Goal: Task Accomplishment & Management: Manage account settings

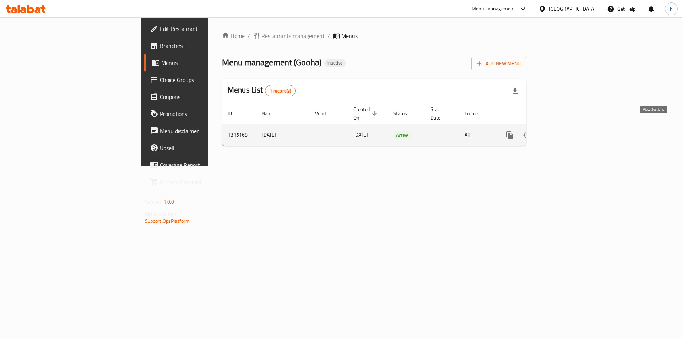
click at [564, 132] on icon "enhanced table" at bounding box center [560, 135] width 6 height 6
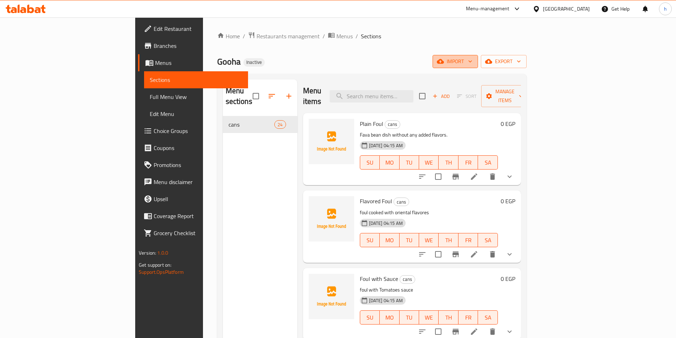
click at [472, 59] on span "import" at bounding box center [455, 61] width 34 height 9
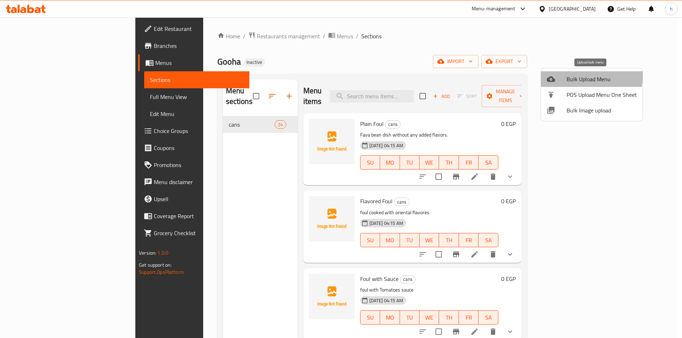
click at [586, 76] on span "Bulk Upload Menu" at bounding box center [601, 79] width 70 height 9
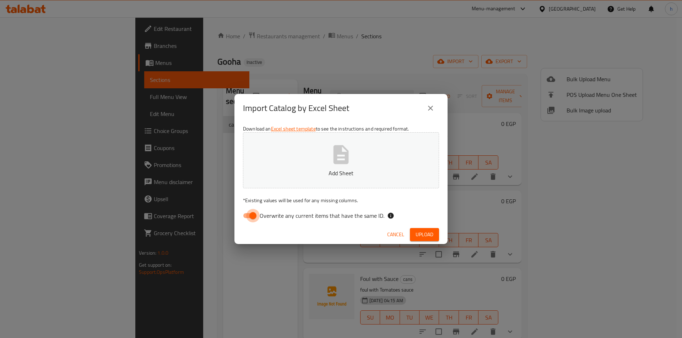
click at [245, 219] on input "Overwrite any current items that have the same ID." at bounding box center [253, 215] width 40 height 13
checkbox input "false"
click at [317, 192] on div "Download an Excel sheet template to see the instructions and required format. A…" at bounding box center [340, 173] width 213 height 103
click at [338, 179] on button "Add Sheet" at bounding box center [341, 160] width 196 height 56
click at [431, 232] on span "Upload" at bounding box center [424, 234] width 18 height 9
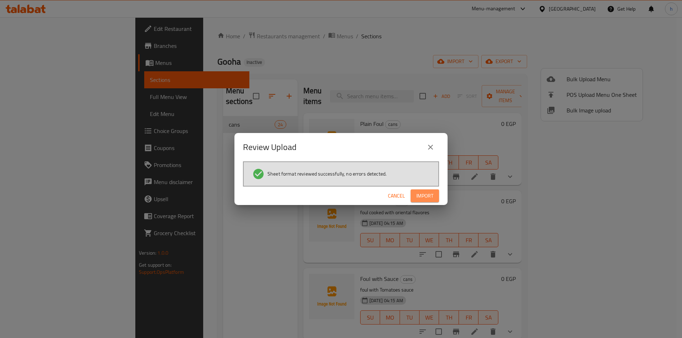
click at [430, 201] on button "Import" at bounding box center [424, 196] width 28 height 13
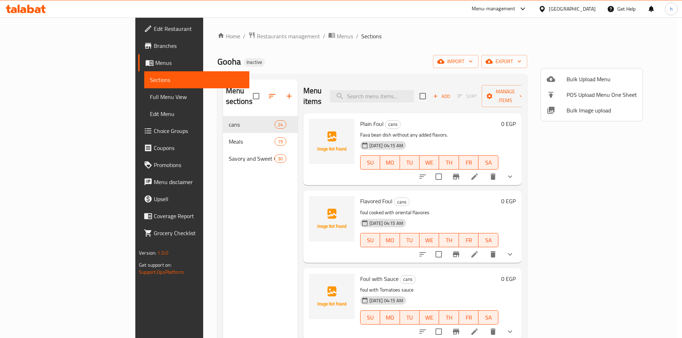
click at [75, 98] on div at bounding box center [341, 169] width 682 height 338
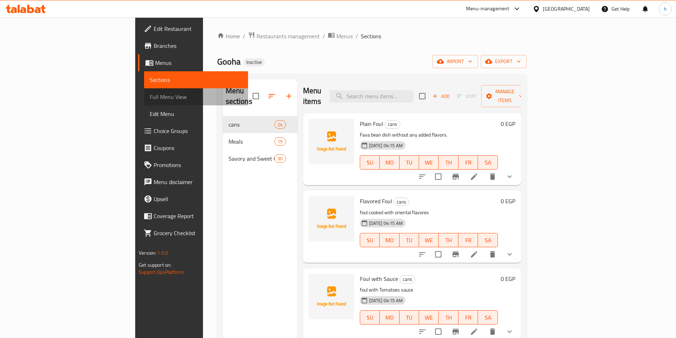
click at [150, 99] on span "Full Menu View" at bounding box center [196, 97] width 93 height 9
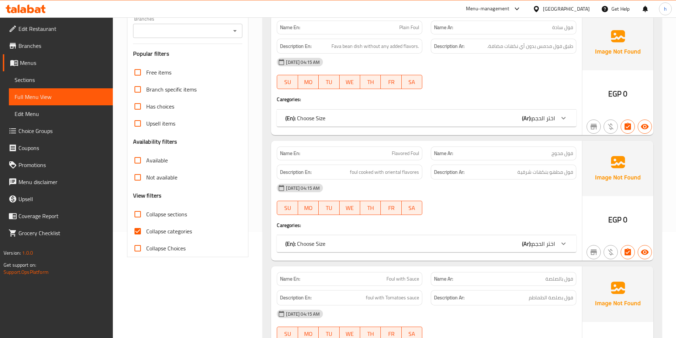
scroll to position [106, 0]
click at [139, 231] on input "Collapse categories" at bounding box center [137, 231] width 17 height 17
checkbox input "false"
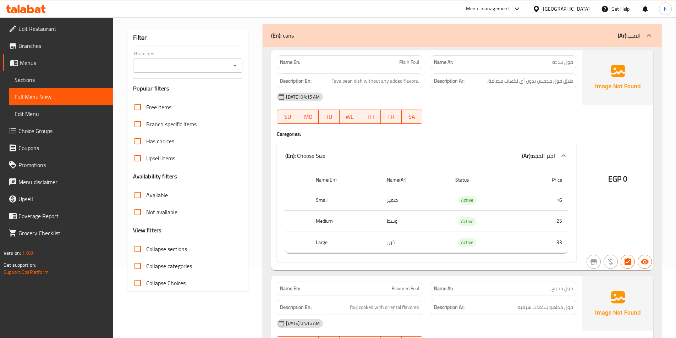
scroll to position [0, 0]
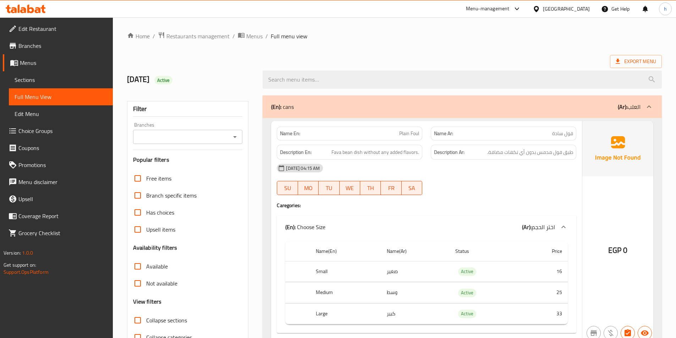
click at [643, 104] on div at bounding box center [649, 106] width 17 height 17
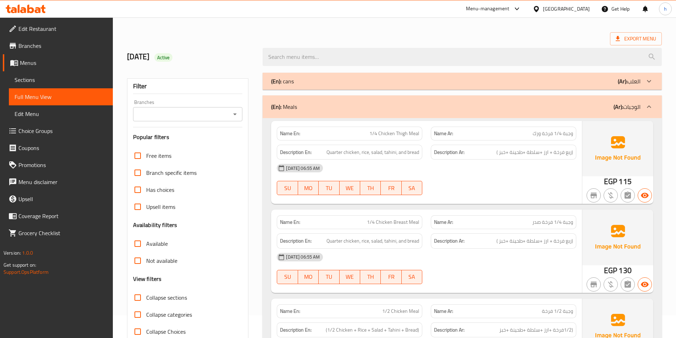
scroll to position [35, 0]
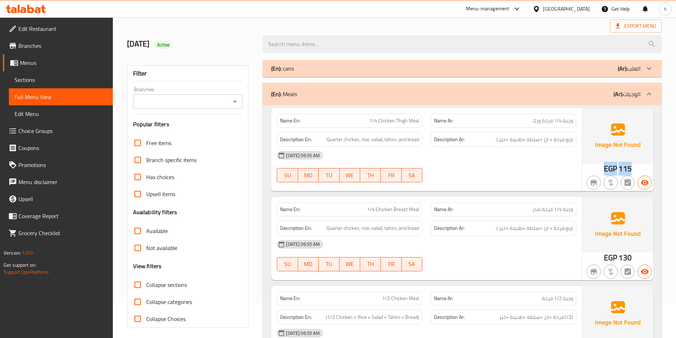
drag, startPoint x: 630, startPoint y: 168, endPoint x: 606, endPoint y: 170, distance: 24.2
click at [606, 170] on div "EGP 115" at bounding box center [618, 169] width 28 height 11
drag, startPoint x: 373, startPoint y: 121, endPoint x: 394, endPoint y: 115, distance: 21.4
click at [394, 115] on div "Name En: 1/4 Chicken Thigh Meal" at bounding box center [350, 121] width 146 height 14
click at [400, 119] on span "1/4 Chicken Thigh Meal" at bounding box center [395, 120] width 50 height 7
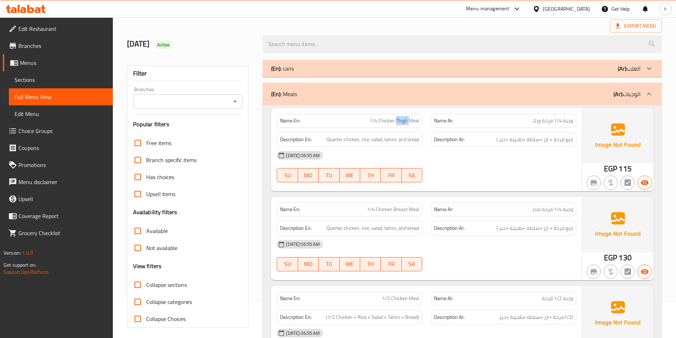
click at [400, 119] on span "1/4 Chicken Thigh Meal" at bounding box center [395, 120] width 50 height 7
click at [419, 122] on span "1/4 Chicken Thigh Meal" at bounding box center [395, 120] width 50 height 7
drag, startPoint x: 419, startPoint y: 122, endPoint x: 419, endPoint y: 127, distance: 5.0
click at [419, 123] on span "1/4 Chicken Thigh Meal" at bounding box center [395, 120] width 50 height 7
drag, startPoint x: 331, startPoint y: 141, endPoint x: 349, endPoint y: 142, distance: 17.4
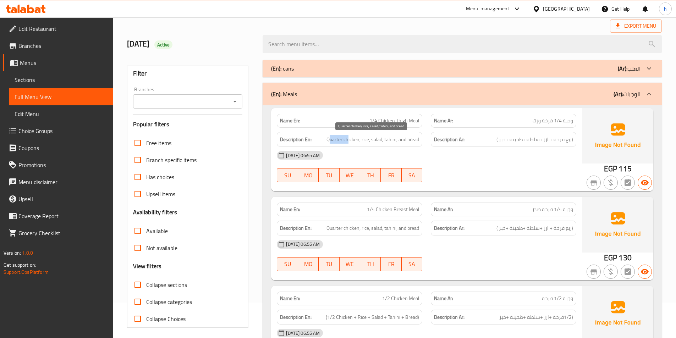
click at [349, 142] on span "Quarter chicken, rice, salad, tahini, and bread" at bounding box center [373, 139] width 93 height 9
drag, startPoint x: 374, startPoint y: 138, endPoint x: 368, endPoint y: 138, distance: 6.8
click at [364, 138] on span "Quarter chicken, rice, salad, tahini, and bread" at bounding box center [373, 139] width 93 height 9
drag, startPoint x: 398, startPoint y: 139, endPoint x: 432, endPoint y: 139, distance: 34.8
click at [432, 139] on div "Description En: Quarter chicken, rice, salad, tahini, and bread Description Ar:…" at bounding box center [427, 140] width 308 height 24
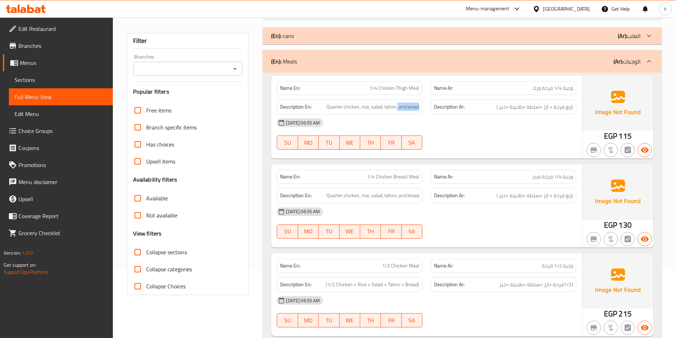
scroll to position [106, 0]
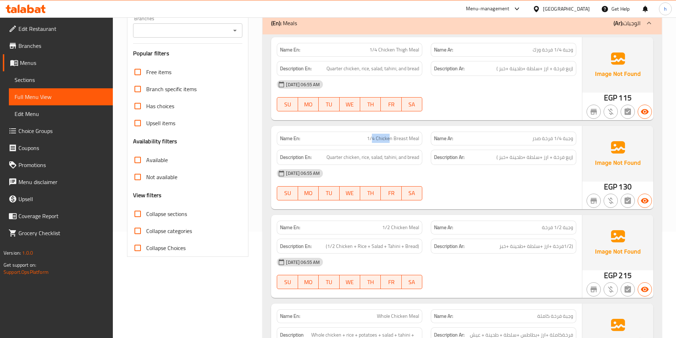
drag, startPoint x: 379, startPoint y: 141, endPoint x: 390, endPoint y: 142, distance: 11.1
click at [390, 142] on span "1/4 Chicken Breast Meal" at bounding box center [393, 138] width 52 height 7
drag, startPoint x: 401, startPoint y: 142, endPoint x: 405, endPoint y: 143, distance: 4.0
click at [405, 142] on span "1/4 Chicken Breast Meal" at bounding box center [393, 138] width 52 height 7
drag, startPoint x: 410, startPoint y: 141, endPoint x: 418, endPoint y: 141, distance: 7.8
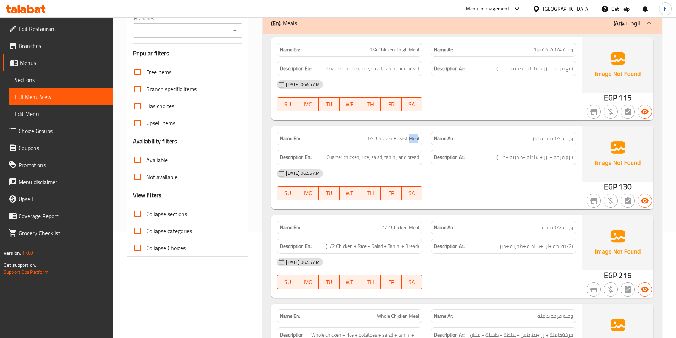
click at [418, 141] on span "1/4 Chicken Breast Meal" at bounding box center [393, 138] width 52 height 7
drag, startPoint x: 332, startPoint y: 158, endPoint x: 348, endPoint y: 158, distance: 16.0
click at [348, 158] on span "Quarter chicken, rice, salad, tahini, and bread" at bounding box center [373, 157] width 93 height 9
drag, startPoint x: 365, startPoint y: 158, endPoint x: 373, endPoint y: 158, distance: 7.8
click at [373, 158] on span "Quarter chicken, rice, salad, tahini, and bread" at bounding box center [373, 157] width 93 height 9
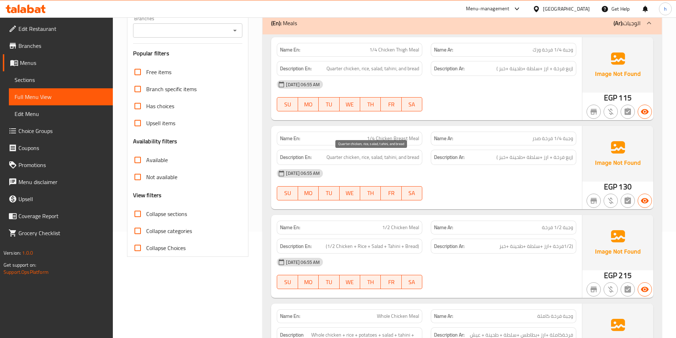
click at [379, 157] on span "Quarter chicken, rice, salad, tahini, and bread" at bounding box center [373, 157] width 93 height 9
drag, startPoint x: 385, startPoint y: 157, endPoint x: 390, endPoint y: 157, distance: 5.0
click at [390, 157] on span "Quarter chicken, rice, salad, tahini, and bread" at bounding box center [373, 157] width 93 height 9
drag, startPoint x: 402, startPoint y: 159, endPoint x: 425, endPoint y: 160, distance: 22.7
click at [425, 160] on div "Description En: Quarter chicken, rice, salad, tahini, and bread" at bounding box center [350, 158] width 154 height 24
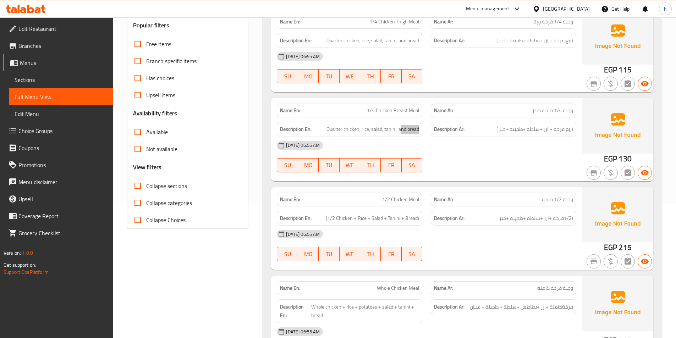
scroll to position [213, 0]
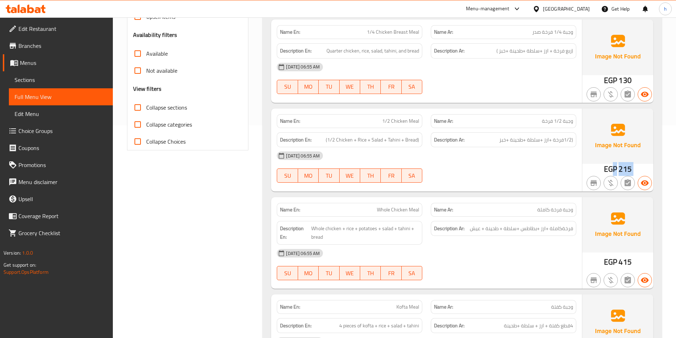
drag, startPoint x: 611, startPoint y: 169, endPoint x: 656, endPoint y: 169, distance: 45.1
drag, startPoint x: 384, startPoint y: 120, endPoint x: 431, endPoint y: 121, distance: 46.9
click at [431, 121] on div "Name En: 1/2 Chicken Meal Name Ar: وجبة 1/2 فرخة" at bounding box center [427, 121] width 308 height 22
drag, startPoint x: 618, startPoint y: 171, endPoint x: 626, endPoint y: 168, distance: 8.4
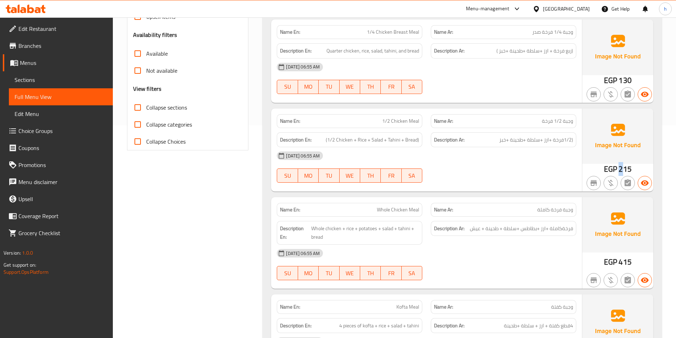
click at [626, 168] on div "EGP 215" at bounding box center [618, 169] width 28 height 11
drag, startPoint x: 340, startPoint y: 139, endPoint x: 346, endPoint y: 139, distance: 5.7
click at [346, 139] on span "(1/2 Chicken + Rice + Salad + Tahini + Bread)" at bounding box center [372, 140] width 93 height 9
drag, startPoint x: 356, startPoint y: 139, endPoint x: 364, endPoint y: 137, distance: 7.9
click at [364, 137] on span "(1/2 Chicken + Rice + Salad + Tahini + Bread)" at bounding box center [372, 140] width 93 height 9
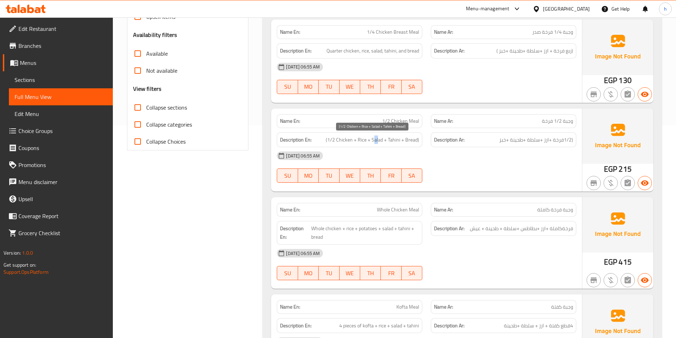
drag, startPoint x: 375, startPoint y: 138, endPoint x: 383, endPoint y: 144, distance: 9.4
click at [382, 140] on span "(1/2 Chicken + Rice + Salad + Tahini + Bread)" at bounding box center [372, 140] width 93 height 9
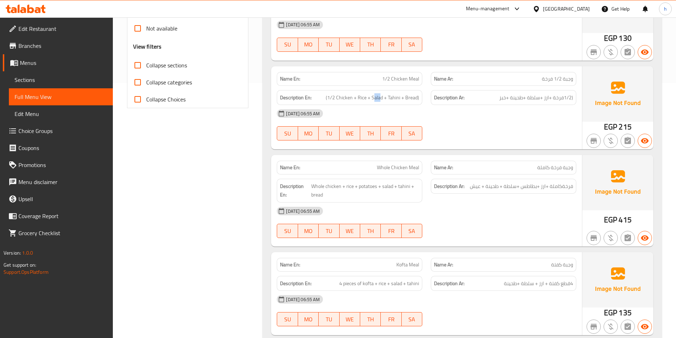
scroll to position [319, 0]
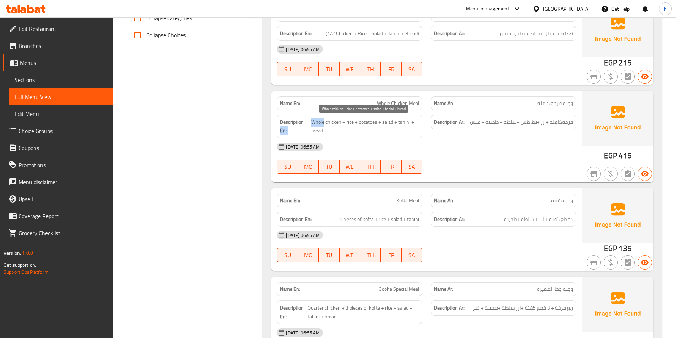
drag, startPoint x: 309, startPoint y: 119, endPoint x: 331, endPoint y: 123, distance: 22.8
click at [327, 120] on h6 "Description En: Whole chicken + rice + potatoes + salad + tahini + bread" at bounding box center [349, 126] width 139 height 17
click at [351, 124] on span "Whole chicken + rice + potatoes + salad + tahini + bread" at bounding box center [365, 126] width 108 height 17
click at [367, 120] on span "Whole chicken + rice + potatoes + salad + tahini + bread" at bounding box center [365, 126] width 108 height 17
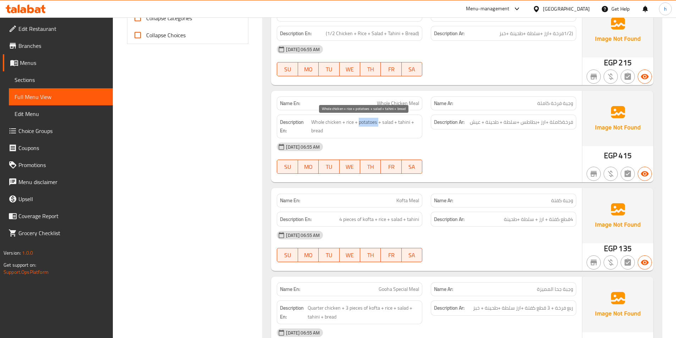
click at [367, 120] on span "Whole chicken + rice + potatoes + salad + tahini + bread" at bounding box center [365, 126] width 108 height 17
click at [386, 120] on span "Whole chicken + rice + potatoes + salad + tahini + bread" at bounding box center [365, 126] width 108 height 17
click at [409, 121] on span "Whole chicken + rice + potatoes + salad + tahini + bread" at bounding box center [365, 126] width 108 height 17
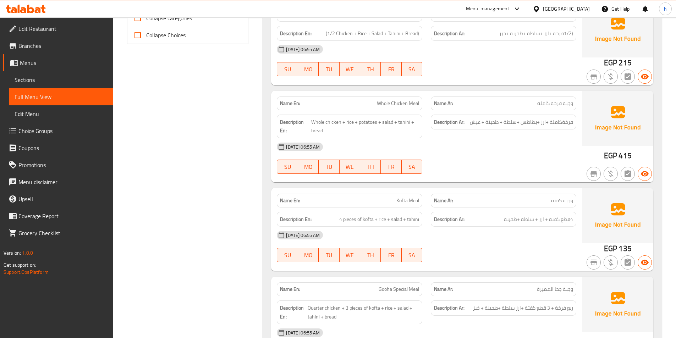
click at [574, 204] on div "Name Ar: وجبة كفتة" at bounding box center [504, 201] width 146 height 14
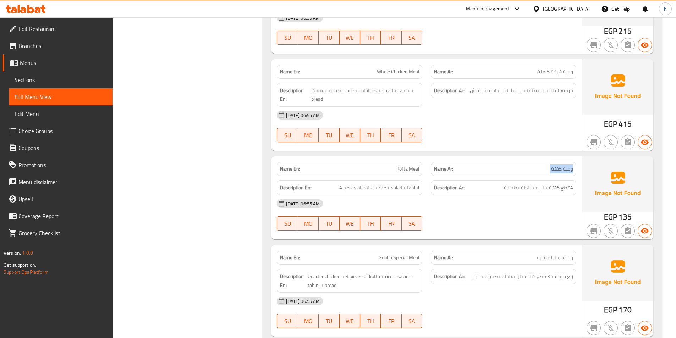
scroll to position [390, 0]
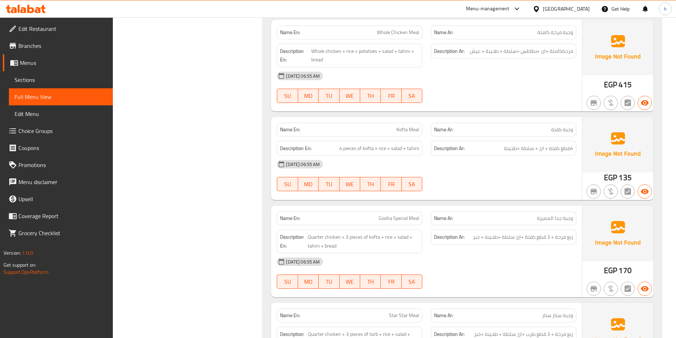
click at [531, 160] on div "[DATE] 06:55 AM" at bounding box center [427, 164] width 308 height 17
click at [386, 149] on span "4 pieces of kofta + rice + salad + tahini" at bounding box center [379, 148] width 80 height 9
click at [347, 150] on span "4 pieces of kofta + rice + salad + tahini" at bounding box center [379, 148] width 80 height 9
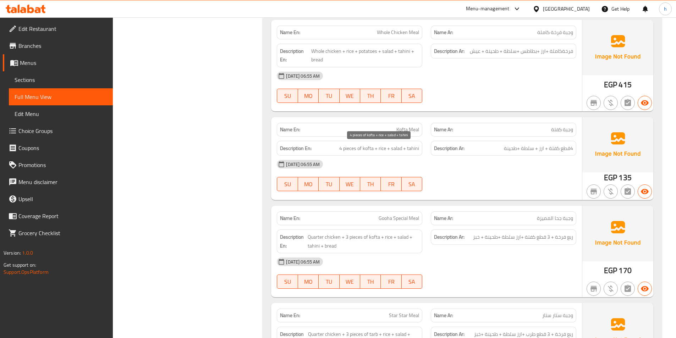
click at [391, 146] on span "4 pieces of kofta + rice + salad + tahini" at bounding box center [379, 148] width 80 height 9
click at [411, 149] on span "4 pieces of kofta + rice + salad + tahini" at bounding box center [379, 148] width 80 height 9
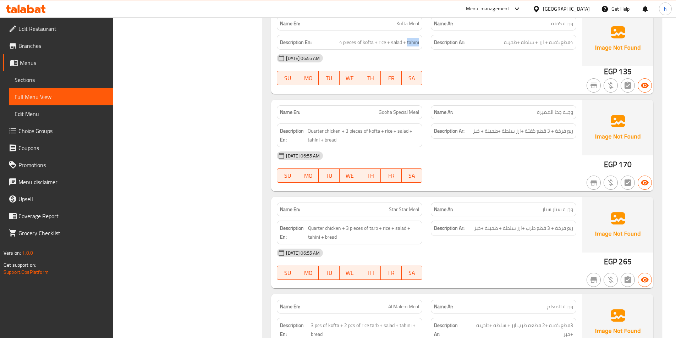
scroll to position [497, 0]
drag, startPoint x: 568, startPoint y: 132, endPoint x: 564, endPoint y: 132, distance: 4.3
click at [564, 132] on span "ربع فرخة + 3 قطع كفتة +ارز سلطة +طحينة + خبز" at bounding box center [523, 130] width 100 height 9
drag, startPoint x: 551, startPoint y: 130, endPoint x: 524, endPoint y: 130, distance: 27.3
click at [524, 130] on span "ربع فرخة + 3 قطع كفتة +ارز سلطة +طحينة + خبز" at bounding box center [523, 130] width 100 height 9
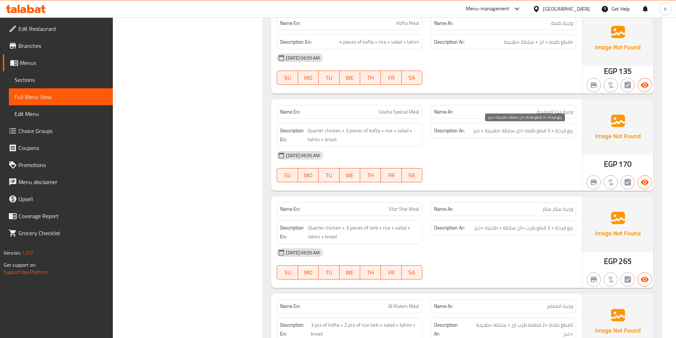
click at [514, 131] on span "ربع فرخة + 3 قطع كفتة +ارز سلطة +طحينة + خبز" at bounding box center [523, 130] width 100 height 9
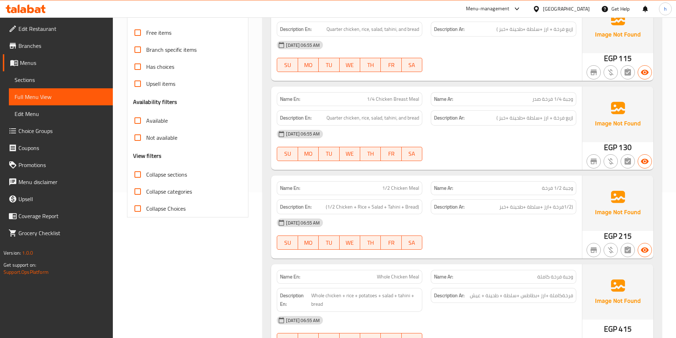
scroll to position [71, 0]
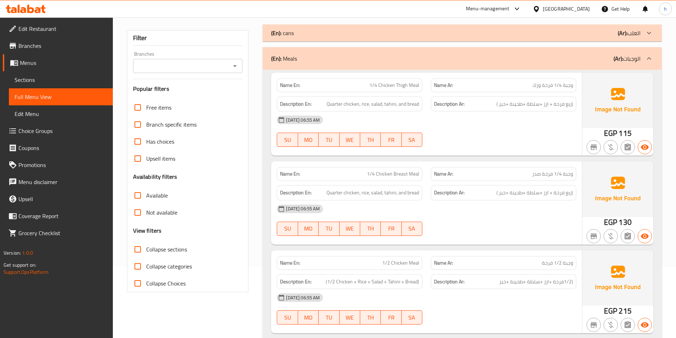
click at [400, 86] on span "1/4 Chicken Thigh Meal" at bounding box center [395, 85] width 50 height 7
copy span "Thigh"
click at [401, 174] on span "1/4 Chicken Breast Meal" at bounding box center [393, 173] width 52 height 7
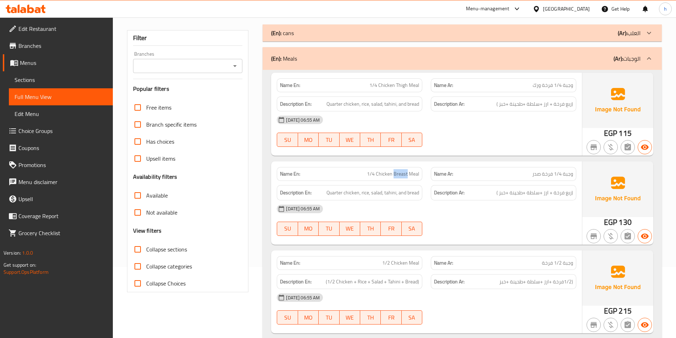
copy span "Breast"
click at [399, 175] on span "1/4 Chicken Breast Meal" at bounding box center [393, 173] width 52 height 7
click at [400, 175] on span "1/4 Chicken Breast Meal" at bounding box center [393, 173] width 52 height 7
copy span "Breast"
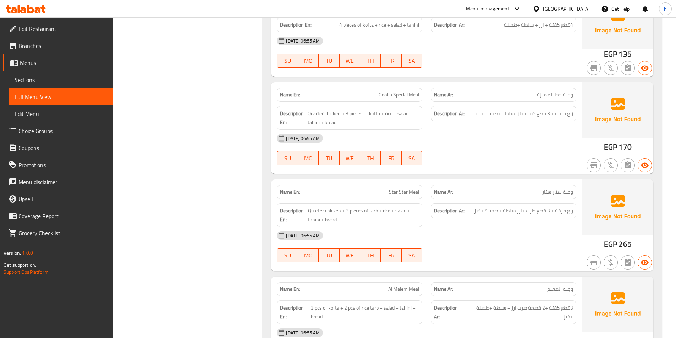
scroll to position [461, 0]
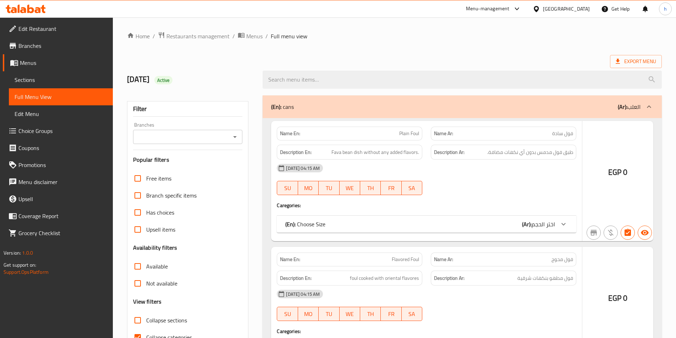
scroll to position [110, 0]
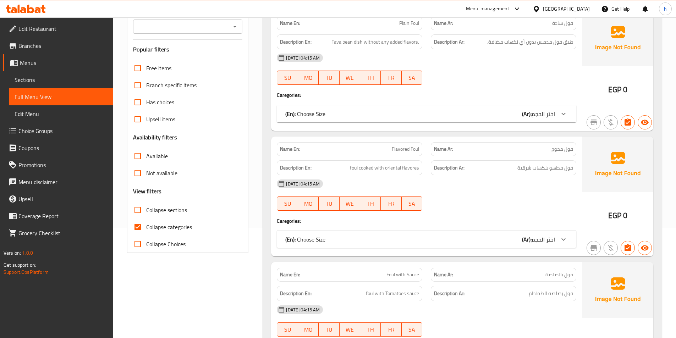
click at [52, 129] on span "Choice Groups" at bounding box center [62, 131] width 89 height 9
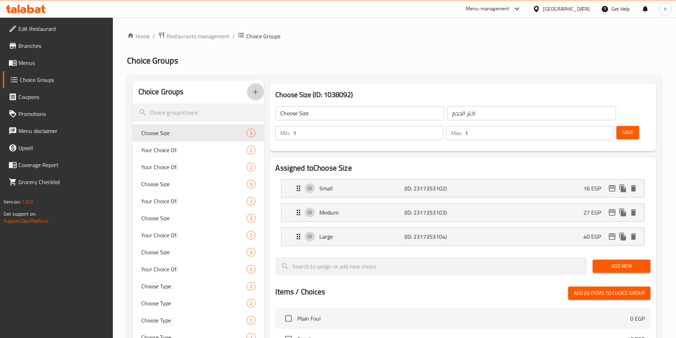
click at [254, 85] on button "button" at bounding box center [255, 91] width 17 height 17
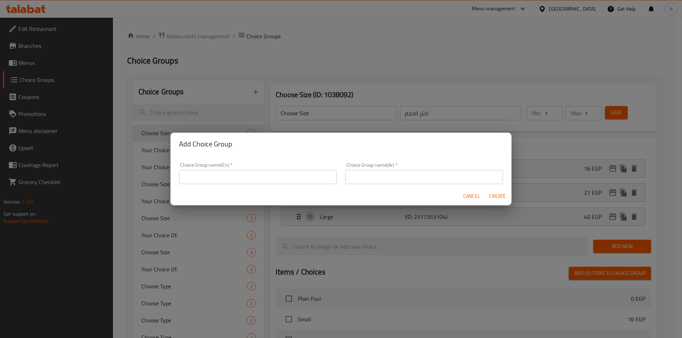
click at [239, 182] on input "text" at bounding box center [258, 177] width 158 height 14
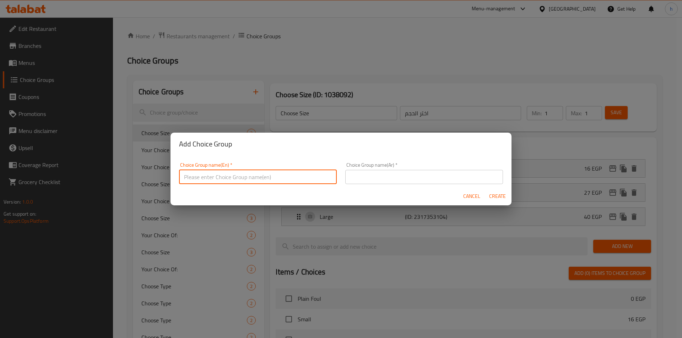
type input "Your Choice of :"
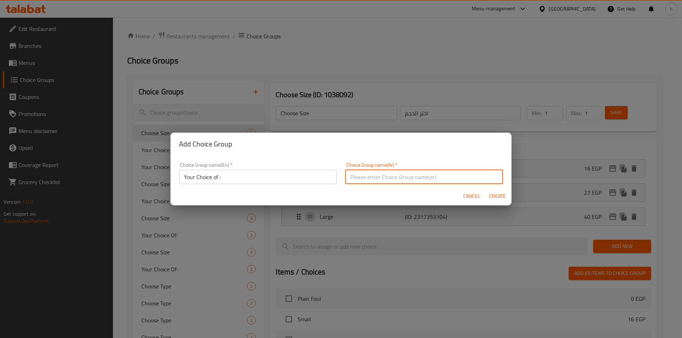
click at [401, 184] on input "text" at bounding box center [424, 177] width 158 height 14
type input "h"
type input "اختيارك من"
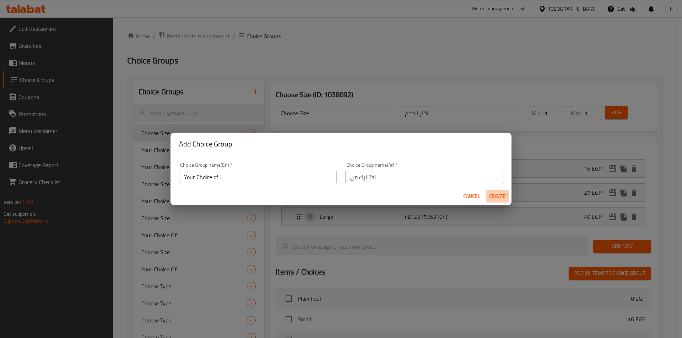
click at [504, 197] on span "Create" at bounding box center [496, 196] width 17 height 9
type input "Your Choice of :"
type input "اختيارك من"
type input "0"
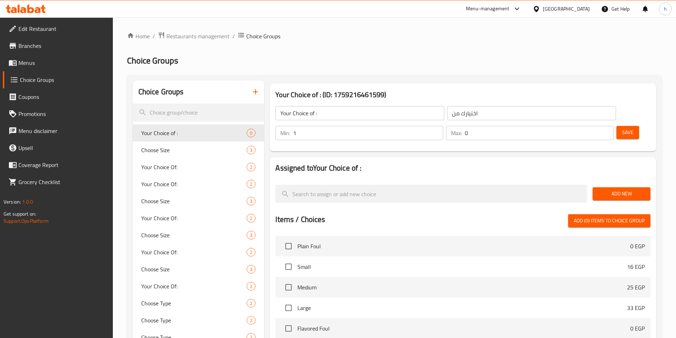
type input "1"
click at [443, 126] on input "1" at bounding box center [368, 133] width 150 height 14
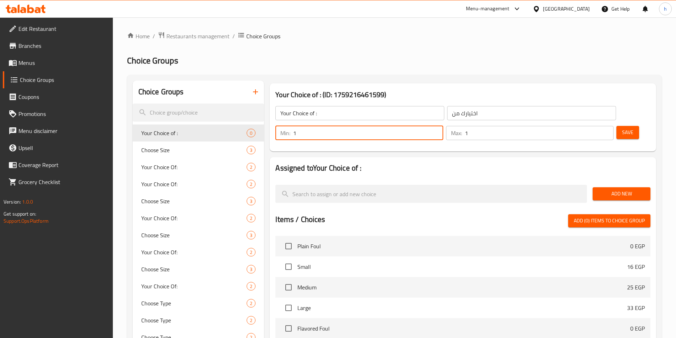
drag, startPoint x: 596, startPoint y: 113, endPoint x: 601, endPoint y: 133, distance: 21.4
type input "1"
click at [596, 126] on input "1" at bounding box center [539, 133] width 149 height 14
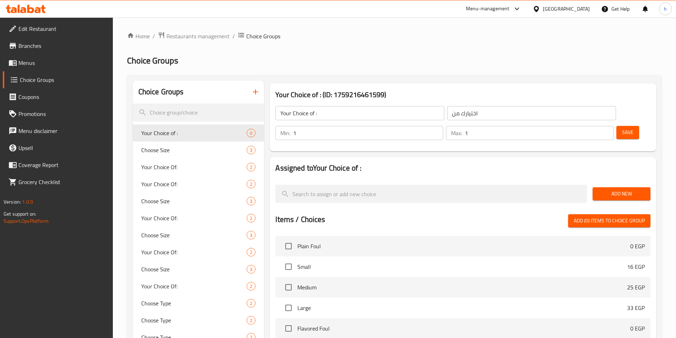
click at [615, 182] on div "Add New" at bounding box center [622, 194] width 64 height 24
click at [618, 190] on span "Add New" at bounding box center [621, 194] width 47 height 9
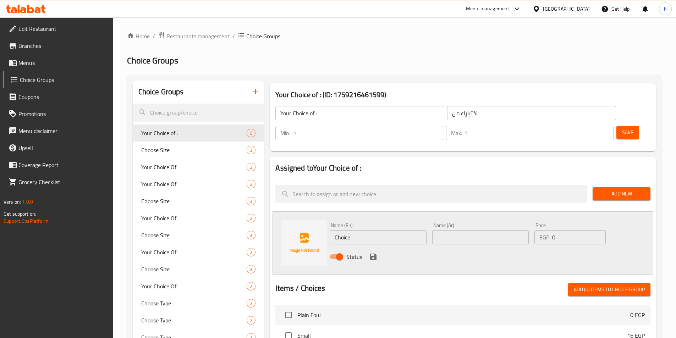
click at [359, 230] on input "Choice" at bounding box center [378, 237] width 97 height 14
paste input "Thigh"
type input "Thigh"
click at [444, 230] on input "text" at bounding box center [480, 237] width 97 height 14
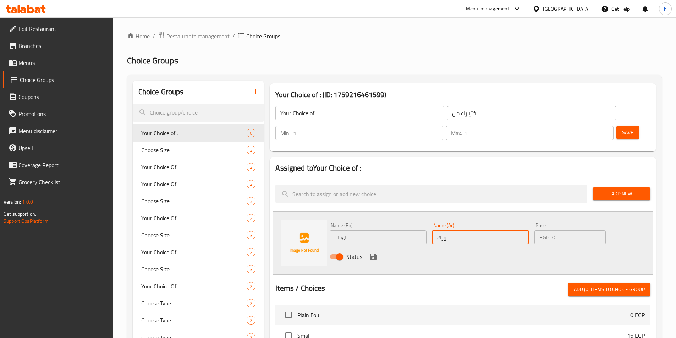
type input "ورك"
drag, startPoint x: 565, startPoint y: 221, endPoint x: 551, endPoint y: 208, distance: 18.8
click at [546, 230] on div "EGP 0 Price" at bounding box center [570, 237] width 71 height 14
type input "170"
click at [372, 253] on icon "save" at bounding box center [373, 257] width 9 height 9
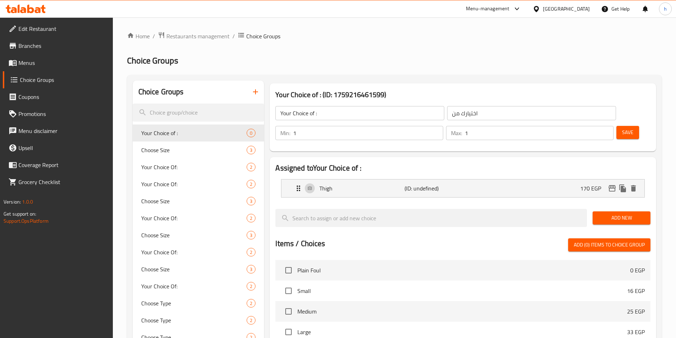
click at [620, 206] on div "Add New" at bounding box center [622, 218] width 64 height 24
click at [620, 214] on span "Add New" at bounding box center [621, 218] width 47 height 9
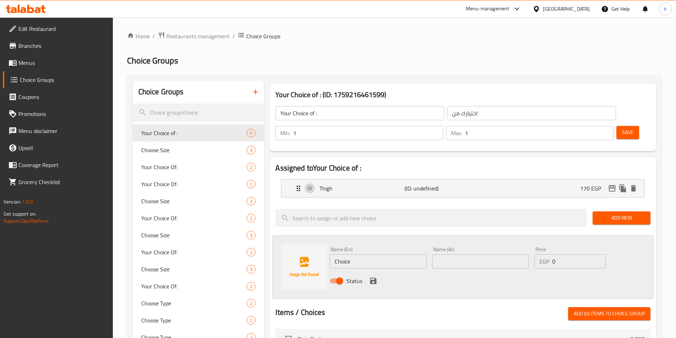
click at [365, 255] on input "Choice" at bounding box center [378, 262] width 97 height 14
click at [349, 255] on input "Choice" at bounding box center [378, 262] width 97 height 14
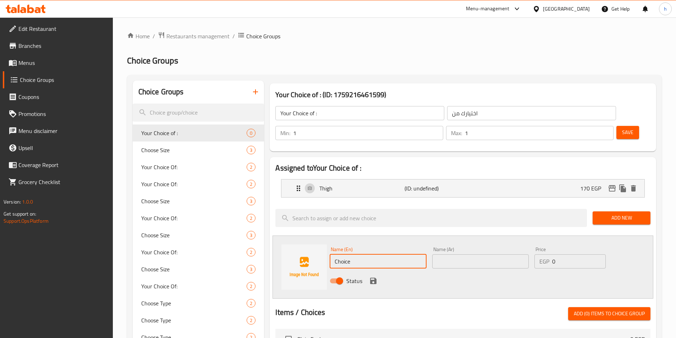
click at [406, 255] on input "Choice" at bounding box center [378, 262] width 97 height 14
paste input "Breast"
click at [406, 255] on input "Breast" at bounding box center [378, 262] width 97 height 14
type input "Breast"
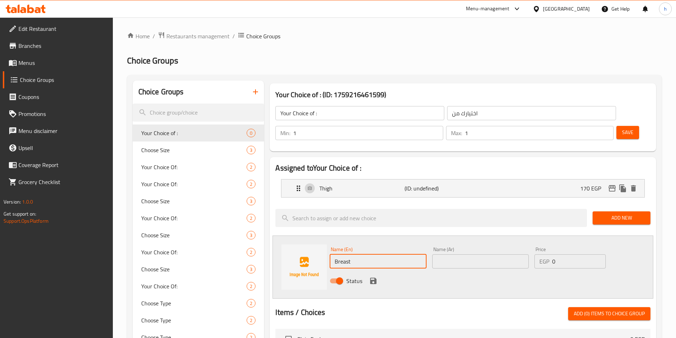
click at [515, 255] on input "text" at bounding box center [480, 262] width 97 height 14
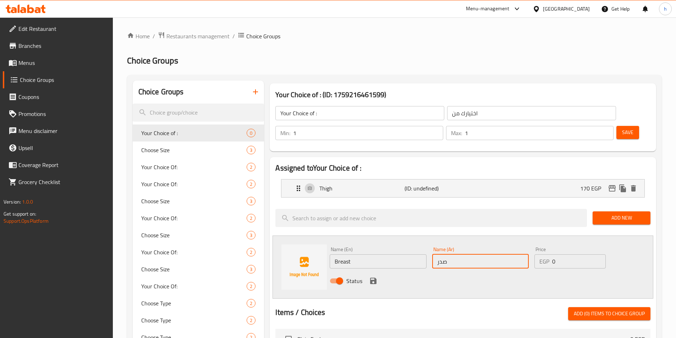
type input "صدر"
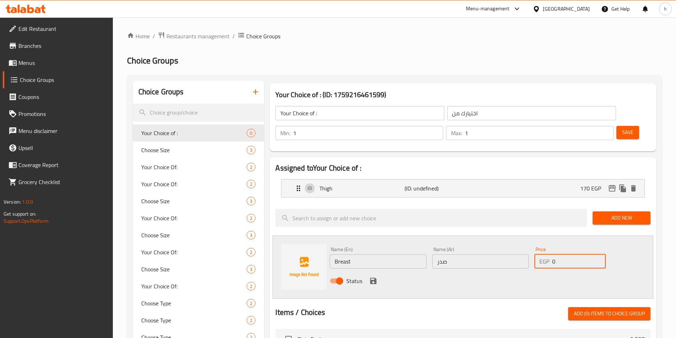
drag, startPoint x: 560, startPoint y: 244, endPoint x: 548, endPoint y: 249, distance: 13.7
click at [548, 249] on div "Price EGP 0 Price" at bounding box center [570, 257] width 77 height 27
type input "185"
click at [375, 278] on icon "save" at bounding box center [373, 281] width 6 height 6
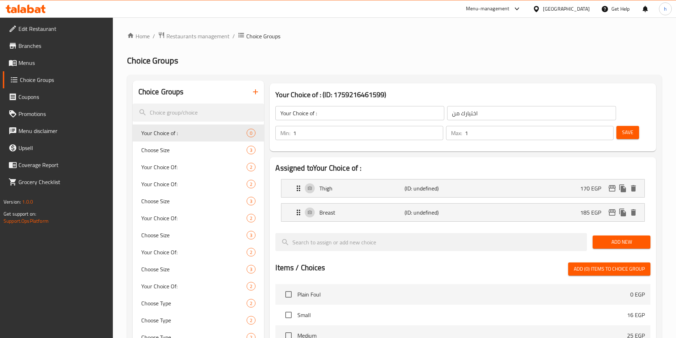
click at [622, 128] on span "Save" at bounding box center [627, 132] width 11 height 9
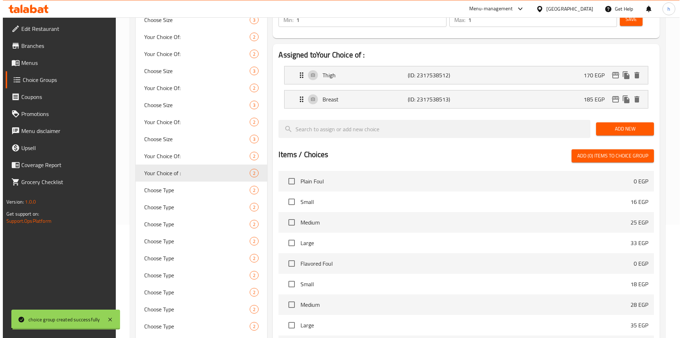
scroll to position [204, 0]
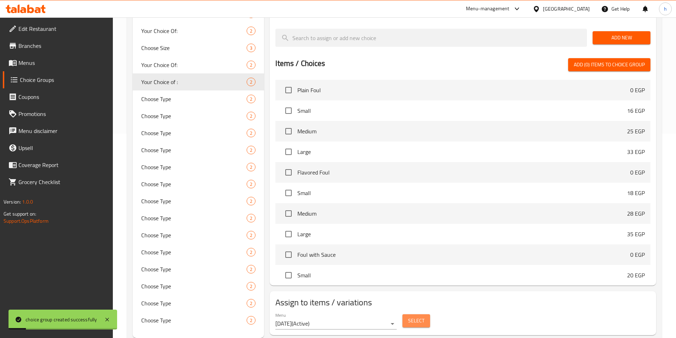
click at [416, 317] on span "Select" at bounding box center [416, 321] width 16 height 9
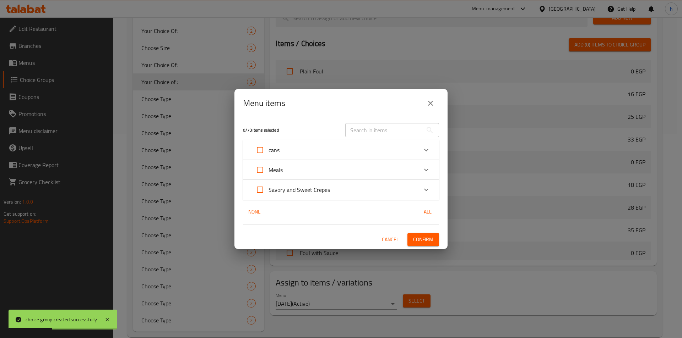
click at [342, 171] on div "Meals" at bounding box center [334, 170] width 166 height 17
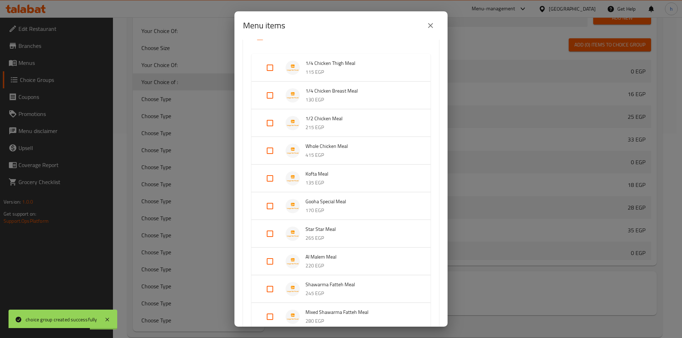
scroll to position [71, 0]
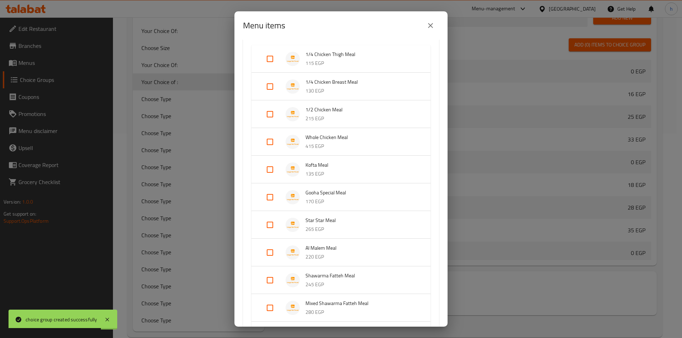
click at [266, 195] on input "Expand" at bounding box center [269, 197] width 17 height 17
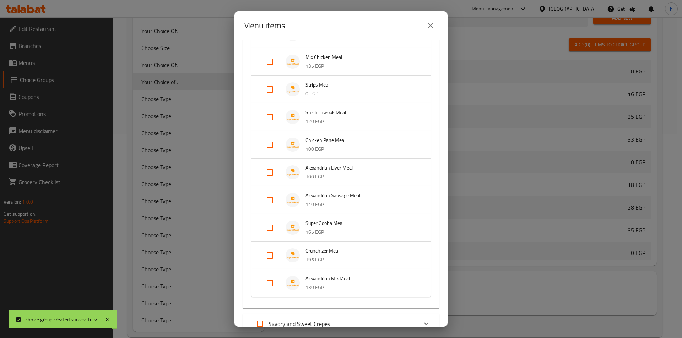
scroll to position [390, 0]
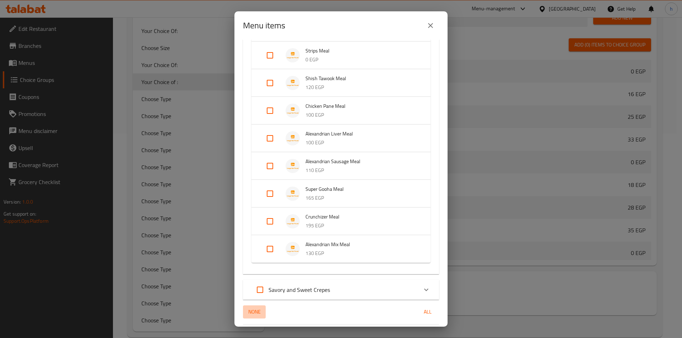
click at [250, 310] on span "None" at bounding box center [254, 312] width 17 height 9
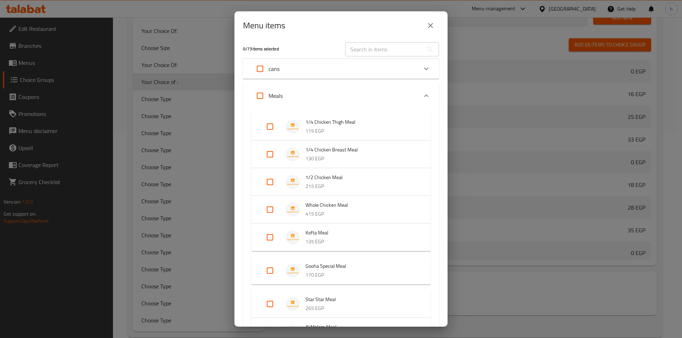
scroll to position [0, 0]
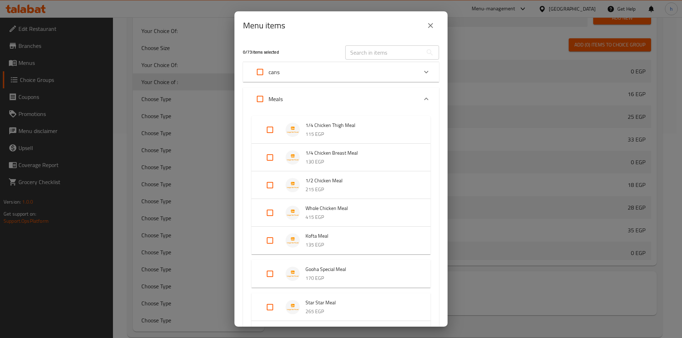
click at [273, 270] on input "Expand" at bounding box center [269, 274] width 17 height 17
checkbox input "true"
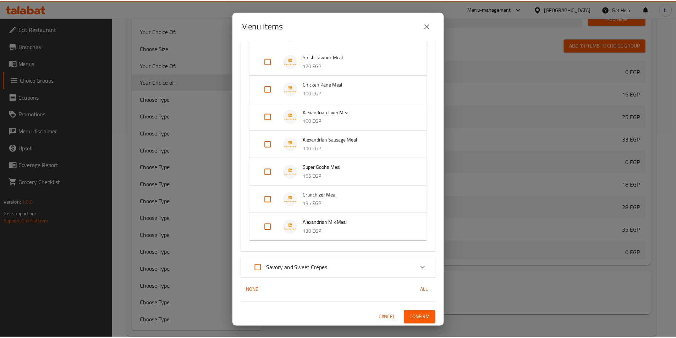
scroll to position [401, 0]
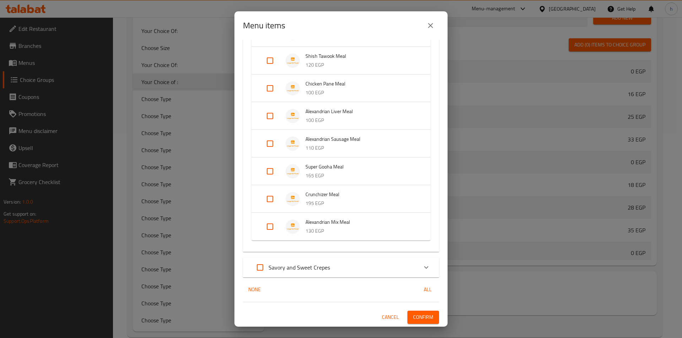
click at [428, 317] on button "Confirm" at bounding box center [423, 317] width 32 height 13
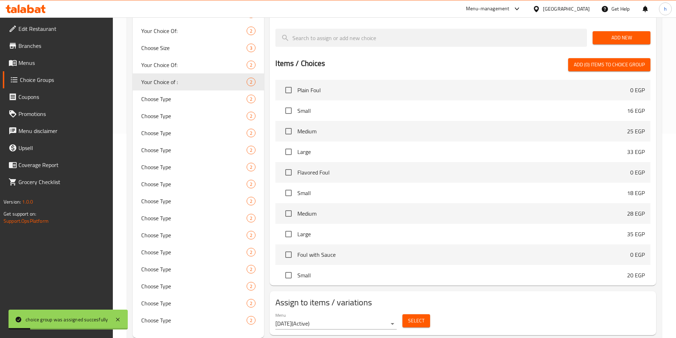
click at [49, 60] on span "Menus" at bounding box center [62, 63] width 89 height 9
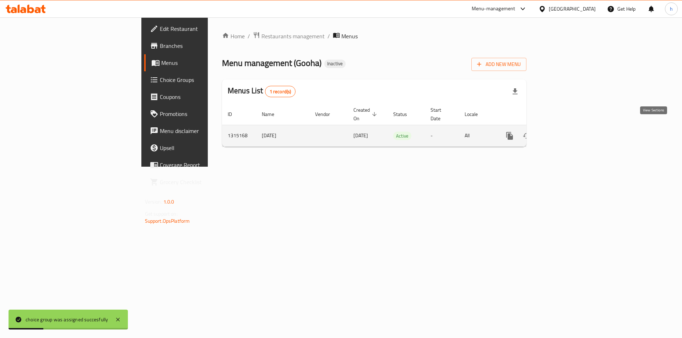
click at [565, 132] on icon "enhanced table" at bounding box center [560, 136] width 9 height 9
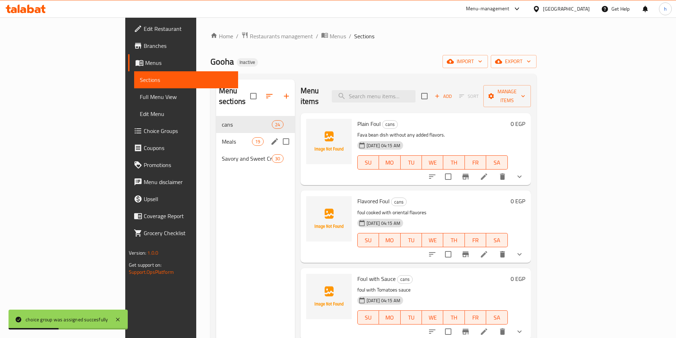
click at [216, 133] on div "Meals 19" at bounding box center [255, 141] width 79 height 17
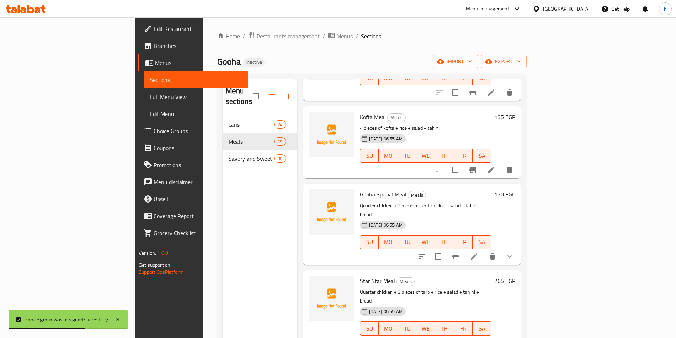
scroll to position [319, 0]
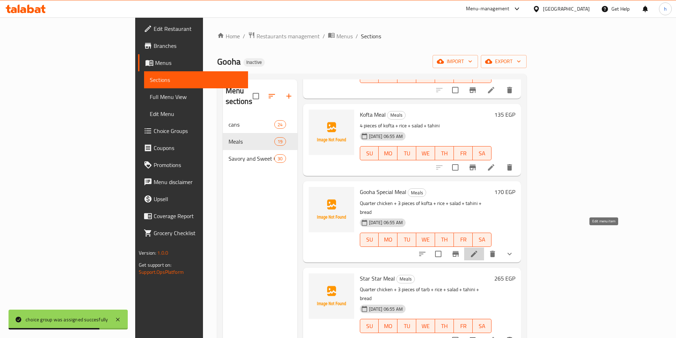
click at [477, 251] on icon at bounding box center [474, 254] width 6 height 6
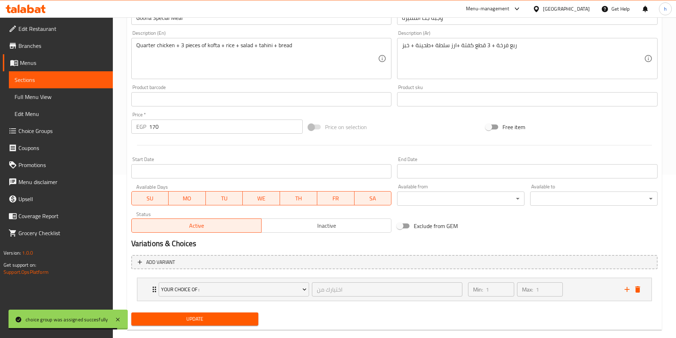
scroll to position [175, 0]
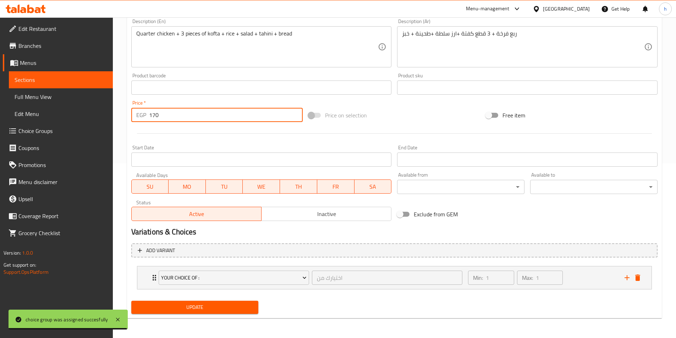
drag, startPoint x: 187, startPoint y: 121, endPoint x: 152, endPoint y: 116, distance: 34.8
click at [152, 116] on input "170" at bounding box center [226, 115] width 154 height 14
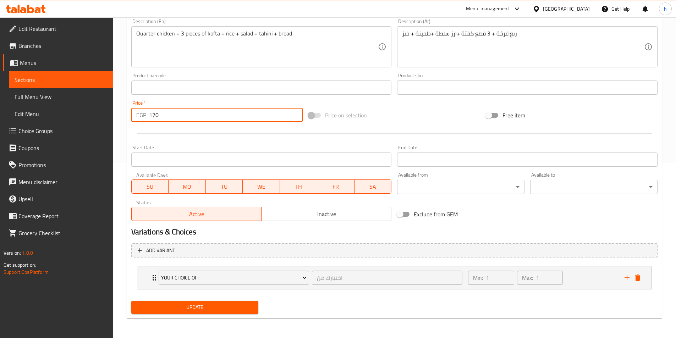
click at [162, 103] on div "Price   * EGP 170 Price *" at bounding box center [217, 111] width 172 height 22
click at [151, 116] on input "170" at bounding box center [226, 115] width 154 height 14
type input "0"
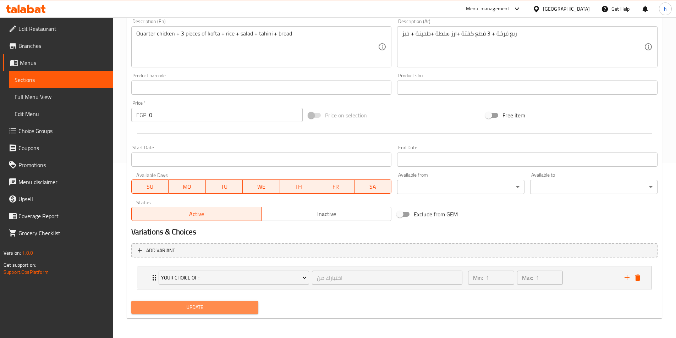
click at [241, 308] on span "Update" at bounding box center [195, 307] width 116 height 9
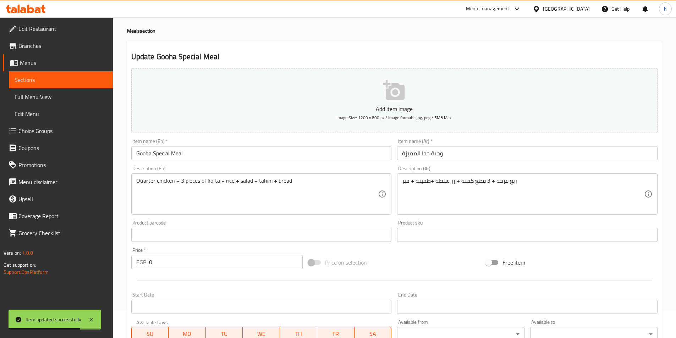
scroll to position [0, 0]
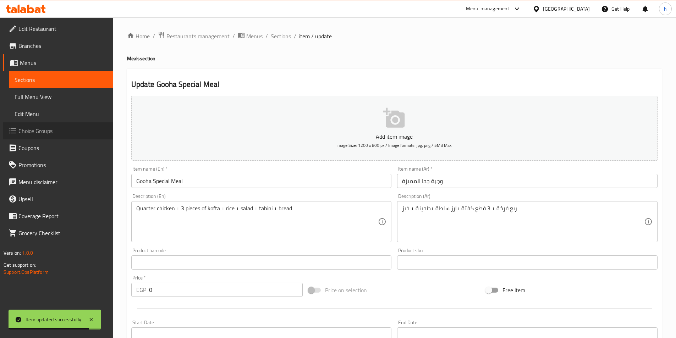
click at [67, 128] on span "Choice Groups" at bounding box center [62, 131] width 89 height 9
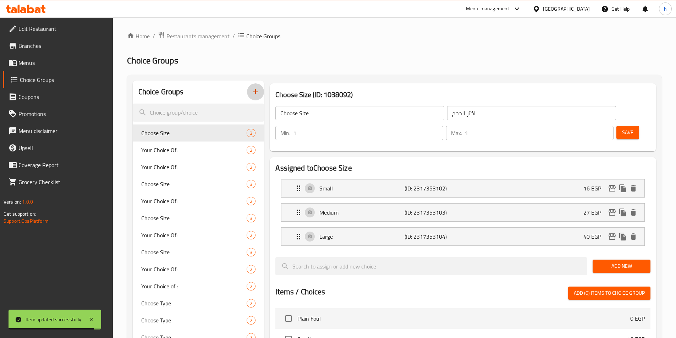
click at [256, 91] on icon "button" at bounding box center [255, 92] width 9 height 9
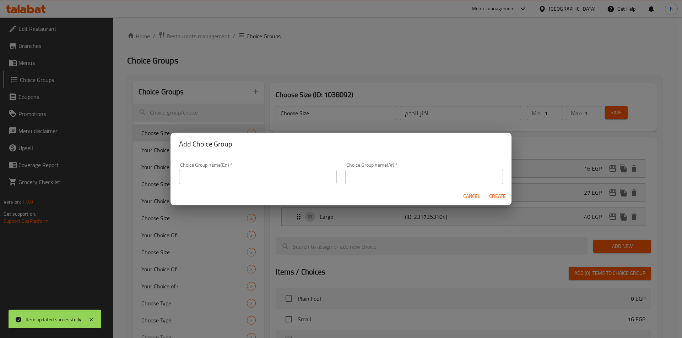
click at [262, 173] on input "text" at bounding box center [258, 177] width 158 height 14
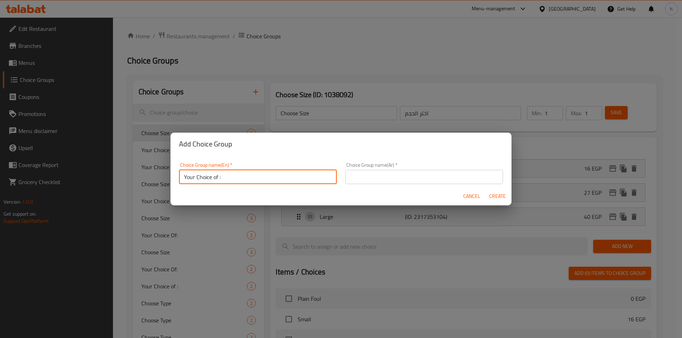
click at [252, 181] on input "Your Choice of :" at bounding box center [258, 177] width 158 height 14
type input "Your Choice OF :"
click at [375, 179] on input "text" at bounding box center [424, 177] width 158 height 14
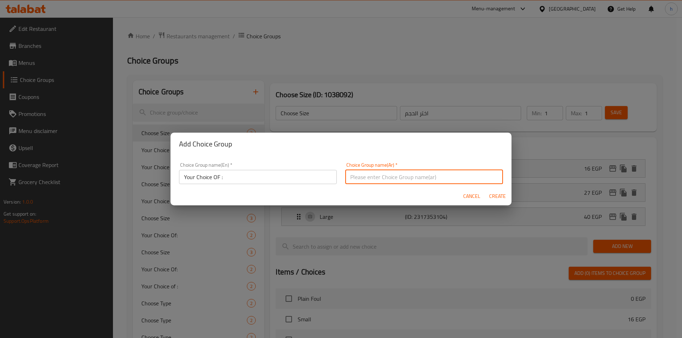
type input "اختيارك من"
click at [491, 194] on span "Create" at bounding box center [496, 196] width 17 height 9
type input "Your Choice OF :"
type input "اختيارك من"
type input "0"
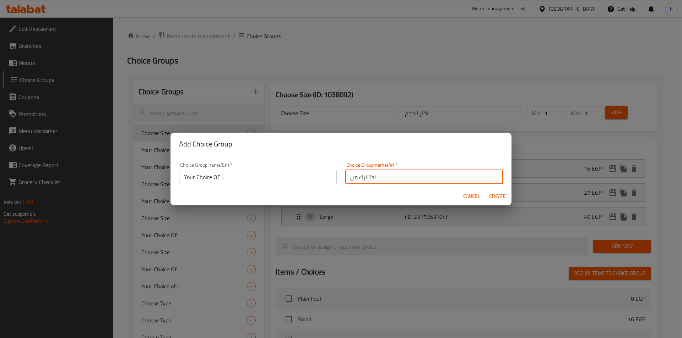
type input "0"
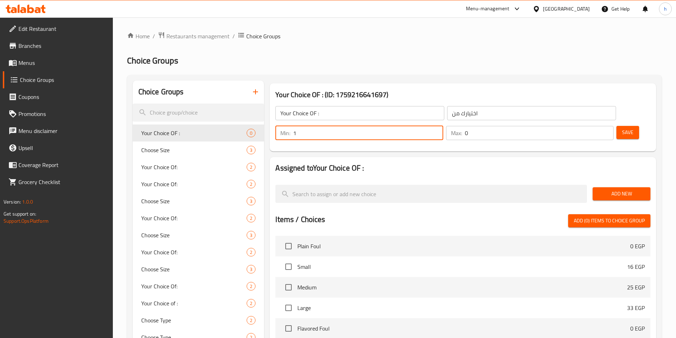
type input "1"
click at [443, 126] on input "1" at bounding box center [368, 133] width 150 height 14
type input "1"
click at [594, 126] on input "1" at bounding box center [539, 133] width 149 height 14
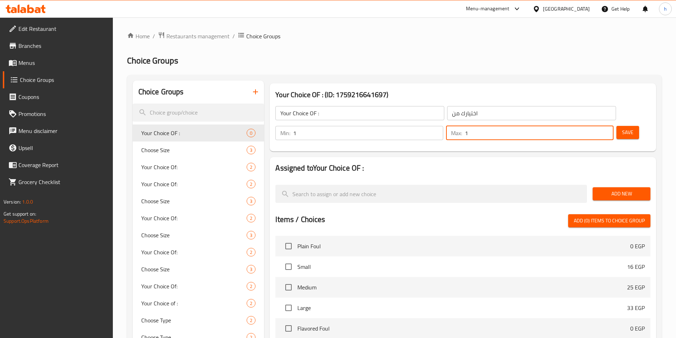
click at [610, 187] on button "Add New" at bounding box center [622, 193] width 58 height 13
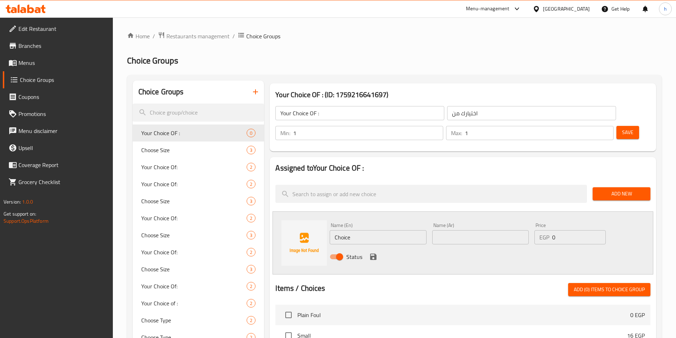
click at [405, 230] on input "Choice" at bounding box center [378, 237] width 97 height 14
paste input "Meat"
type input "Meat"
click at [470, 226] on div "Name (Ar) Name (Ar)" at bounding box center [481, 233] width 102 height 27
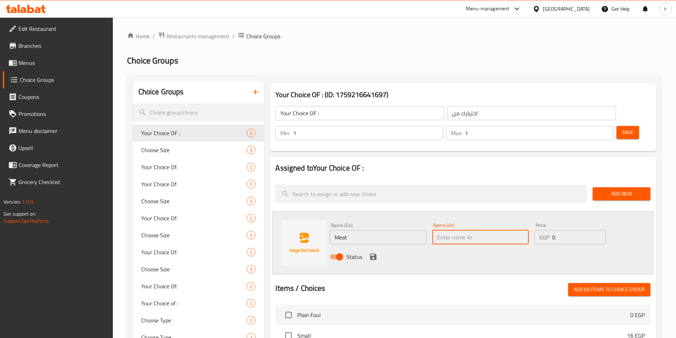
click at [473, 230] on input "text" at bounding box center [480, 237] width 97 height 14
type input "لحم"
click at [416, 247] on div "Status" at bounding box center [480, 256] width 307 height 19
click at [374, 254] on icon "save" at bounding box center [373, 257] width 6 height 6
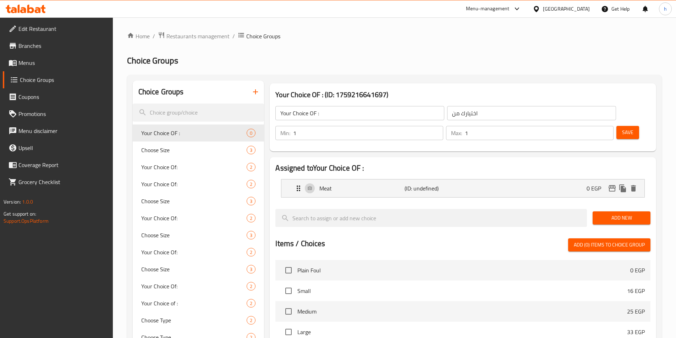
click at [623, 214] on span "Add New" at bounding box center [621, 218] width 47 height 9
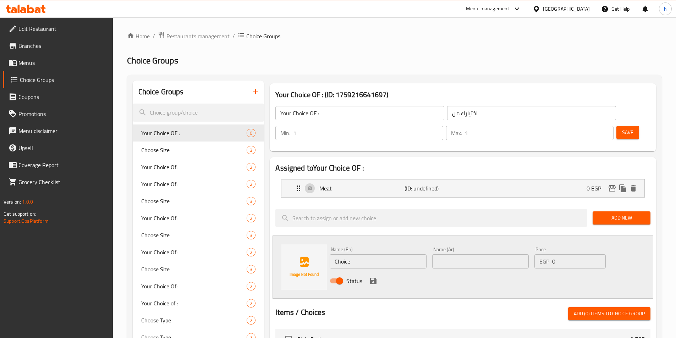
drag, startPoint x: 330, startPoint y: 245, endPoint x: 335, endPoint y: 244, distance: 4.7
click at [330, 255] on input "Choice" at bounding box center [378, 262] width 97 height 14
click at [335, 255] on input "Choice" at bounding box center [378, 262] width 97 height 14
paste input "Meat"
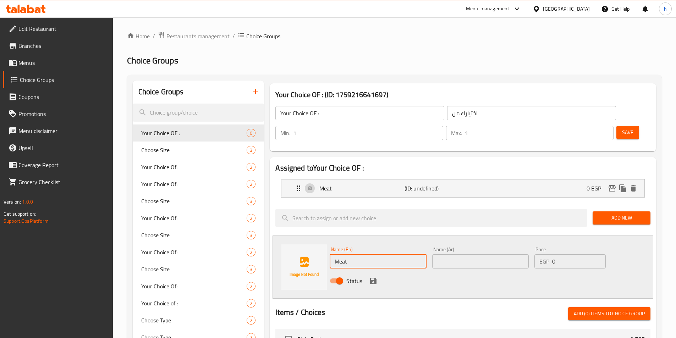
click at [335, 255] on input "Meat" at bounding box center [378, 262] width 97 height 14
click at [372, 272] on div "Status" at bounding box center [480, 281] width 307 height 19
click at [375, 255] on input "Meat" at bounding box center [378, 262] width 97 height 14
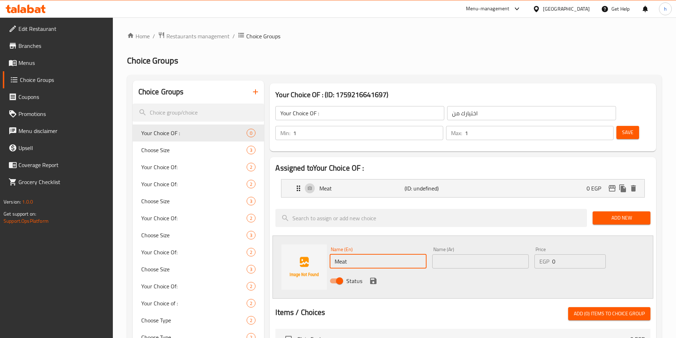
click at [375, 255] on input "Meat" at bounding box center [378, 262] width 97 height 14
paste input "Chicken"
type input "Chicken"
click at [445, 255] on input "text" at bounding box center [480, 262] width 97 height 14
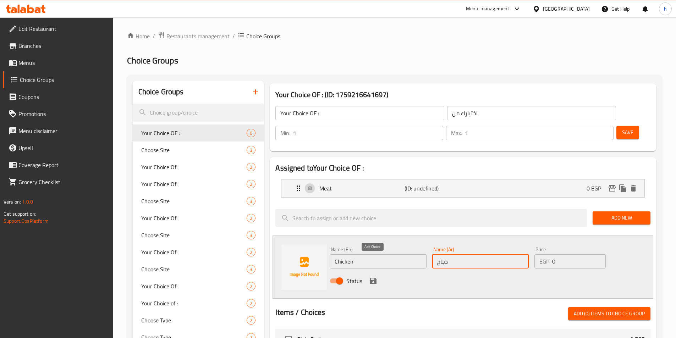
type input "دجاج"
click at [371, 278] on icon "save" at bounding box center [373, 281] width 6 height 6
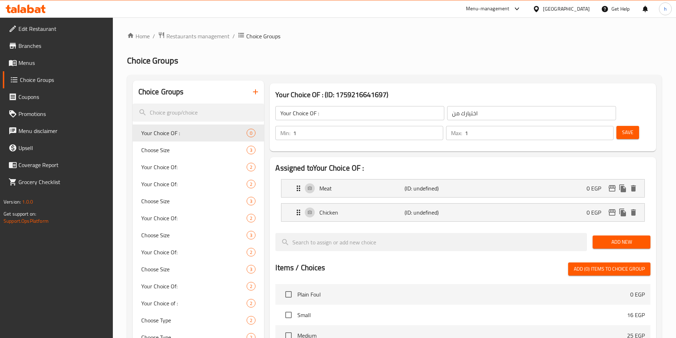
click at [617, 126] on button "Save" at bounding box center [628, 132] width 23 height 13
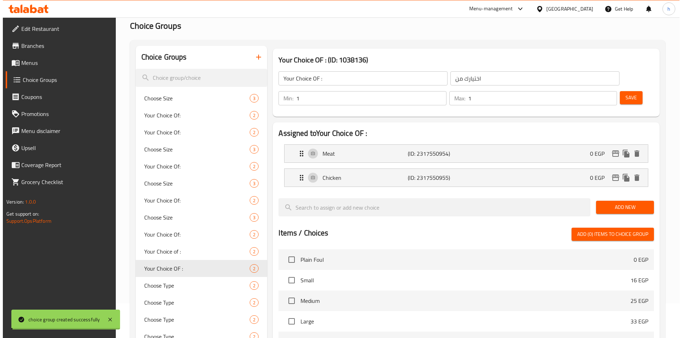
scroll to position [218, 0]
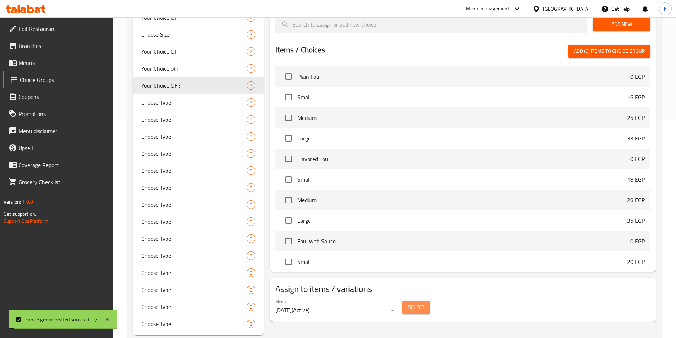
click at [414, 303] on span "Select" at bounding box center [416, 307] width 16 height 9
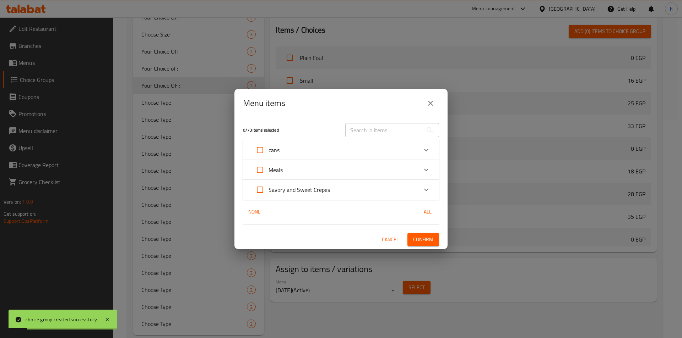
click at [269, 166] on p "Meals" at bounding box center [275, 170] width 14 height 9
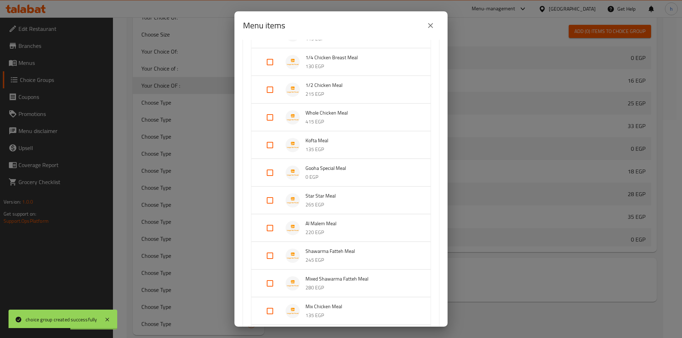
scroll to position [106, 0]
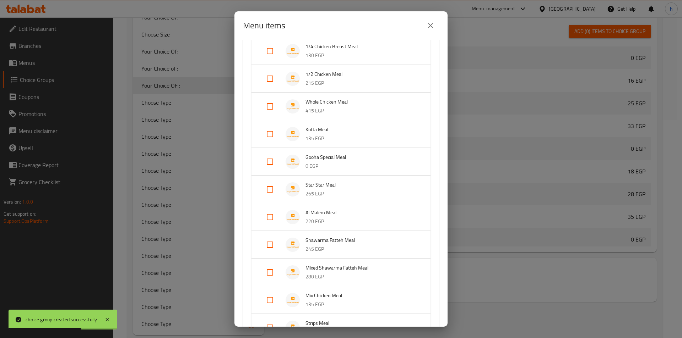
drag, startPoint x: 269, startPoint y: 247, endPoint x: 404, endPoint y: 247, distance: 134.2
click at [270, 247] on input "Expand" at bounding box center [269, 244] width 17 height 17
checkbox input "true"
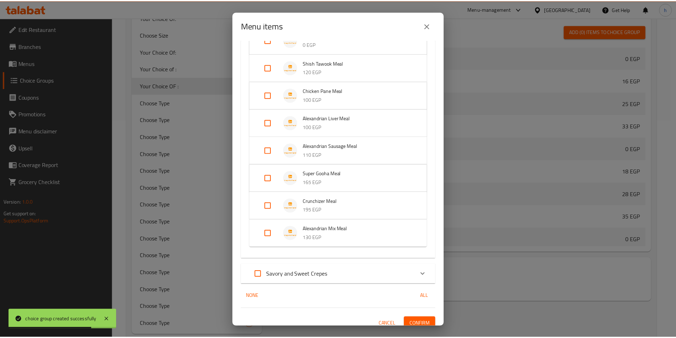
scroll to position [413, 0]
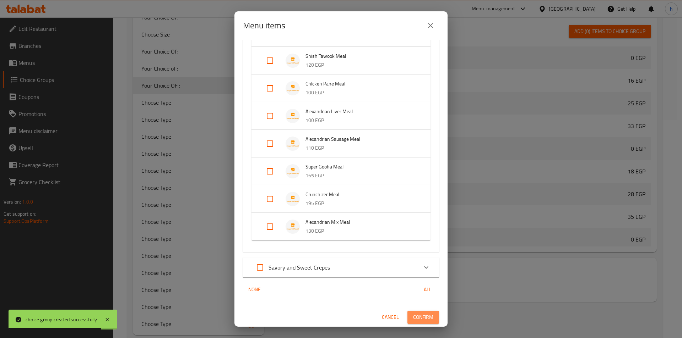
click at [421, 319] on span "Confirm" at bounding box center [423, 317] width 20 height 9
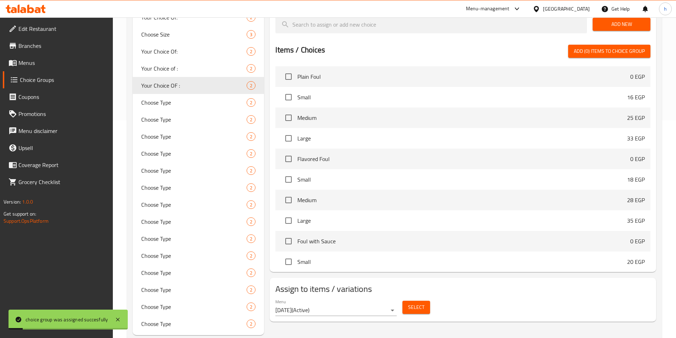
click at [523, 330] on div "Your Choice OF : (ID: 1038136) Your Choice OF : ​ اختيارك من ​ Min: 1 ​ Max: 1 …" at bounding box center [461, 99] width 395 height 473
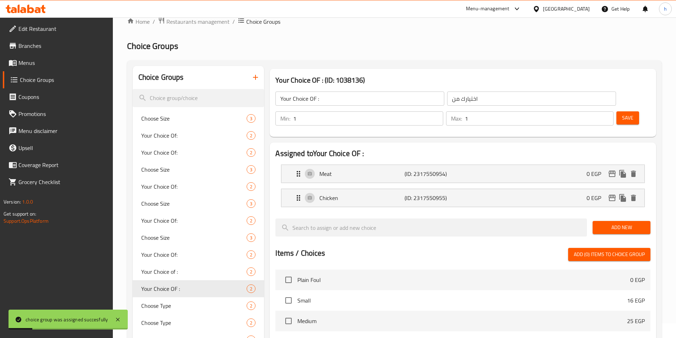
scroll to position [0, 0]
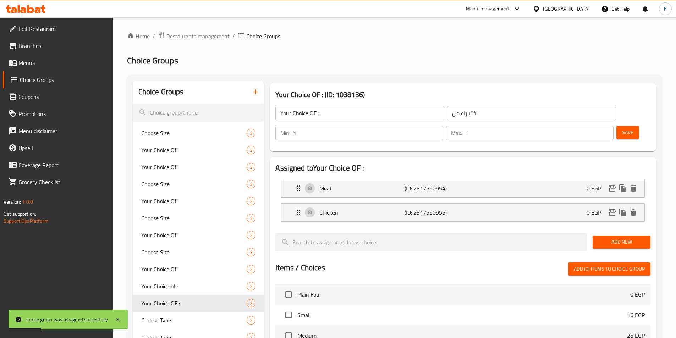
click at [255, 90] on icon "button" at bounding box center [255, 92] width 9 height 9
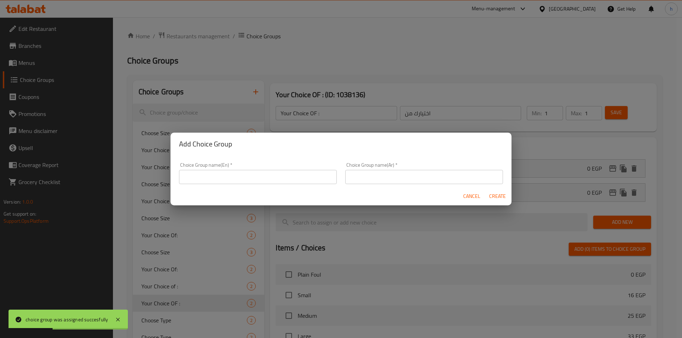
click at [232, 182] on input "text" at bounding box center [258, 177] width 158 height 14
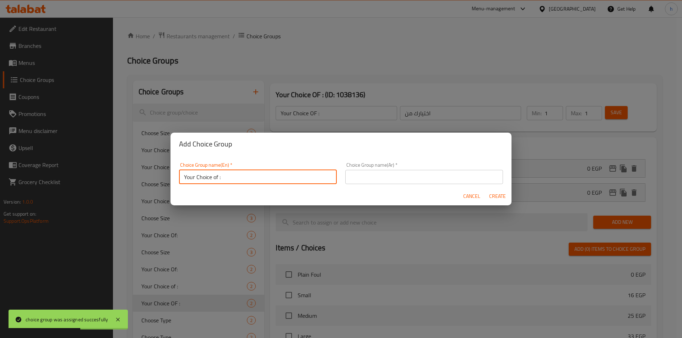
click at [249, 179] on input "Your Choice of :" at bounding box center [258, 177] width 158 height 14
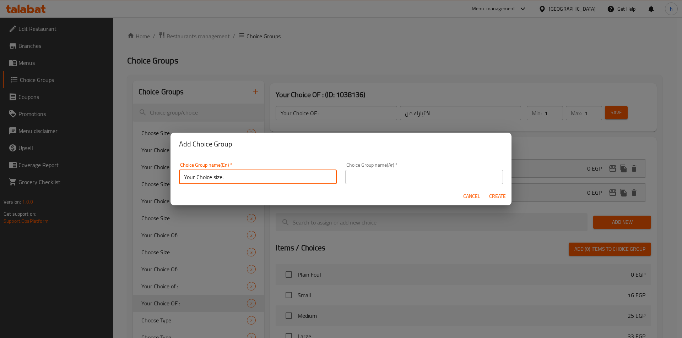
type input "Your Choice size:"
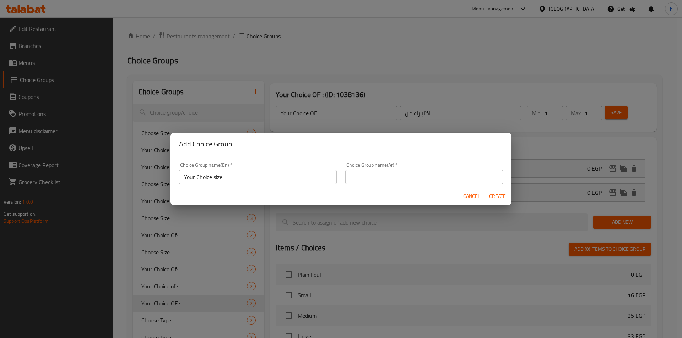
click at [391, 185] on div "Choice Group name(Ar)   * Choice Group name(Ar) *" at bounding box center [424, 173] width 166 height 30
click at [396, 177] on input "text" at bounding box center [424, 177] width 158 height 14
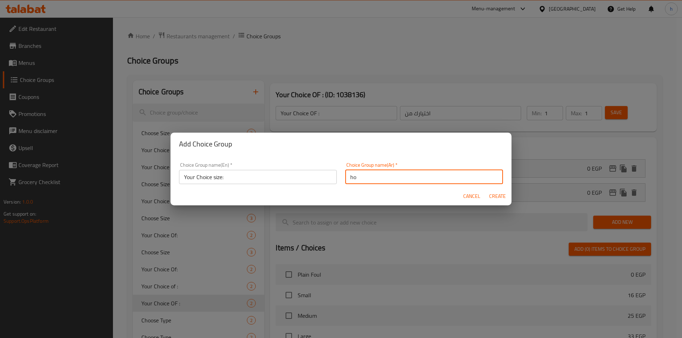
type input "h"
type input "اختيارك من الحجم:"
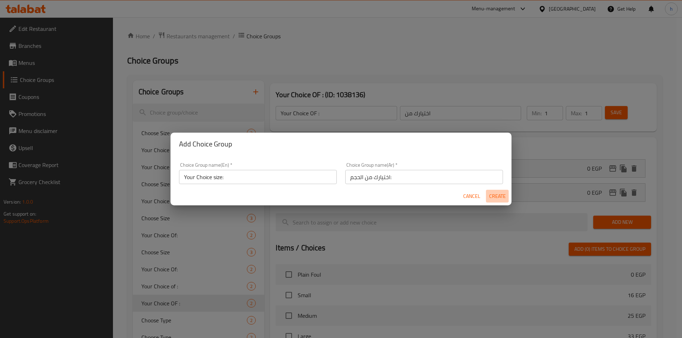
click at [503, 197] on span "Create" at bounding box center [496, 196] width 17 height 9
type input "Your Choice size:"
type input "اختيارك من الحجم:"
type input "0"
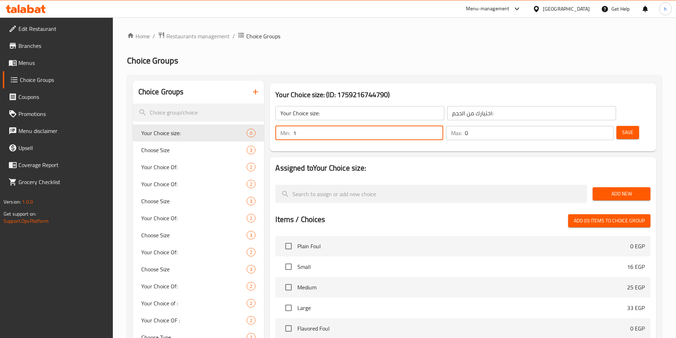
type input "1"
click at [443, 126] on input "1" at bounding box center [368, 133] width 150 height 14
type input "1"
click at [596, 126] on input "1" at bounding box center [539, 133] width 149 height 14
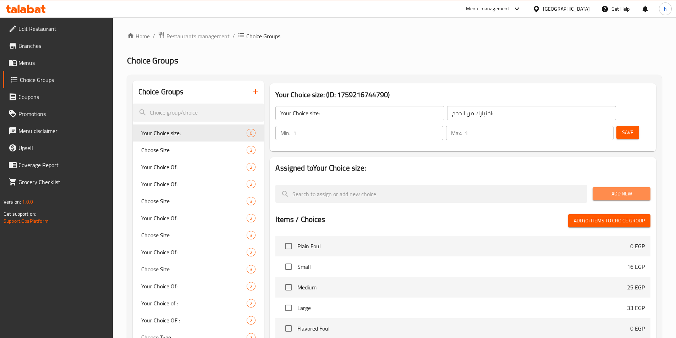
click at [609, 190] on span "Add New" at bounding box center [621, 194] width 47 height 9
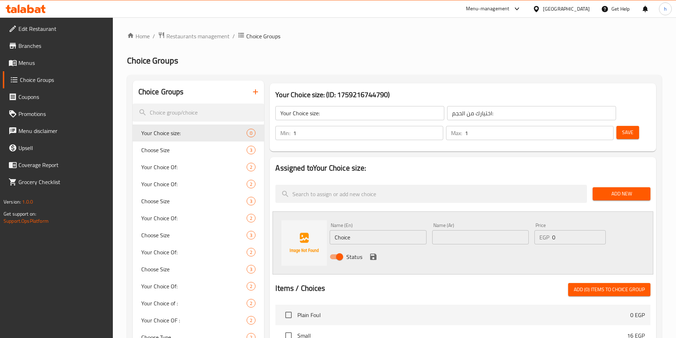
click at [372, 230] on input "Choice" at bounding box center [378, 237] width 97 height 14
type input "س"
type input "small"
click at [441, 230] on input "text" at bounding box center [480, 237] width 97 height 14
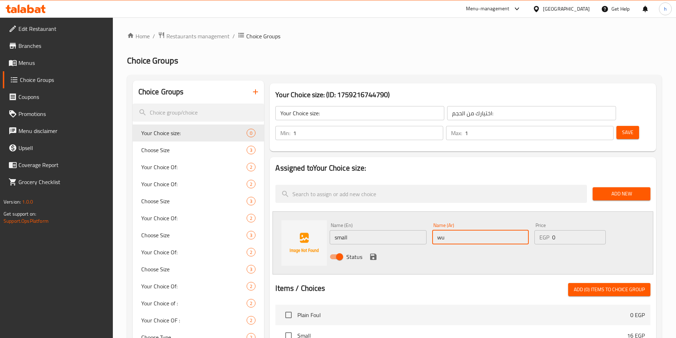
type input "w"
type input "صغير"
drag, startPoint x: 560, startPoint y: 220, endPoint x: 548, endPoint y: 222, distance: 12.3
click at [548, 230] on div "EGP 0 Price" at bounding box center [570, 237] width 71 height 14
type input "120"
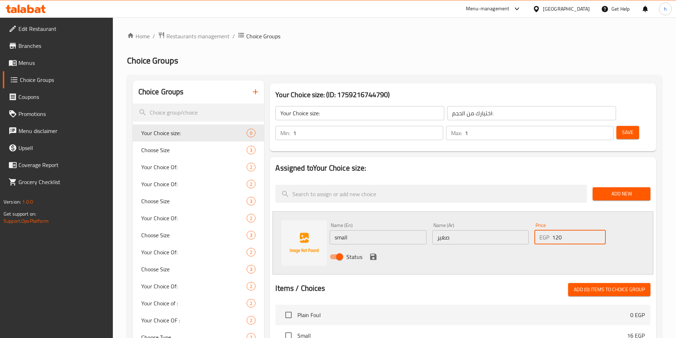
click at [373, 254] on icon "save" at bounding box center [373, 257] width 6 height 6
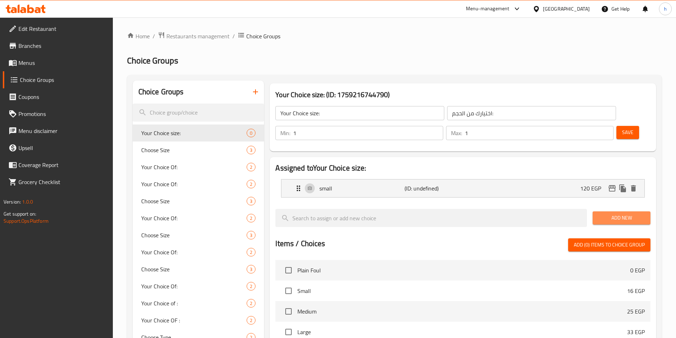
click at [617, 214] on span "Add New" at bounding box center [621, 218] width 47 height 9
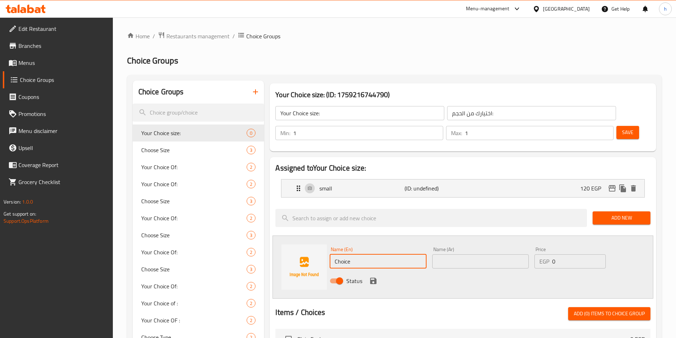
click at [377, 255] on input "Choice" at bounding box center [378, 262] width 97 height 14
click at [339, 184] on p "small" at bounding box center [361, 188] width 85 height 9
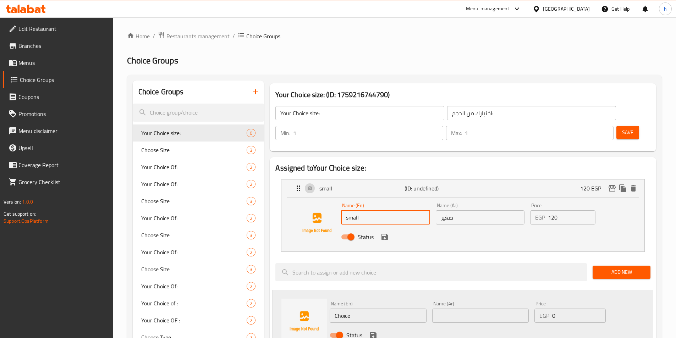
click at [361, 210] on input "small" at bounding box center [385, 217] width 89 height 14
paste input "S"
click at [556, 229] on div "Name (En) Small Name (En) Name (Ar) صغير Name (Ar) Price EGP 120 Price Status" at bounding box center [462, 225] width 363 height 54
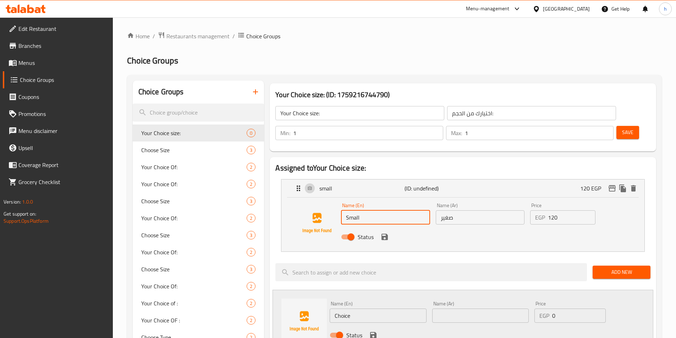
click at [476, 228] on div "Name (En) Small Name (En) Name (Ar) صغير Name (Ar) Price EGP 120 Price Status" at bounding box center [462, 225] width 363 height 54
click at [322, 230] on div "Name (En) Small Name (En) Name (Ar) صغير Name (Ar) Price EGP 120 Price Status" at bounding box center [462, 225] width 363 height 54
type input "Small"
drag, startPoint x: 493, startPoint y: 243, endPoint x: 490, endPoint y: 233, distance: 10.0
click at [493, 261] on div at bounding box center [431, 273] width 317 height 24
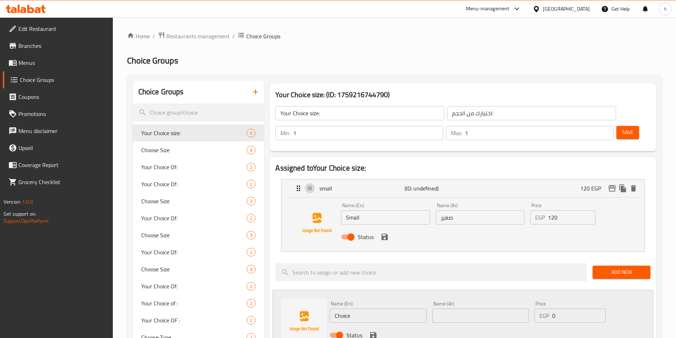
click at [390, 228] on div "Status" at bounding box center [480, 237] width 284 height 19
click at [385, 233] on icon "save" at bounding box center [385, 237] width 9 height 9
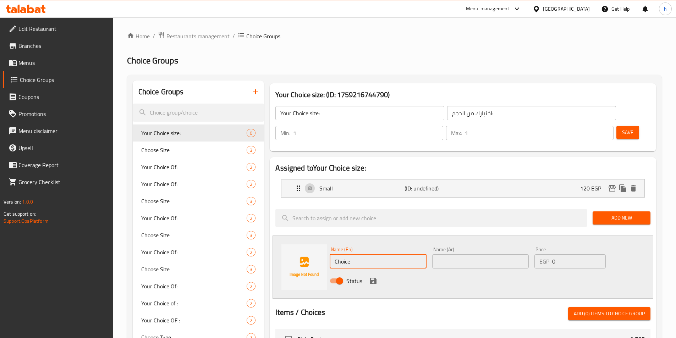
click at [388, 255] on input "Choice" at bounding box center [378, 262] width 97 height 14
paste input "Small"
click at [359, 255] on input "Small" at bounding box center [378, 262] width 97 height 14
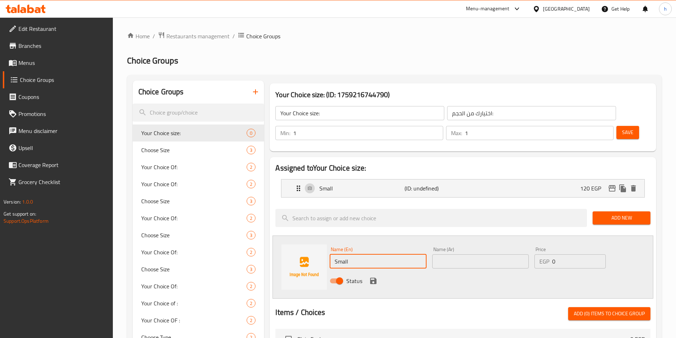
paste input "Medium"
click at [359, 255] on input "Medium" at bounding box center [378, 262] width 97 height 14
type input "Medium"
click at [450, 250] on div "Name (Ar) Name (Ar)" at bounding box center [481, 257] width 102 height 27
click at [456, 255] on input "text" at bounding box center [480, 262] width 97 height 14
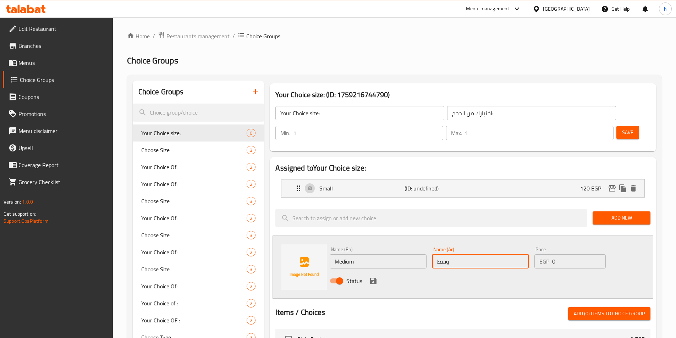
type input "وسط"
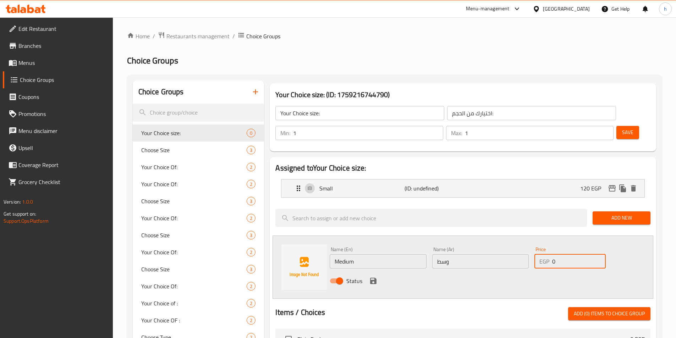
drag, startPoint x: 557, startPoint y: 243, endPoint x: 551, endPoint y: 242, distance: 6.2
click at [551, 255] on div "EGP 0 Price" at bounding box center [570, 262] width 71 height 14
type input "180"
click at [371, 278] on icon "save" at bounding box center [373, 281] width 6 height 6
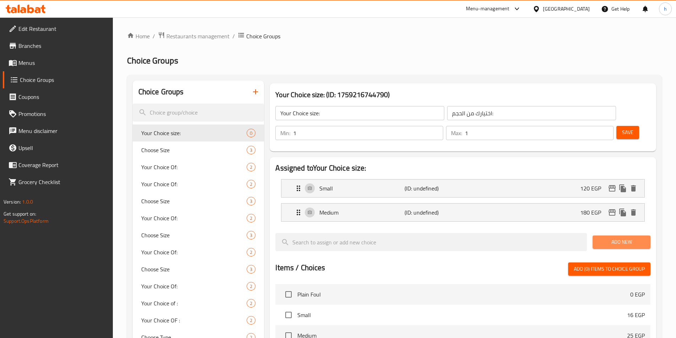
click at [639, 238] on span "Add New" at bounding box center [621, 242] width 47 height 9
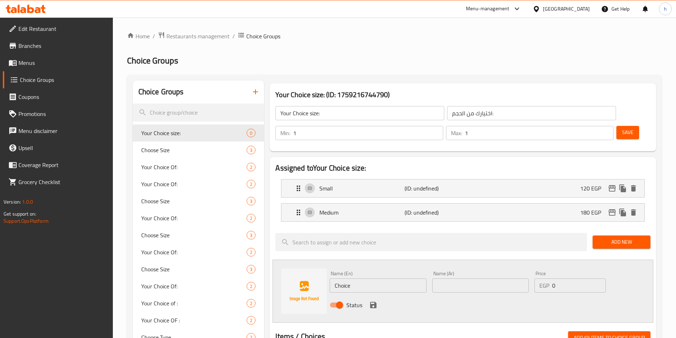
click at [381, 279] on input "Choice" at bounding box center [378, 286] width 97 height 14
paste input "Larg"
type input "Large"
click at [442, 279] on input "text" at bounding box center [480, 286] width 97 height 14
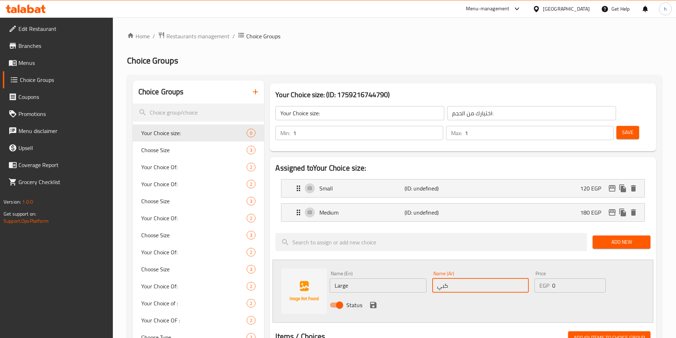
type input "كبير"
drag, startPoint x: 555, startPoint y: 267, endPoint x: 550, endPoint y: 266, distance: 5.6
click at [550, 279] on div "EGP 0 Price" at bounding box center [570, 286] width 71 height 14
type input "245"
click at [374, 301] on icon "save" at bounding box center [373, 305] width 9 height 9
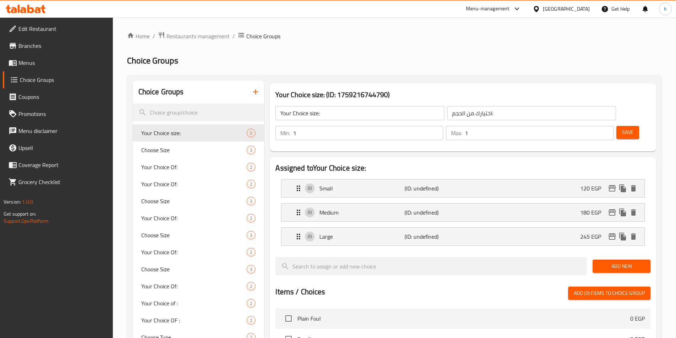
click at [617, 126] on button "Save" at bounding box center [628, 132] width 23 height 13
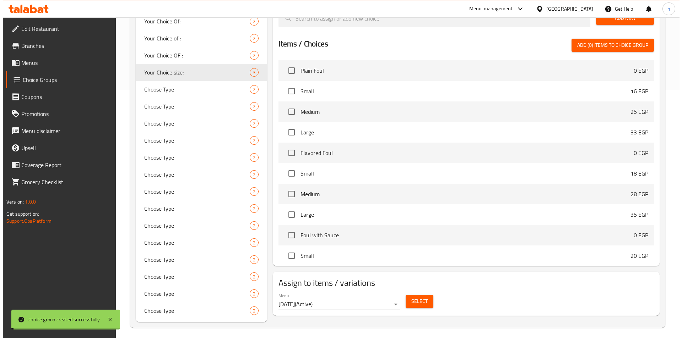
scroll to position [252, 0]
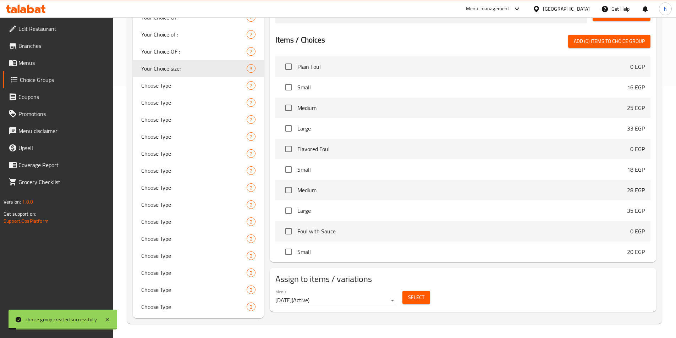
click at [413, 288] on div "Select" at bounding box center [416, 297] width 33 height 19
click at [414, 293] on span "Select" at bounding box center [416, 297] width 16 height 9
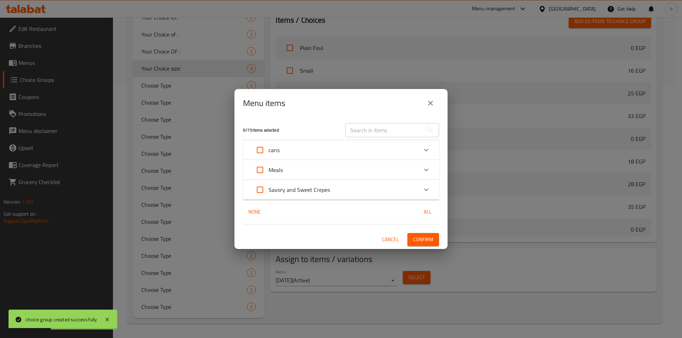
click at [274, 170] on p "Meals" at bounding box center [275, 170] width 14 height 9
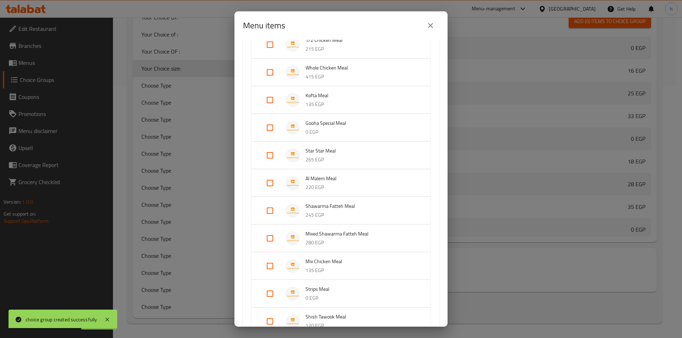
scroll to position [142, 0]
click at [274, 210] on input "Expand" at bounding box center [269, 209] width 17 height 17
checkbox input "true"
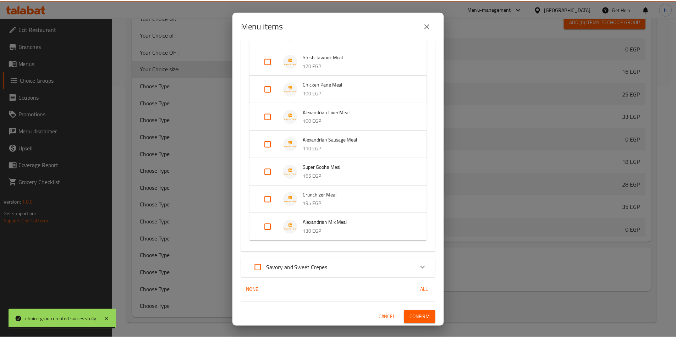
scroll to position [413, 0]
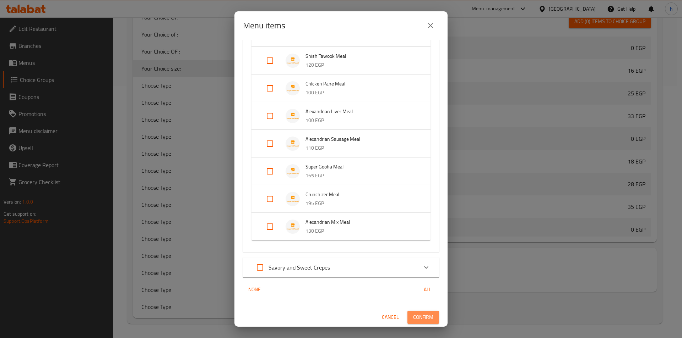
click at [414, 317] on span "Confirm" at bounding box center [423, 317] width 20 height 9
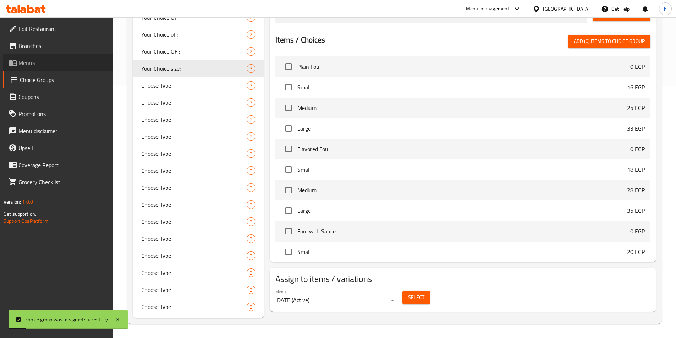
click at [54, 57] on link "Menus" at bounding box center [58, 62] width 110 height 17
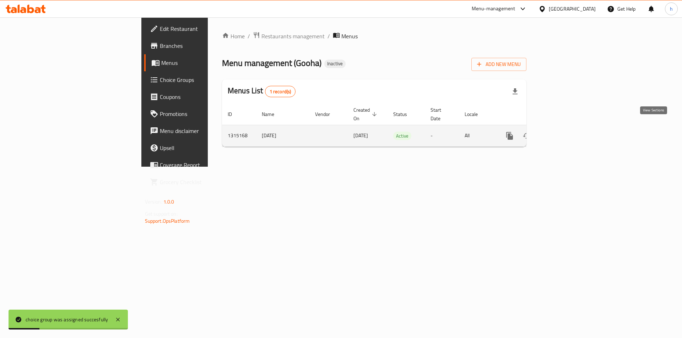
click at [569, 129] on link "enhanced table" at bounding box center [560, 135] width 17 height 17
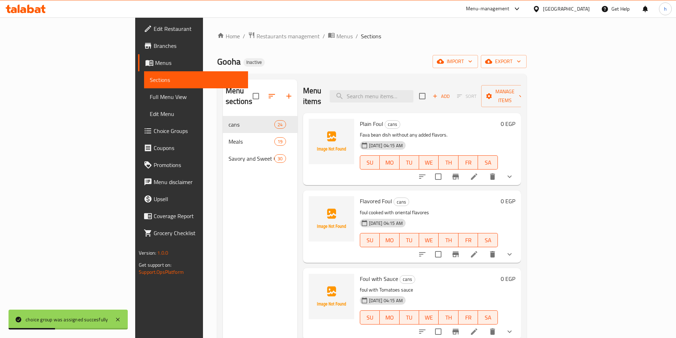
scroll to position [106, 0]
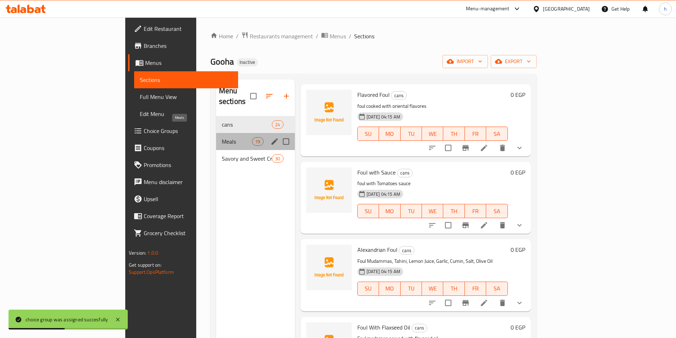
click at [222, 137] on span "Meals" at bounding box center [237, 141] width 30 height 9
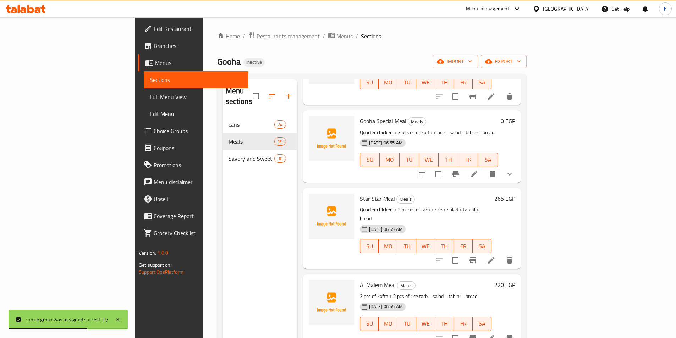
scroll to position [497, 0]
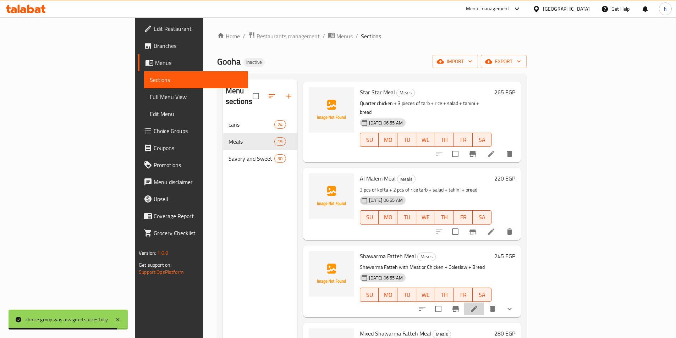
click at [484, 303] on li at bounding box center [474, 309] width 20 height 13
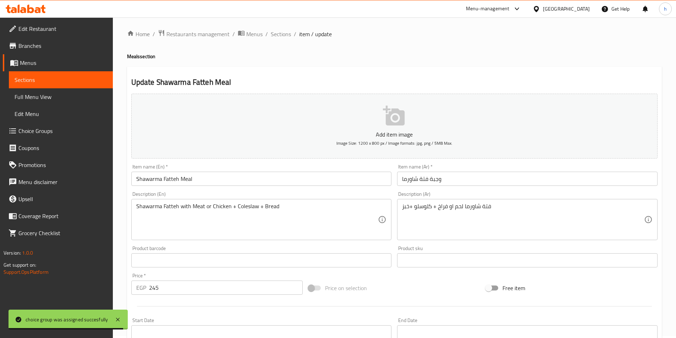
scroll to position [142, 0]
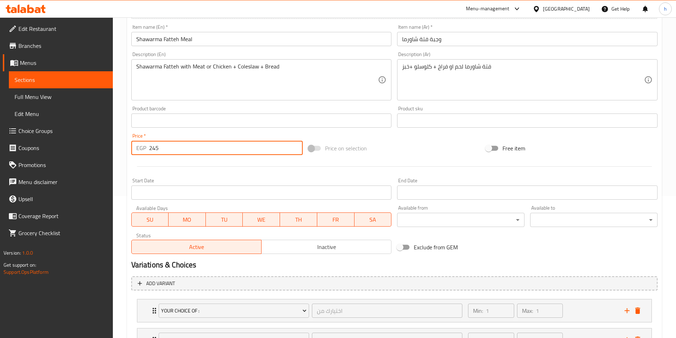
drag, startPoint x: 164, startPoint y: 146, endPoint x: 142, endPoint y: 146, distance: 21.7
click at [142, 146] on div "EGP 245 Price *" at bounding box center [217, 148] width 172 height 14
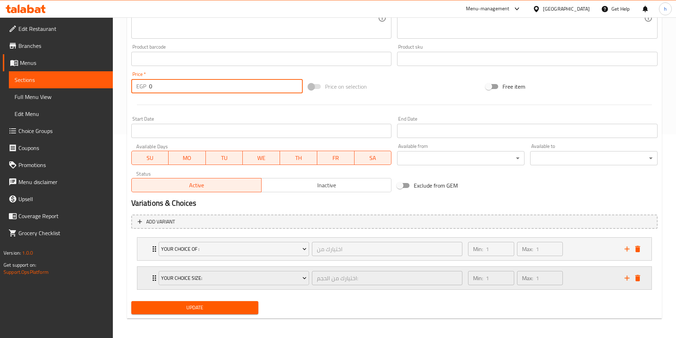
scroll to position [204, 0]
type input "0"
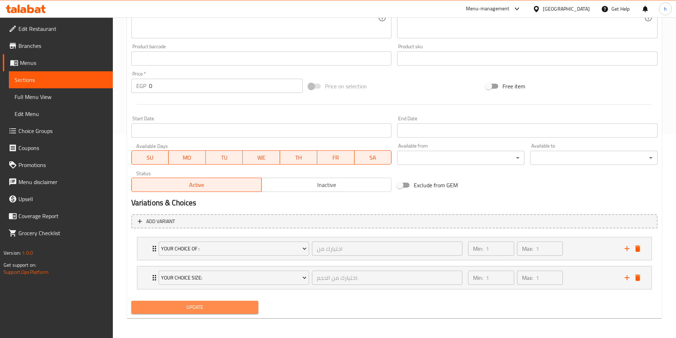
click at [184, 304] on span "Update" at bounding box center [195, 307] width 116 height 9
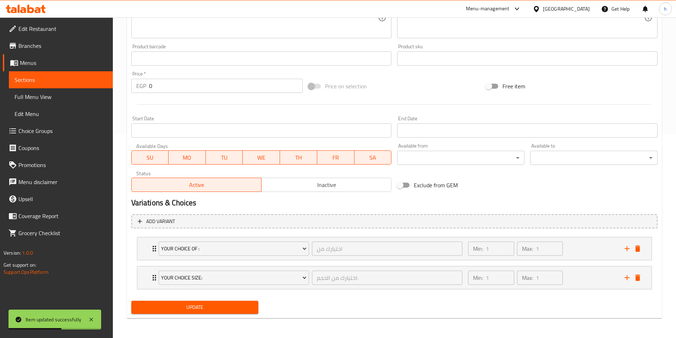
drag, startPoint x: 74, startPoint y: 135, endPoint x: 78, endPoint y: 134, distance: 4.7
click at [74, 134] on span "Choice Groups" at bounding box center [62, 131] width 89 height 9
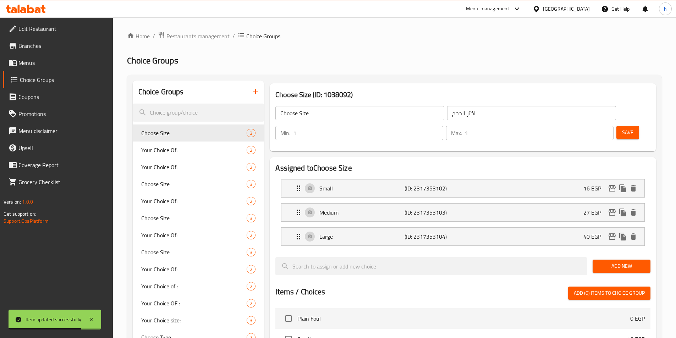
click at [253, 93] on icon "button" at bounding box center [255, 92] width 9 height 9
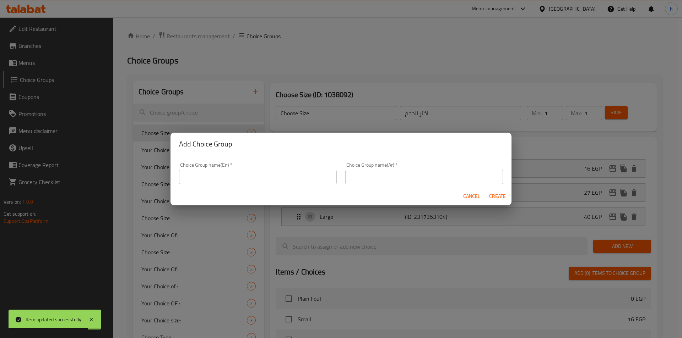
click at [236, 178] on input "text" at bounding box center [258, 177] width 158 height 14
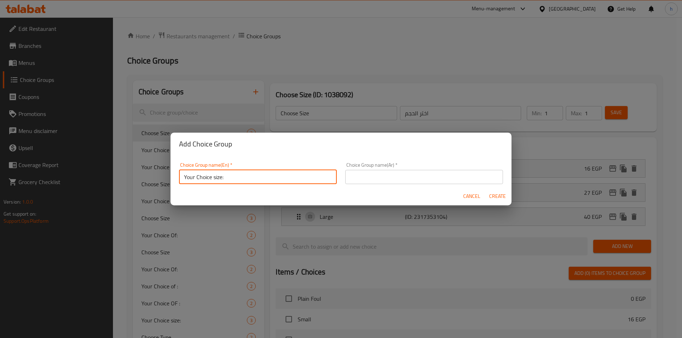
click at [214, 177] on input "Your Choice size:" at bounding box center [258, 177] width 158 height 14
click at [215, 177] on input "Your Choice size:" at bounding box center [258, 177] width 158 height 14
click at [277, 200] on div "Cancel Create" at bounding box center [340, 196] width 341 height 19
click at [211, 178] on input "Your Choice ٍSize:" at bounding box center [258, 177] width 158 height 14
type input "Your Choice Size:"
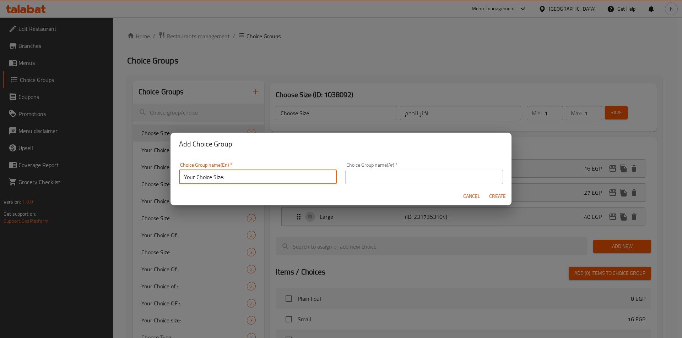
click at [439, 174] on input "text" at bounding box center [424, 177] width 158 height 14
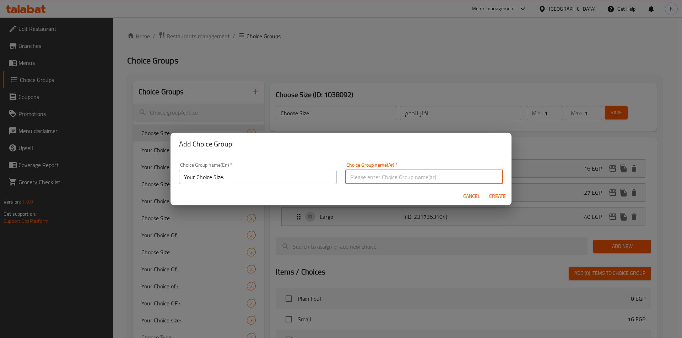
type input "اختيارك من الحجم:"
click at [497, 195] on span "Create" at bounding box center [496, 196] width 17 height 9
type input "Your Choice Size:"
type input "اختيارك من الحجم:"
type input "0"
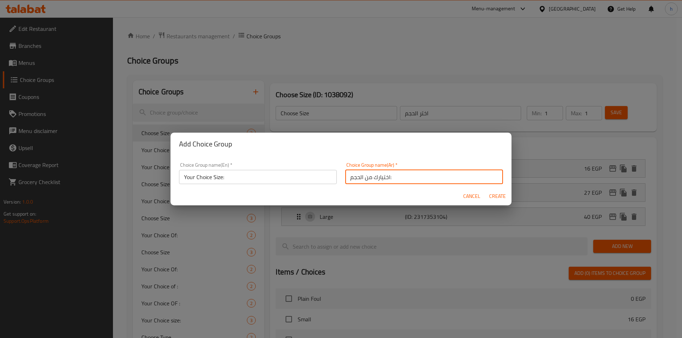
type input "0"
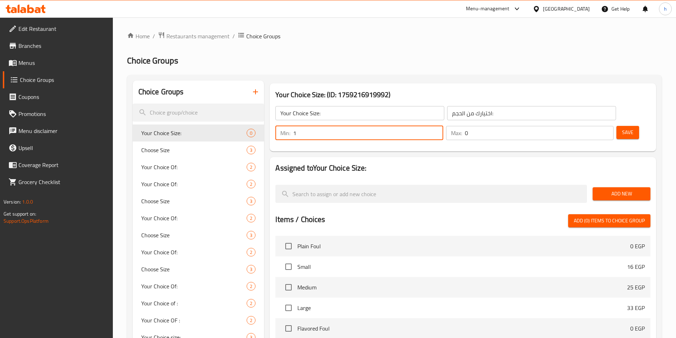
type input "1"
click at [443, 126] on input "1" at bounding box center [368, 133] width 150 height 14
type input "1"
click at [594, 126] on input "1" at bounding box center [539, 133] width 149 height 14
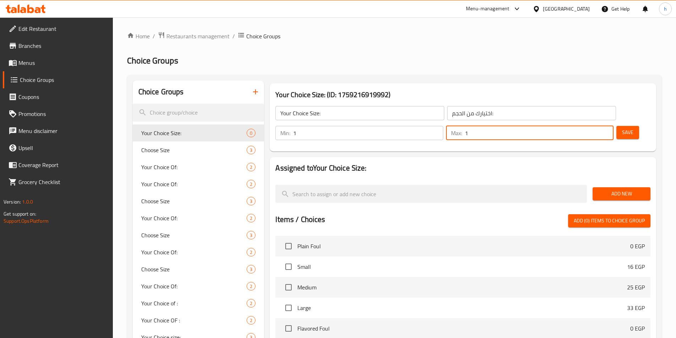
click at [613, 182] on div "Add New" at bounding box center [622, 194] width 64 height 24
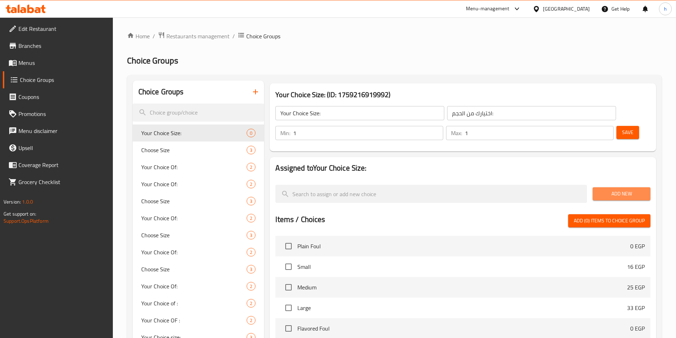
click at [616, 190] on span "Add New" at bounding box center [621, 194] width 47 height 9
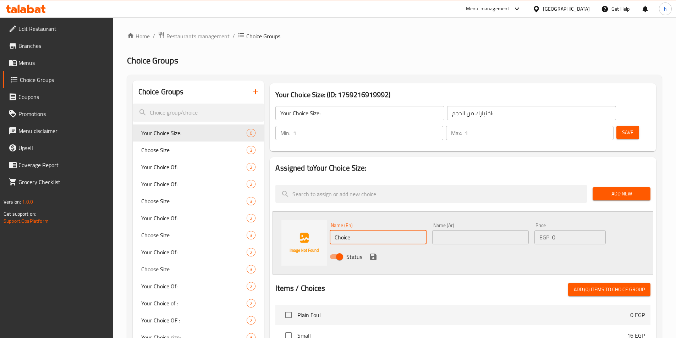
click at [378, 230] on input "Choice" at bounding box center [378, 237] width 97 height 14
click at [368, 230] on input "Choice" at bounding box center [378, 237] width 97 height 14
paste input "Small"
click at [368, 230] on input "Small" at bounding box center [378, 237] width 97 height 14
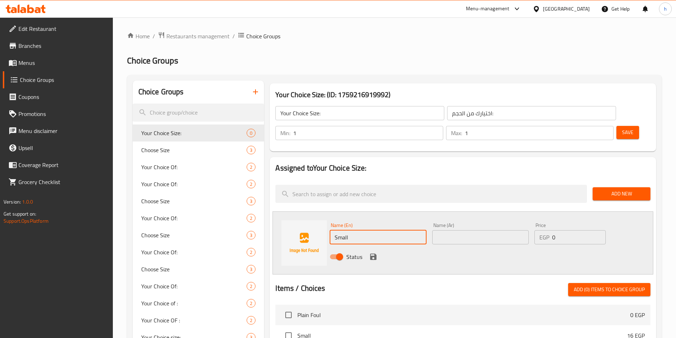
type input "Small"
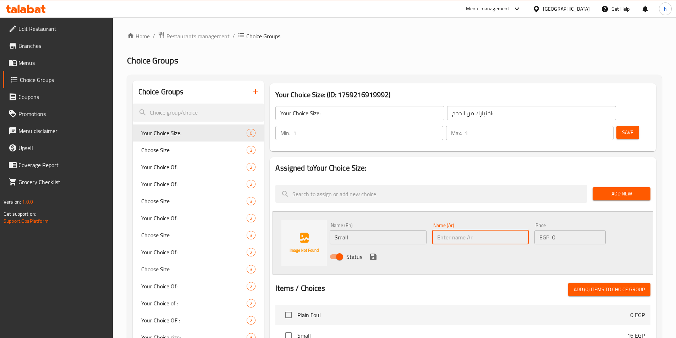
click at [483, 230] on input "text" at bounding box center [480, 237] width 97 height 14
type input "w"
type input "صغير"
drag, startPoint x: 553, startPoint y: 218, endPoint x: 548, endPoint y: 218, distance: 5.3
click at [548, 230] on div "EGP 0 Price" at bounding box center [570, 237] width 71 height 14
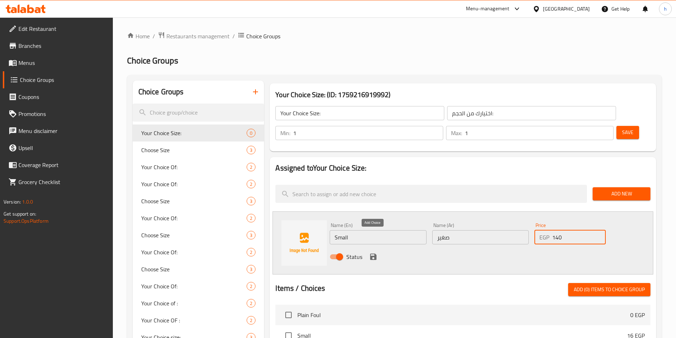
type input "140"
click at [376, 254] on icon "save" at bounding box center [373, 257] width 6 height 6
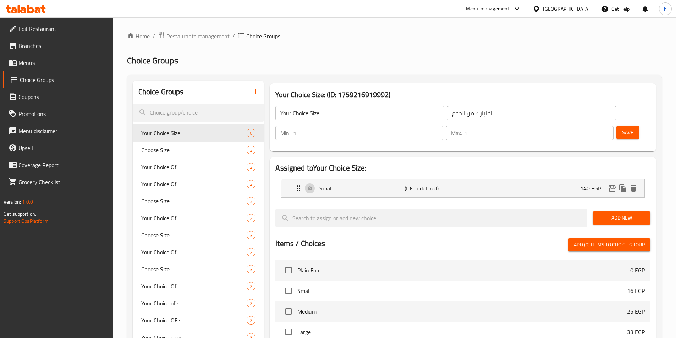
click at [614, 214] on span "Add New" at bounding box center [621, 218] width 47 height 9
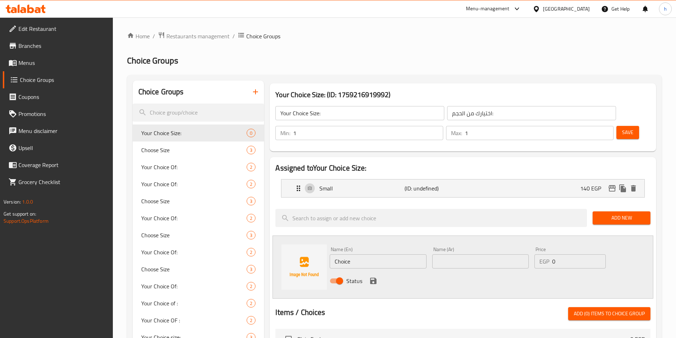
click at [381, 255] on input "Choice" at bounding box center [378, 262] width 97 height 14
paste input "Medium"
type input "Medium"
click at [464, 255] on input "text" at bounding box center [480, 262] width 97 height 14
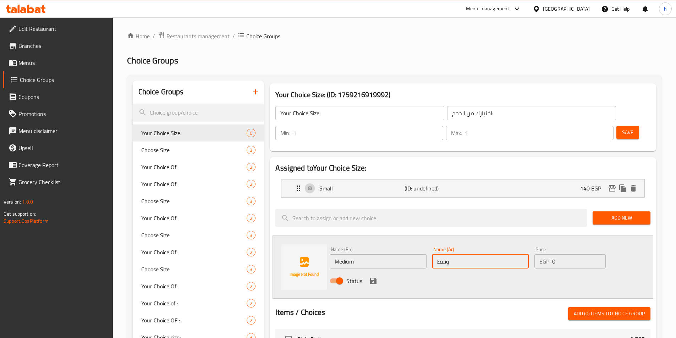
type input "وسط"
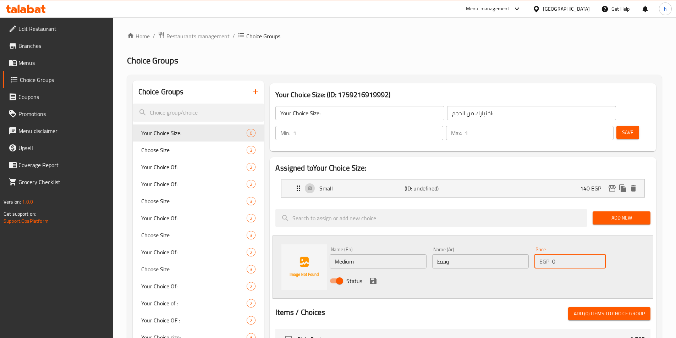
drag, startPoint x: 560, startPoint y: 242, endPoint x: 547, endPoint y: 243, distance: 12.8
click at [547, 255] on div "EGP 0 Price" at bounding box center [570, 262] width 71 height 14
type input "200"
click at [377, 277] on icon "save" at bounding box center [373, 281] width 9 height 9
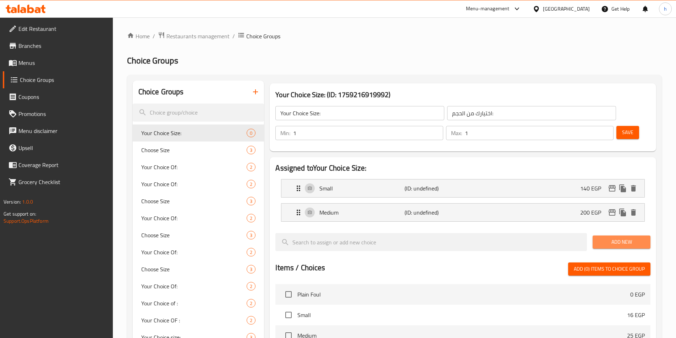
click at [608, 238] on span "Add New" at bounding box center [621, 242] width 47 height 9
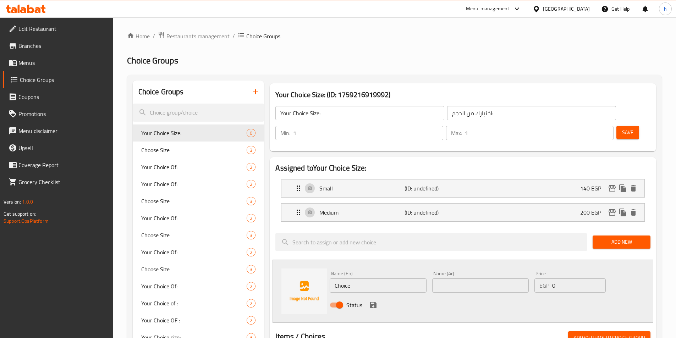
click at [372, 279] on input "Choice" at bounding box center [378, 286] width 97 height 14
paste input "Larg"
type input "Large"
click at [459, 279] on input "text" at bounding box center [480, 286] width 97 height 14
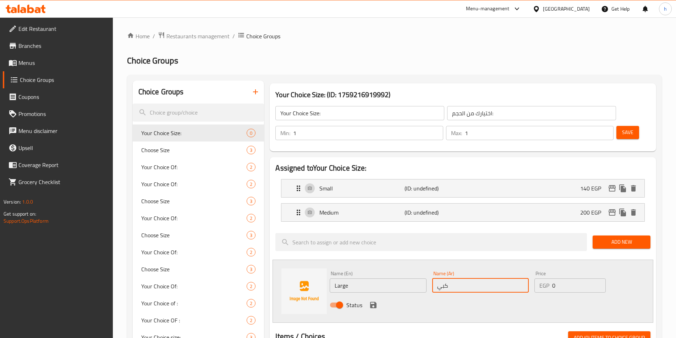
type input "كبير"
drag, startPoint x: 568, startPoint y: 263, endPoint x: 544, endPoint y: 265, distance: 23.8
click at [544, 279] on div "EGP 0 Price" at bounding box center [570, 286] width 71 height 14
type input "280"
click at [377, 301] on icon "save" at bounding box center [373, 305] width 9 height 9
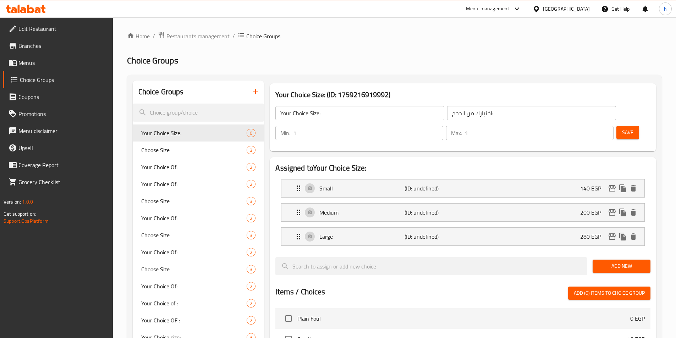
click at [617, 126] on button "Save" at bounding box center [628, 132] width 23 height 13
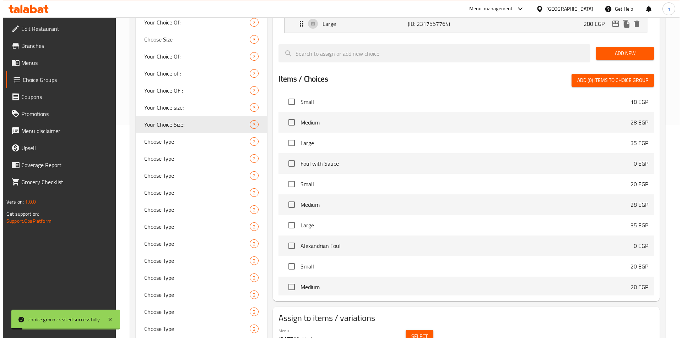
scroll to position [177, 0]
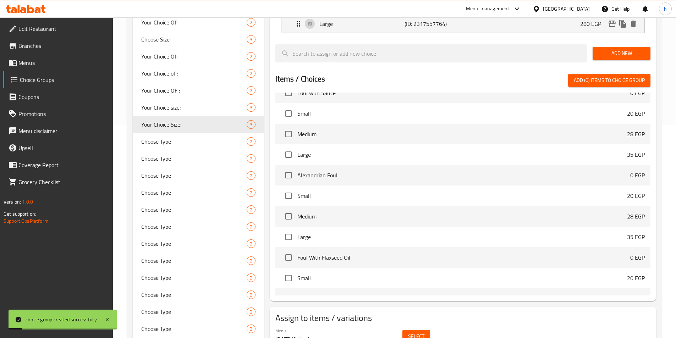
click at [429, 327] on div "Select" at bounding box center [416, 336] width 33 height 19
click at [422, 332] on span "Select" at bounding box center [416, 336] width 16 height 9
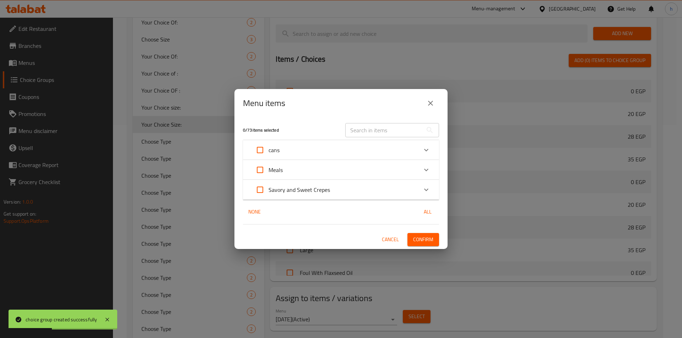
click at [269, 167] on p "Meals" at bounding box center [275, 170] width 14 height 9
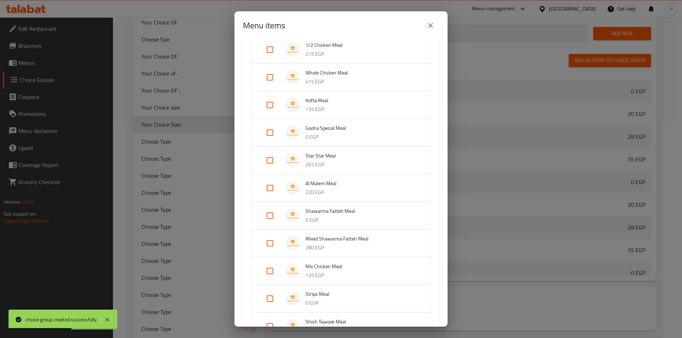
scroll to position [142, 0]
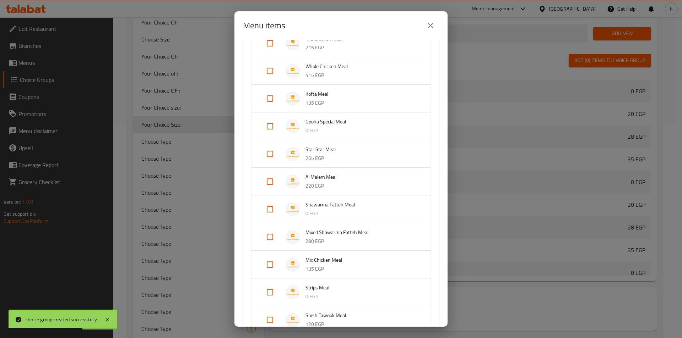
click at [276, 240] on input "Expand" at bounding box center [269, 237] width 17 height 17
checkbox input "true"
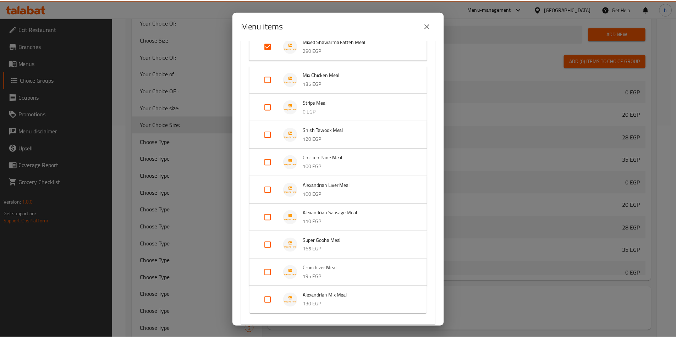
scroll to position [413, 0]
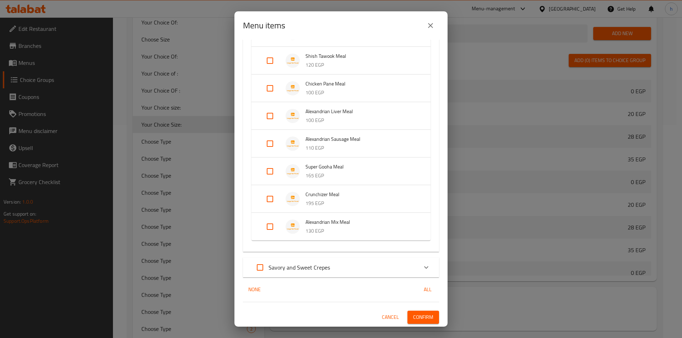
click at [413, 318] on span "Confirm" at bounding box center [423, 317] width 20 height 9
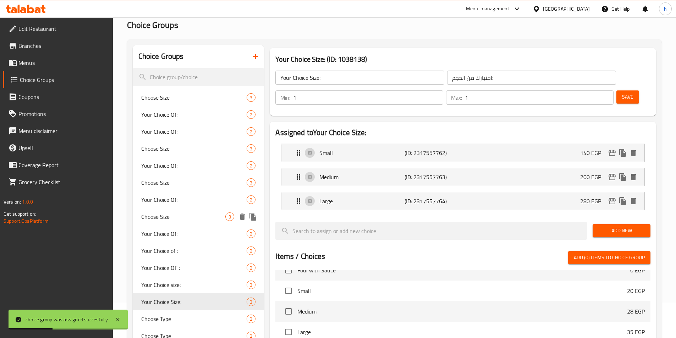
scroll to position [0, 0]
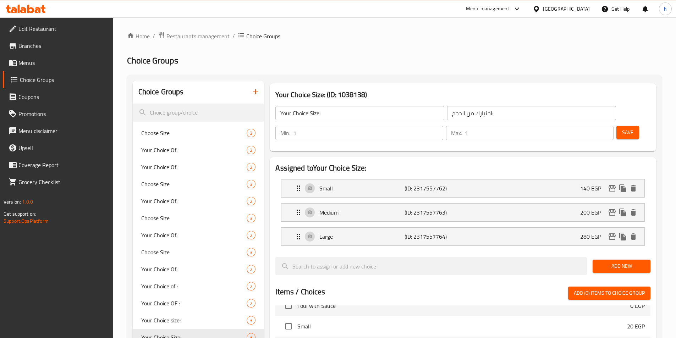
click at [69, 67] on link "Menus" at bounding box center [58, 62] width 110 height 17
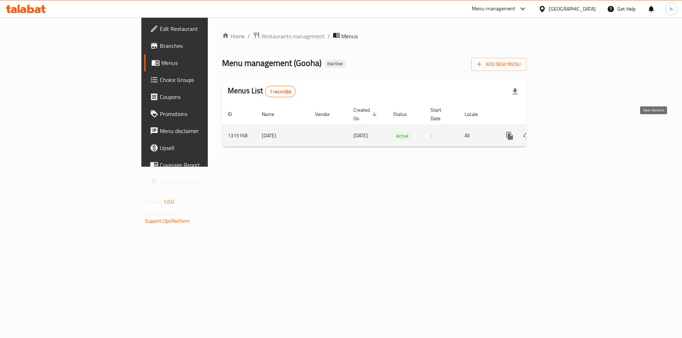
click at [564, 133] on icon "enhanced table" at bounding box center [560, 136] width 6 height 6
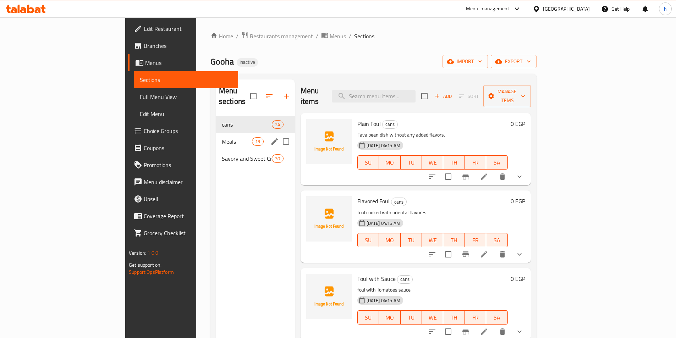
click at [216, 137] on div "Meals 19" at bounding box center [255, 141] width 79 height 17
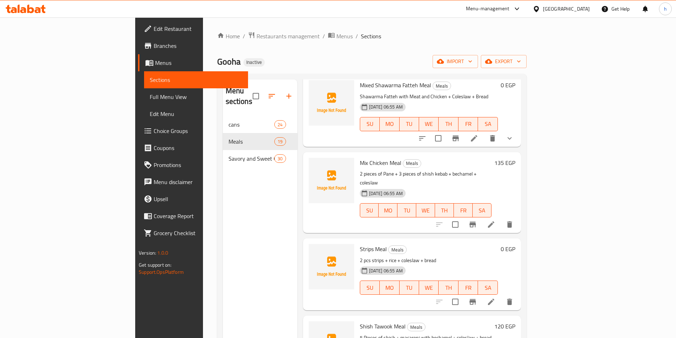
scroll to position [816, 0]
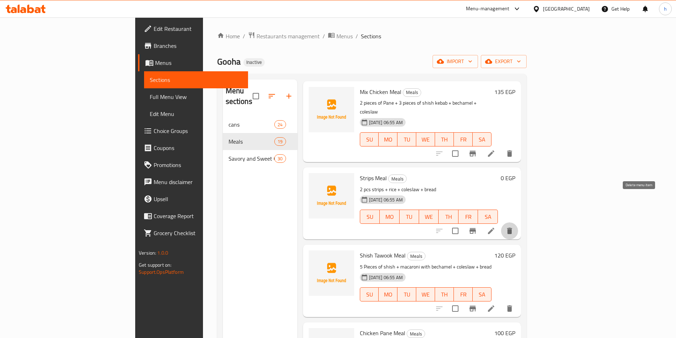
click at [512, 228] on icon "delete" at bounding box center [509, 231] width 5 height 6
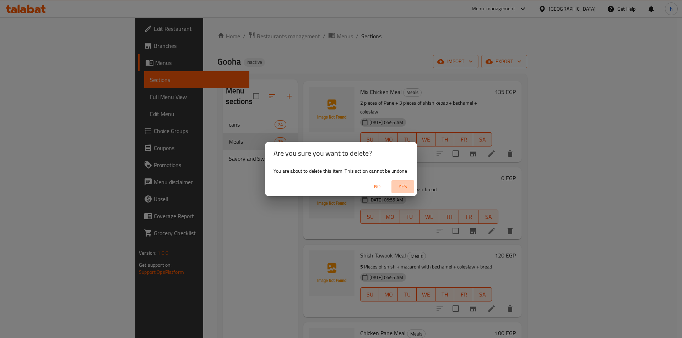
click at [399, 184] on span "Yes" at bounding box center [402, 186] width 17 height 9
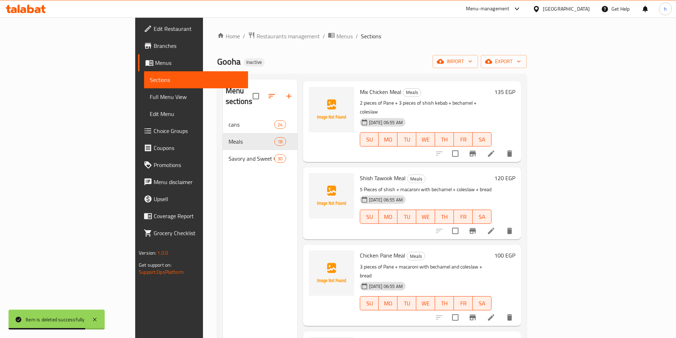
click at [154, 134] on span "Choice Groups" at bounding box center [198, 131] width 89 height 9
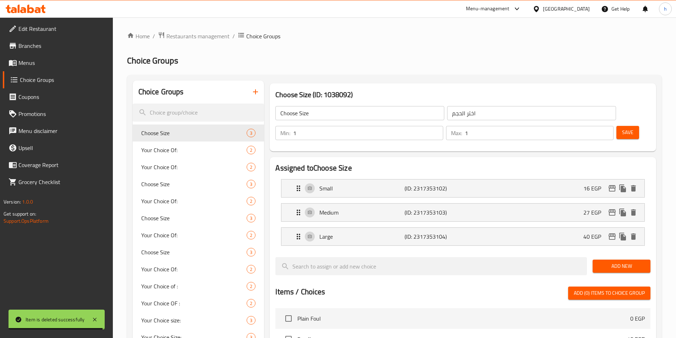
click at [252, 89] on icon "button" at bounding box center [255, 92] width 9 height 9
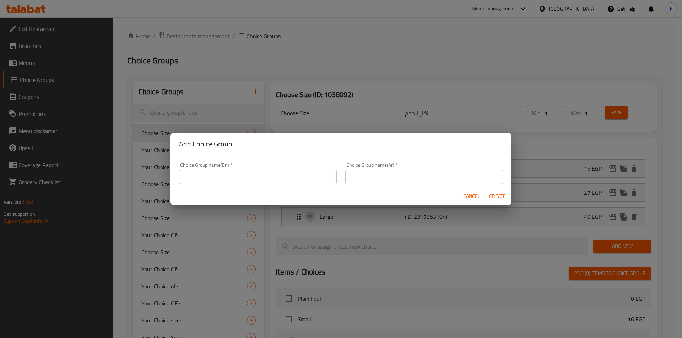
click at [244, 169] on div "Choice Group name(En)   * Choice Group name(En) *" at bounding box center [258, 174] width 158 height 22
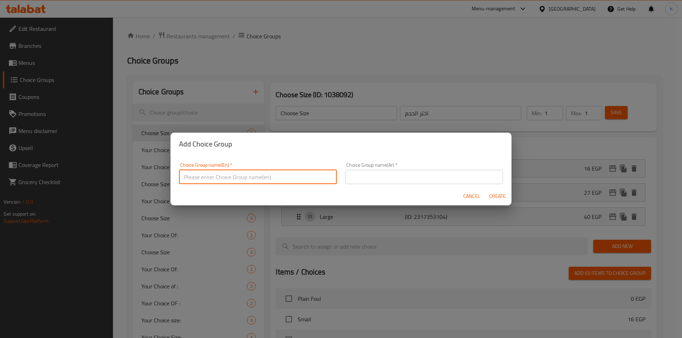
click at [246, 178] on input "text" at bounding box center [258, 177] width 158 height 14
type input "Your Choice of :"
click at [379, 177] on input "text" at bounding box center [424, 177] width 158 height 14
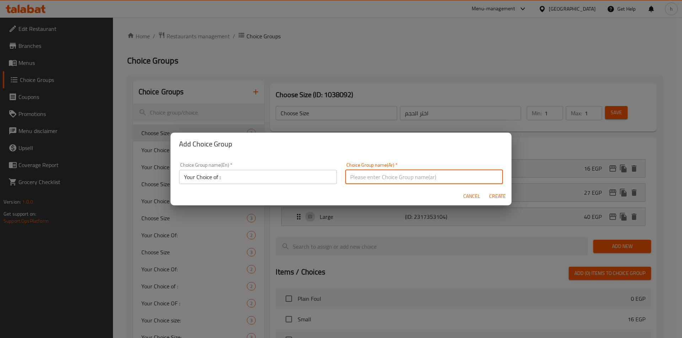
type input "اختيارك من الحجم:"
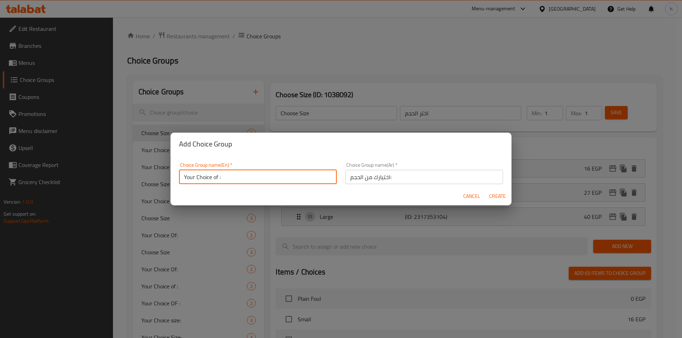
click at [261, 174] on input "Your Choice of :" at bounding box center [258, 177] width 158 height 14
type input "Your Choice Of :"
click at [495, 197] on span "Create" at bounding box center [496, 196] width 17 height 9
type input "Your Choice Of :"
type input "اختيارك من الحجم:"
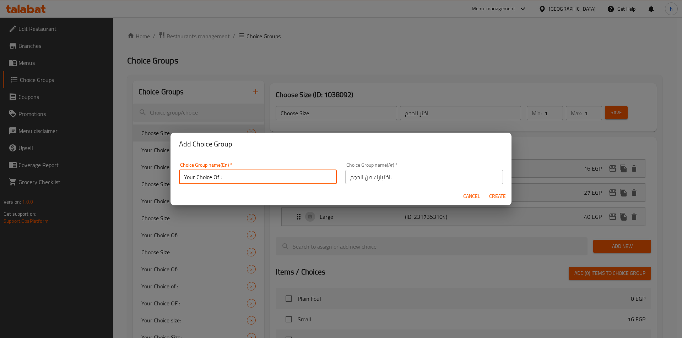
type input "0"
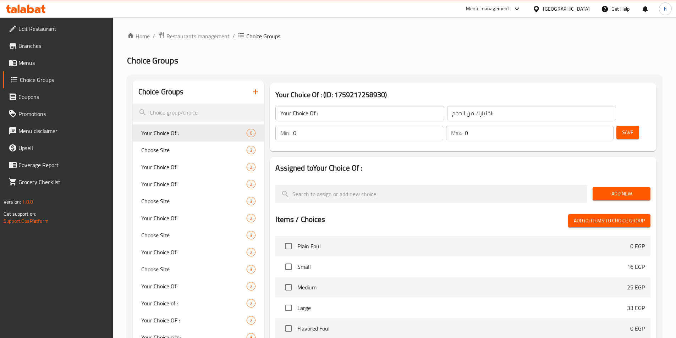
click at [443, 126] on input "0" at bounding box center [368, 133] width 150 height 14
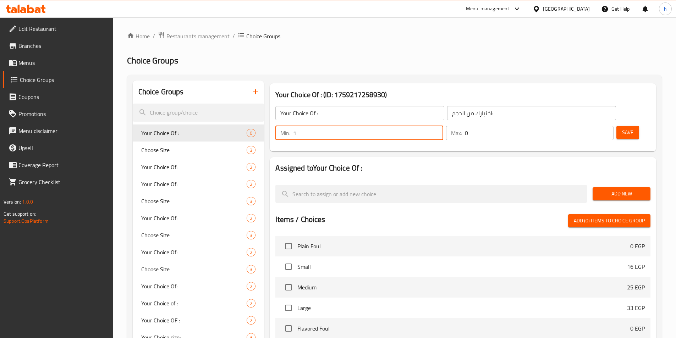
drag, startPoint x: 554, startPoint y: 111, endPoint x: 568, endPoint y: 114, distance: 14.1
type input "1"
click at [443, 126] on input "1" at bounding box center [368, 133] width 150 height 14
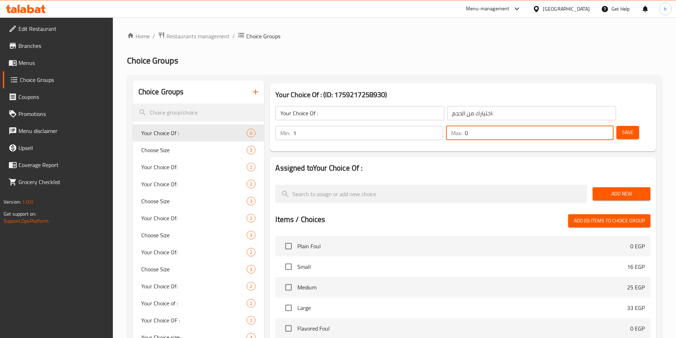
click at [599, 126] on input "0" at bounding box center [539, 133] width 149 height 14
type input "1"
click at [595, 126] on input "1" at bounding box center [539, 133] width 149 height 14
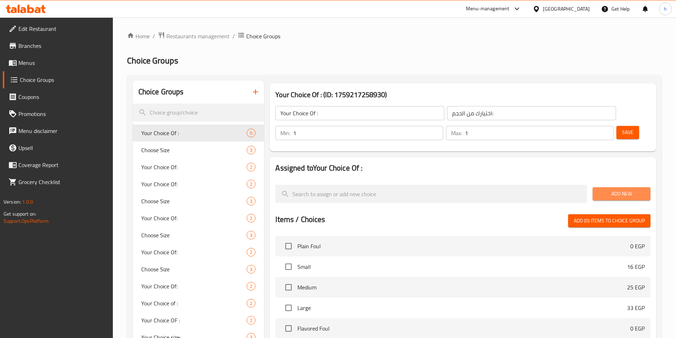
click at [611, 190] on span "Add New" at bounding box center [621, 194] width 47 height 9
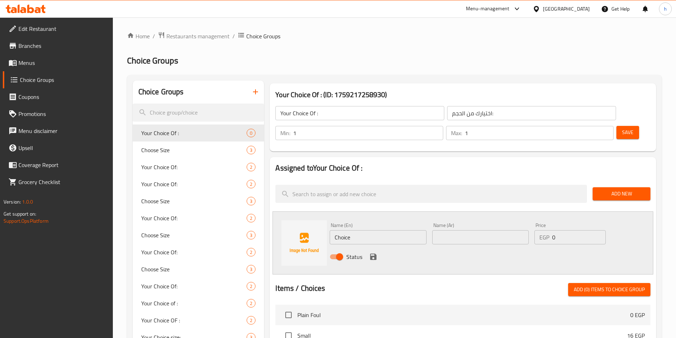
click at [367, 230] on input "Choice" at bounding box center [378, 237] width 97 height 14
paste input "macaroni bechamel"
click at [414, 230] on input "macaroni bechamel" at bounding box center [378, 237] width 97 height 14
type input "macaroni bechamel"
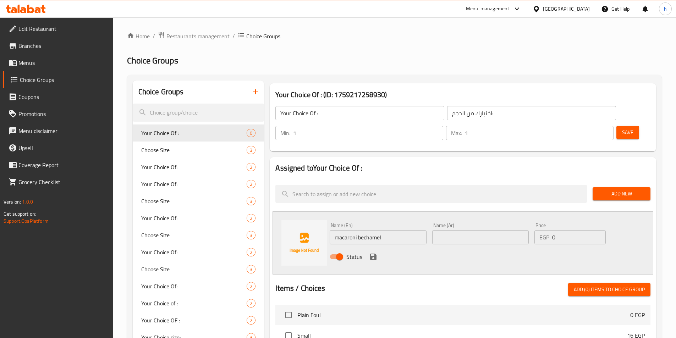
click at [427, 220] on div "Name (En) macaroni bechamel Name (En)" at bounding box center [378, 233] width 102 height 27
click at [434, 230] on input "text" at bounding box center [480, 237] width 97 height 14
type input "l"
click at [483, 230] on input "text" at bounding box center [480, 237] width 97 height 14
paste input "مكرونة بشاميل"
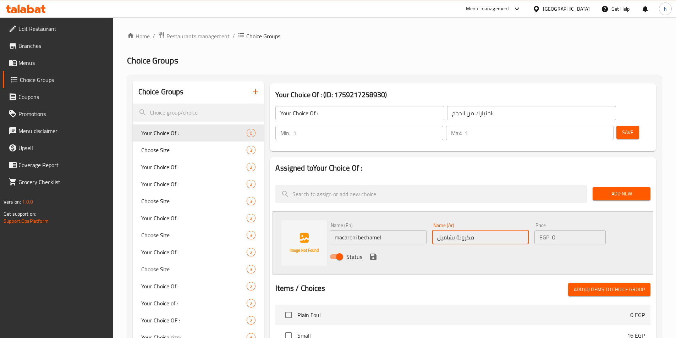
type input "مكرونة بشاميل"
click at [371, 253] on icon "save" at bounding box center [373, 257] width 9 height 9
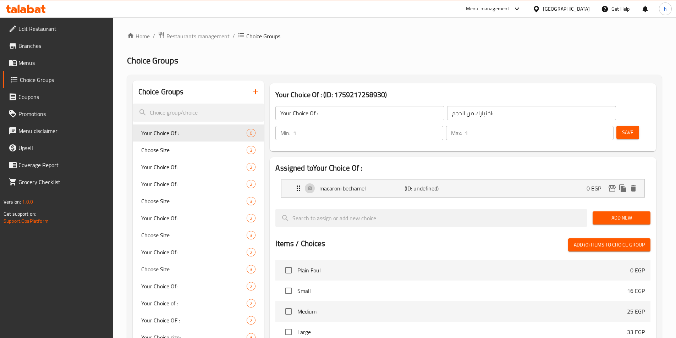
click at [610, 214] on span "Add New" at bounding box center [621, 218] width 47 height 9
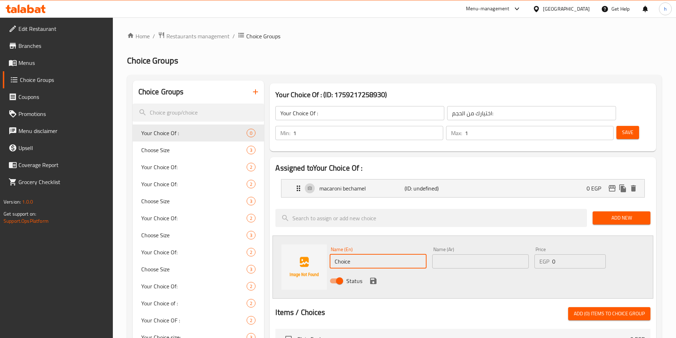
click at [362, 255] on input "Choice" at bounding box center [378, 262] width 97 height 14
paste input "basmati rice"
type input "basmati rice"
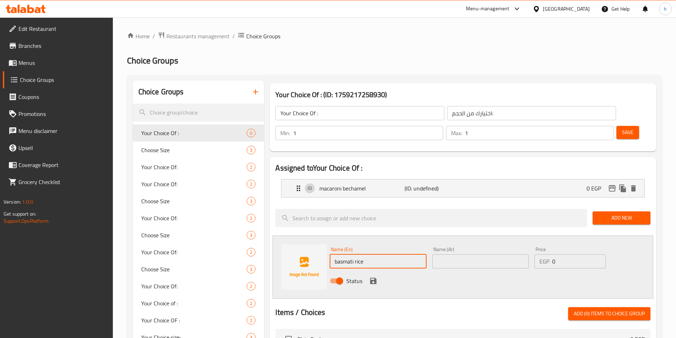
click at [505, 255] on input "text" at bounding box center [480, 262] width 97 height 14
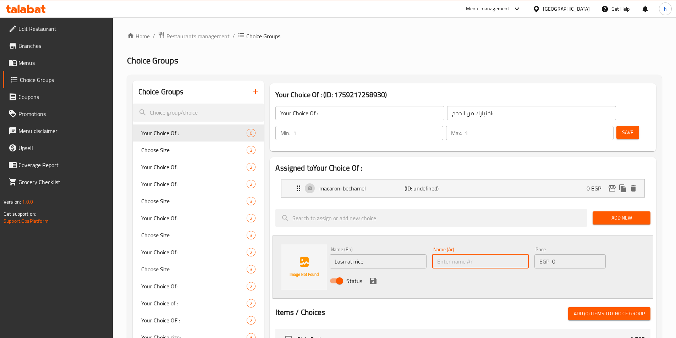
paste input "ارز بسمتي"
type input "ارز بسمتي"
click at [408, 272] on div "Status" at bounding box center [480, 281] width 307 height 19
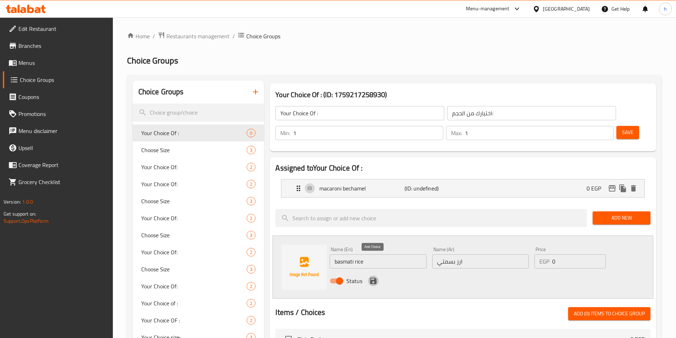
click at [374, 278] on icon "save" at bounding box center [373, 281] width 6 height 6
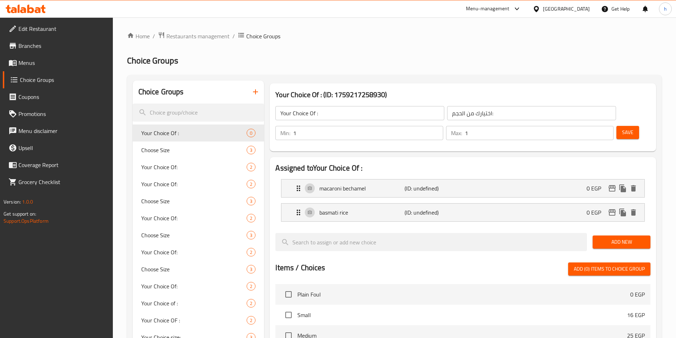
click at [624, 126] on button "Save" at bounding box center [628, 132] width 23 height 13
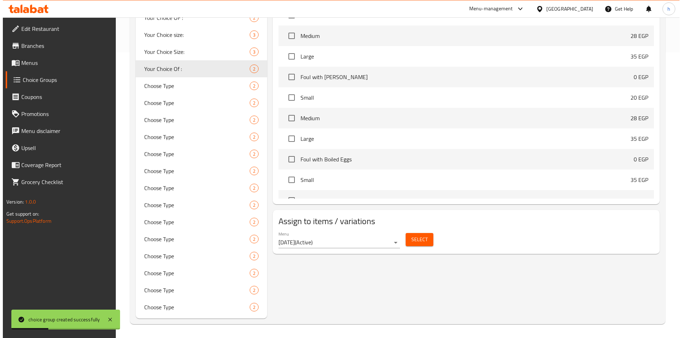
scroll to position [286, 0]
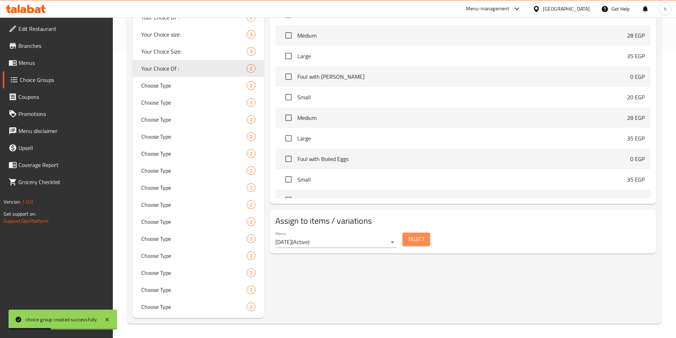
click at [411, 235] on span "Select" at bounding box center [416, 239] width 16 height 9
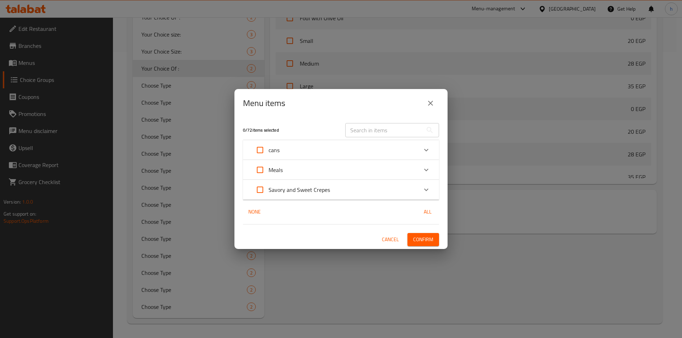
click at [304, 167] on div "Meals" at bounding box center [334, 170] width 166 height 17
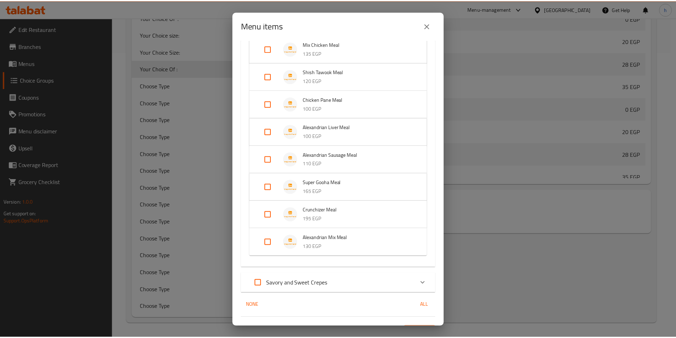
scroll to position [374, 0]
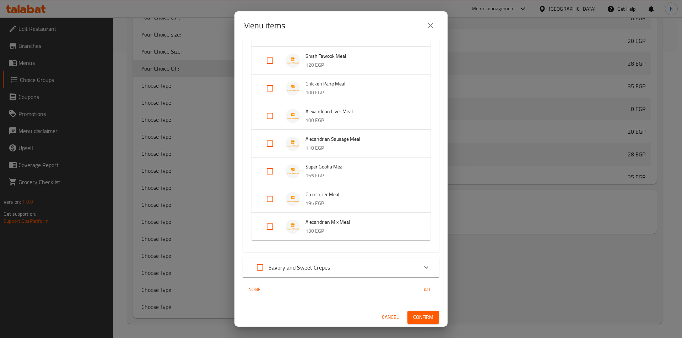
click at [368, 193] on span "Crunchizer Meal" at bounding box center [360, 194] width 111 height 9
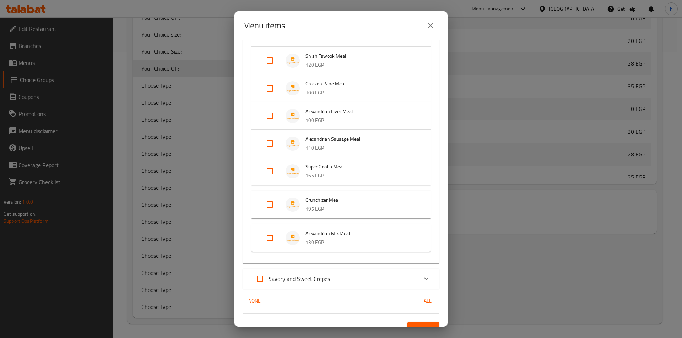
drag, startPoint x: 274, startPoint y: 204, endPoint x: 359, endPoint y: 248, distance: 96.0
click at [274, 206] on input "Expand" at bounding box center [269, 204] width 17 height 17
checkbox input "true"
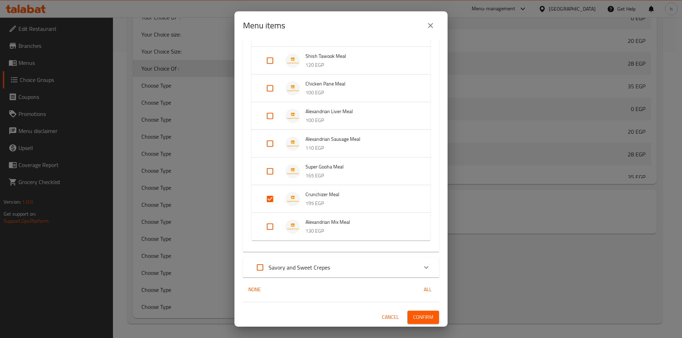
click at [426, 316] on span "Confirm" at bounding box center [423, 317] width 20 height 9
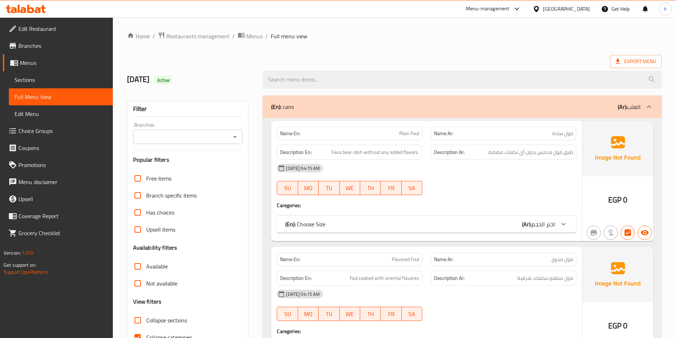
scroll to position [39, 0]
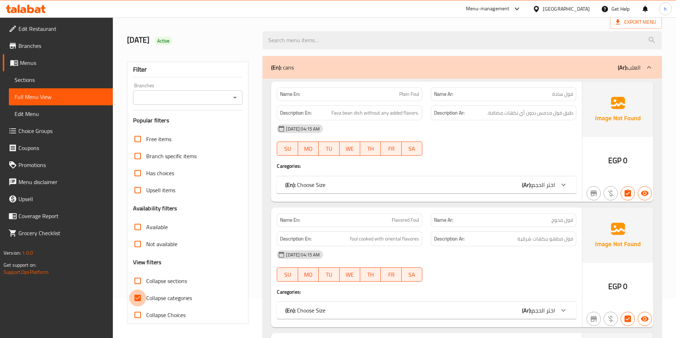
click at [141, 300] on input "Collapse categories" at bounding box center [137, 298] width 17 height 17
checkbox input "false"
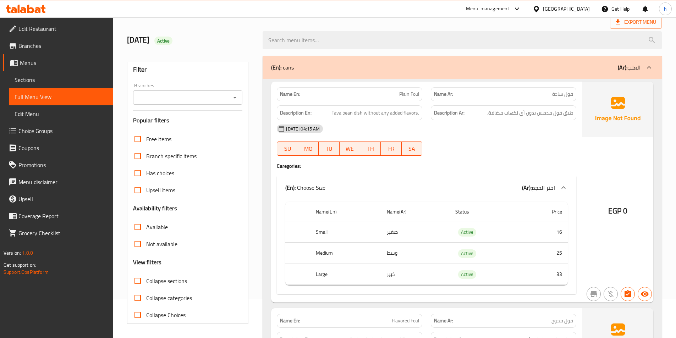
click at [559, 67] on div "(En): cans (Ar): العلب" at bounding box center [456, 67] width 370 height 9
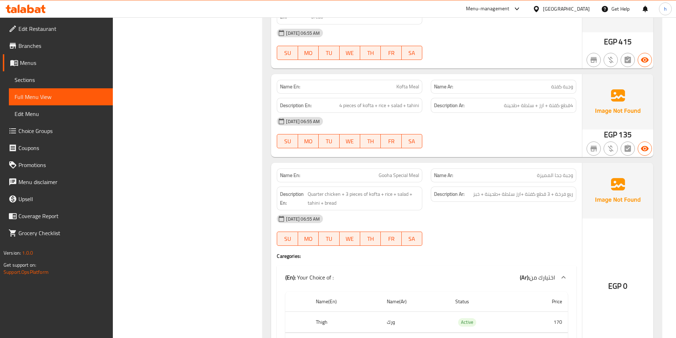
scroll to position [501, 0]
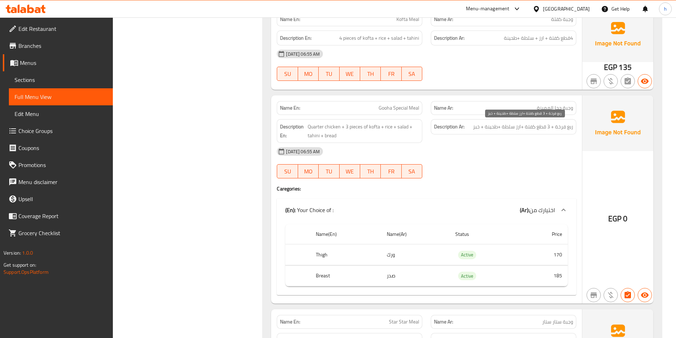
click at [562, 126] on span "ربع فرخة + 3 قطع كفتة +ارز سلطة +طحينة + خبز" at bounding box center [523, 126] width 100 height 9
drag, startPoint x: 349, startPoint y: 126, endPoint x: 384, endPoint y: 126, distance: 34.8
click at [384, 126] on span "Quarter chicken + 3 pieces of kofta + rice + salad + tahini + bread" at bounding box center [363, 130] width 111 height 17
click at [394, 126] on span "Quarter chicken + 3 pieces of kofta + rice + salad + tahini + bread" at bounding box center [363, 130] width 111 height 17
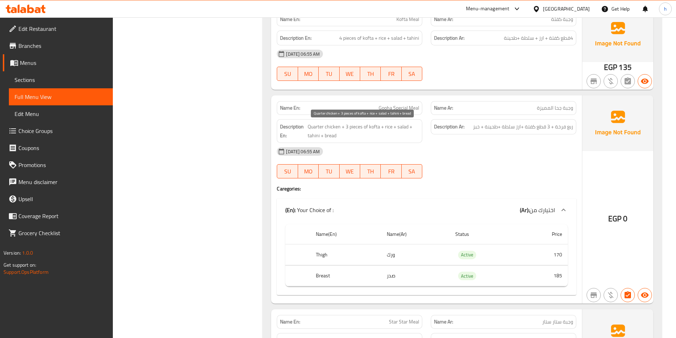
click at [406, 123] on span "Quarter chicken + 3 pieces of kofta + rice + salad + tahini + bread" at bounding box center [363, 130] width 111 height 17
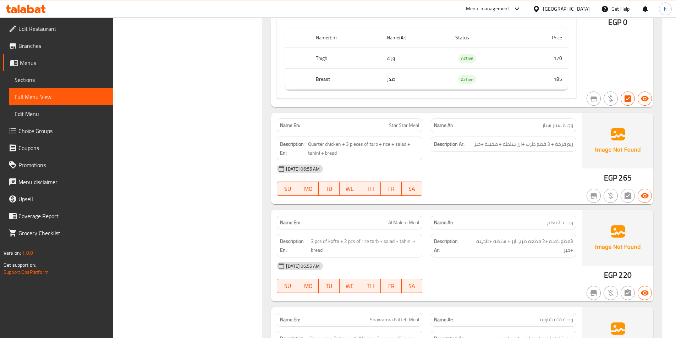
scroll to position [714, 0]
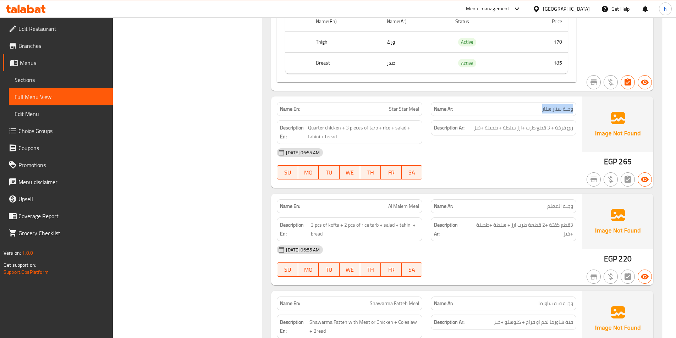
drag, startPoint x: 539, startPoint y: 108, endPoint x: 577, endPoint y: 103, distance: 38.0
click at [577, 103] on div "Name Ar: وجبة ستار ستار" at bounding box center [504, 109] width 154 height 22
drag, startPoint x: 607, startPoint y: 168, endPoint x: 629, endPoint y: 158, distance: 24.1
click at [629, 158] on div "EGP 265" at bounding box center [618, 162] width 28 height 11
click at [333, 127] on span "Quarter chicken + 3 pieces of tarb + rice + salad + tahini + bread" at bounding box center [363, 132] width 111 height 17
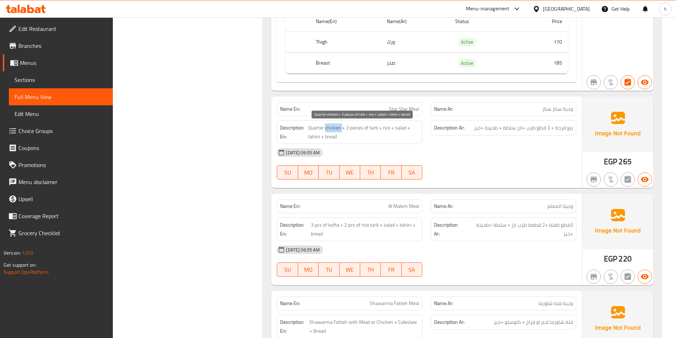
click at [333, 127] on span "Quarter chicken + 3 pieces of tarb + rice + salad + tahini + bread" at bounding box center [363, 132] width 111 height 17
click at [363, 128] on span "Quarter chicken + 3 pieces of tarb + rice + salad + tahini + bread" at bounding box center [363, 132] width 111 height 17
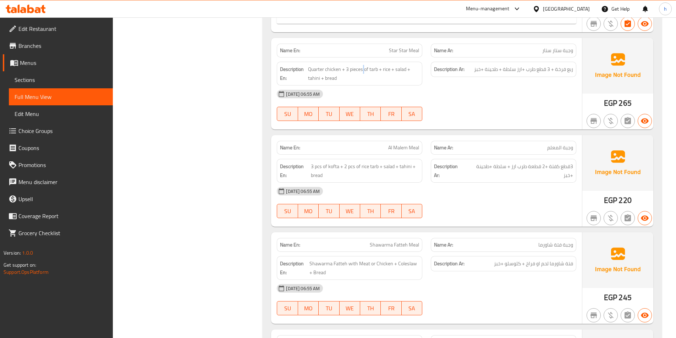
scroll to position [785, 0]
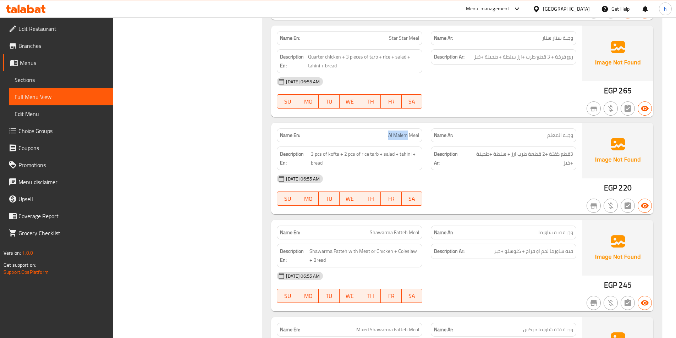
drag, startPoint x: 390, startPoint y: 137, endPoint x: 407, endPoint y: 136, distance: 17.4
click at [407, 136] on span "Al Malem Meal" at bounding box center [403, 135] width 31 height 7
click at [562, 158] on span "3قطع كفتة +2 قطعة طرب ارز + سلطة +طحينة +خبز" at bounding box center [519, 158] width 107 height 17
click at [535, 156] on span "3قطع كفتة +2 قطعة طرب ارز + سلطة +طحينة +خبز" at bounding box center [519, 158] width 107 height 17
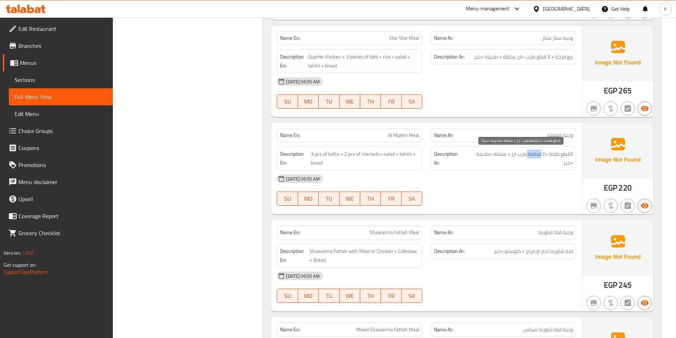
click at [535, 156] on span "3قطع كفتة +2 قطعة طرب ارز + سلطة +طحينة +خبز" at bounding box center [519, 158] width 107 height 17
click at [500, 157] on span "3قطع كفتة +2 قطعة طرب ارز + سلطة +طحينة +خبز" at bounding box center [519, 158] width 107 height 17
click at [480, 154] on span "3قطع كفتة +2 قطعة طرب ارز + سلطة +طحينة +خبز" at bounding box center [519, 158] width 107 height 17
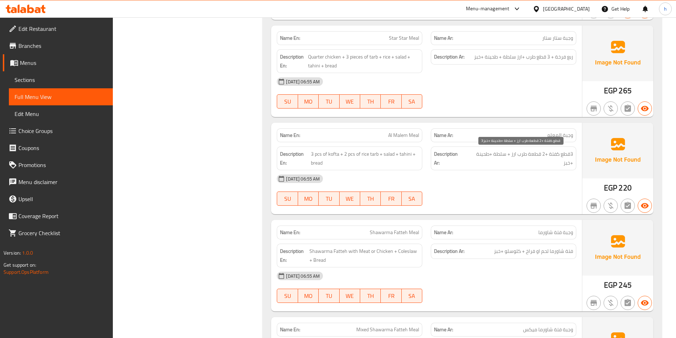
click at [465, 152] on h6 "Description Ar: 3قطع كفتة +2 قطعة طرب ارز + سلطة +طحينة +خبز" at bounding box center [503, 158] width 139 height 17
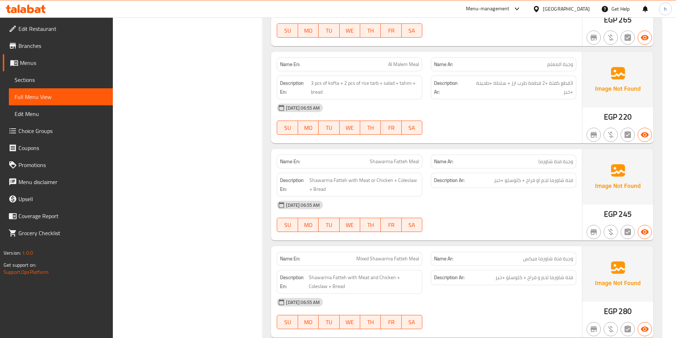
scroll to position [891, 0]
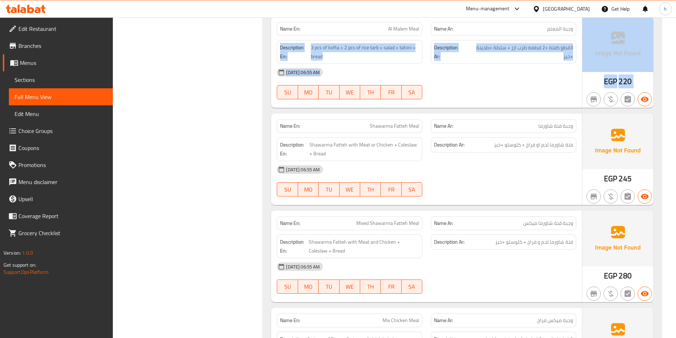
drag, startPoint x: 507, startPoint y: 32, endPoint x: 645, endPoint y: 84, distance: 147.4
click at [645, 84] on div "Name En: Al Malem Meal Name Ar: وجبة المعلم Description En: 3 pcs of kofta + 2 …" at bounding box center [462, 62] width 382 height 92
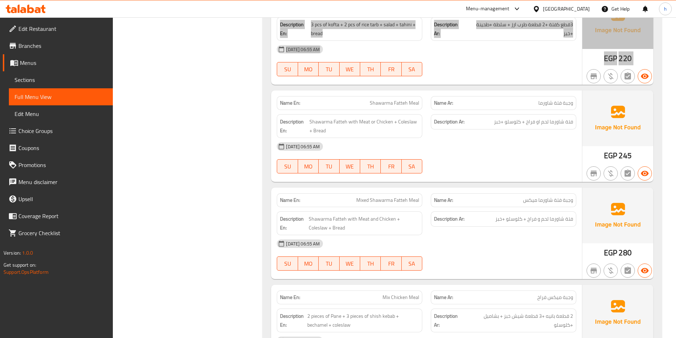
scroll to position [962, 0]
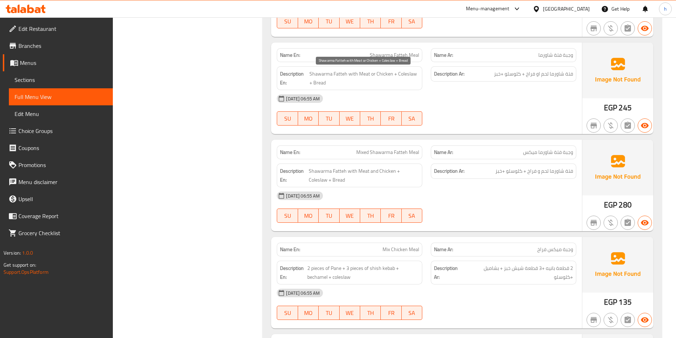
click at [360, 75] on span "Shawarma Fatteh with Meat or Chicken + Coleslaw + Bread" at bounding box center [365, 78] width 110 height 17
copy span "Meat"
click at [380, 72] on span "Shawarma Fatteh with Meat or Chicken + Coleslaw + Bread" at bounding box center [365, 78] width 110 height 17
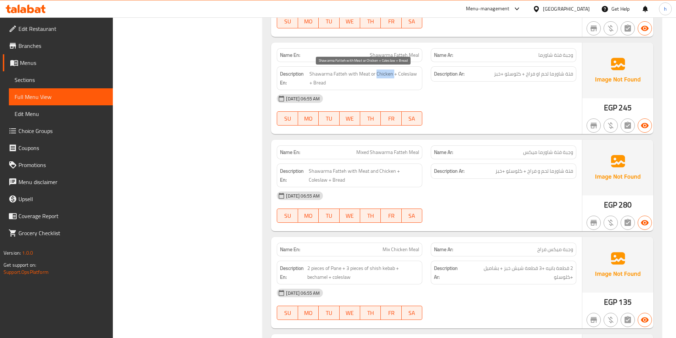
copy span "Chicken"
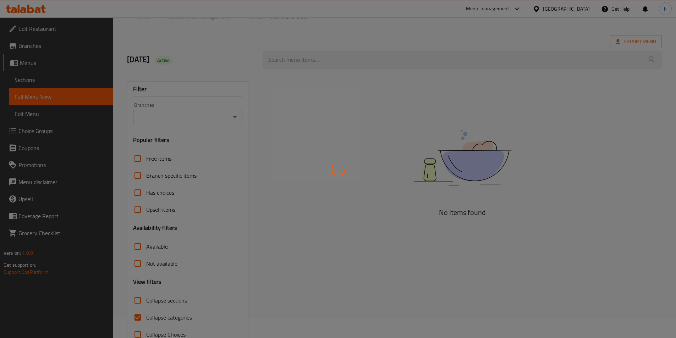
scroll to position [39, 0]
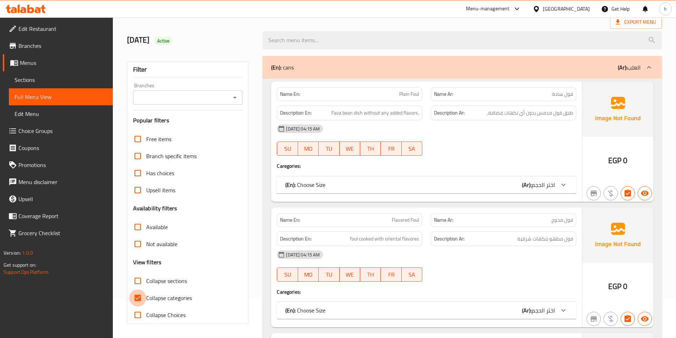
click at [146, 300] on input "Collapse categories" at bounding box center [137, 298] width 17 height 17
checkbox input "false"
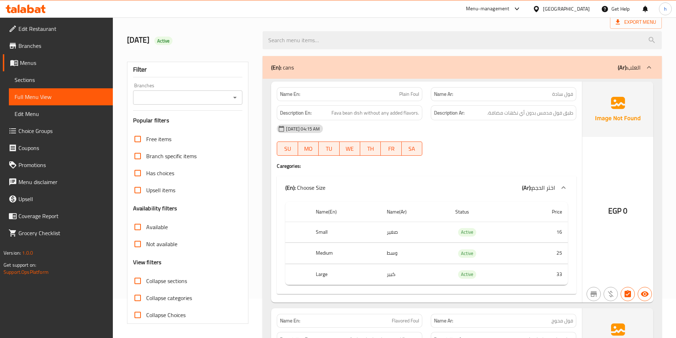
click at [443, 66] on div "(En): cans (Ar): العلب" at bounding box center [456, 67] width 370 height 9
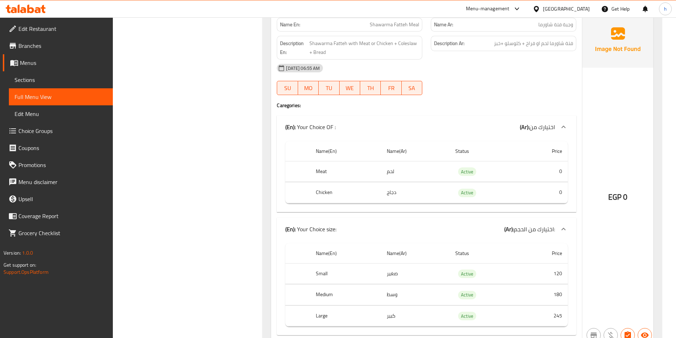
scroll to position [998, 0]
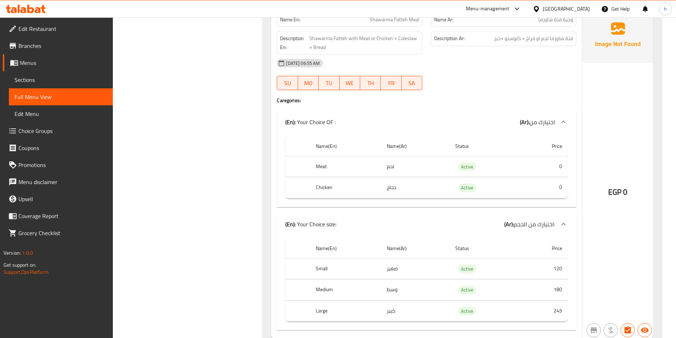
drag, startPoint x: 374, startPoint y: 172, endPoint x: 424, endPoint y: 185, distance: 51.3
click at [424, 185] on tbody "Meat لحم Active 0 Chicken دجاج Active 0" at bounding box center [426, 177] width 283 height 42
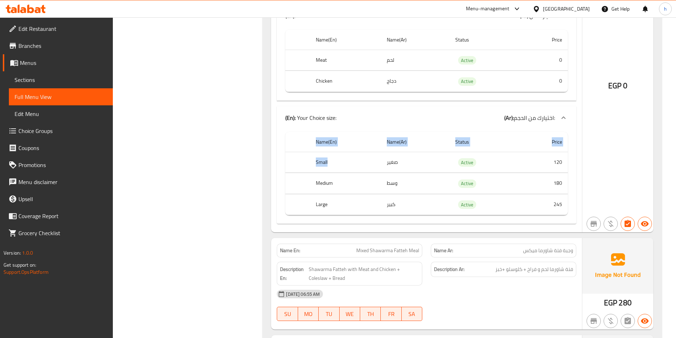
drag, startPoint x: 376, startPoint y: 163, endPoint x: 422, endPoint y: 218, distance: 72.1
click at [422, 218] on div "Name(En) Name(Ar) Status Price Small صغير Active 120 Medium وسط Active 180 Larg…" at bounding box center [427, 176] width 300 height 95
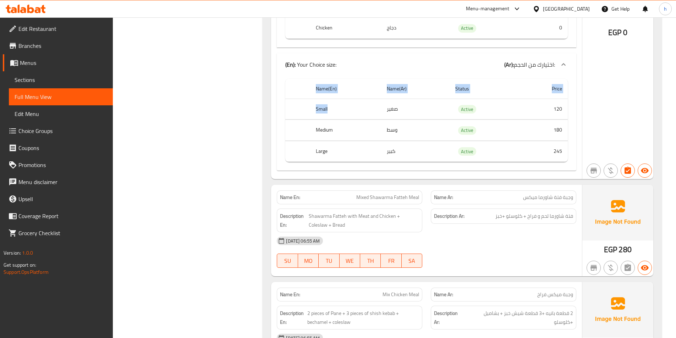
scroll to position [1175, 0]
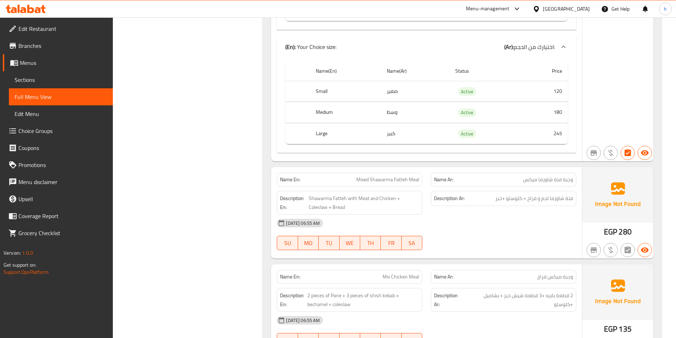
click at [571, 183] on span "وجبة فتة شاورما ميكس" at bounding box center [548, 179] width 50 height 7
click at [47, 82] on span "Sections" at bounding box center [61, 80] width 93 height 9
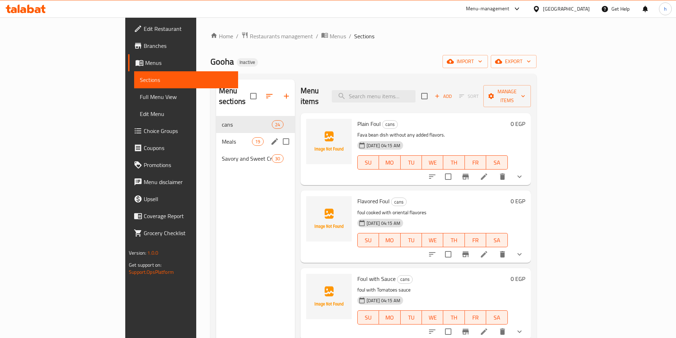
click at [222, 137] on span "Meals" at bounding box center [237, 141] width 30 height 9
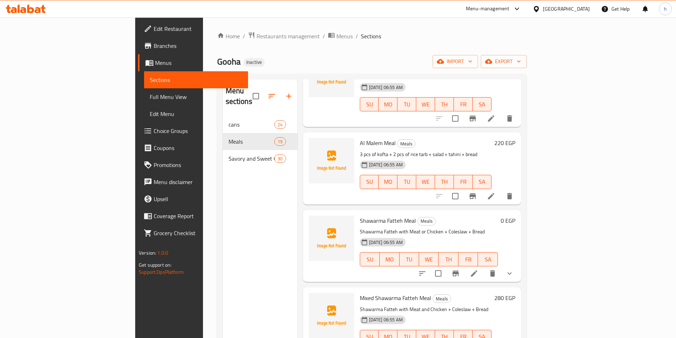
scroll to position [639, 0]
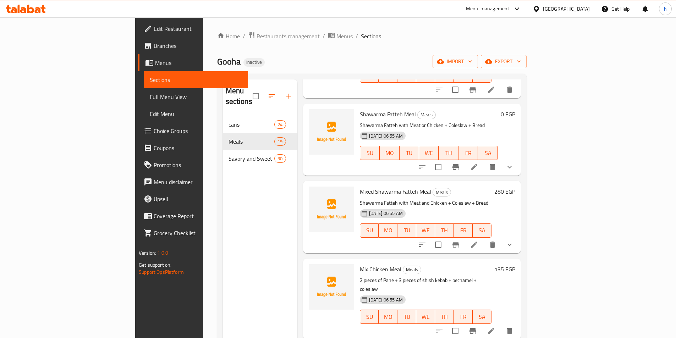
click at [477, 242] on icon at bounding box center [474, 245] width 6 height 6
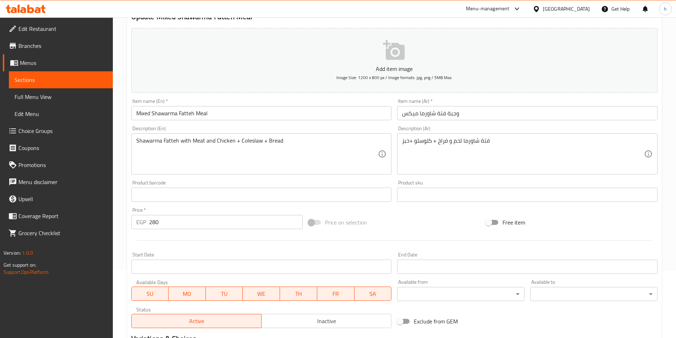
scroll to position [142, 0]
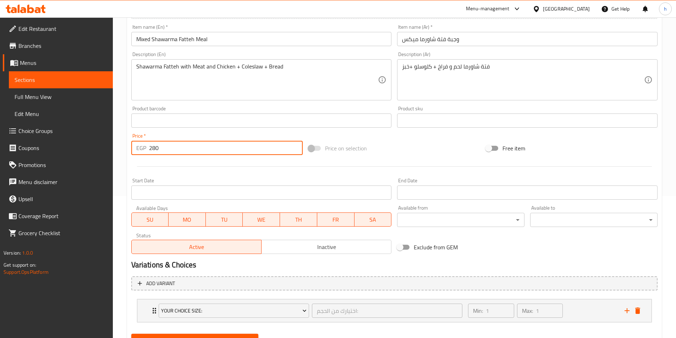
drag, startPoint x: 164, startPoint y: 147, endPoint x: 152, endPoint y: 147, distance: 11.7
click at [152, 147] on input "280" at bounding box center [226, 148] width 154 height 14
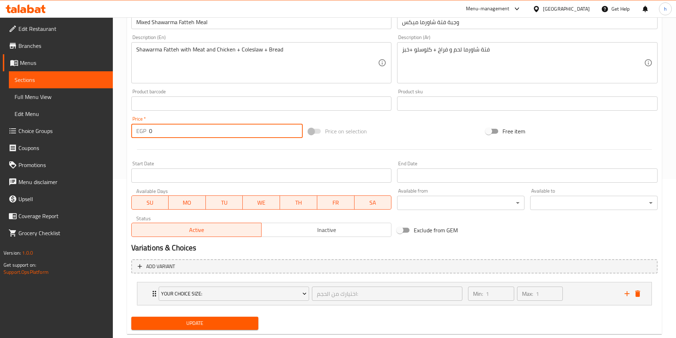
scroll to position [175, 0]
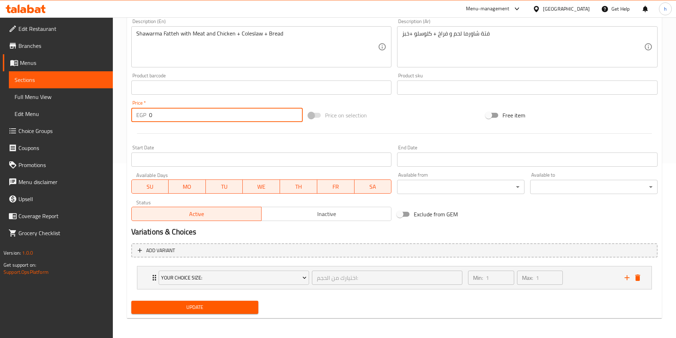
type input "0"
click at [216, 300] on div "Update" at bounding box center [194, 307] width 133 height 19
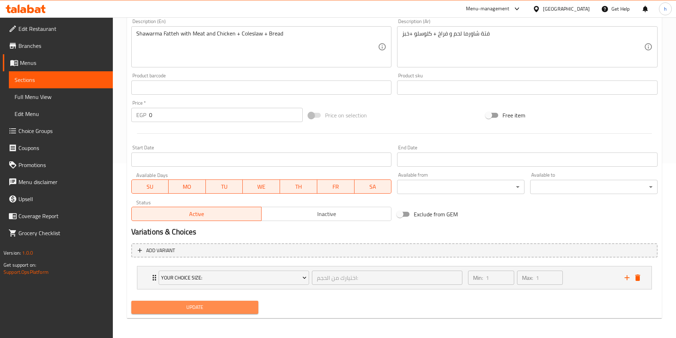
click at [217, 306] on span "Update" at bounding box center [195, 307] width 116 height 9
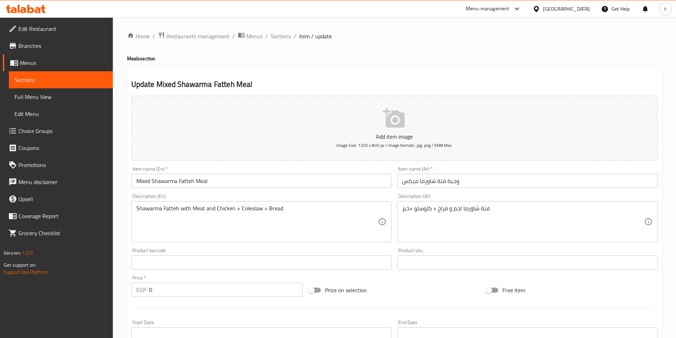
click at [56, 98] on div "Edit Restaurant Branches Menus Sections Full Menu View Edit Menu Choice Groups …" at bounding box center [338, 265] width 676 height 496
click at [56, 98] on span "Full Menu View" at bounding box center [61, 97] width 93 height 9
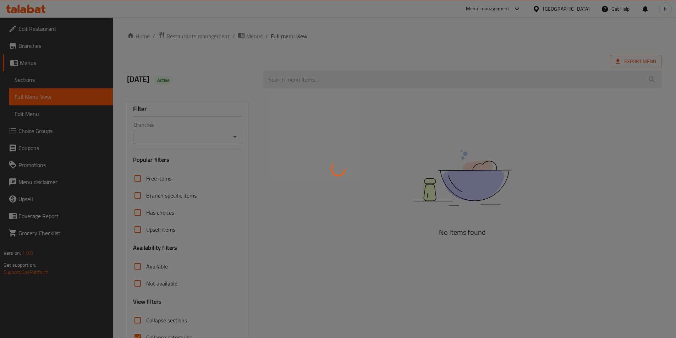
scroll to position [39, 0]
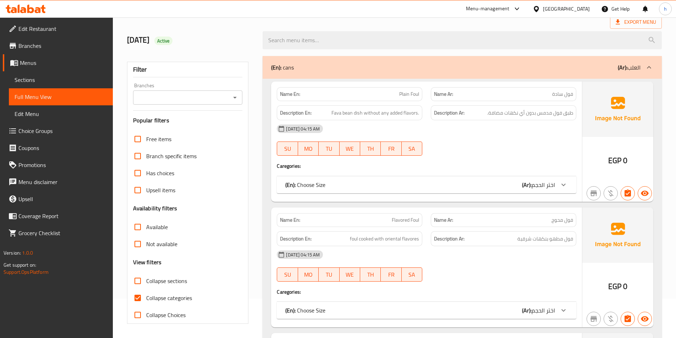
click at [136, 283] on input "Collapse sections" at bounding box center [137, 281] width 17 height 17
checkbox input "true"
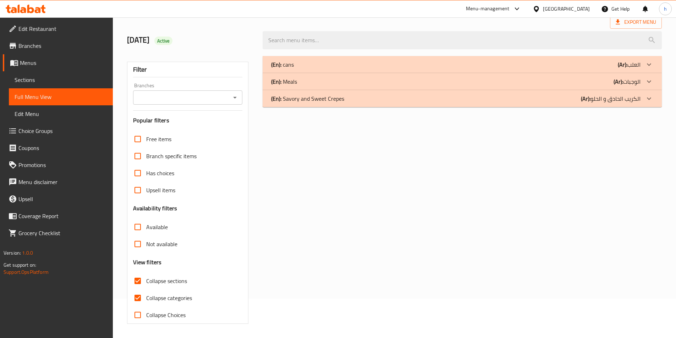
click at [137, 294] on input "Collapse categories" at bounding box center [137, 298] width 17 height 17
checkbox input "false"
click at [140, 286] on input "Collapse sections" at bounding box center [137, 281] width 17 height 17
checkbox input "false"
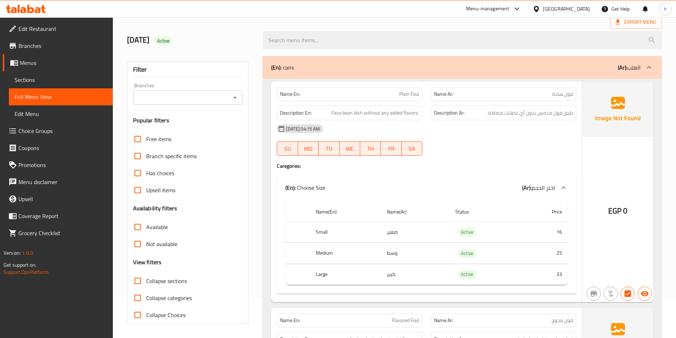
click at [552, 74] on div "(En): cans (Ar): العلب" at bounding box center [462, 67] width 399 height 23
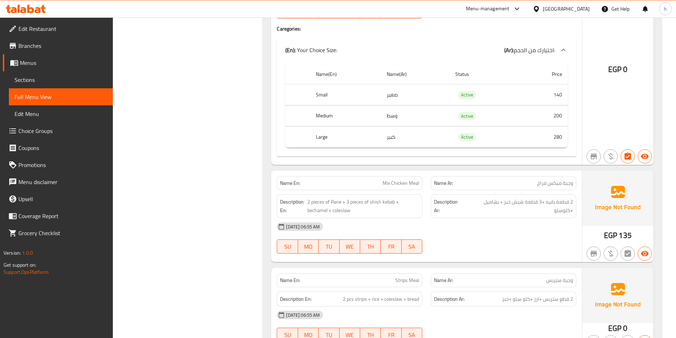
scroll to position [1424, 0]
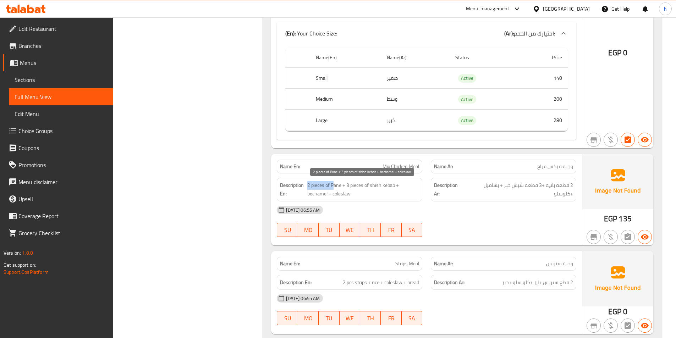
drag, startPoint x: 306, startPoint y: 191, endPoint x: 333, endPoint y: 186, distance: 27.4
click at [333, 186] on h6 "Description En: 2 pieces of Pane + 3 pieces of shish kebab + bechamel + coleslaw" at bounding box center [349, 189] width 139 height 17
drag, startPoint x: 355, startPoint y: 190, endPoint x: 391, endPoint y: 188, distance: 35.9
click at [391, 188] on span "2 pieces of Pane + 3 pieces of shish kebab + bechamel + coleslaw" at bounding box center [363, 189] width 112 height 17
drag, startPoint x: 316, startPoint y: 192, endPoint x: 339, endPoint y: 193, distance: 22.7
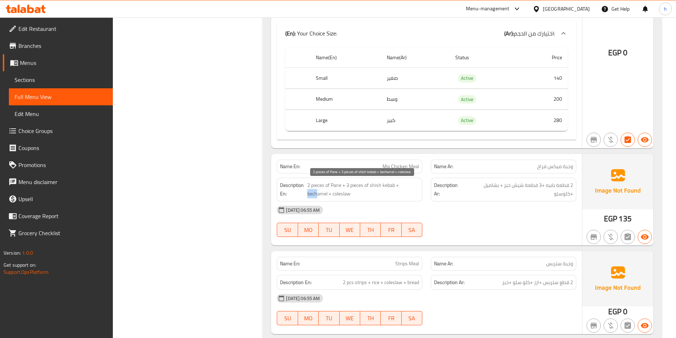
click at [324, 192] on h6 "Description En: 2 pieces of Pane + 3 pieces of shish kebab + bechamel + coleslaw" at bounding box center [349, 189] width 139 height 17
drag, startPoint x: 356, startPoint y: 195, endPoint x: 375, endPoint y: 196, distance: 19.2
click at [368, 196] on span "2 pieces of Pane + 3 pieces of shish kebab + bechamel + coleslaw" at bounding box center [363, 189] width 112 height 17
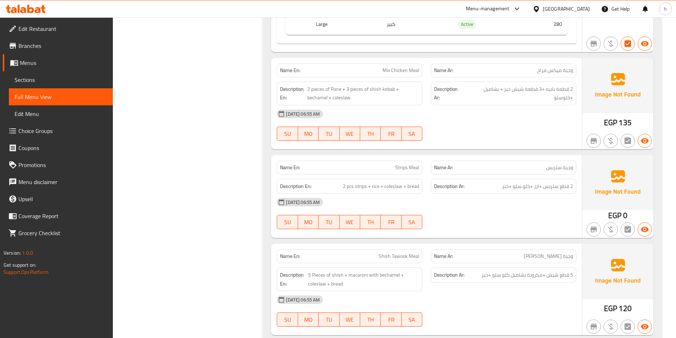
scroll to position [1530, 0]
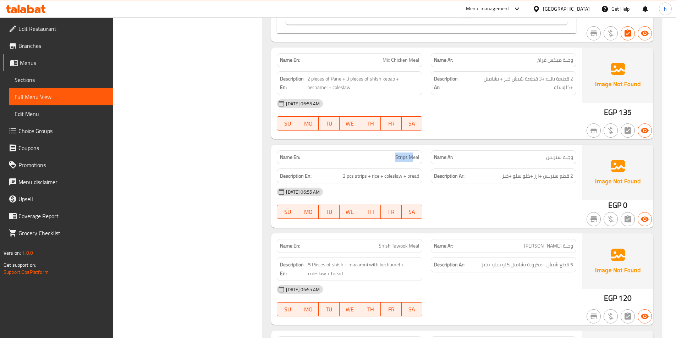
drag, startPoint x: 397, startPoint y: 155, endPoint x: 414, endPoint y: 156, distance: 16.7
click at [414, 156] on span "Strips Meal" at bounding box center [407, 157] width 24 height 7
drag, startPoint x: 334, startPoint y: 182, endPoint x: 363, endPoint y: 180, distance: 28.8
click at [363, 180] on div "Description En: 2 pcs strips + rice + coleslaw + bread" at bounding box center [350, 176] width 146 height 15
click at [380, 177] on span "2 pcs strips + rice + coleslaw + bread" at bounding box center [381, 176] width 76 height 9
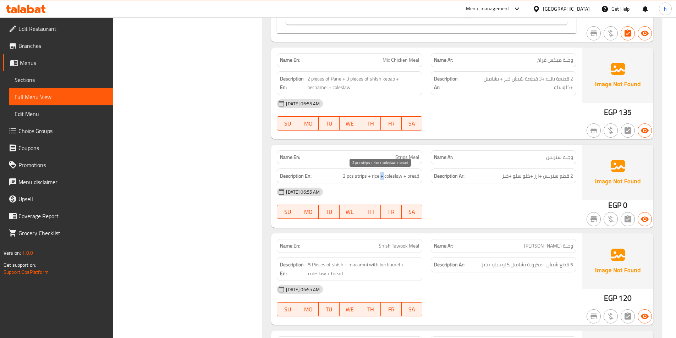
click at [380, 177] on span "2 pcs strips + rice + coleslaw + bread" at bounding box center [381, 176] width 76 height 9
click at [393, 177] on span "2 pcs strips + rice + coleslaw + bread" at bounding box center [381, 176] width 76 height 9
click at [411, 178] on span "2 pcs strips + rice + coleslaw + bread" at bounding box center [381, 176] width 76 height 9
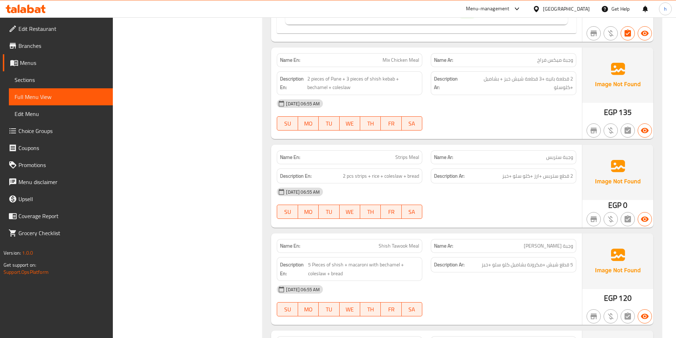
click at [420, 156] on div "Name En: Strips Meal" at bounding box center [350, 158] width 146 height 14
click at [415, 157] on span "Strips Meal" at bounding box center [407, 157] width 24 height 7
copy span "Strips Meal"
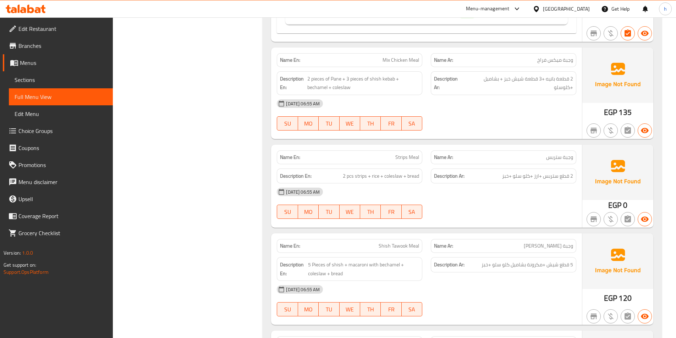
click at [566, 162] on div "Name Ar: وجبة ستربس" at bounding box center [504, 158] width 146 height 14
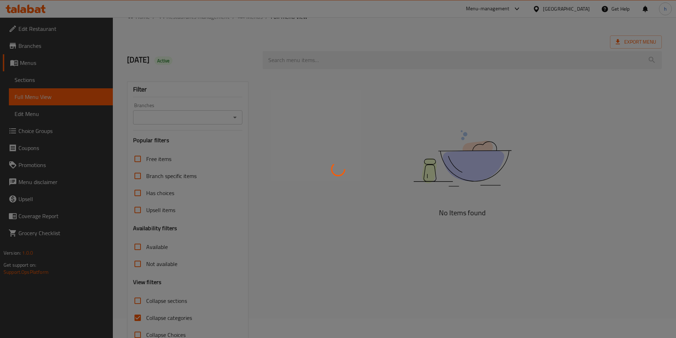
scroll to position [39, 0]
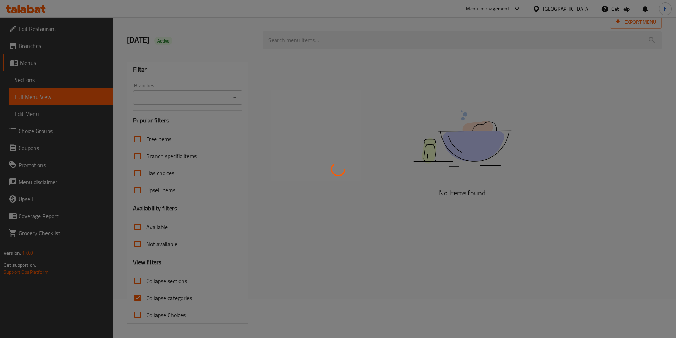
click at [139, 280] on div at bounding box center [338, 169] width 676 height 338
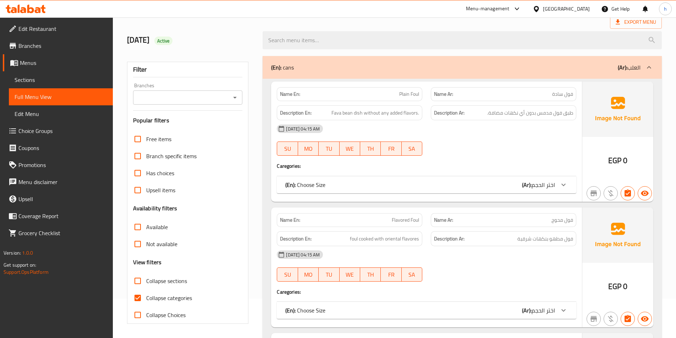
click at [139, 280] on input "Collapse sections" at bounding box center [137, 281] width 17 height 17
checkbox input "true"
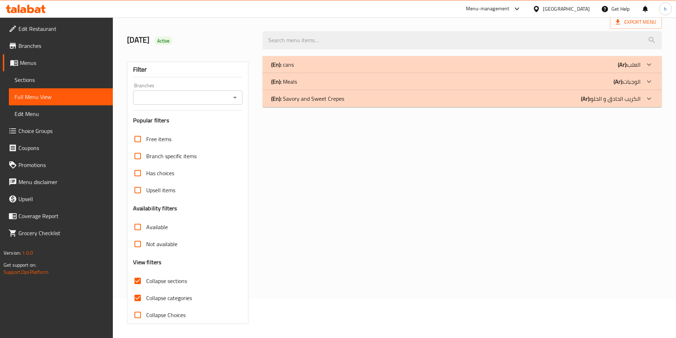
click at [136, 291] on input "Collapse categories" at bounding box center [137, 298] width 17 height 17
checkbox input "false"
click at [133, 285] on input "Collapse sections" at bounding box center [137, 281] width 17 height 17
checkbox input "false"
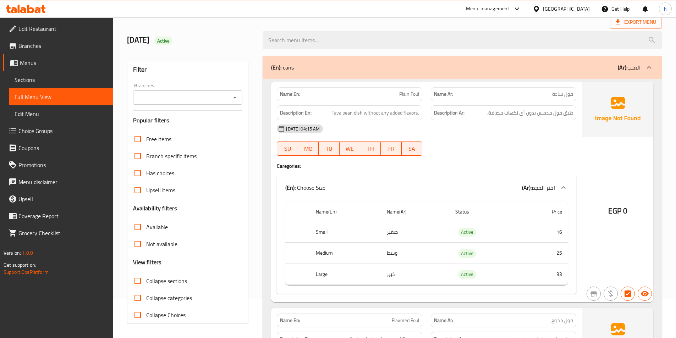
click at [492, 69] on div "(En): cans (Ar): العلب" at bounding box center [456, 67] width 370 height 9
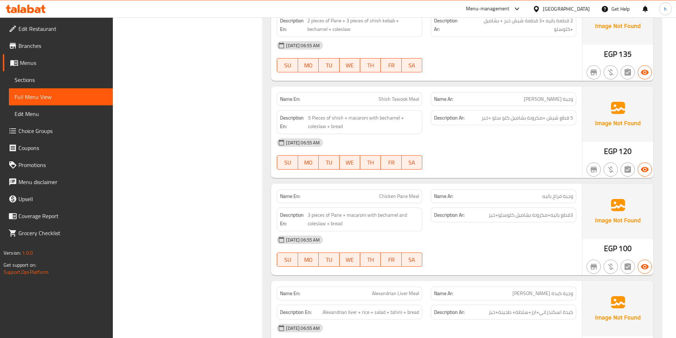
scroll to position [1637, 0]
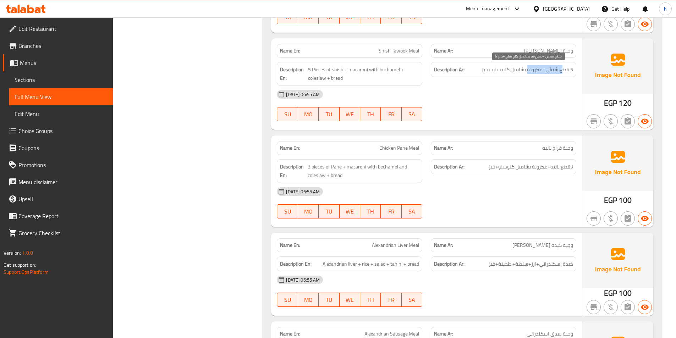
drag, startPoint x: 564, startPoint y: 71, endPoint x: 528, endPoint y: 71, distance: 35.9
click at [528, 71] on span "5 قطع شيش +مكرونة بشاميل كلو سلو +خبز" at bounding box center [528, 69] width 92 height 9
drag, startPoint x: 505, startPoint y: 71, endPoint x: 450, endPoint y: 73, distance: 54.7
click at [452, 72] on h6 "Description Ar: 5 قطع شيش +مكرونة بشاميل كلو سلو +خبز" at bounding box center [503, 69] width 139 height 9
click at [380, 73] on span "5 Pieces of shish + macaroni with bechamel + coleslaw + bread" at bounding box center [363, 73] width 111 height 17
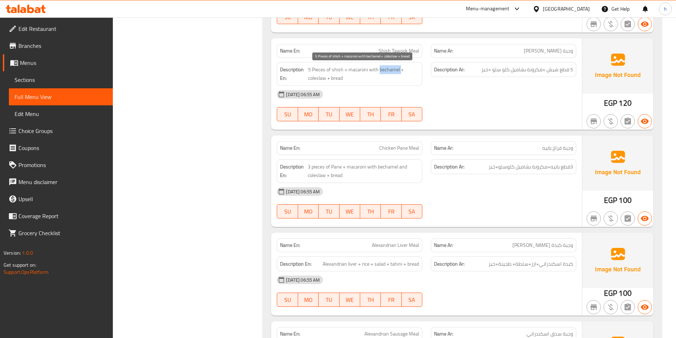
click at [380, 73] on span "5 Pieces of shish + macaroni with bechamel + coleslaw + bread" at bounding box center [363, 73] width 111 height 17
click at [566, 147] on span "وجبة فراخ بانيه" at bounding box center [557, 147] width 31 height 7
click at [565, 147] on span "وجبة فراخ بانيه" at bounding box center [557, 147] width 31 height 7
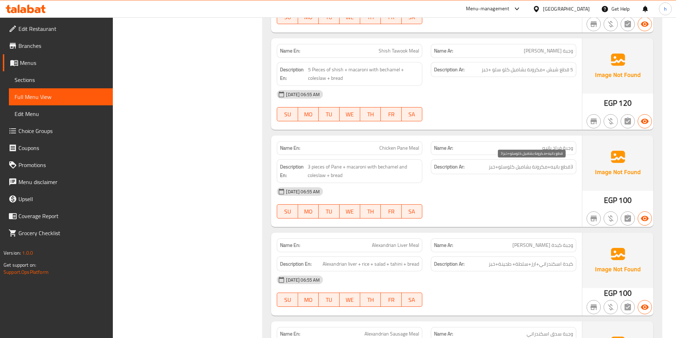
click at [567, 168] on span "3قطع بانيه+مكرونة بشاميل كلوسلو+خبز" at bounding box center [531, 167] width 84 height 9
click at [535, 169] on span "3قطع بانيه+مكرونة بشاميل كلوسلو+خبز" at bounding box center [531, 167] width 84 height 9
drag, startPoint x: 520, startPoint y: 169, endPoint x: 445, endPoint y: 167, distance: 74.6
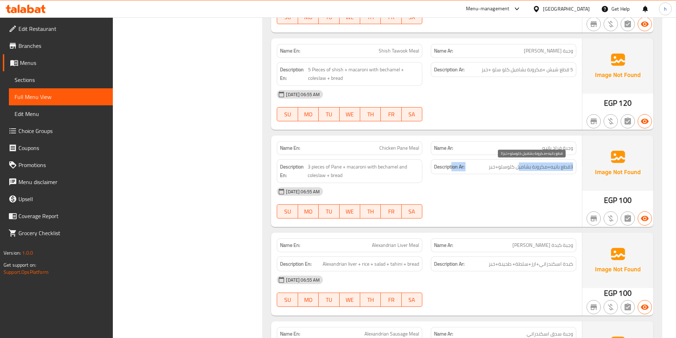
click at [447, 167] on h6 "Description Ar: 3قطع بانيه+مكرونة بشاميل كلوسلو+خبز" at bounding box center [503, 167] width 139 height 9
drag, startPoint x: 306, startPoint y: 166, endPoint x: 337, endPoint y: 168, distance: 30.9
click at [337, 168] on h6 "Description En: 3 pieces of Pane + macaroni with bechamel and coleslaw + bread" at bounding box center [349, 171] width 139 height 17
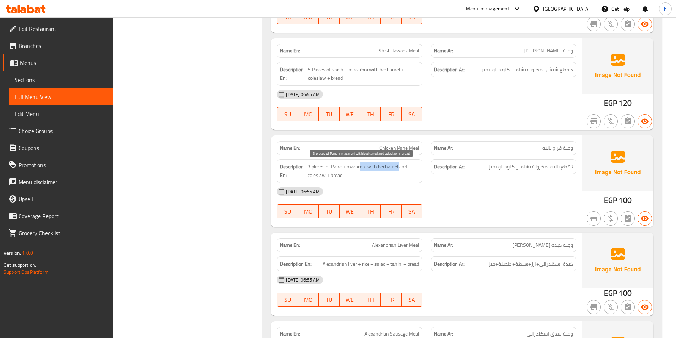
drag, startPoint x: 360, startPoint y: 170, endPoint x: 400, endPoint y: 170, distance: 39.4
click at [400, 170] on span "3 pieces of Pane + macaroni with bechamel and coleslaw + bread" at bounding box center [363, 171] width 111 height 17
click at [378, 171] on span "3 pieces of Pane + macaroni with bechamel and coleslaw + bread" at bounding box center [363, 171] width 111 height 17
drag, startPoint x: 404, startPoint y: 166, endPoint x: 412, endPoint y: 173, distance: 10.3
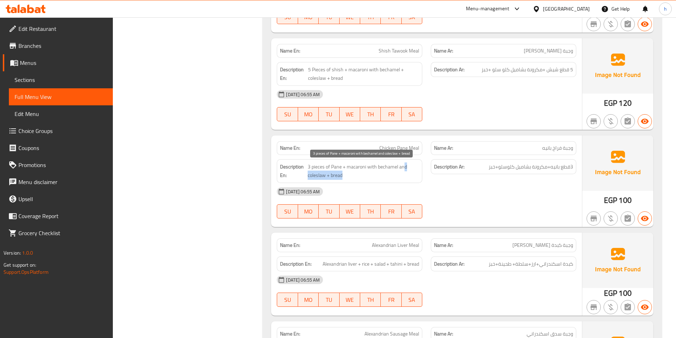
click at [412, 173] on span "3 pieces of Pane + macaroni with bechamel and coleslaw + bread" at bounding box center [363, 171] width 111 height 17
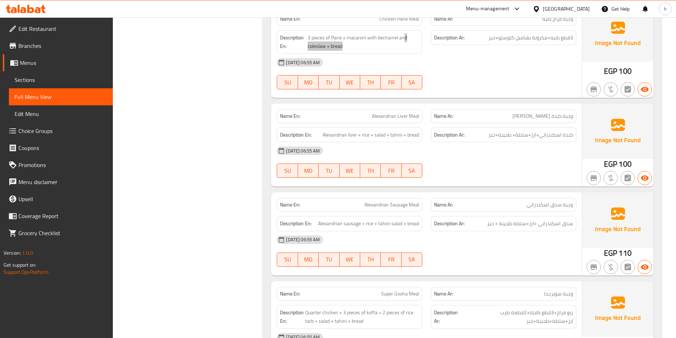
scroll to position [1779, 0]
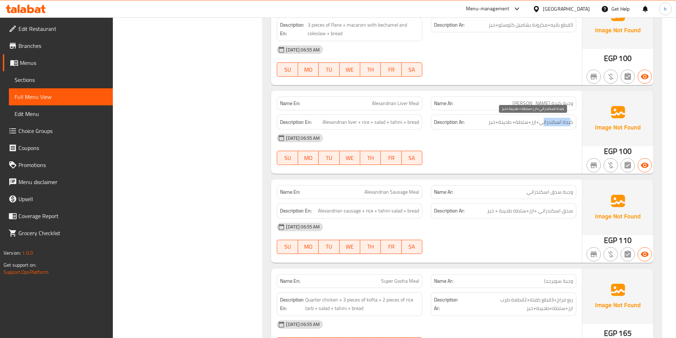
drag, startPoint x: 570, startPoint y: 125, endPoint x: 545, endPoint y: 124, distance: 25.6
click at [545, 124] on span "كبدة اسكندراني+ارز+سلطة+ طحينة+خبز" at bounding box center [531, 122] width 84 height 9
click at [526, 124] on span "كبدة اسكندراني+ارز+سلطة+ طحينة+خبز" at bounding box center [531, 122] width 84 height 9
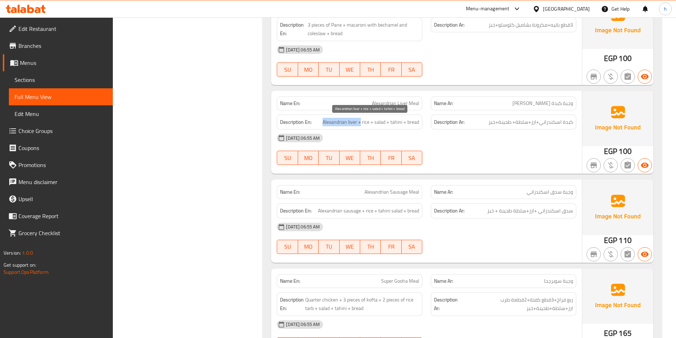
drag, startPoint x: 321, startPoint y: 124, endPoint x: 360, endPoint y: 122, distance: 38.7
click at [360, 122] on h6 "Description En: Alexandrian liver + rice + salad + tahini + bread" at bounding box center [349, 122] width 139 height 9
click at [372, 122] on span "Alexandrian liver + rice + salad + tahini + bread" at bounding box center [371, 122] width 97 height 9
drag, startPoint x: 378, startPoint y: 121, endPoint x: 448, endPoint y: 127, distance: 70.1
click at [447, 126] on div "Description En: Alexandrian liver + rice + salad + tahini + bread Description A…" at bounding box center [427, 122] width 308 height 24
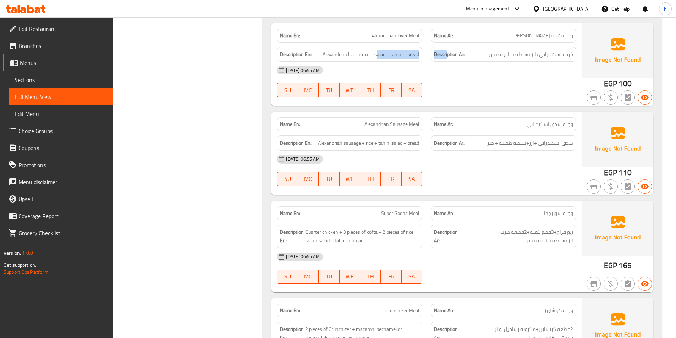
scroll to position [1850, 0]
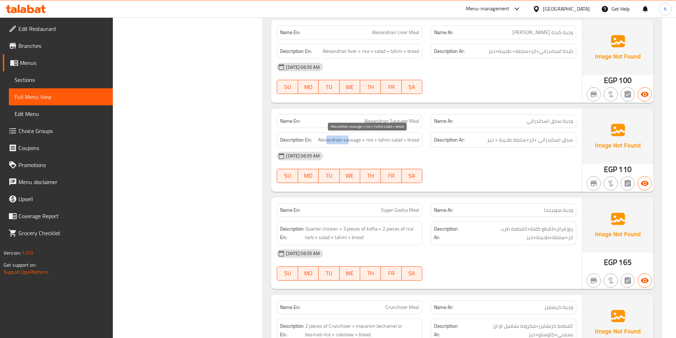
drag, startPoint x: 326, startPoint y: 140, endPoint x: 348, endPoint y: 137, distance: 22.1
click at [348, 137] on span "Alexandrian sausage + rice + tahini salad + bread" at bounding box center [368, 140] width 101 height 9
drag, startPoint x: 566, startPoint y: 136, endPoint x: 542, endPoint y: 136, distance: 23.4
click at [542, 136] on span "سدق اسكندراني +ارز+سلطة طحينة + خبز" at bounding box center [530, 140] width 86 height 9
drag, startPoint x: 522, startPoint y: 136, endPoint x: 500, endPoint y: 137, distance: 22.0
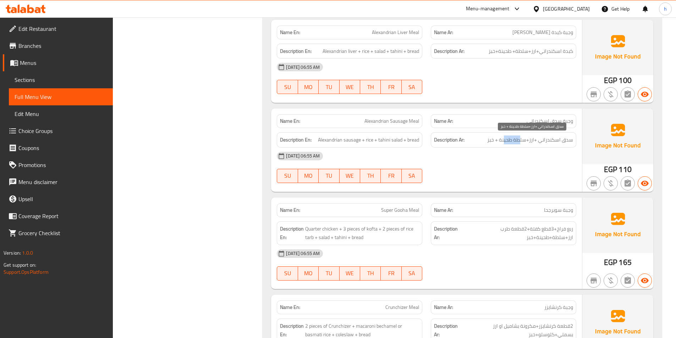
click at [501, 137] on span "سدق اسكندراني +ارز+سلطة طحينة + خبز" at bounding box center [530, 140] width 86 height 9
drag, startPoint x: 461, startPoint y: 141, endPoint x: 384, endPoint y: 141, distance: 77.4
click at [461, 141] on strong "Description Ar:" at bounding box center [449, 140] width 31 height 9
drag, startPoint x: 384, startPoint y: 141, endPoint x: 352, endPoint y: 148, distance: 32.4
click at [362, 144] on div "Description En: Alexandrian sausage + rice + tahini salad + bread" at bounding box center [350, 139] width 146 height 15
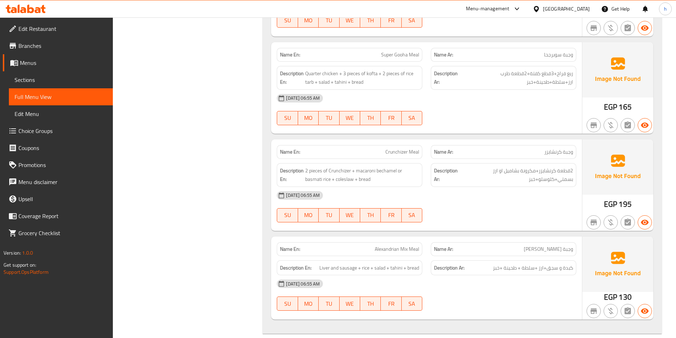
scroll to position [2027, 0]
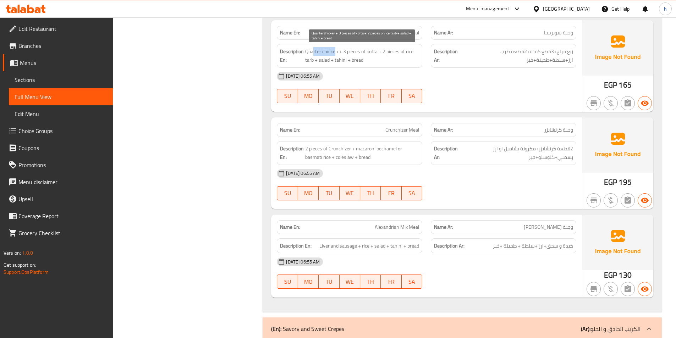
drag, startPoint x: 314, startPoint y: 47, endPoint x: 341, endPoint y: 49, distance: 27.8
click at [335, 50] on span "Quarter chicken + 3 pieces of kofta + 2 pieces of rice tarb + salad + tahini + …" at bounding box center [362, 55] width 114 height 17
drag, startPoint x: 345, startPoint y: 50, endPoint x: 377, endPoint y: 51, distance: 31.9
click at [377, 51] on span "Quarter chicken + 3 pieces of kofta + 2 pieces of rice tarb + salad + tahini + …" at bounding box center [362, 55] width 114 height 17
drag, startPoint x: 387, startPoint y: 51, endPoint x: 415, endPoint y: 55, distance: 28.3
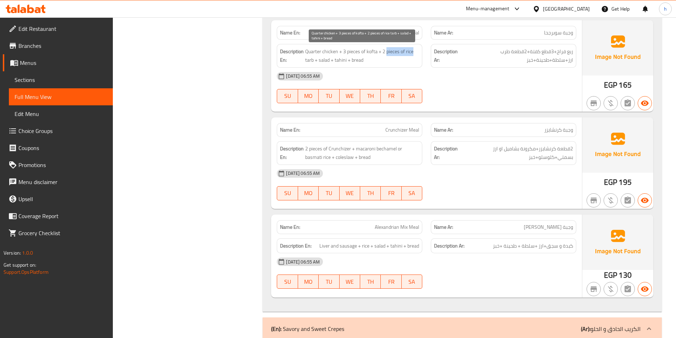
click at [415, 55] on span "Quarter chicken + 3 pieces of kofta + 2 pieces of rice tarb + salad + tahini + …" at bounding box center [362, 55] width 114 height 17
drag, startPoint x: 310, startPoint y: 61, endPoint x: 315, endPoint y: 61, distance: 4.6
click at [315, 61] on span "Quarter chicken + 3 pieces of kofta + 2 pieces of rice tarb + salad + tahini + …" at bounding box center [362, 55] width 114 height 17
drag, startPoint x: 321, startPoint y: 61, endPoint x: 330, endPoint y: 61, distance: 8.9
click at [330, 61] on span "Quarter chicken + 3 pieces of kofta + 2 pieces of rice tarb + salad + tahini + …" at bounding box center [362, 55] width 114 height 17
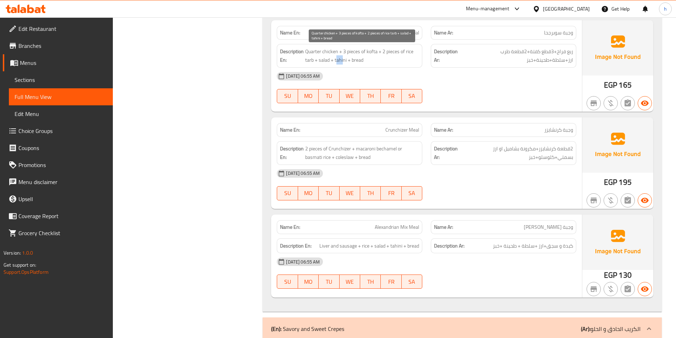
drag, startPoint x: 337, startPoint y: 61, endPoint x: 343, endPoint y: 61, distance: 6.0
click at [343, 61] on span "Quarter chicken + 3 pieces of kofta + 2 pieces of rice tarb + salad + tahini + …" at bounding box center [362, 55] width 114 height 17
drag, startPoint x: 351, startPoint y: 57, endPoint x: 359, endPoint y: 58, distance: 7.9
click at [359, 58] on span "Quarter chicken + 3 pieces of kofta + 2 pieces of rice tarb + salad + tahini + …" at bounding box center [362, 55] width 114 height 17
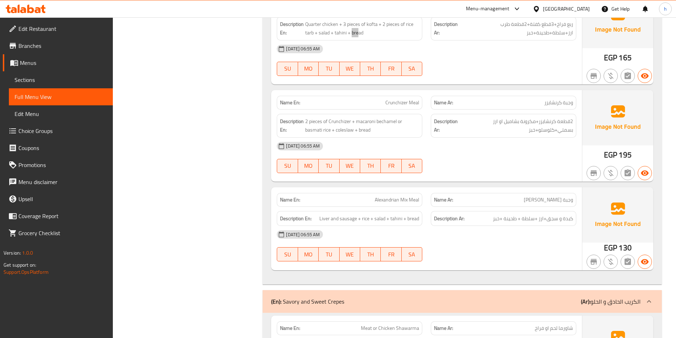
scroll to position [2098, 0]
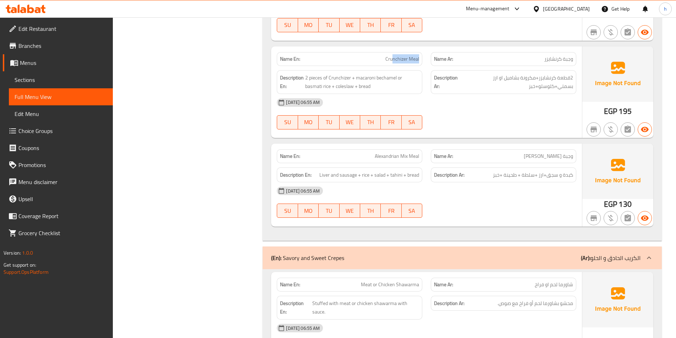
drag, startPoint x: 393, startPoint y: 53, endPoint x: 424, endPoint y: 56, distance: 31.4
click at [424, 56] on div "Name En: Crunchizer Meal" at bounding box center [350, 59] width 154 height 22
click at [375, 76] on span "2 pieces of Crunchizer + macaroni bechamel or basmati rice + coleslaw + bread" at bounding box center [362, 81] width 114 height 17
drag, startPoint x: 311, startPoint y: 76, endPoint x: 346, endPoint y: 77, distance: 35.1
click at [346, 77] on span "2 pieces of Crunchizer + macaroni bechamel or basmati rice + coleslaw + bread" at bounding box center [362, 81] width 114 height 17
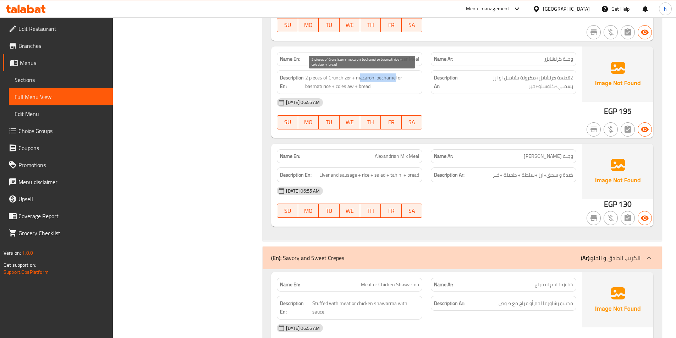
drag, startPoint x: 359, startPoint y: 79, endPoint x: 394, endPoint y: 78, distance: 35.5
click at [394, 78] on span "2 pieces of Crunchizer + macaroni bechamel or basmati rice + coleslaw + bread" at bounding box center [362, 81] width 114 height 17
click at [384, 98] on div "[DATE] 06:55 AM" at bounding box center [427, 102] width 308 height 17
click at [384, 92] on div "Description En: 2 pieces of Crunchizer + macaroni bechamel or basmati rice + co…" at bounding box center [350, 82] width 146 height 24
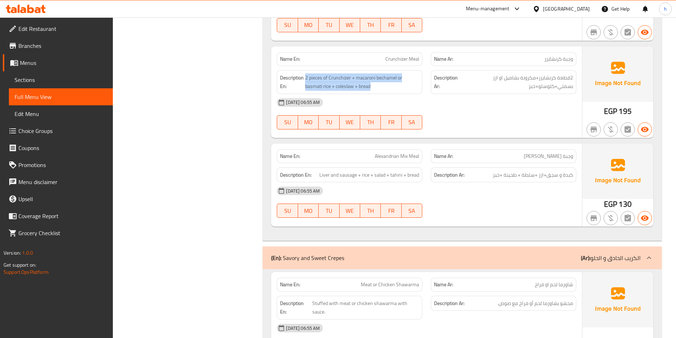
click at [384, 92] on div "Description En: 2 pieces of Crunchizer + macaroni bechamel or basmati rice + co…" at bounding box center [350, 82] width 146 height 24
click at [327, 89] on span "2 pieces of Crunchizer + macaroni bechamel or basmati rice + coleslaw + bread" at bounding box center [362, 81] width 114 height 17
drag, startPoint x: 356, startPoint y: 76, endPoint x: 398, endPoint y: 71, distance: 41.8
click at [398, 71] on div "Description En: 2 pieces of Crunchizer + macaroni bechamel or basmati rice + co…" at bounding box center [350, 82] width 146 height 24
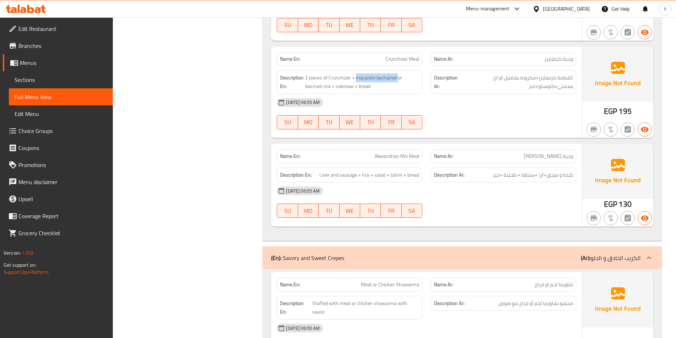
copy span "macaroni bechamel"
drag, startPoint x: 536, startPoint y: 76, endPoint x: 505, endPoint y: 72, distance: 30.8
click at [505, 72] on div "Description Ar: 2قطعة كرنشايزر+مكرونة بشاميل او ارز بسمتي+كلوسلو+خبز" at bounding box center [504, 82] width 146 height 24
copy span "مكرونة بشاميل"
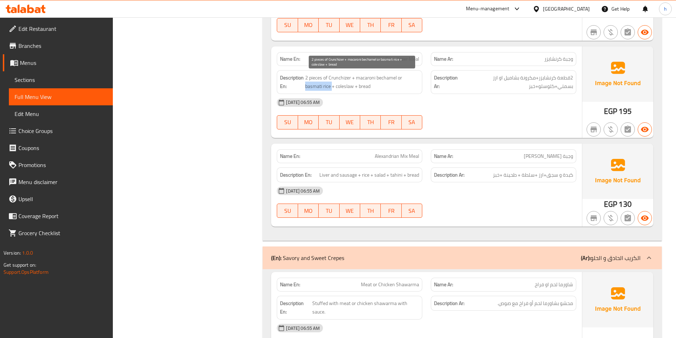
drag, startPoint x: 305, startPoint y: 85, endPoint x: 332, endPoint y: 83, distance: 26.3
click at [332, 83] on span "2 pieces of Crunchizer + macaroni bechamel or basmati rice + coleslaw + bread" at bounding box center [362, 81] width 114 height 17
copy span "basmati rice"
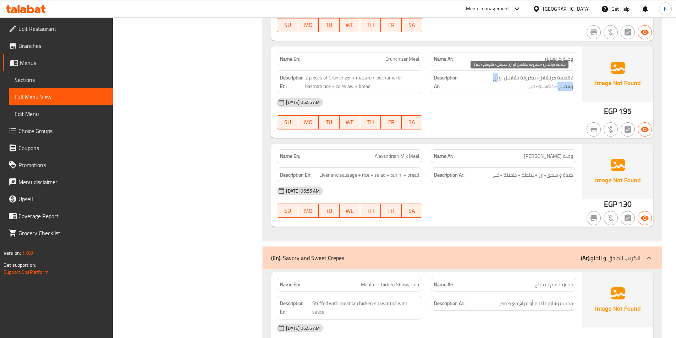
drag, startPoint x: 499, startPoint y: 75, endPoint x: 560, endPoint y: 88, distance: 62.5
click at [560, 88] on span "2قطعة كرنشايزر+مكرونة بشاميل او ارز بسمتي+كلوسلو+خبز" at bounding box center [518, 81] width 111 height 17
copy span "ارز بسمتي"
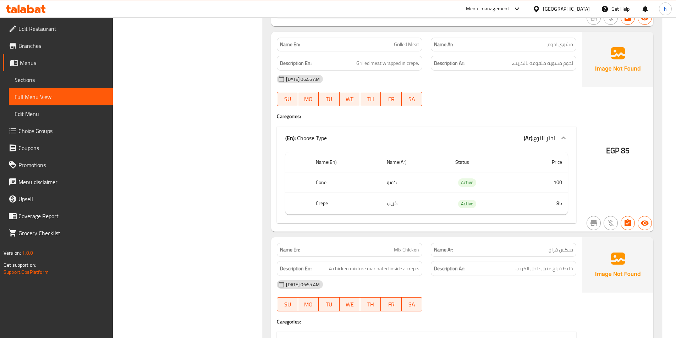
scroll to position [3483, 0]
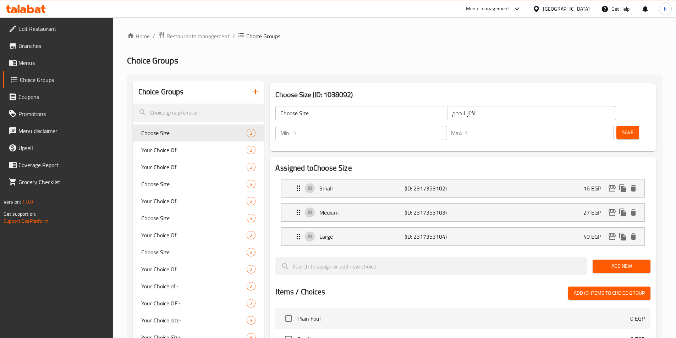
click at [32, 57] on link "Menus" at bounding box center [58, 62] width 110 height 17
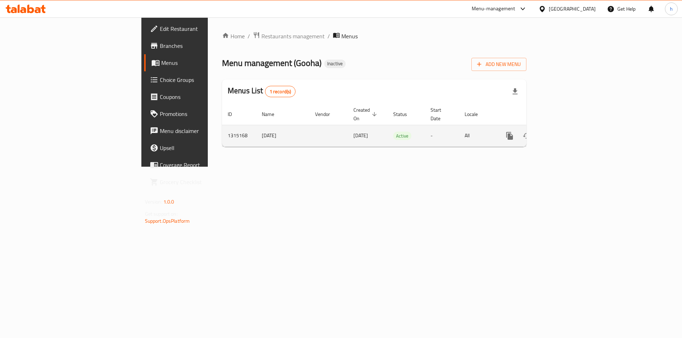
click at [569, 127] on link "enhanced table" at bounding box center [560, 135] width 17 height 17
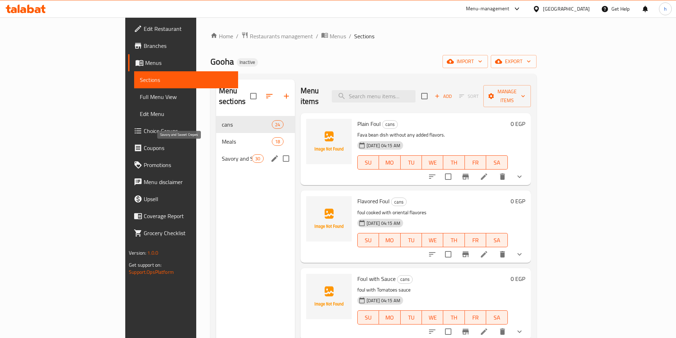
click at [222, 154] on span "Savory and Sweet Crepes" at bounding box center [237, 158] width 30 height 9
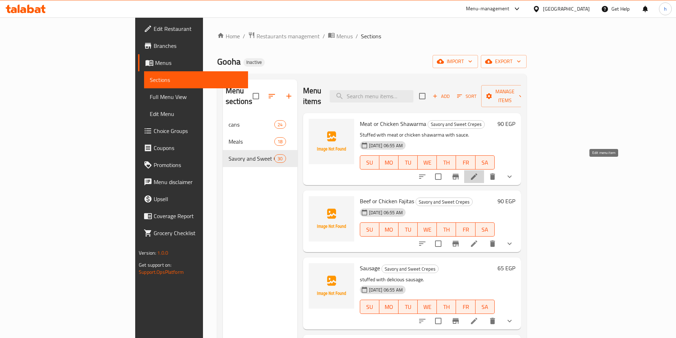
click at [478, 173] on icon at bounding box center [474, 177] width 9 height 9
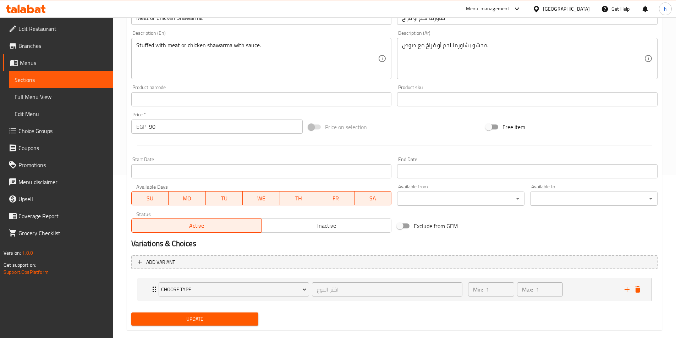
scroll to position [175, 0]
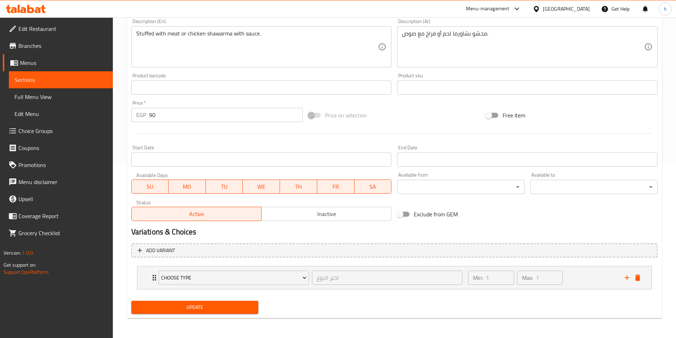
click at [174, 118] on input "90" at bounding box center [226, 115] width 154 height 14
type input "0"
click at [233, 311] on span "Update" at bounding box center [195, 307] width 116 height 9
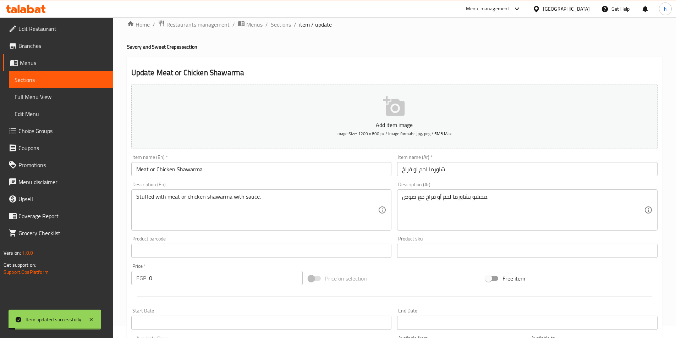
scroll to position [0, 0]
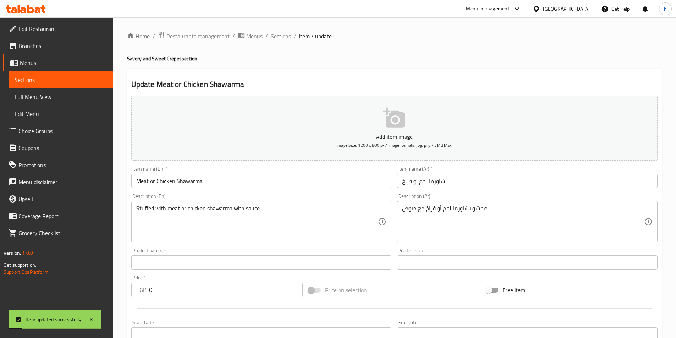
click at [271, 38] on span "Sections" at bounding box center [281, 36] width 20 height 9
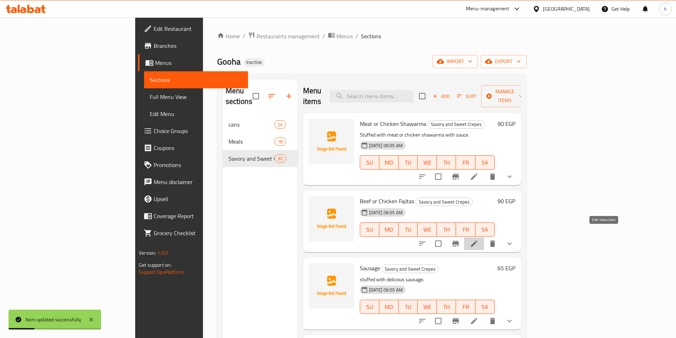
click at [477, 241] on icon at bounding box center [474, 244] width 6 height 6
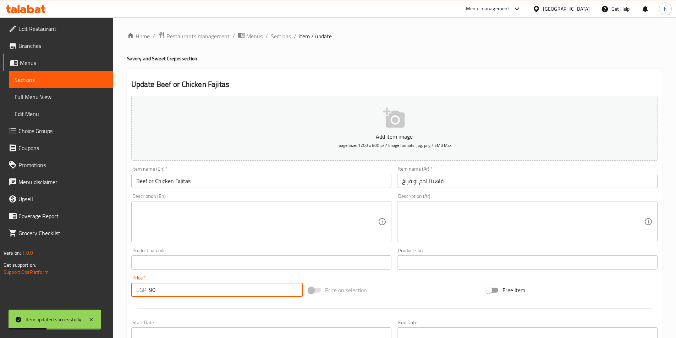
click at [155, 289] on input "90" at bounding box center [226, 290] width 154 height 14
click at [153, 289] on input "900" at bounding box center [226, 290] width 154 height 14
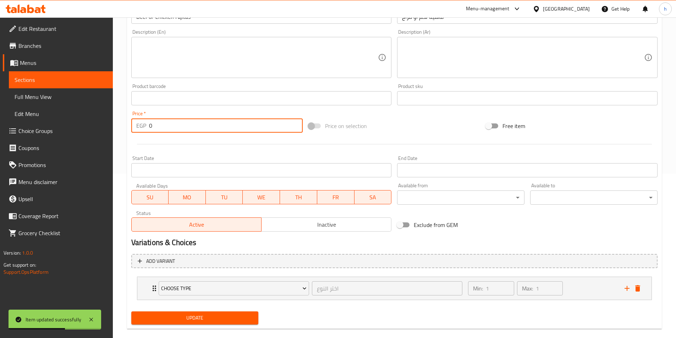
scroll to position [175, 0]
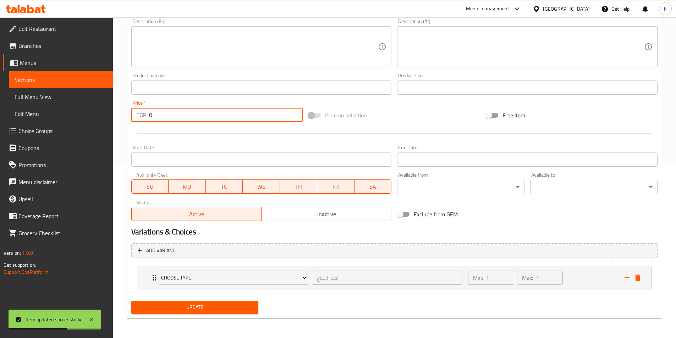
type input "0"
click at [209, 315] on div "Update" at bounding box center [194, 307] width 133 height 19
click at [212, 308] on span "Update" at bounding box center [195, 307] width 116 height 9
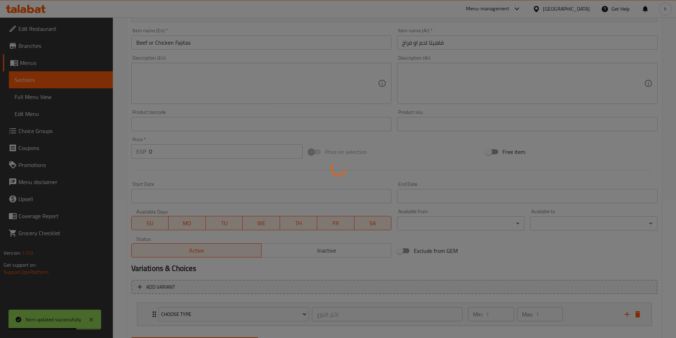
scroll to position [0, 0]
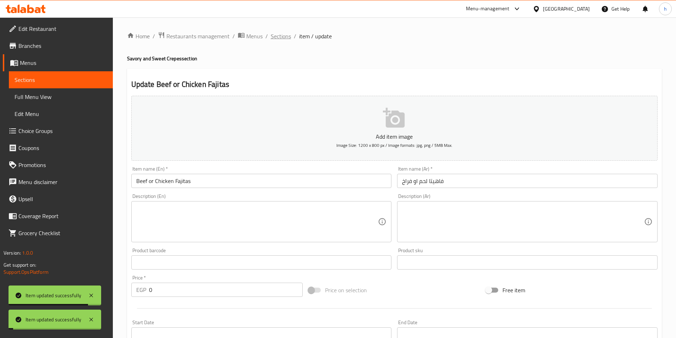
click at [281, 40] on span "Sections" at bounding box center [281, 36] width 20 height 9
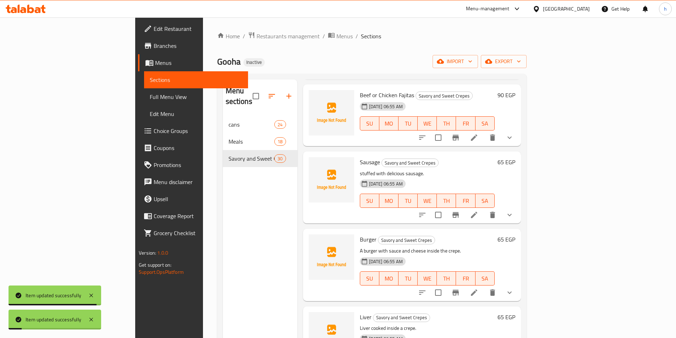
scroll to position [106, 0]
click at [478, 210] on icon at bounding box center [474, 214] width 9 height 9
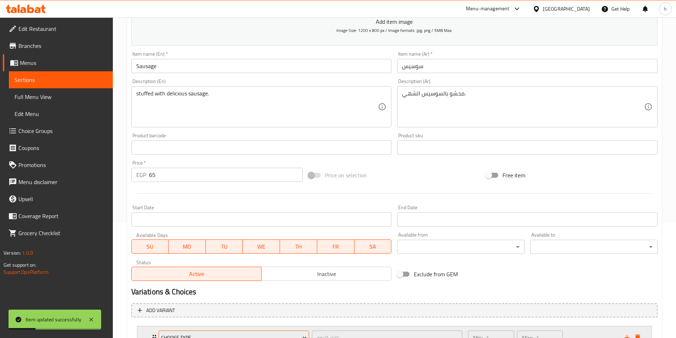
scroll to position [175, 0]
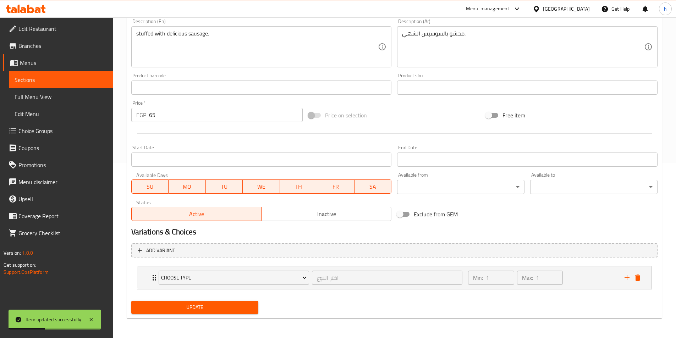
click at [158, 115] on input "65" at bounding box center [226, 115] width 154 height 14
click at [150, 115] on input "65" at bounding box center [226, 115] width 154 height 14
type input "0"
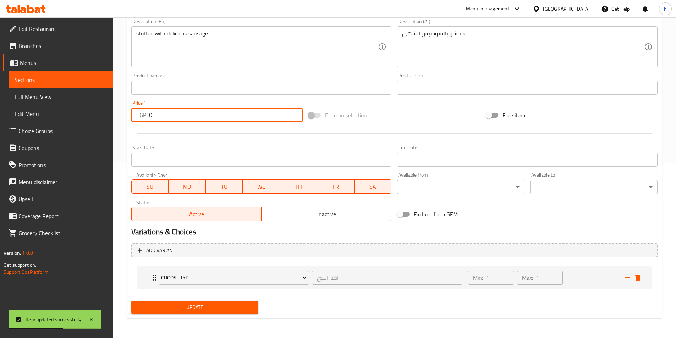
click at [221, 310] on span "Update" at bounding box center [195, 307] width 116 height 9
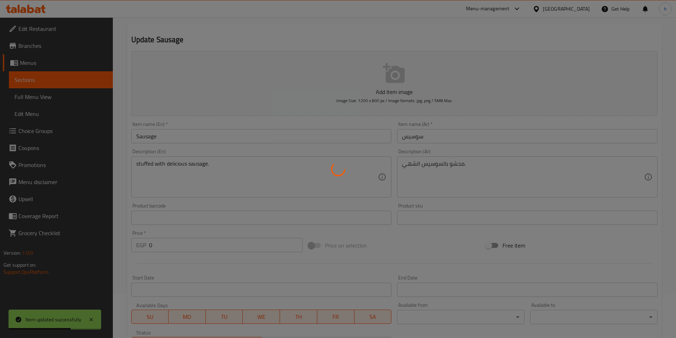
scroll to position [0, 0]
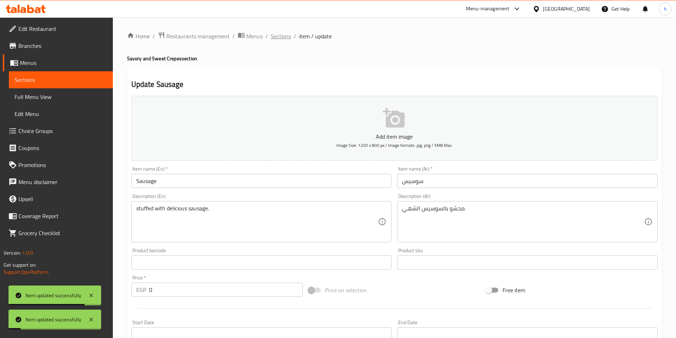
click at [282, 33] on span "Sections" at bounding box center [281, 36] width 20 height 9
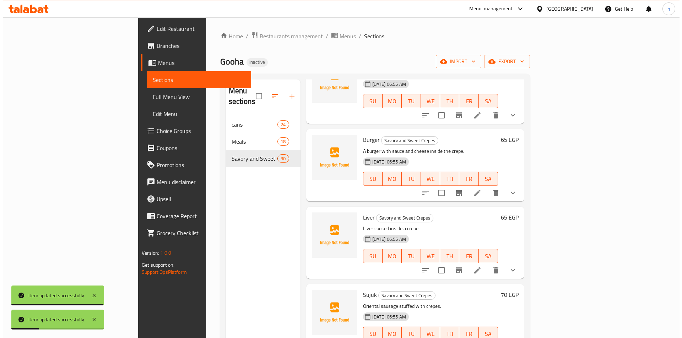
scroll to position [213, 0]
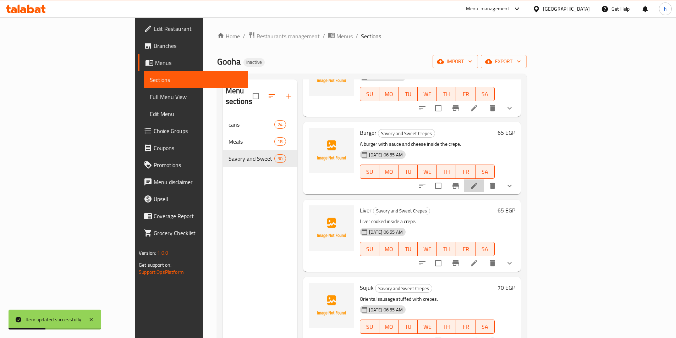
click at [484, 180] on li at bounding box center [474, 186] width 20 height 13
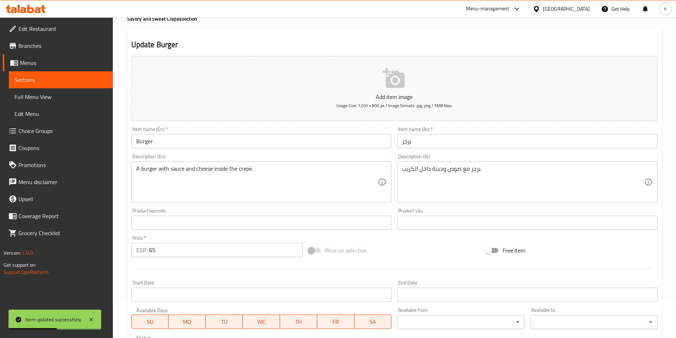
scroll to position [142, 0]
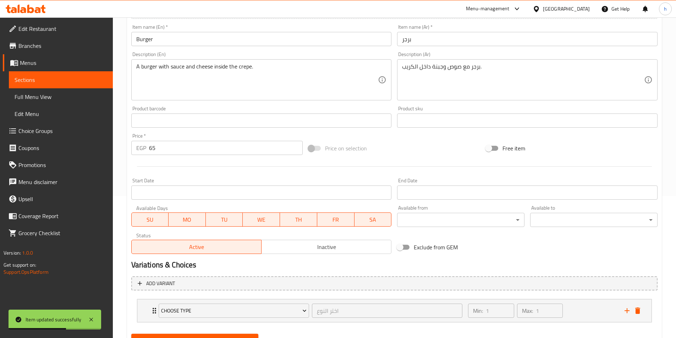
click at [150, 144] on input "65" at bounding box center [226, 148] width 154 height 14
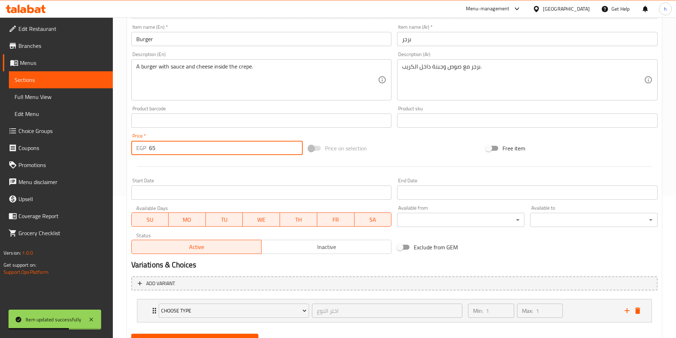
click at [150, 144] on input "65" at bounding box center [226, 148] width 154 height 14
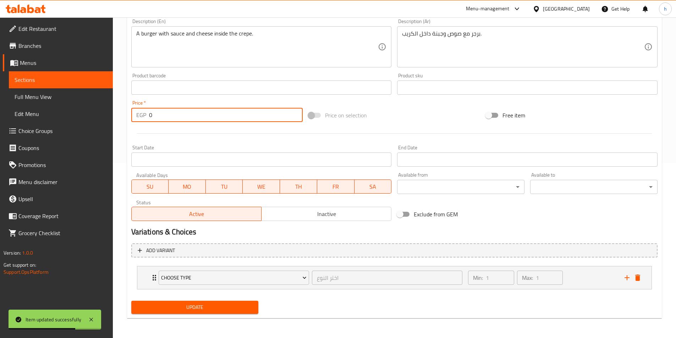
type input "0"
click at [211, 307] on span "Update" at bounding box center [195, 307] width 116 height 9
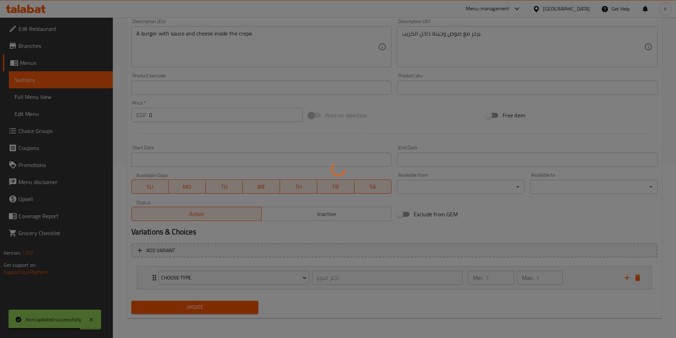
scroll to position [0, 0]
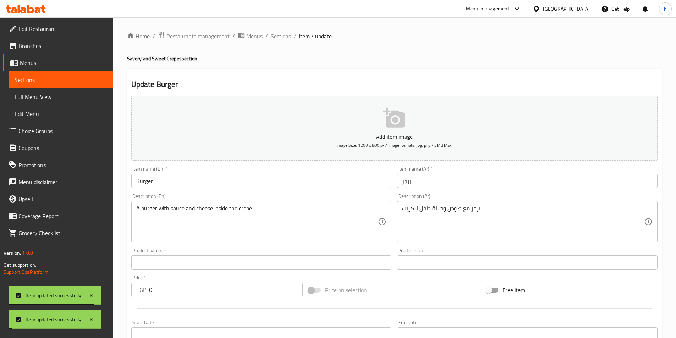
click at [286, 37] on span "Sections" at bounding box center [281, 36] width 20 height 9
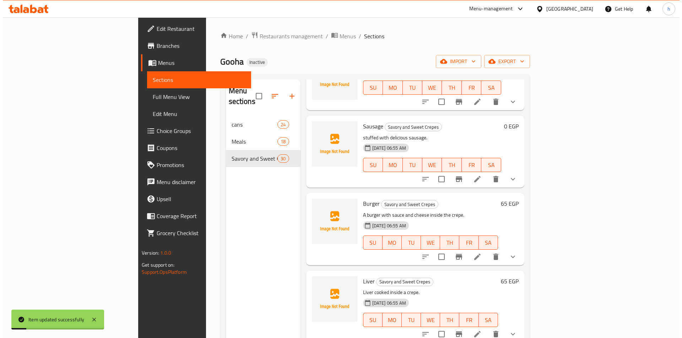
scroll to position [213, 0]
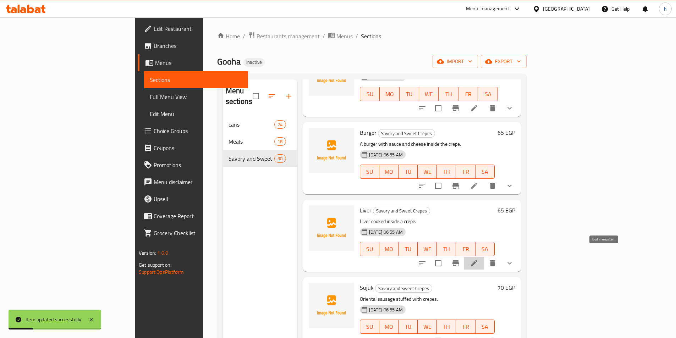
click at [478, 259] on icon at bounding box center [474, 263] width 9 height 9
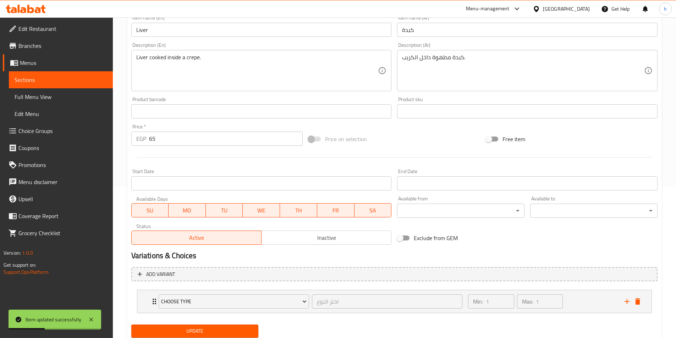
scroll to position [175, 0]
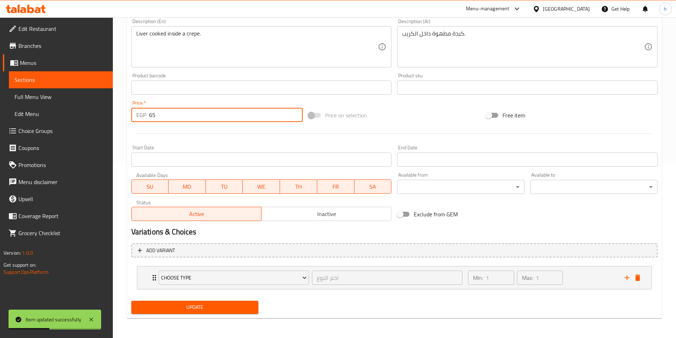
click at [155, 111] on input "65" at bounding box center [226, 115] width 154 height 14
click at [152, 114] on input "650" at bounding box center [226, 115] width 154 height 14
type input "0"
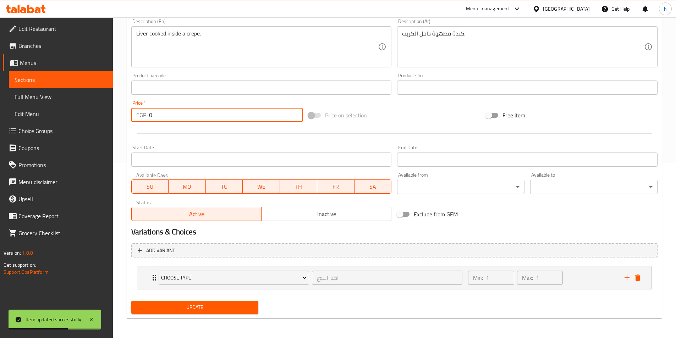
click at [242, 307] on span "Update" at bounding box center [195, 307] width 116 height 9
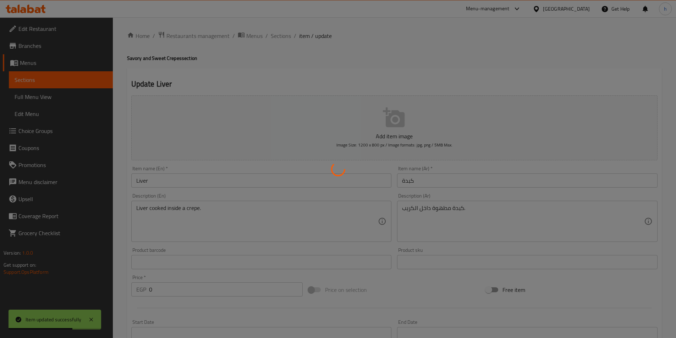
scroll to position [0, 0]
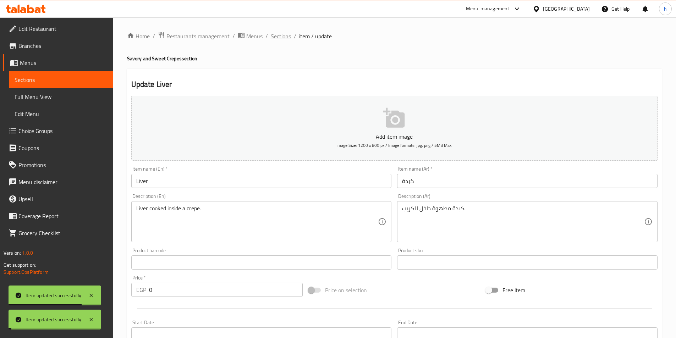
click at [280, 35] on span "Sections" at bounding box center [281, 36] width 20 height 9
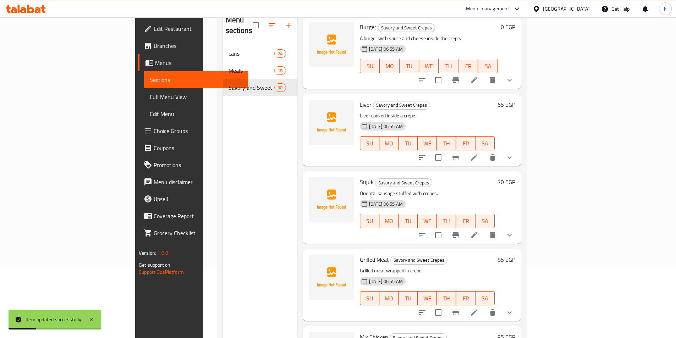
scroll to position [248, 0]
click at [478, 230] on icon at bounding box center [474, 234] width 9 height 9
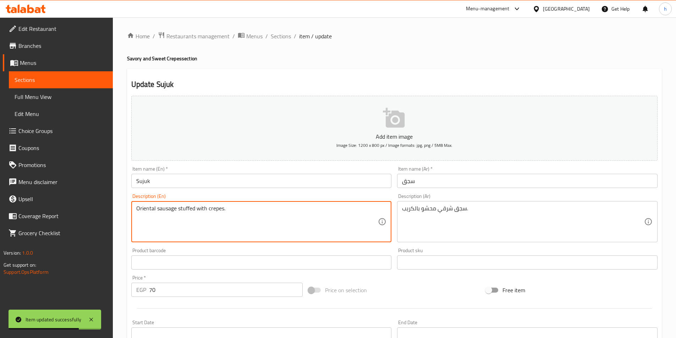
click at [166, 210] on textarea "Oriental sausage stuffed with crepes." at bounding box center [257, 222] width 242 height 34
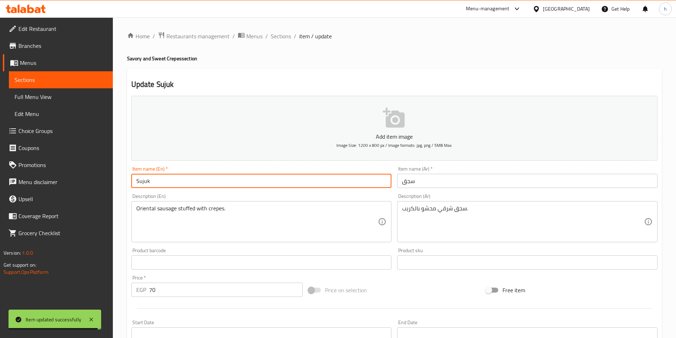
click at [173, 177] on input "Sujuk" at bounding box center [261, 181] width 261 height 14
click at [367, 250] on div "Product barcode Product barcode" at bounding box center [261, 259] width 261 height 22
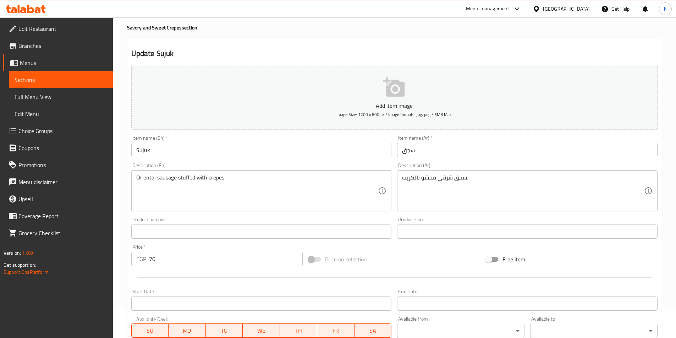
scroll to position [71, 0]
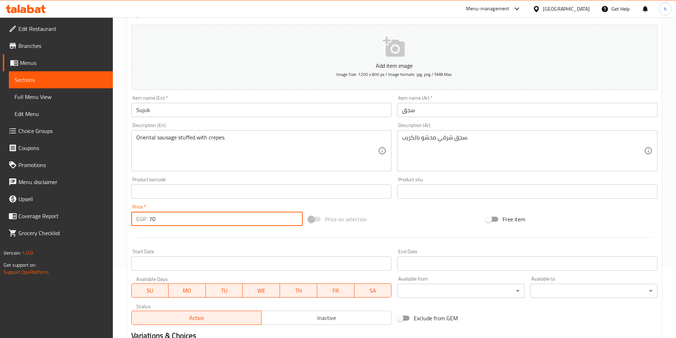
click at [176, 223] on input "70" at bounding box center [226, 219] width 154 height 14
drag, startPoint x: 161, startPoint y: 222, endPoint x: 155, endPoint y: 220, distance: 6.3
click at [155, 220] on input "70" at bounding box center [226, 219] width 154 height 14
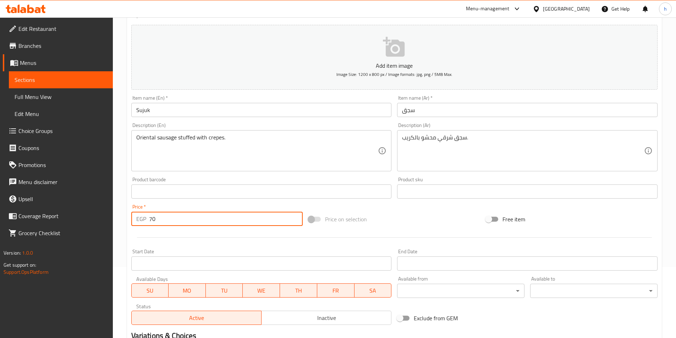
click at [153, 219] on input "70" at bounding box center [226, 219] width 154 height 14
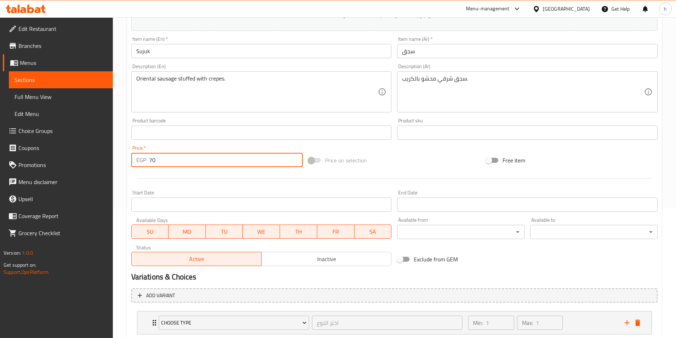
scroll to position [175, 0]
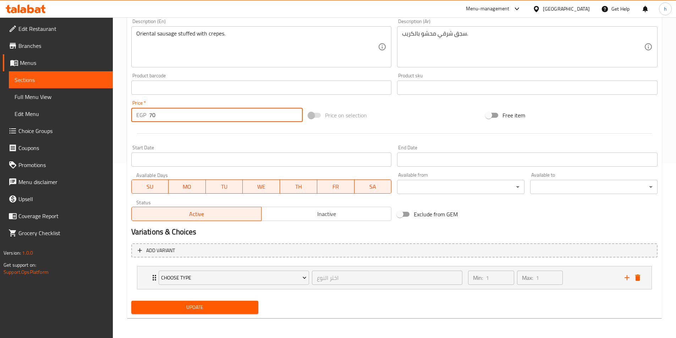
click at [151, 119] on input "70" at bounding box center [226, 115] width 154 height 14
type input "0"
click at [254, 309] on button "Update" at bounding box center [194, 307] width 127 height 13
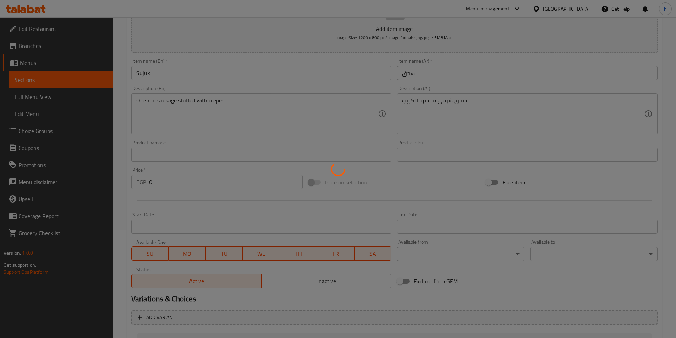
scroll to position [0, 0]
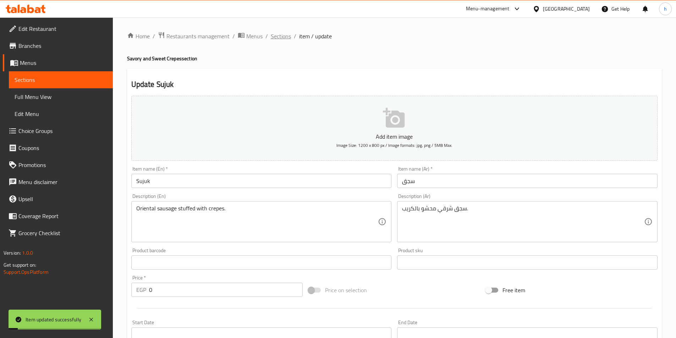
click at [283, 35] on span "Sections" at bounding box center [281, 36] width 20 height 9
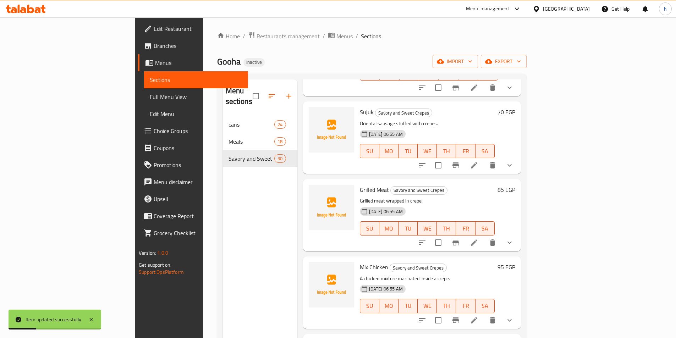
scroll to position [390, 0]
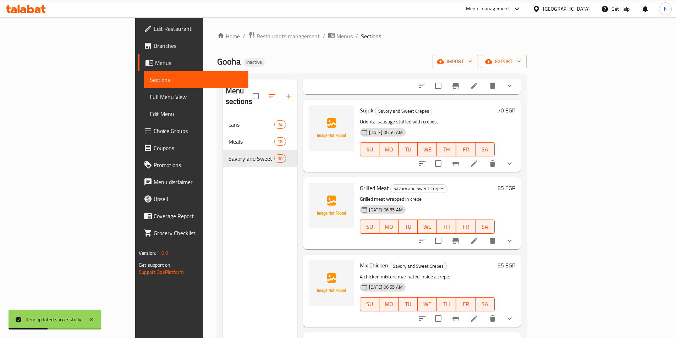
click at [478, 237] on icon at bounding box center [474, 241] width 9 height 9
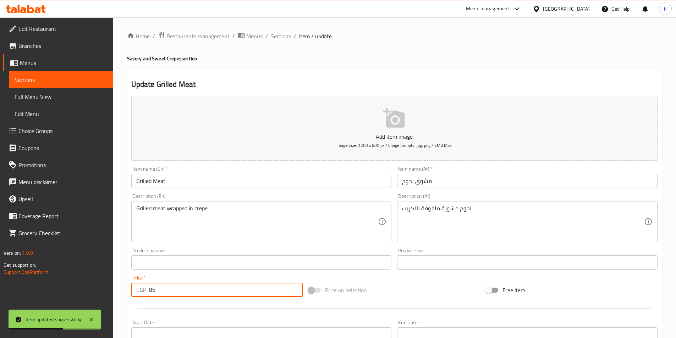
click at [149, 286] on input "85" at bounding box center [226, 290] width 154 height 14
click at [151, 286] on input "85" at bounding box center [226, 290] width 154 height 14
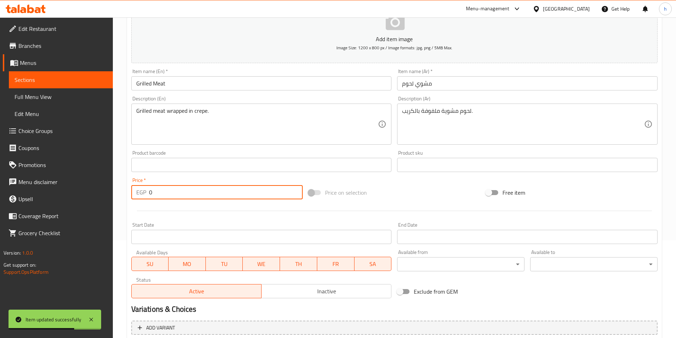
scroll to position [175, 0]
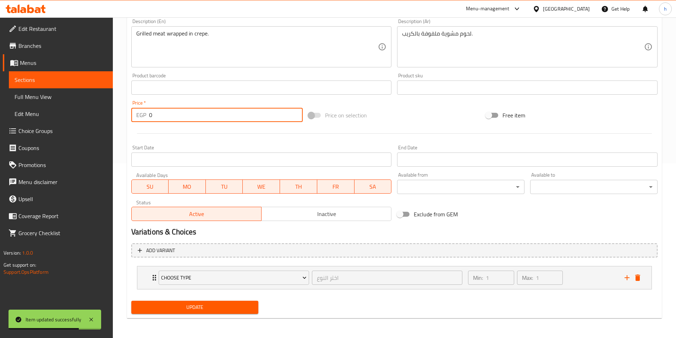
type input "0"
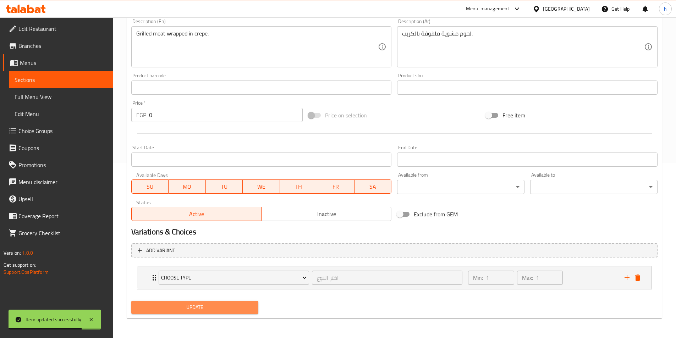
click at [209, 303] on span "Update" at bounding box center [195, 307] width 116 height 9
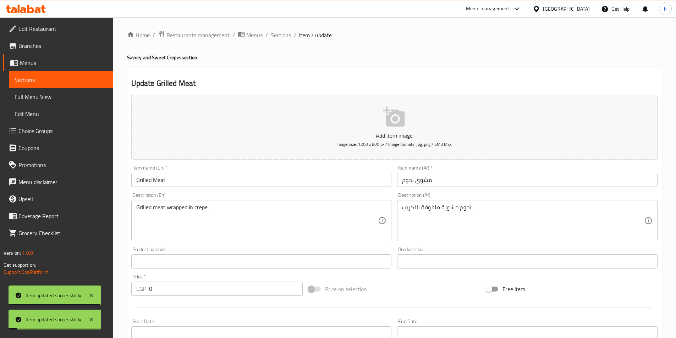
scroll to position [0, 0]
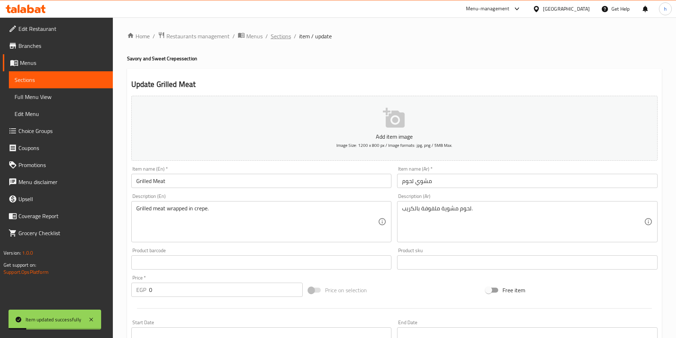
click at [280, 34] on span "Sections" at bounding box center [281, 36] width 20 height 9
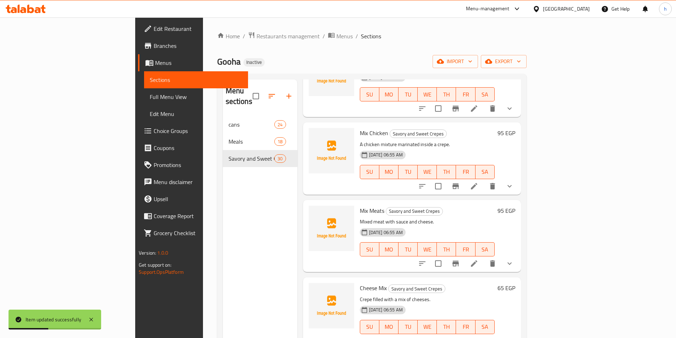
scroll to position [532, 0]
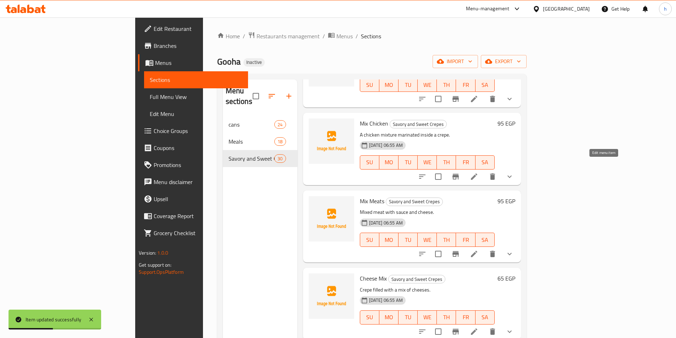
click at [477, 174] on icon at bounding box center [474, 177] width 6 height 6
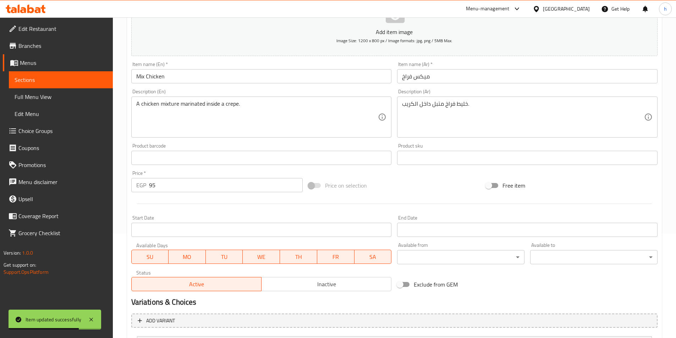
scroll to position [106, 0]
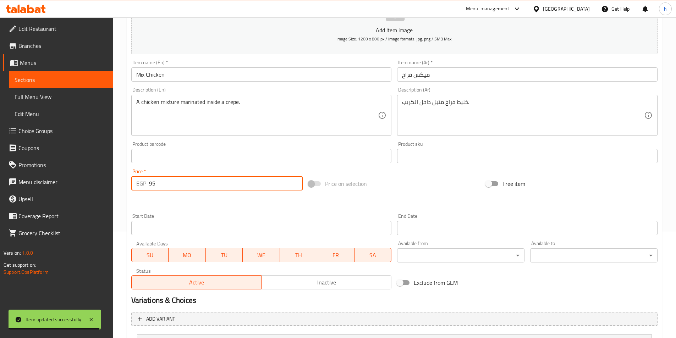
click at [156, 183] on input "95" at bounding box center [226, 183] width 154 height 14
click at [154, 183] on input "95" at bounding box center [226, 183] width 154 height 14
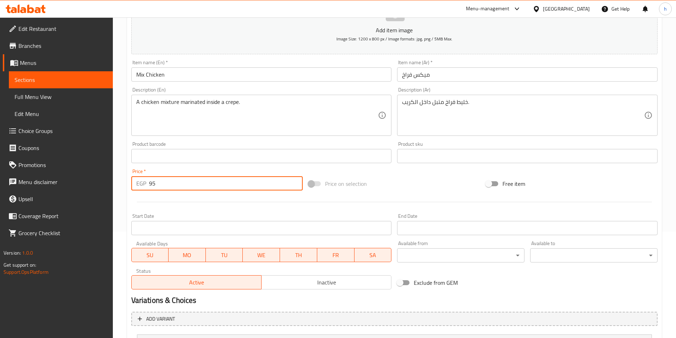
click at [154, 183] on input "95" at bounding box center [226, 183] width 154 height 14
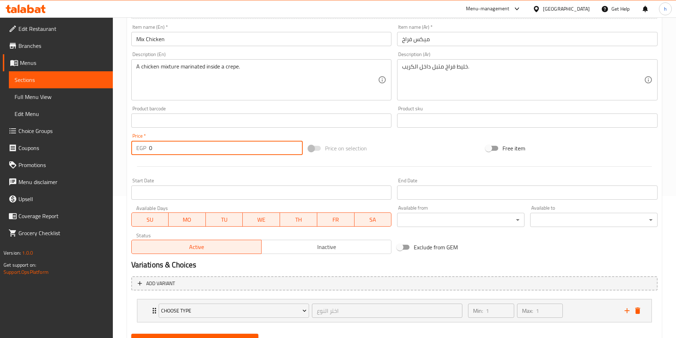
scroll to position [175, 0]
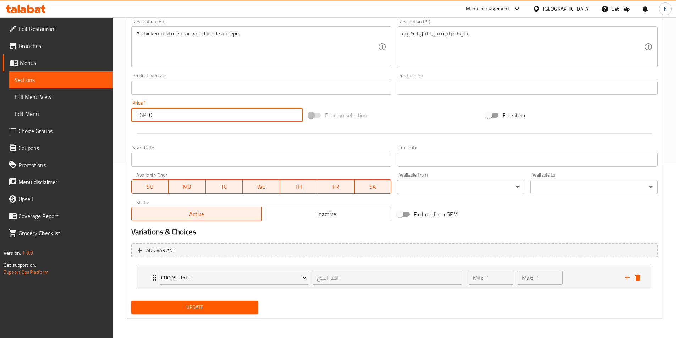
type input "0"
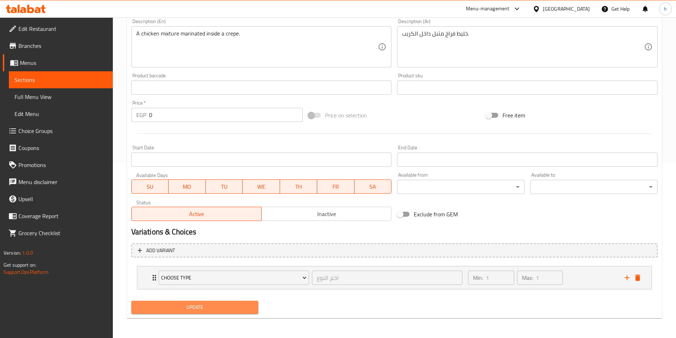
click at [248, 309] on span "Update" at bounding box center [195, 307] width 116 height 9
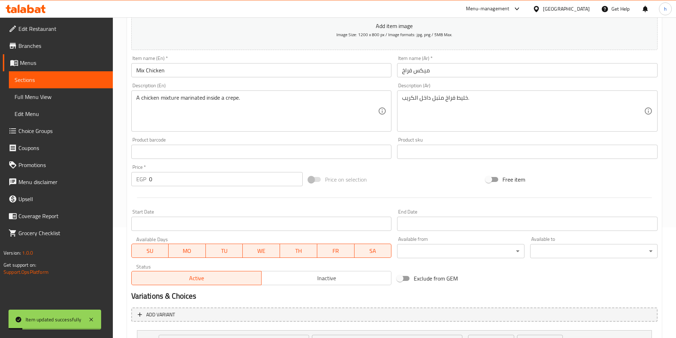
scroll to position [0, 0]
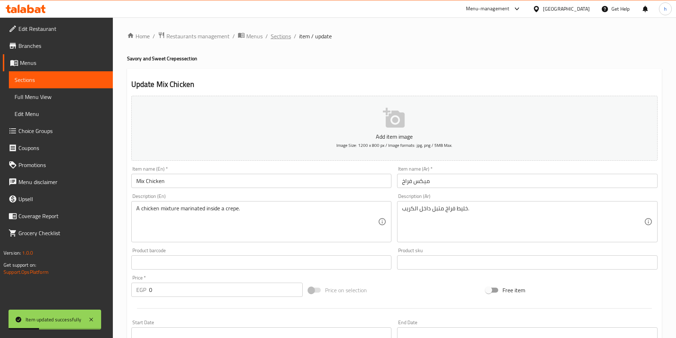
click at [287, 40] on span "Sections" at bounding box center [281, 36] width 20 height 9
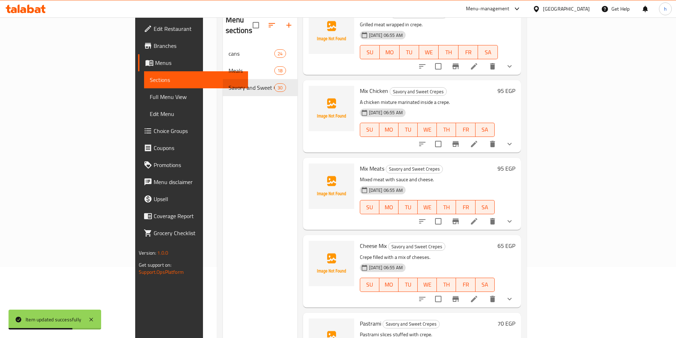
scroll to position [497, 0]
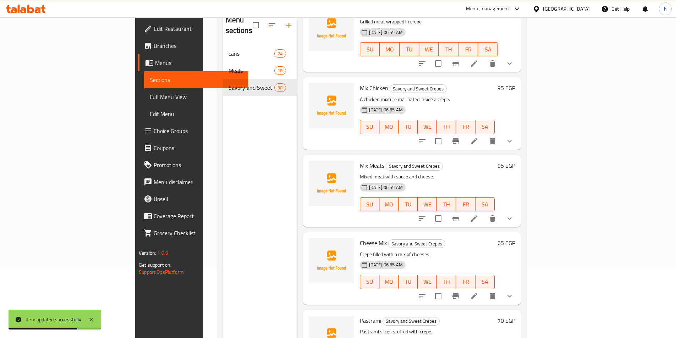
click at [484, 212] on li at bounding box center [474, 218] width 20 height 13
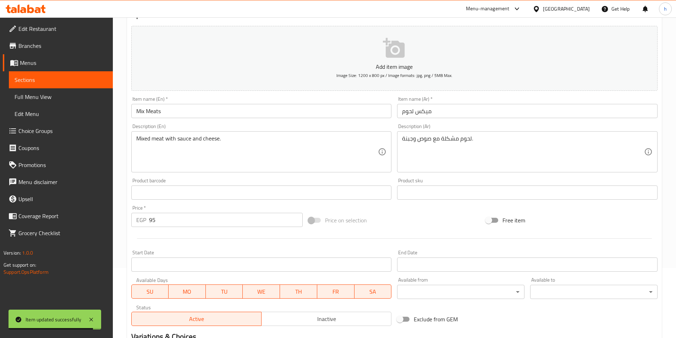
scroll to position [71, 0]
click at [151, 219] on input "95" at bounding box center [226, 219] width 154 height 14
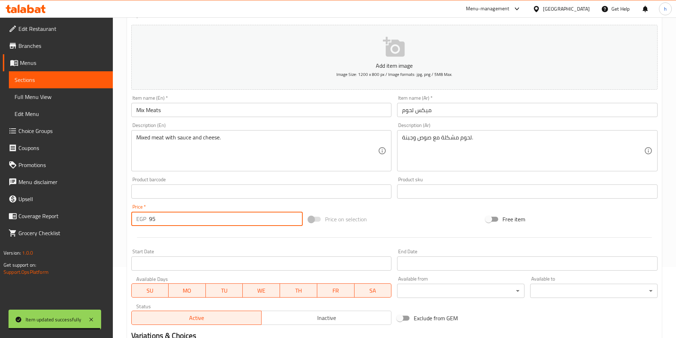
click at [151, 219] on input "95" at bounding box center [226, 219] width 154 height 14
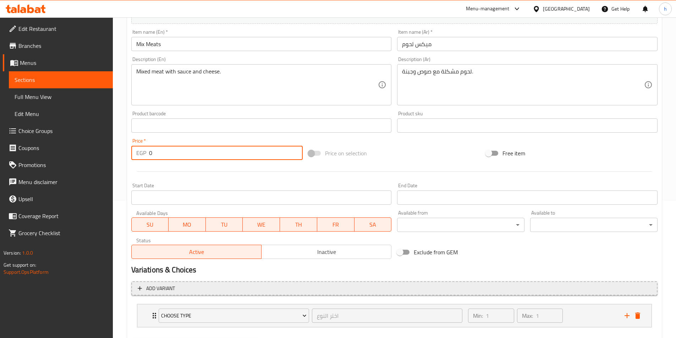
scroll to position [175, 0]
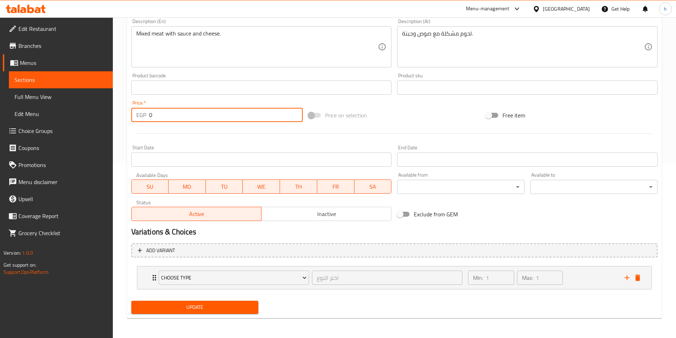
type input "0"
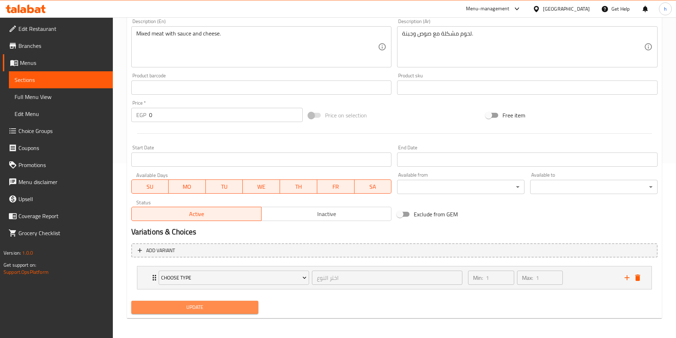
click at [239, 307] on span "Update" at bounding box center [195, 307] width 116 height 9
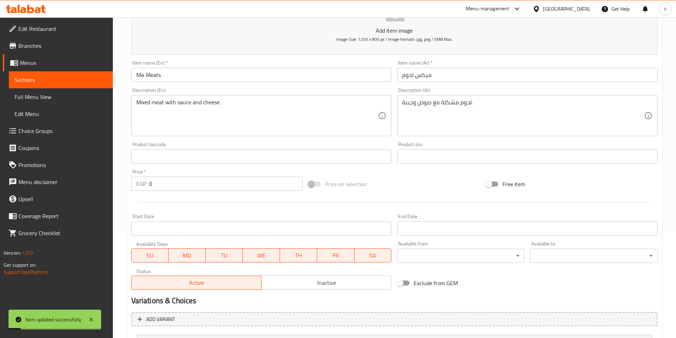
scroll to position [0, 0]
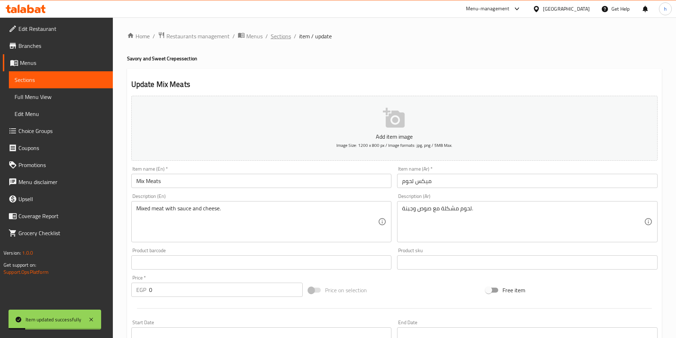
click at [285, 38] on span "Sections" at bounding box center [281, 36] width 20 height 9
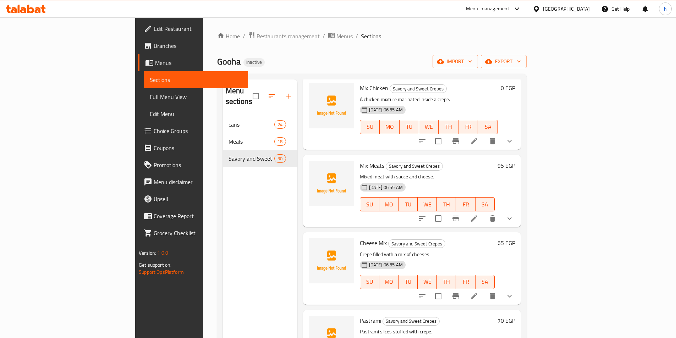
scroll to position [639, 0]
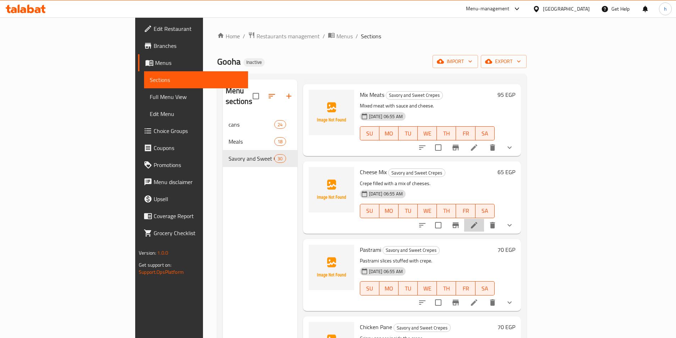
click at [484, 219] on li at bounding box center [474, 225] width 20 height 13
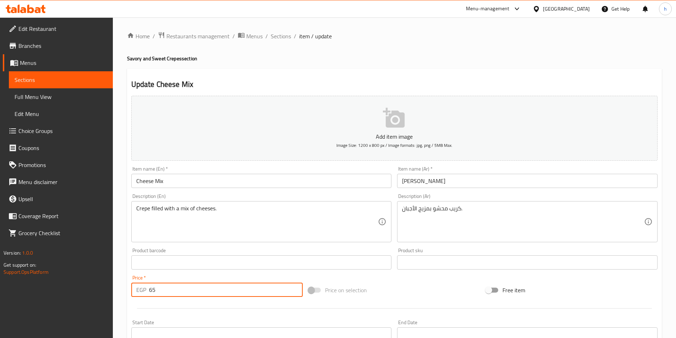
click at [157, 292] on input "65" at bounding box center [226, 290] width 154 height 14
click at [157, 291] on input "65" at bounding box center [226, 290] width 154 height 14
click at [154, 290] on input "65" at bounding box center [226, 290] width 154 height 14
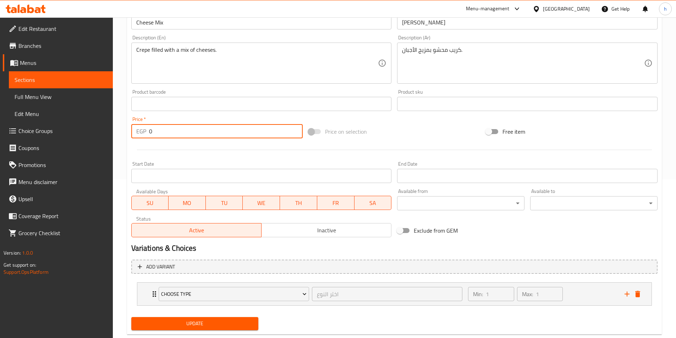
scroll to position [175, 0]
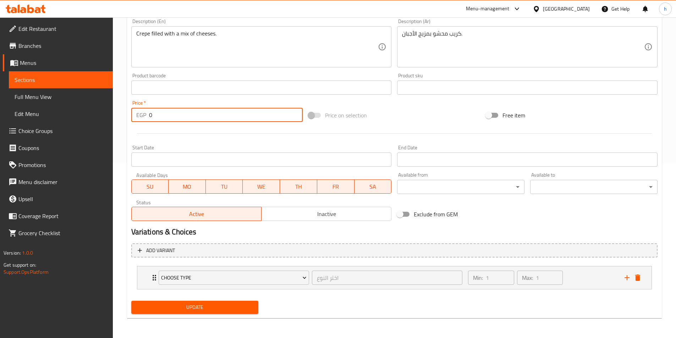
type input "0"
click at [206, 305] on span "Update" at bounding box center [195, 307] width 116 height 9
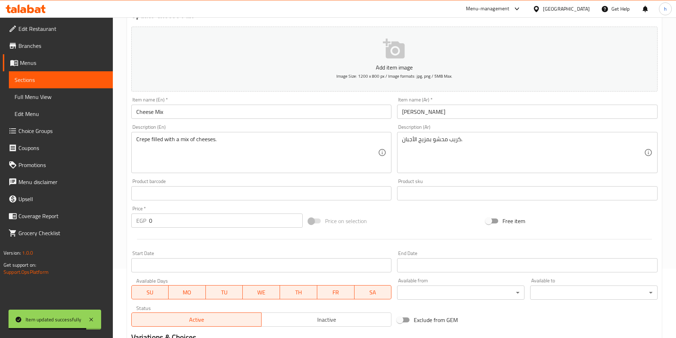
scroll to position [0, 0]
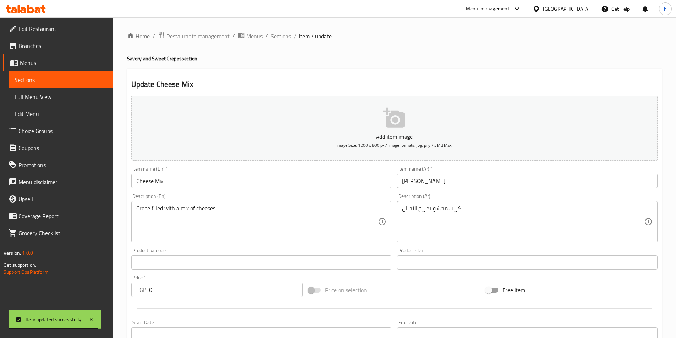
click at [281, 34] on span "Sections" at bounding box center [281, 36] width 20 height 9
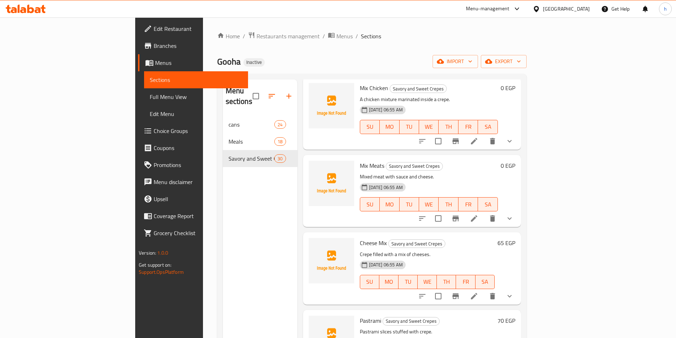
scroll to position [639, 0]
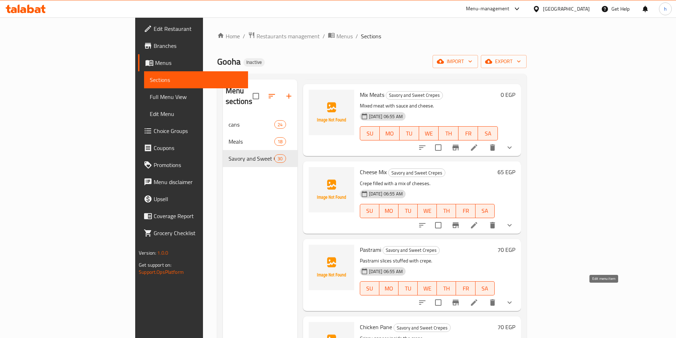
click at [477, 300] on icon at bounding box center [474, 303] width 6 height 6
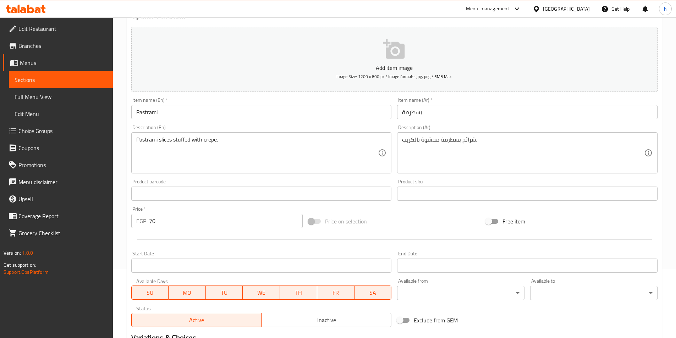
scroll to position [71, 0]
click at [155, 219] on input "70" at bounding box center [226, 219] width 154 height 14
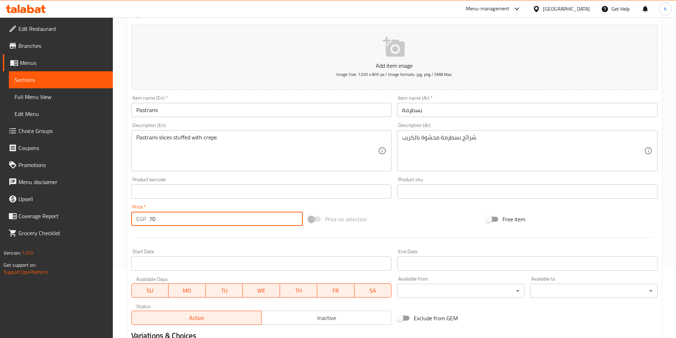
click at [155, 219] on input "70" at bounding box center [226, 219] width 154 height 14
click at [153, 218] on input "70" at bounding box center [226, 219] width 154 height 14
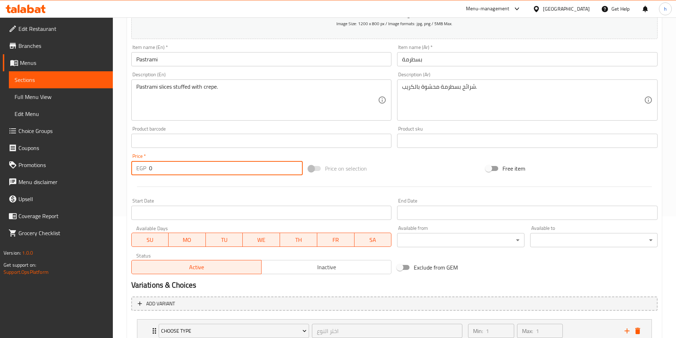
scroll to position [175, 0]
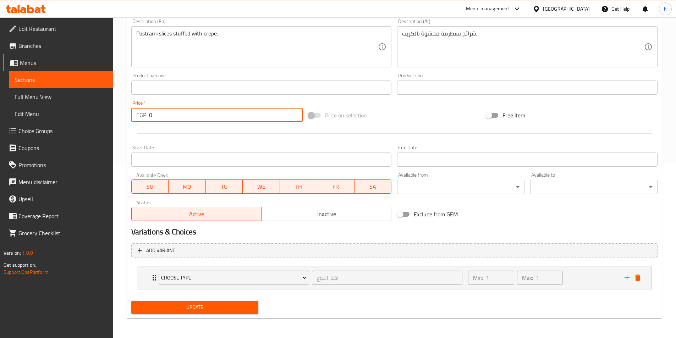
type input "0"
click at [236, 300] on div "Update" at bounding box center [194, 307] width 133 height 19
click at [237, 303] on button "Update" at bounding box center [194, 307] width 127 height 13
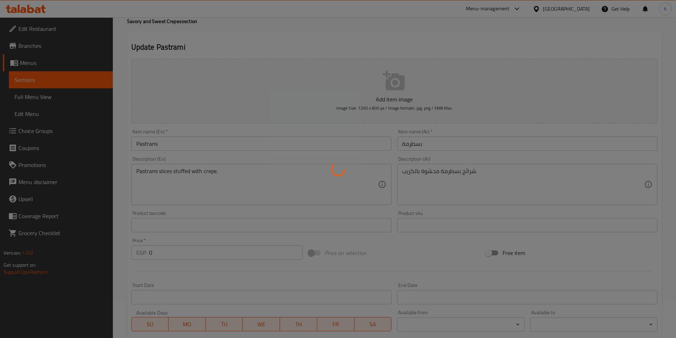
scroll to position [0, 0]
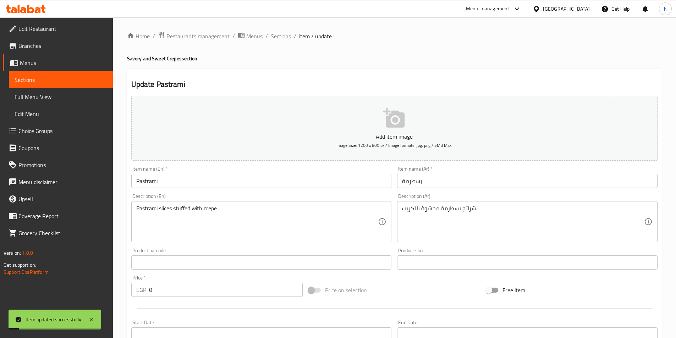
click at [285, 39] on span "Sections" at bounding box center [281, 36] width 20 height 9
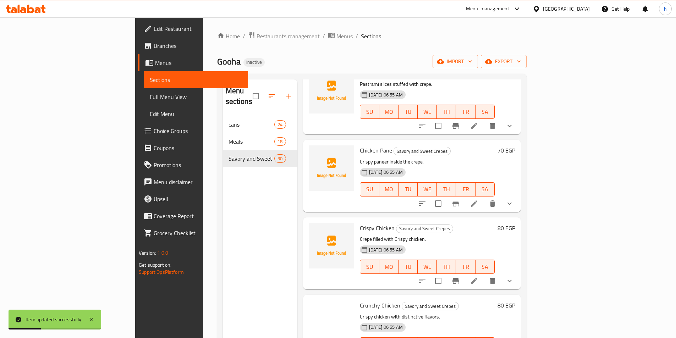
scroll to position [816, 0]
click at [477, 200] on icon at bounding box center [474, 203] width 6 height 6
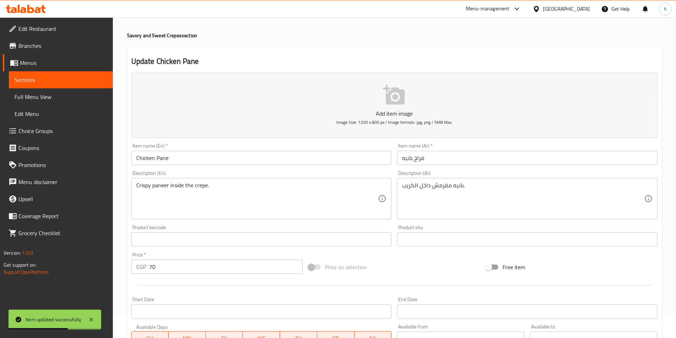
scroll to position [35, 0]
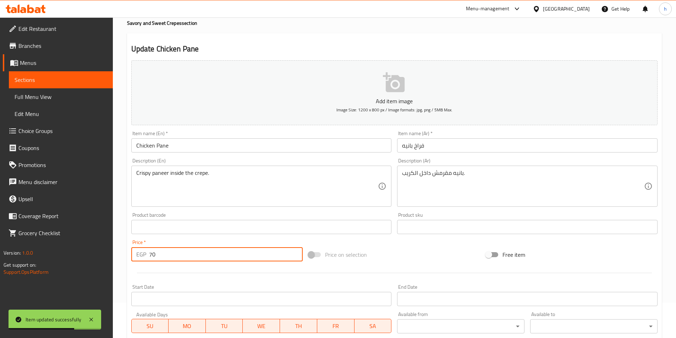
click at [154, 255] on input "70" at bounding box center [226, 254] width 154 height 14
click at [153, 255] on input "70" at bounding box center [226, 254] width 154 height 14
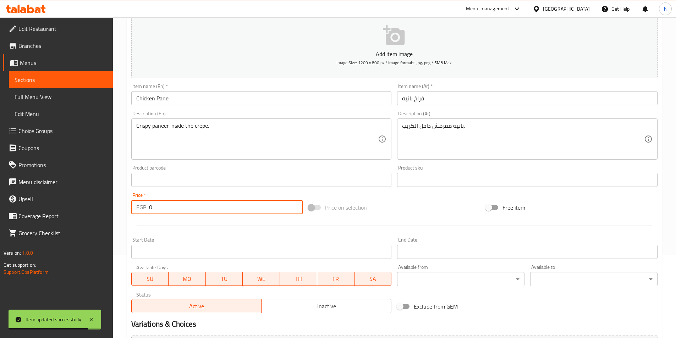
scroll to position [175, 0]
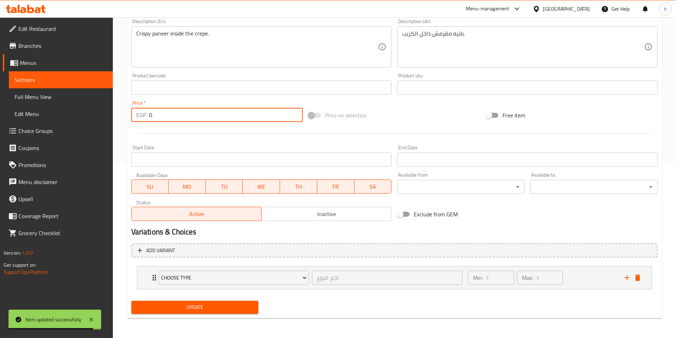
type input "0"
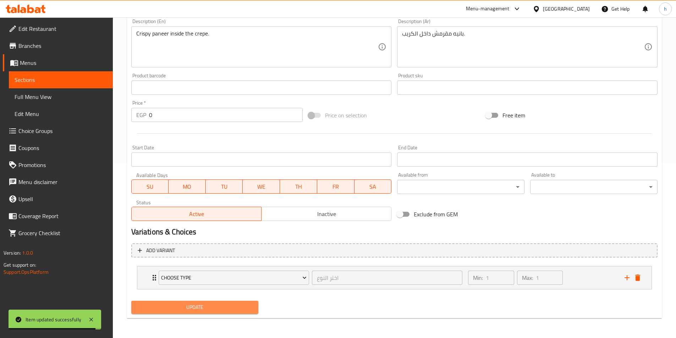
click at [229, 305] on span "Update" at bounding box center [195, 307] width 116 height 9
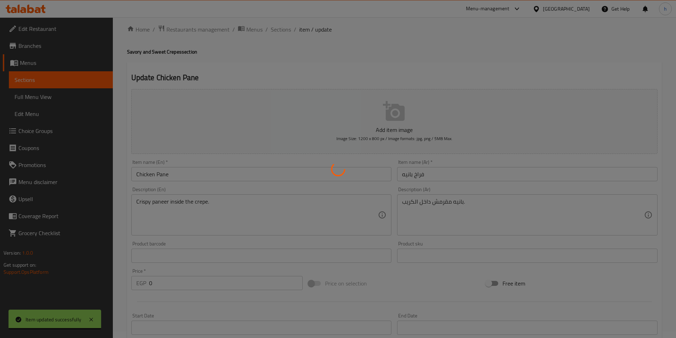
scroll to position [0, 0]
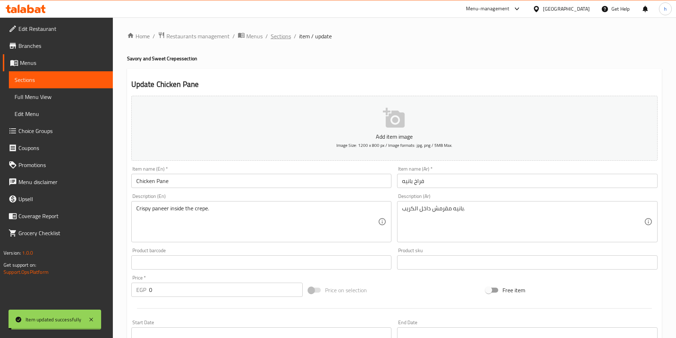
click at [280, 34] on span "Sections" at bounding box center [281, 36] width 20 height 9
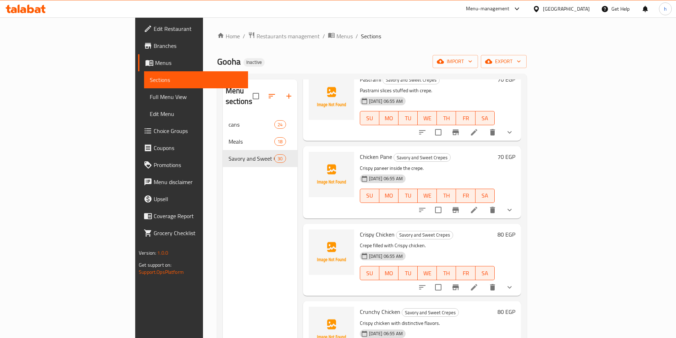
scroll to position [852, 0]
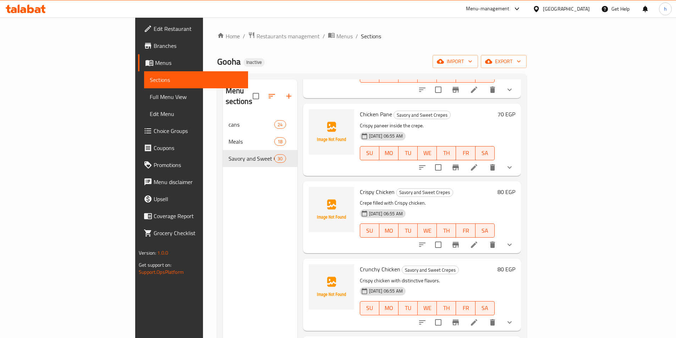
click at [478, 241] on icon at bounding box center [474, 245] width 9 height 9
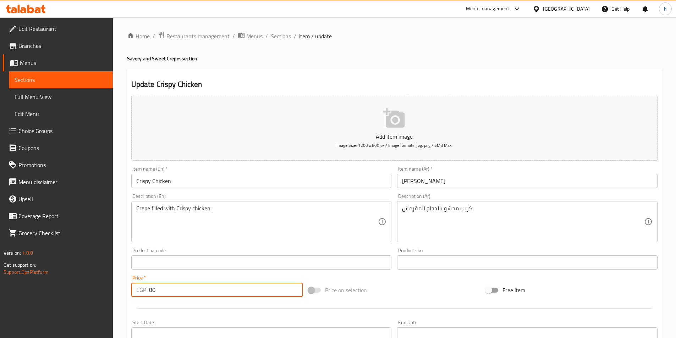
click at [155, 289] on input "80" at bounding box center [226, 290] width 154 height 14
click at [153, 289] on input "80" at bounding box center [226, 290] width 154 height 14
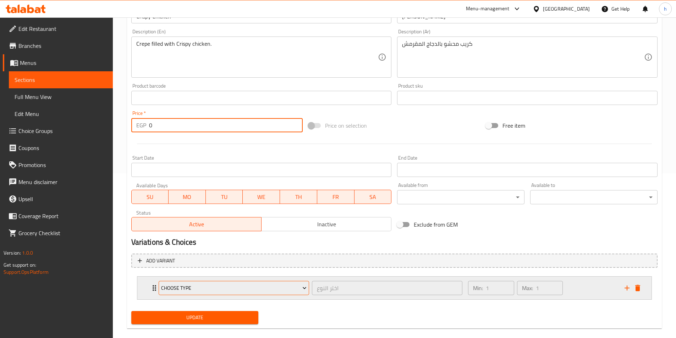
scroll to position [175, 0]
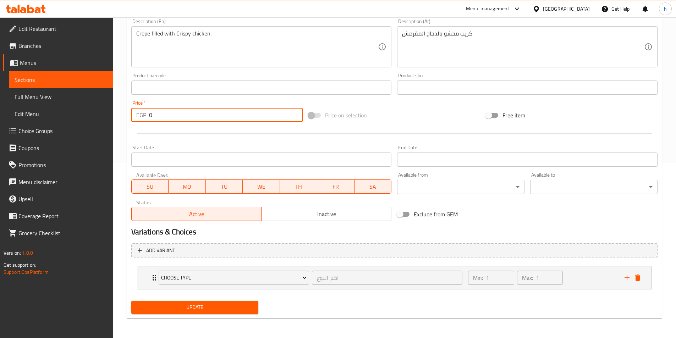
type input "0"
click at [215, 302] on button "Update" at bounding box center [194, 307] width 127 height 13
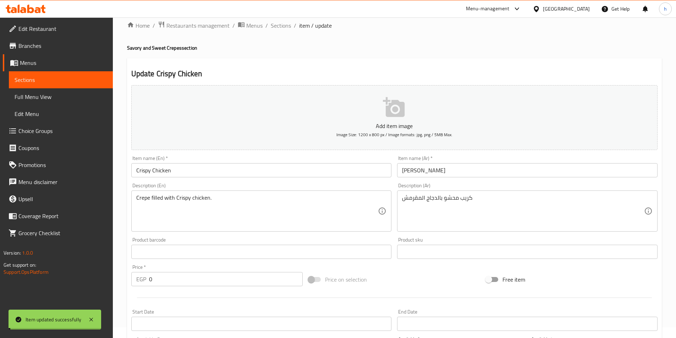
scroll to position [0, 0]
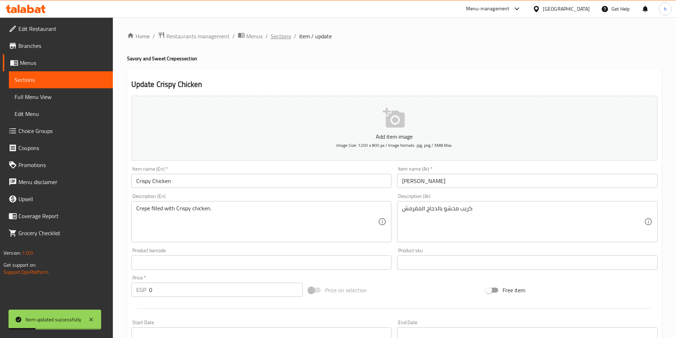
click at [277, 39] on span "Sections" at bounding box center [281, 36] width 20 height 9
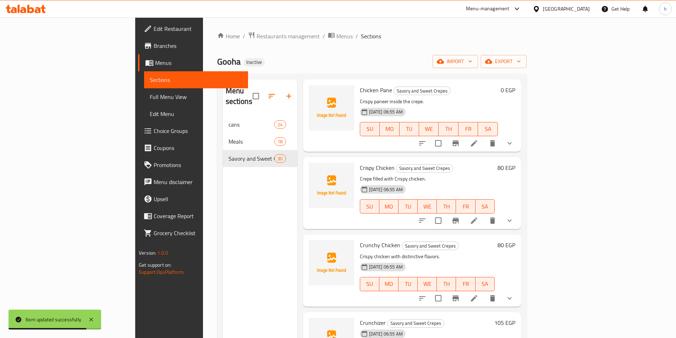
scroll to position [923, 0]
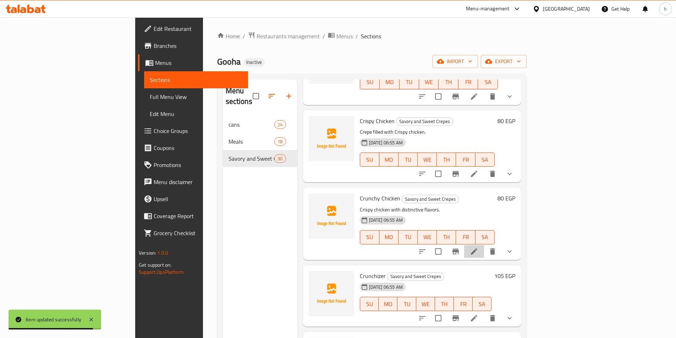
click at [484, 245] on li at bounding box center [474, 251] width 20 height 13
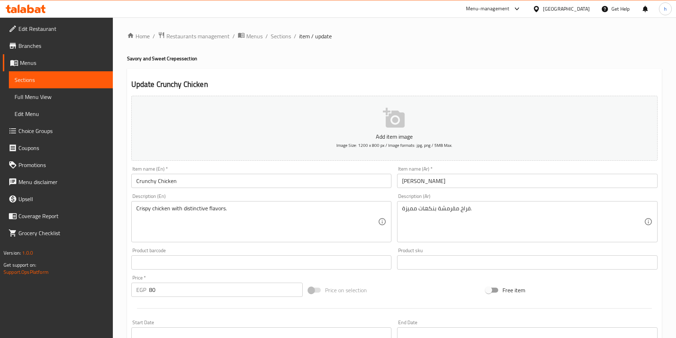
click at [150, 287] on input "80" at bounding box center [226, 290] width 154 height 14
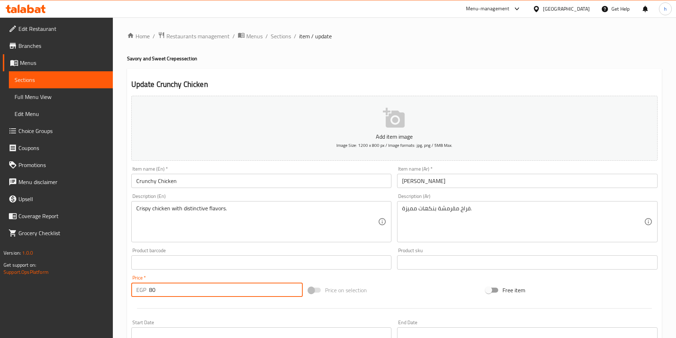
click at [150, 287] on input "80" at bounding box center [226, 290] width 154 height 14
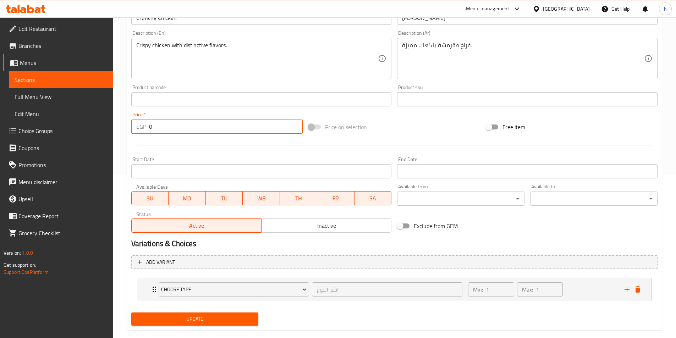
scroll to position [175, 0]
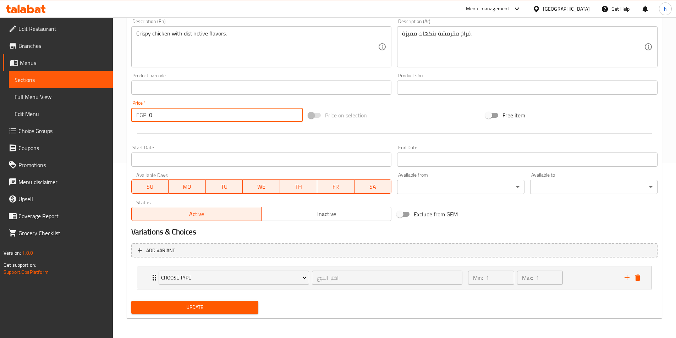
type input "0"
click at [247, 306] on span "Update" at bounding box center [195, 307] width 116 height 9
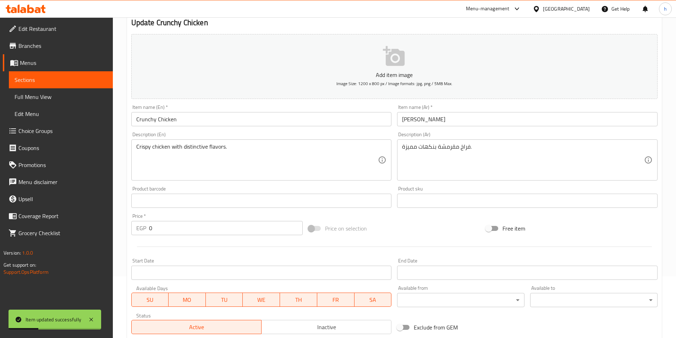
scroll to position [0, 0]
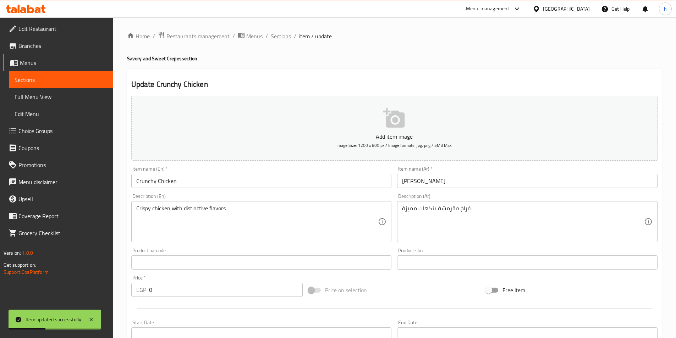
click at [285, 34] on span "Sections" at bounding box center [281, 36] width 20 height 9
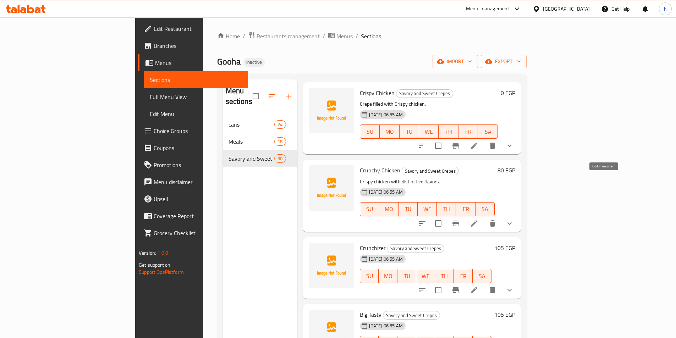
scroll to position [994, 0]
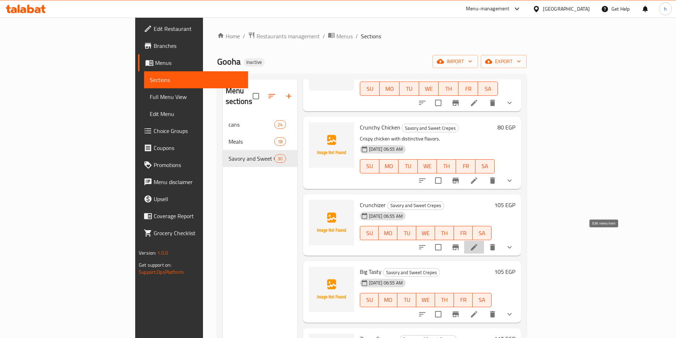
click at [478, 243] on icon at bounding box center [474, 247] width 9 height 9
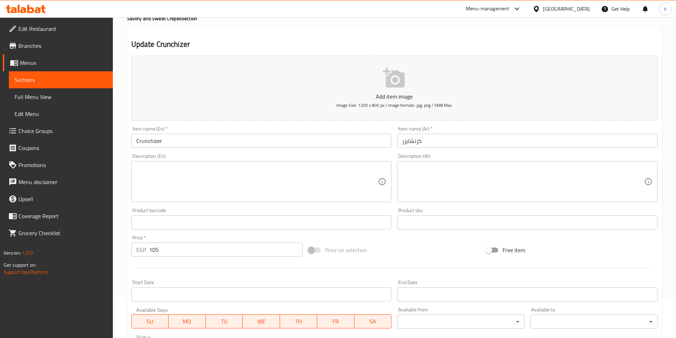
scroll to position [106, 0]
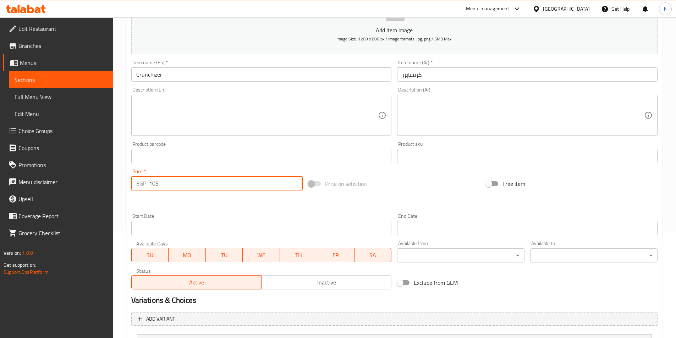
click at [151, 182] on input "105" at bounding box center [226, 183] width 154 height 14
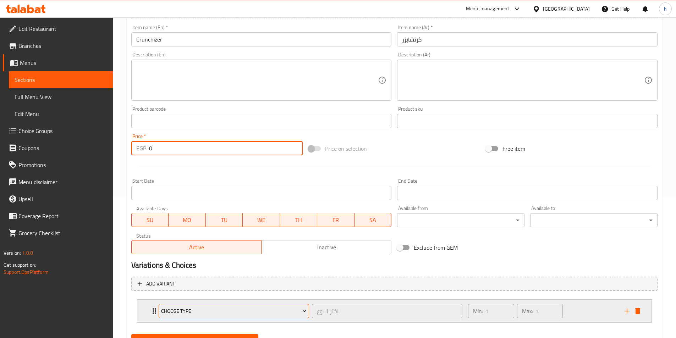
scroll to position [175, 0]
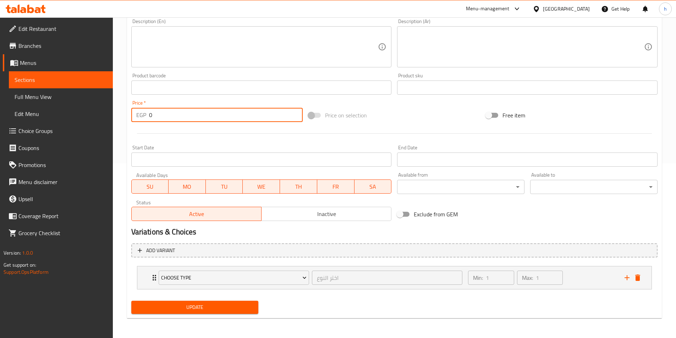
type input "0"
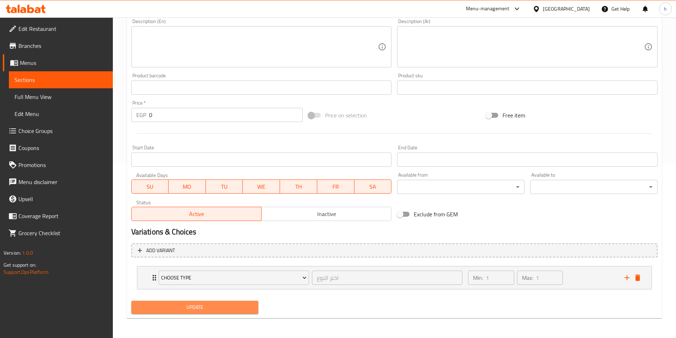
drag, startPoint x: 243, startPoint y: 306, endPoint x: 473, endPoint y: 276, distance: 231.9
click at [243, 306] on span "Update" at bounding box center [195, 307] width 116 height 9
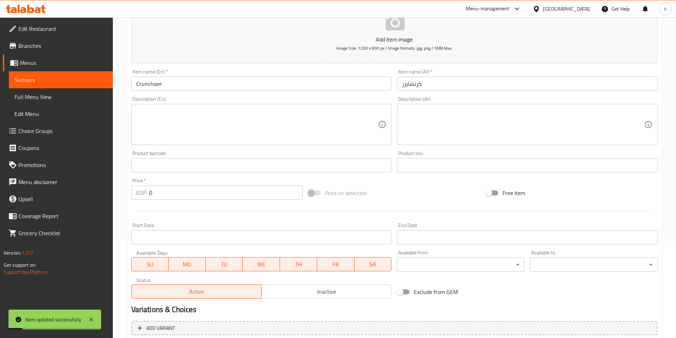
scroll to position [0, 0]
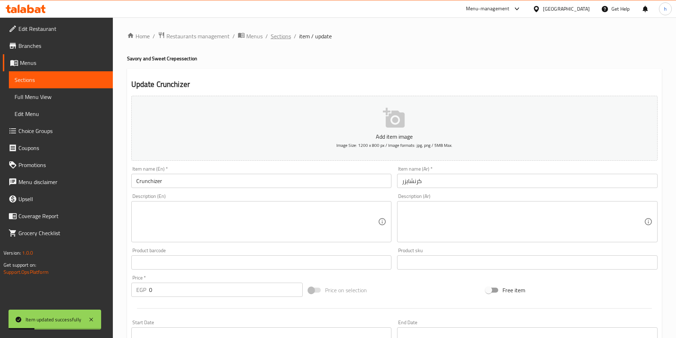
click at [271, 37] on span "Sections" at bounding box center [281, 36] width 20 height 9
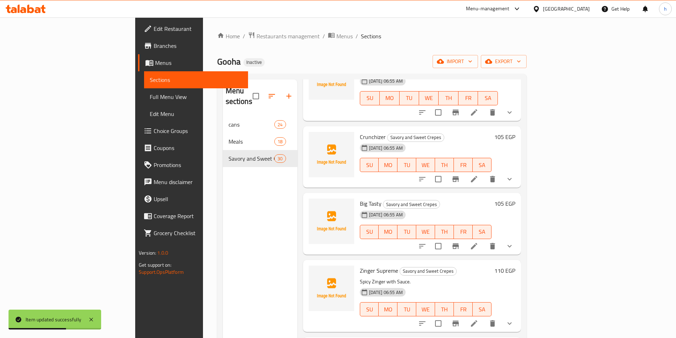
scroll to position [1100, 0]
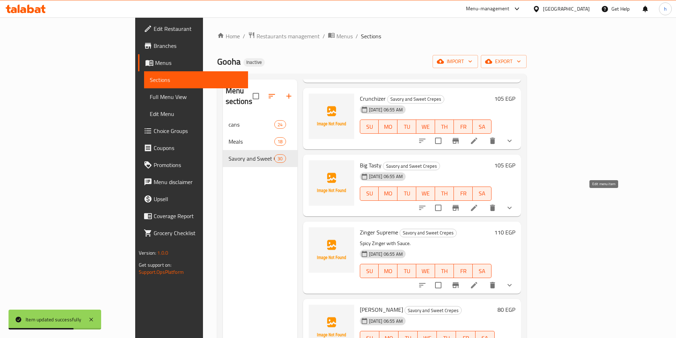
click at [477, 205] on icon at bounding box center [474, 208] width 6 height 6
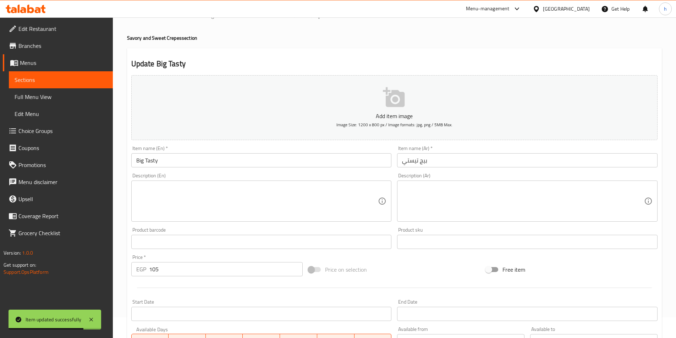
scroll to position [142, 0]
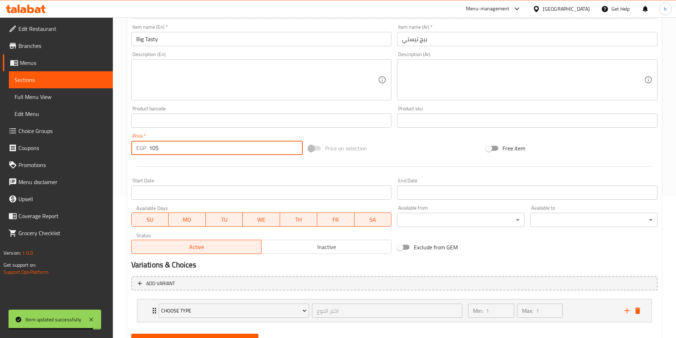
click at [154, 147] on input "105" at bounding box center [226, 148] width 154 height 14
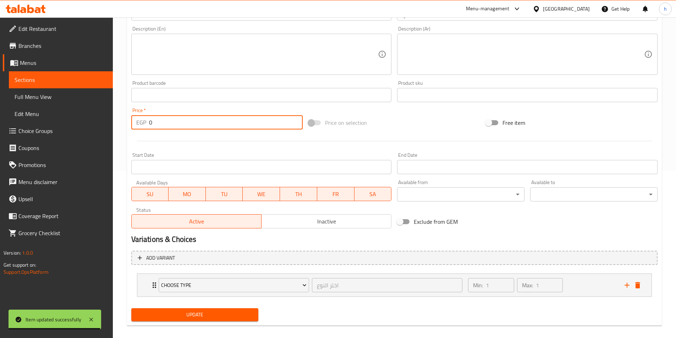
scroll to position [175, 0]
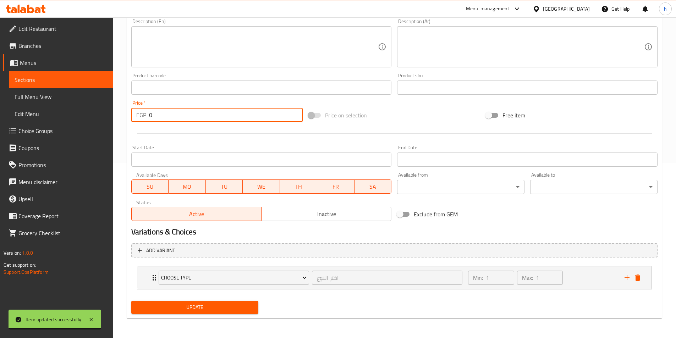
type input "0"
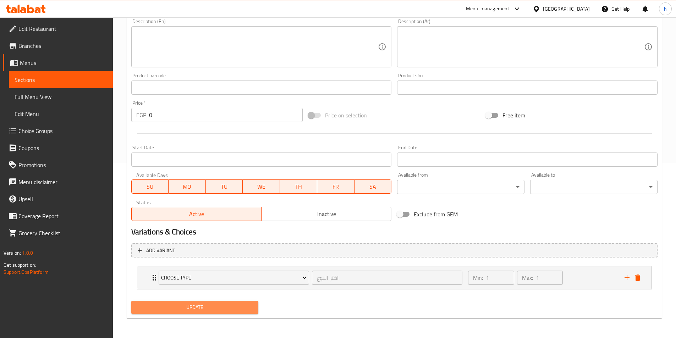
click at [233, 302] on button "Update" at bounding box center [194, 307] width 127 height 13
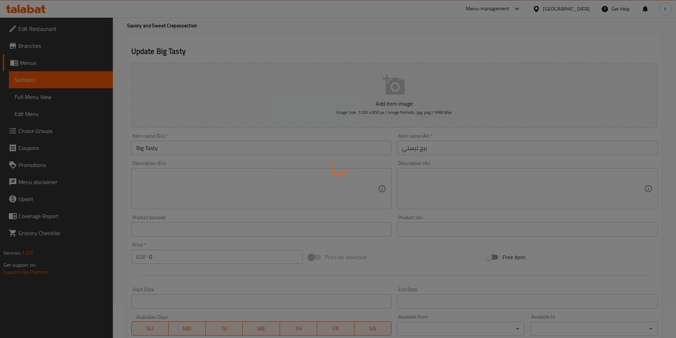
scroll to position [0, 0]
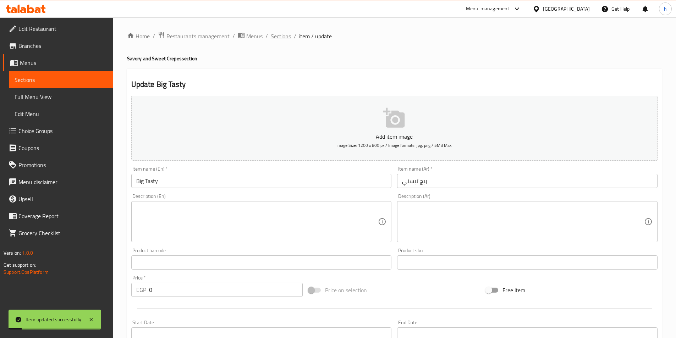
click at [281, 36] on span "Sections" at bounding box center [281, 36] width 20 height 9
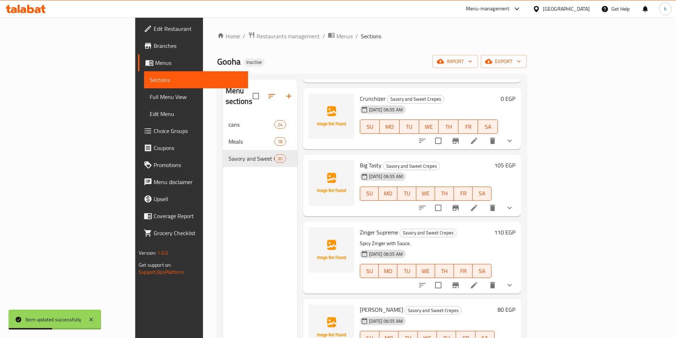
scroll to position [1136, 0]
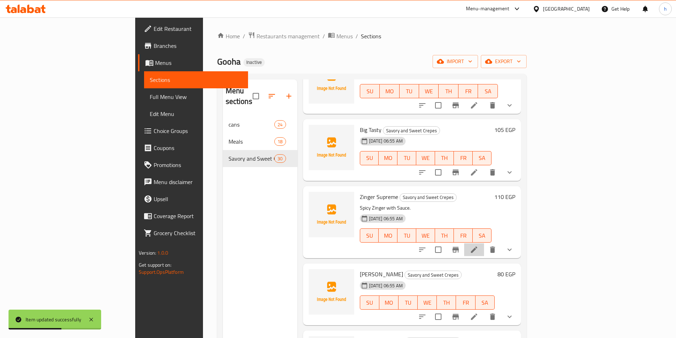
click at [484, 244] on li at bounding box center [474, 250] width 20 height 13
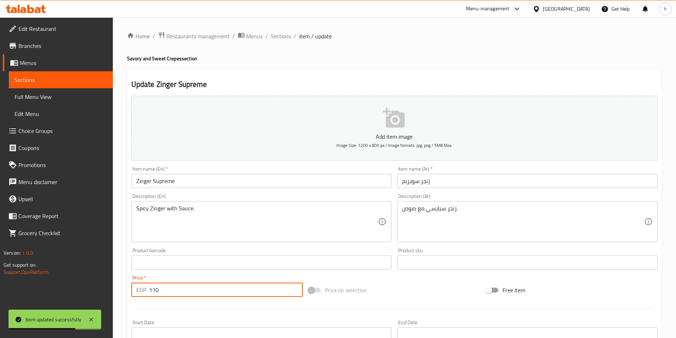
click at [153, 293] on input "110" at bounding box center [226, 290] width 154 height 14
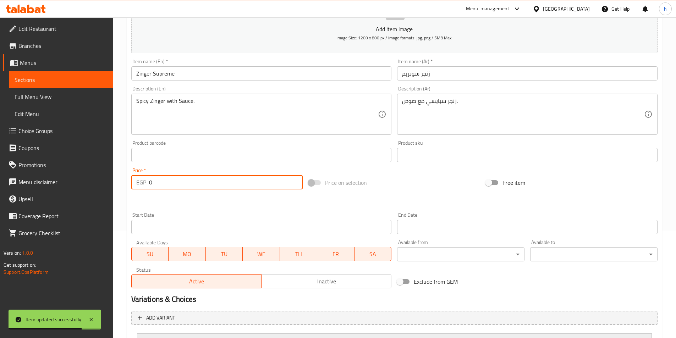
scroll to position [175, 0]
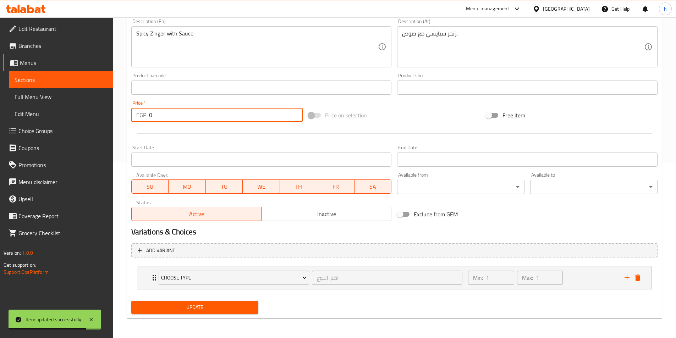
type input "0"
click at [204, 309] on span "Update" at bounding box center [195, 307] width 116 height 9
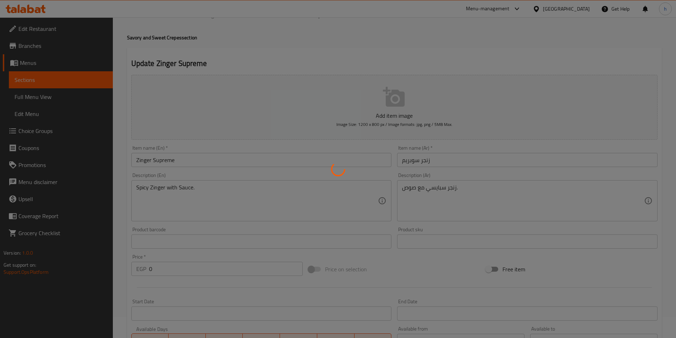
scroll to position [0, 0]
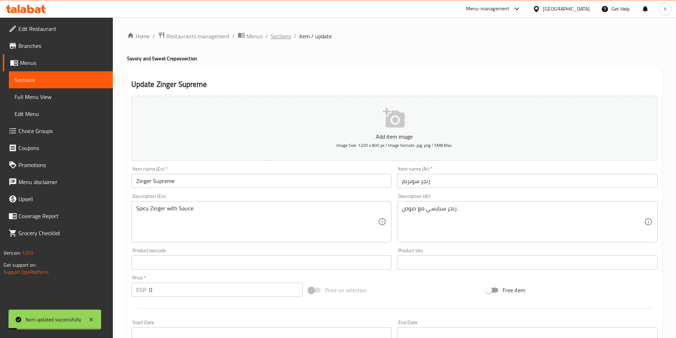
click at [285, 35] on span "Sections" at bounding box center [281, 36] width 20 height 9
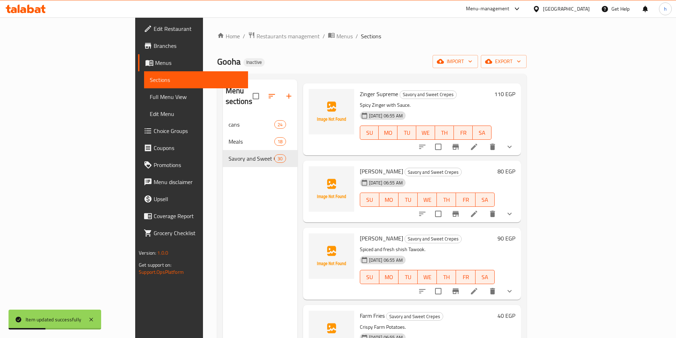
scroll to position [1278, 0]
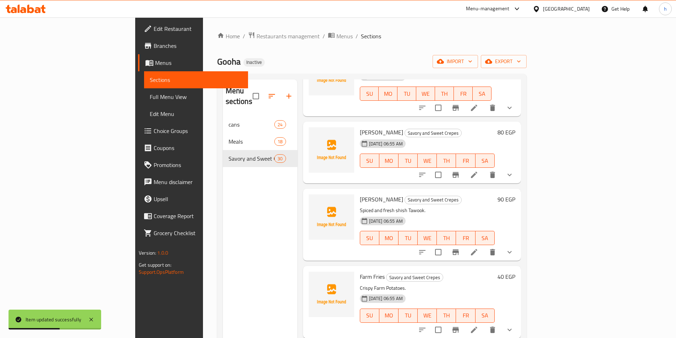
click at [484, 169] on li at bounding box center [474, 175] width 20 height 13
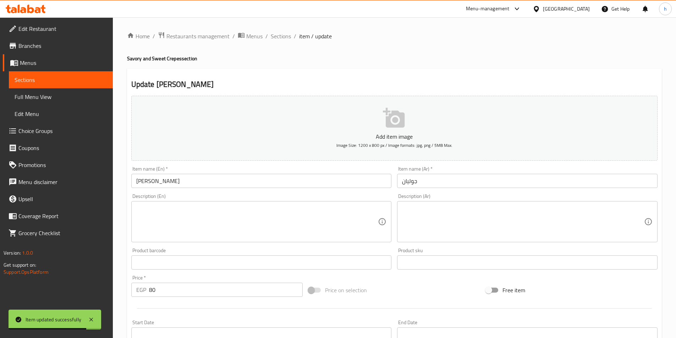
click at [152, 288] on input "80" at bounding box center [226, 290] width 154 height 14
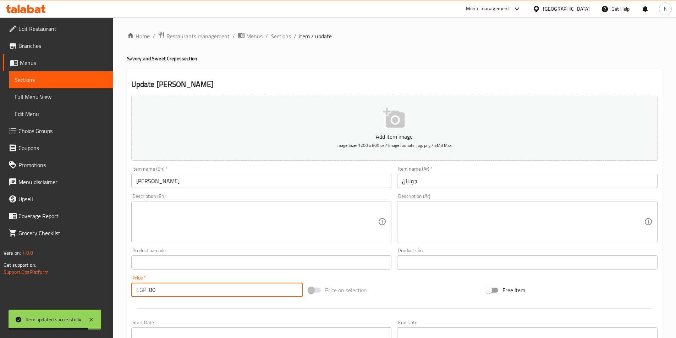
click at [152, 288] on input "80" at bounding box center [226, 290] width 154 height 14
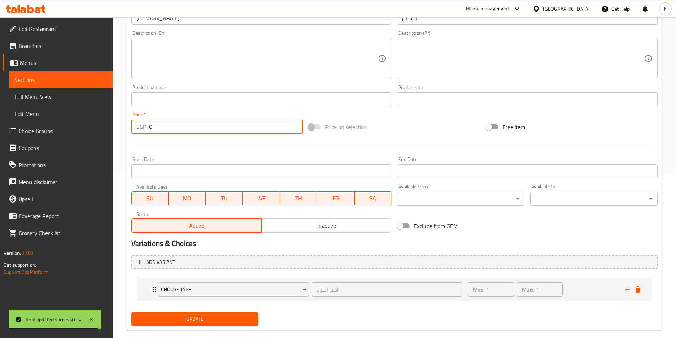
scroll to position [175, 0]
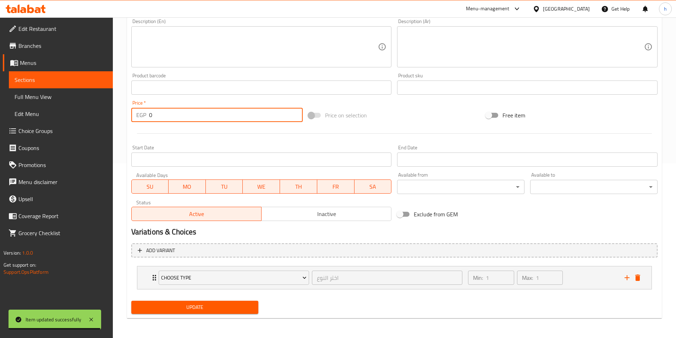
type input "0"
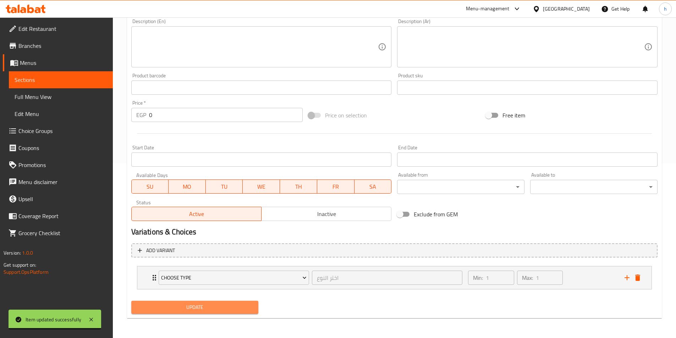
click at [215, 307] on span "Update" at bounding box center [195, 307] width 116 height 9
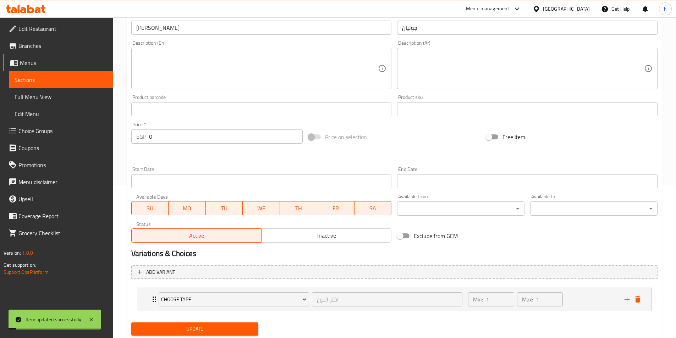
scroll to position [0, 0]
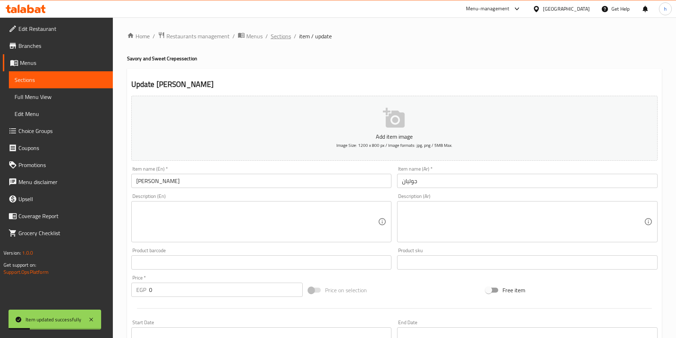
click at [283, 36] on span "Sections" at bounding box center [281, 36] width 20 height 9
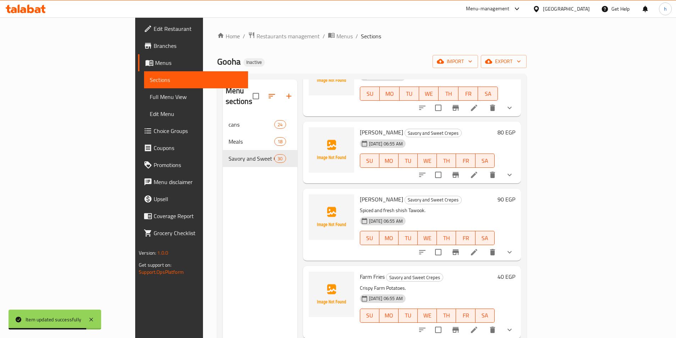
scroll to position [1313, 0]
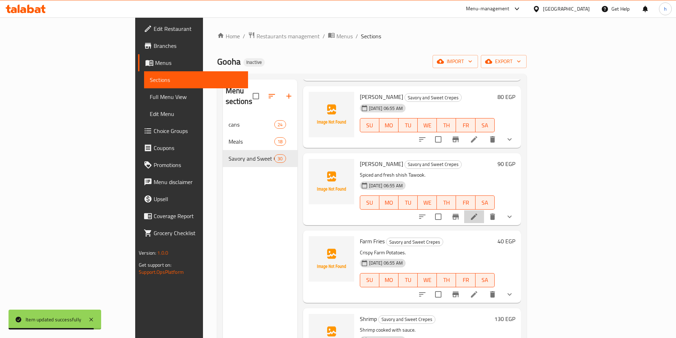
click at [484, 210] on li at bounding box center [474, 216] width 20 height 13
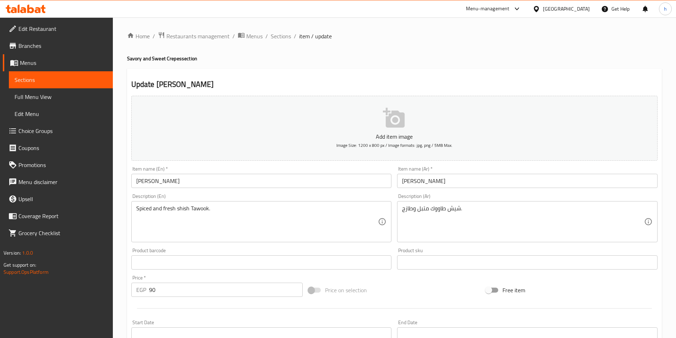
scroll to position [142, 0]
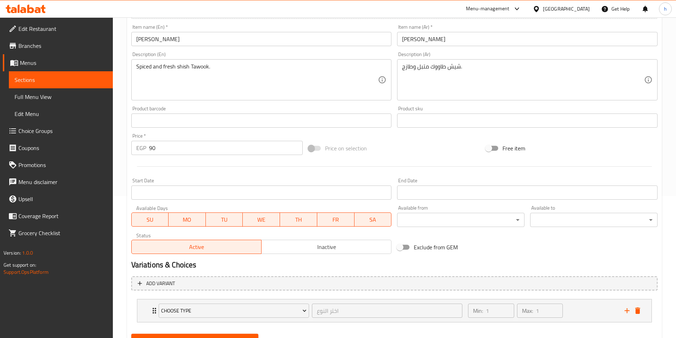
click at [153, 149] on input "90" at bounding box center [226, 148] width 154 height 14
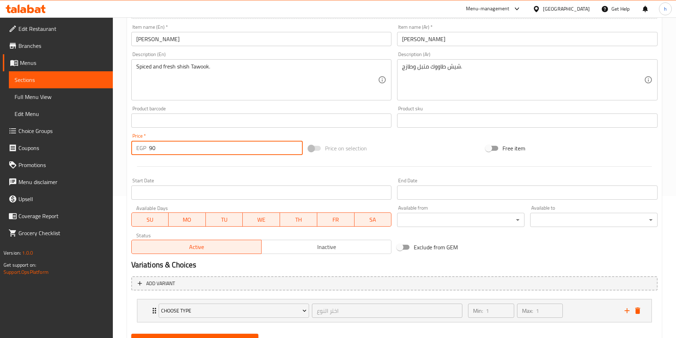
click at [153, 149] on input "90" at bounding box center [226, 148] width 154 height 14
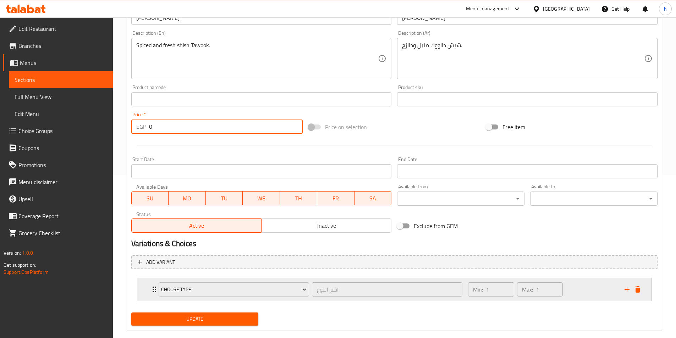
scroll to position [175, 0]
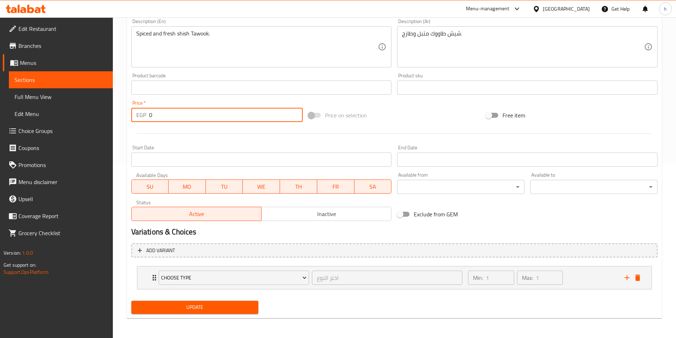
type input "0"
click at [244, 297] on div "Add variant Choose Type اختر النوع ​ Min: 1 ​ Max: 1 ​ Cone (ID: 2317526948) 10…" at bounding box center [394, 270] width 532 height 58
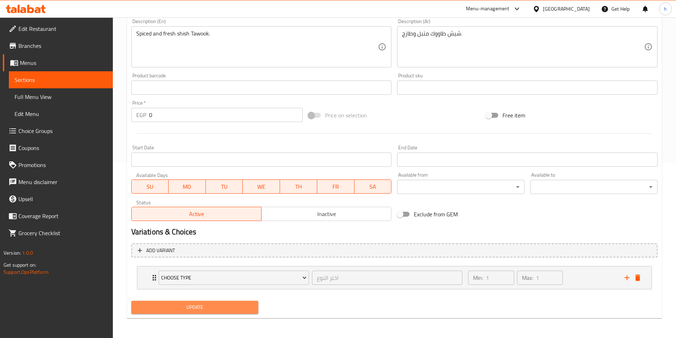
click at [241, 302] on button "Update" at bounding box center [194, 307] width 127 height 13
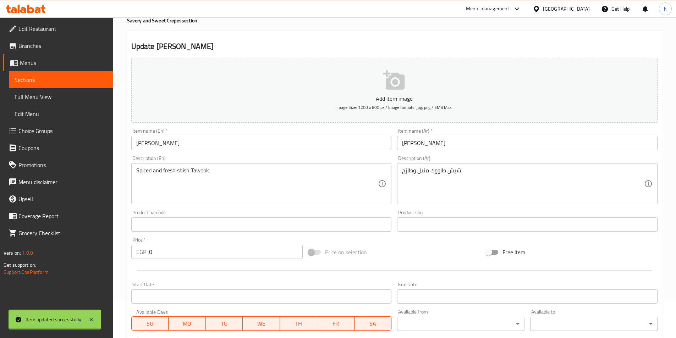
scroll to position [0, 0]
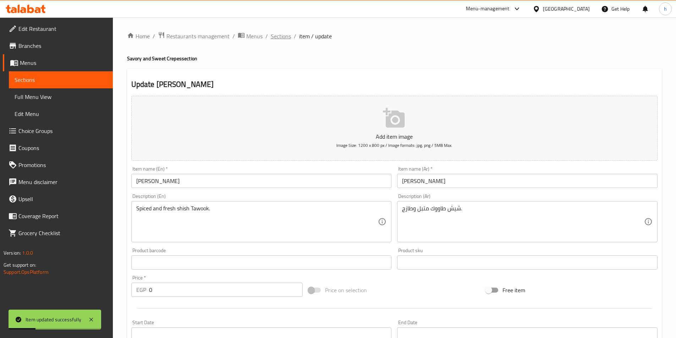
click at [280, 34] on span "Sections" at bounding box center [281, 36] width 20 height 9
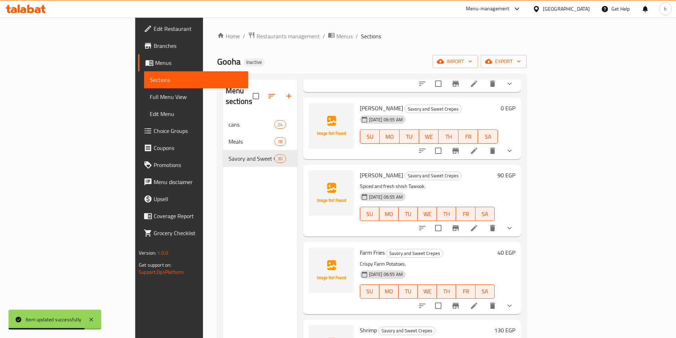
scroll to position [1313, 0]
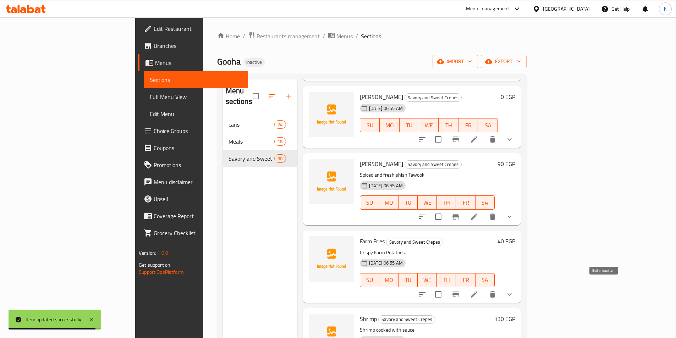
click at [478, 290] on icon at bounding box center [474, 294] width 9 height 9
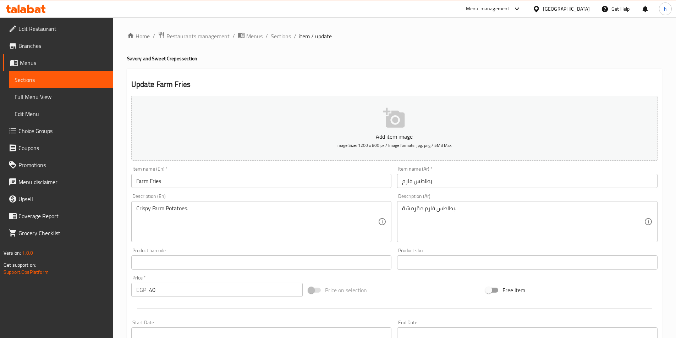
click at [149, 291] on input "40" at bounding box center [226, 290] width 154 height 14
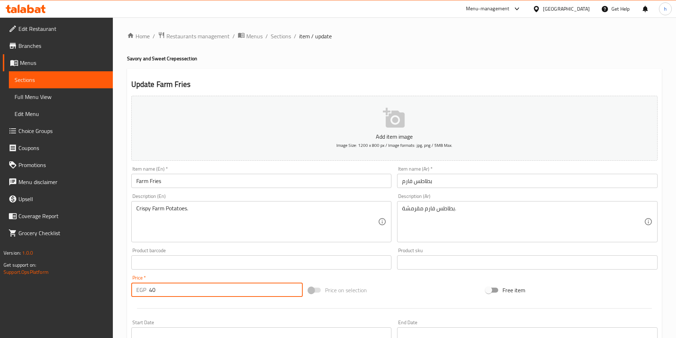
click at [149, 291] on input "40" at bounding box center [226, 290] width 154 height 14
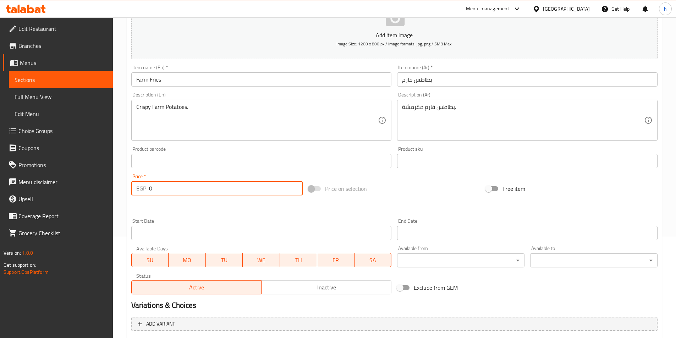
scroll to position [175, 0]
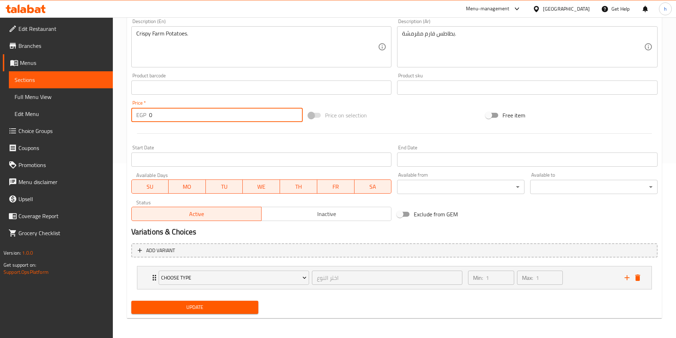
type input "0"
click at [231, 305] on span "Update" at bounding box center [195, 307] width 116 height 9
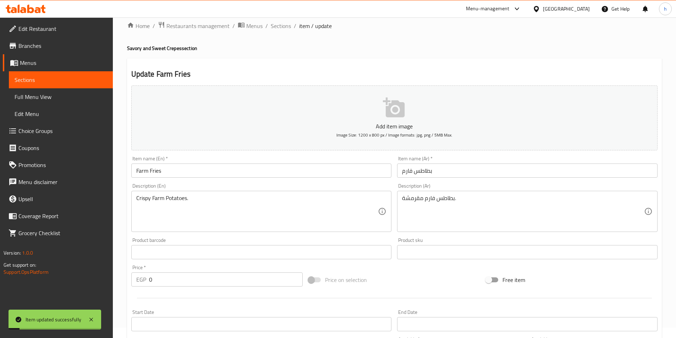
scroll to position [0, 0]
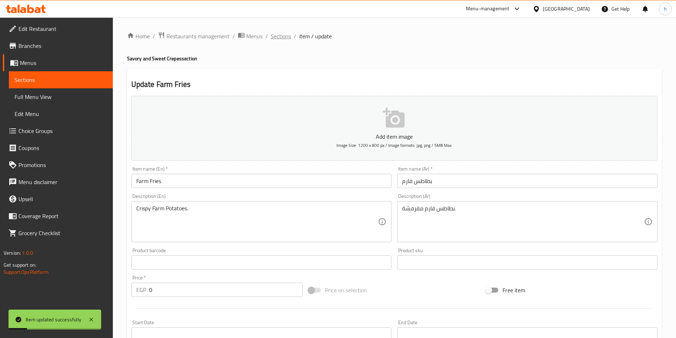
click at [280, 34] on span "Sections" at bounding box center [281, 36] width 20 height 9
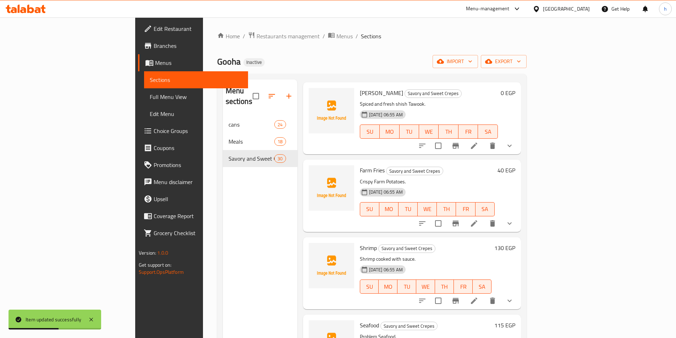
scroll to position [1455, 0]
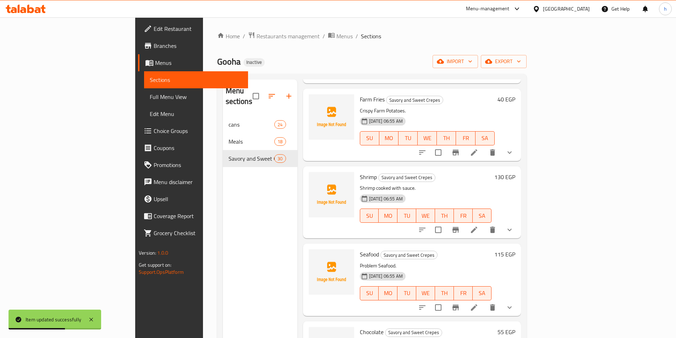
click at [484, 224] on li at bounding box center [474, 230] width 20 height 13
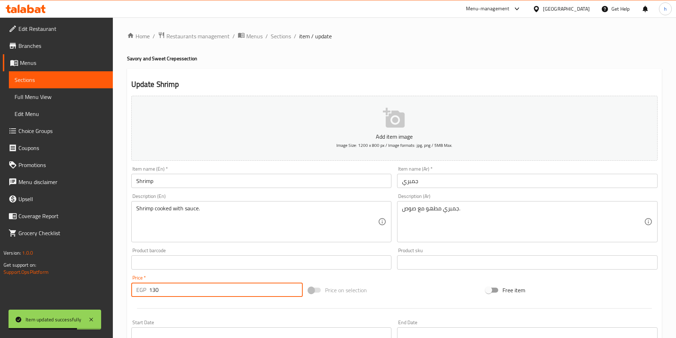
click at [163, 292] on input "130" at bounding box center [226, 290] width 154 height 14
click at [159, 289] on input "130" at bounding box center [226, 290] width 154 height 14
click at [158, 289] on input "130" at bounding box center [226, 290] width 154 height 14
click at [155, 290] on input "130" at bounding box center [226, 290] width 154 height 14
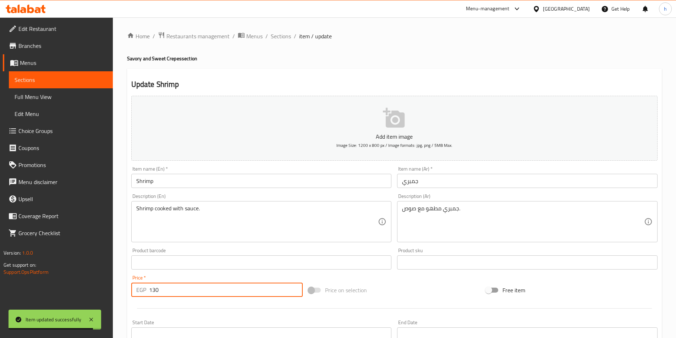
click at [155, 290] on input "130" at bounding box center [226, 290] width 154 height 14
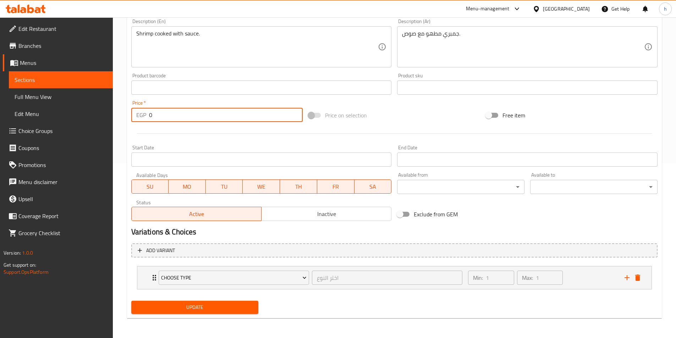
type input "0"
click at [191, 306] on span "Update" at bounding box center [195, 307] width 116 height 9
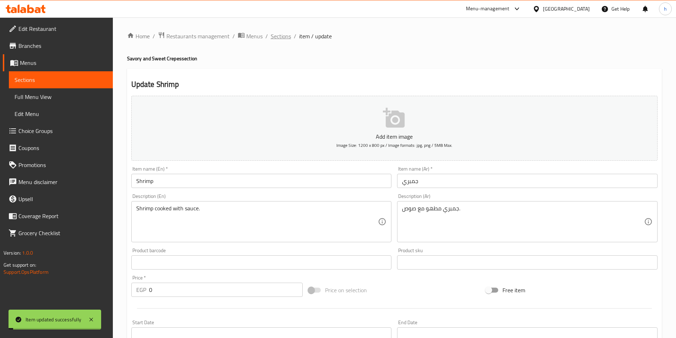
click at [280, 37] on span "Sections" at bounding box center [281, 36] width 20 height 9
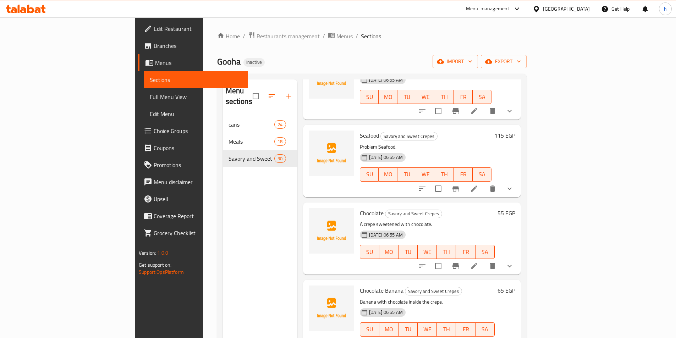
scroll to position [1562, 0]
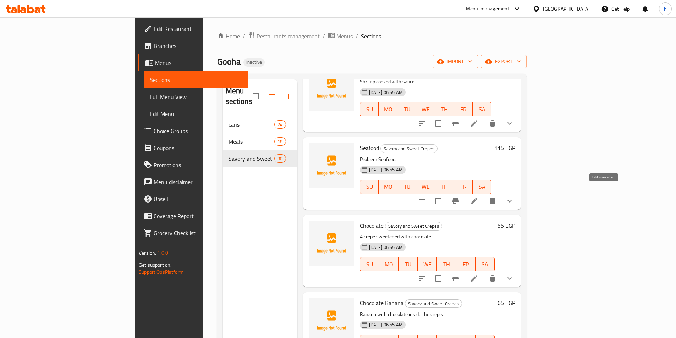
click at [478, 197] on icon at bounding box center [474, 201] width 9 height 9
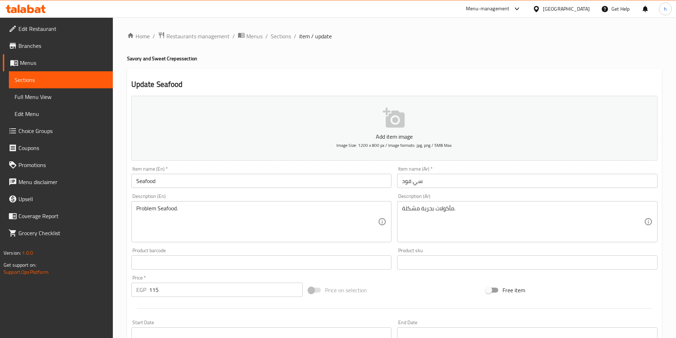
click at [158, 286] on input "115" at bounding box center [226, 290] width 154 height 14
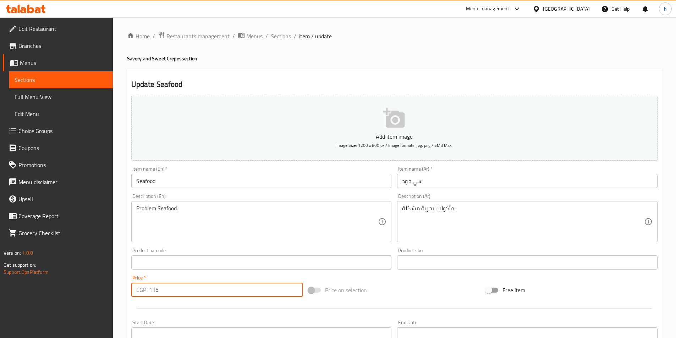
click at [158, 286] on input "115" at bounding box center [226, 290] width 154 height 14
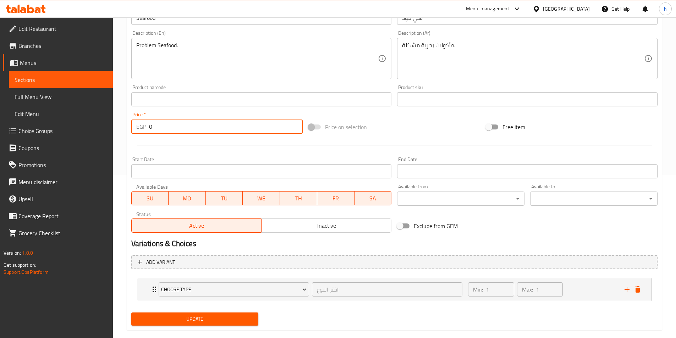
scroll to position [175, 0]
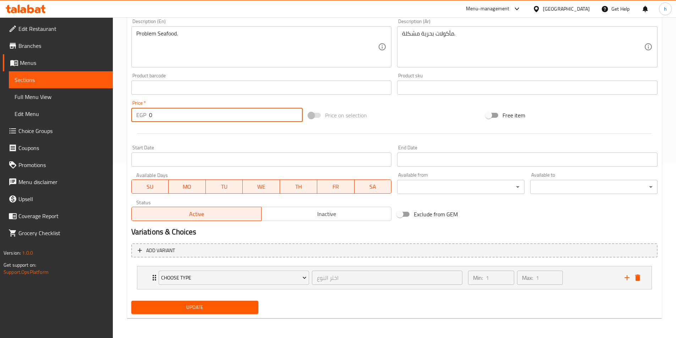
type input "0"
click at [203, 307] on span "Update" at bounding box center [195, 307] width 116 height 9
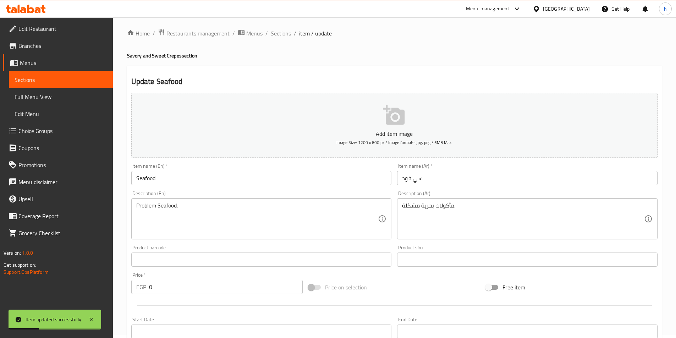
scroll to position [0, 0]
click at [284, 34] on span "Sections" at bounding box center [281, 36] width 20 height 9
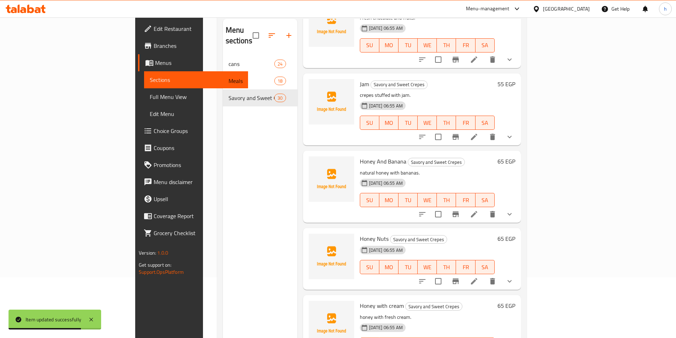
scroll to position [99, 0]
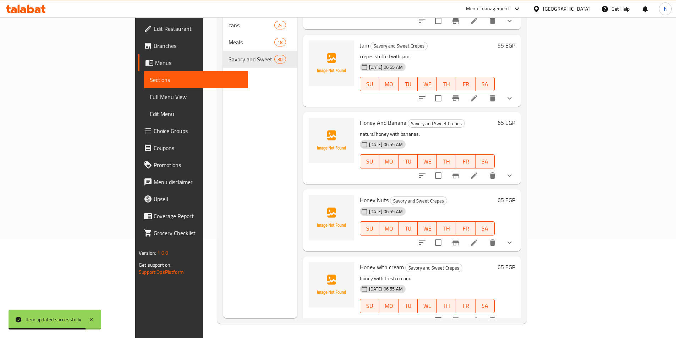
click at [478, 316] on icon at bounding box center [474, 320] width 9 height 9
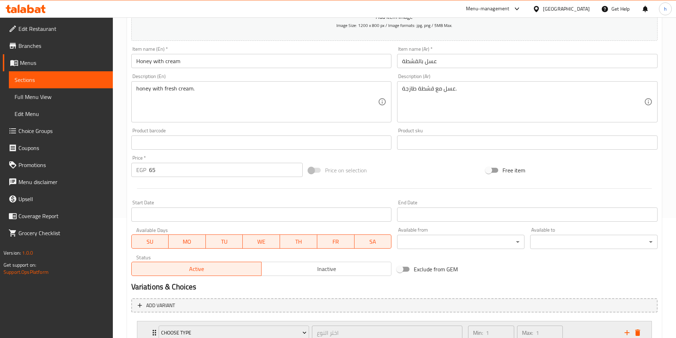
scroll to position [175, 0]
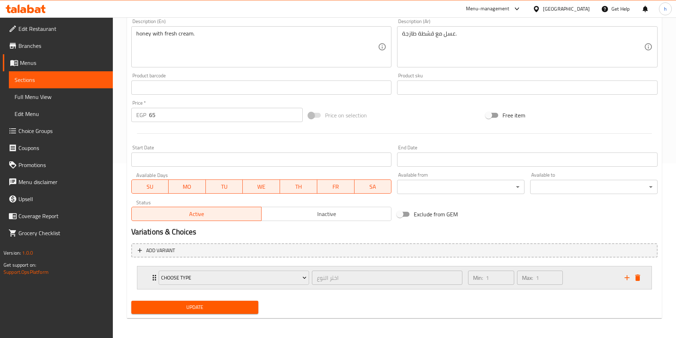
click at [152, 272] on div "Choose Type اختر النوع ​ Min: 1 ​ Max: 1 ​" at bounding box center [396, 278] width 493 height 23
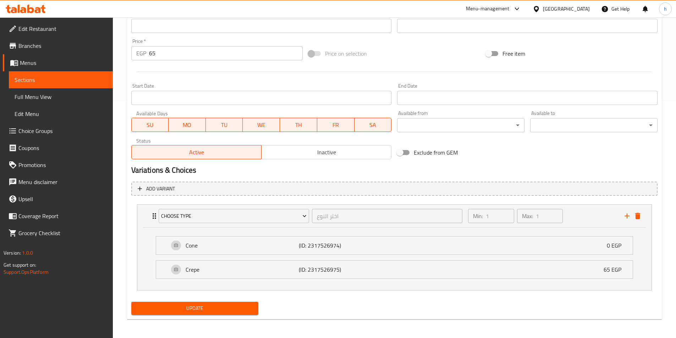
scroll to position [238, 0]
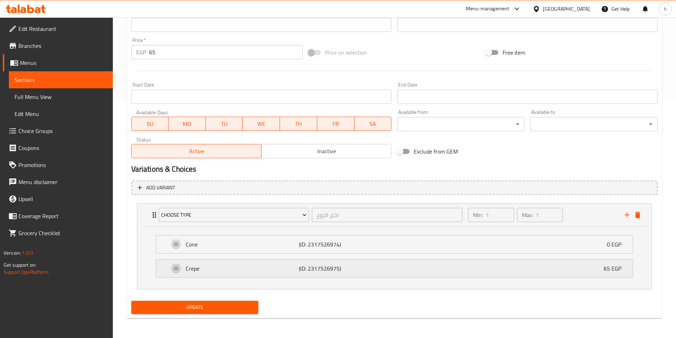
click at [193, 269] on p "Crepe" at bounding box center [243, 268] width 114 height 9
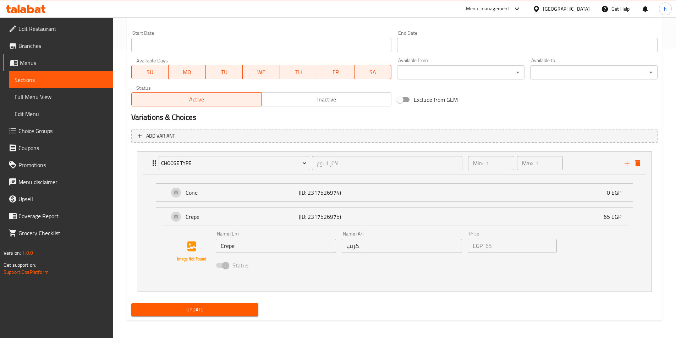
scroll to position [292, 0]
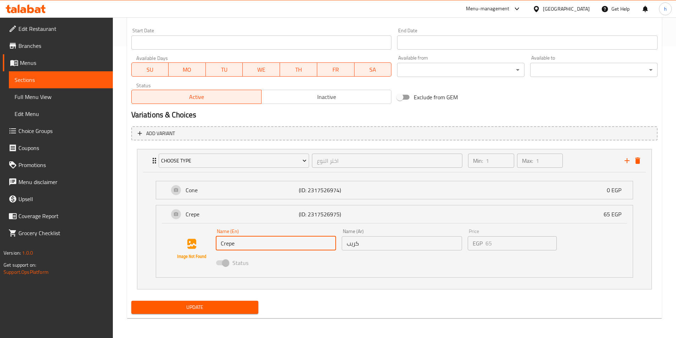
click at [235, 243] on input "Crepe" at bounding box center [276, 243] width 120 height 14
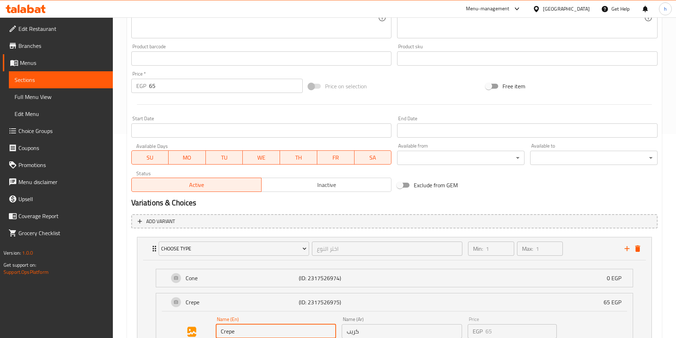
scroll to position [150, 0]
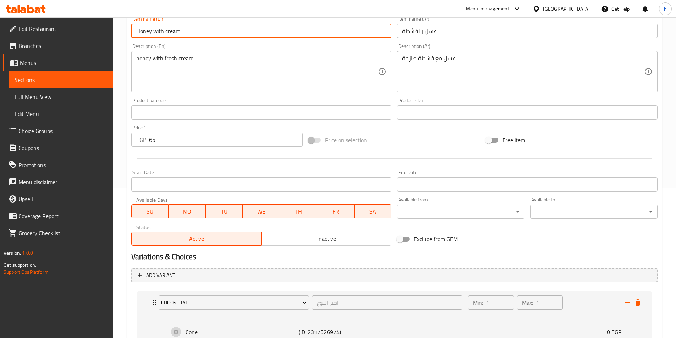
click at [228, 34] on input "Honey with cream" at bounding box center [261, 31] width 261 height 14
paste input "Crepe"
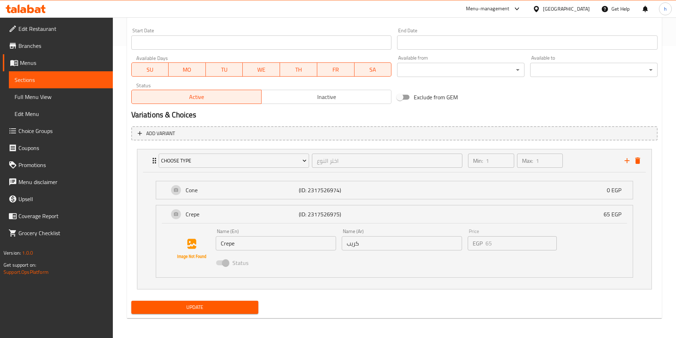
type input "Honey with cream Crepe"
click at [362, 245] on input "كريب" at bounding box center [402, 243] width 120 height 14
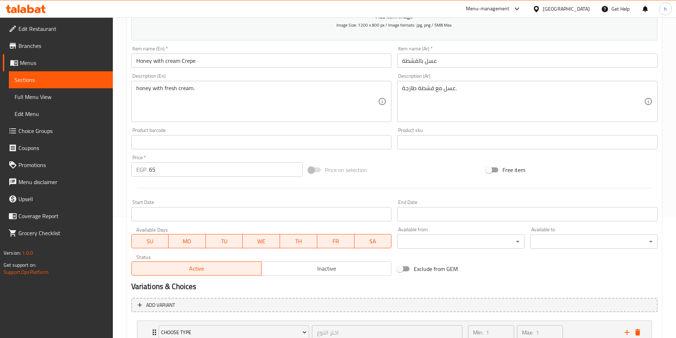
scroll to position [79, 0]
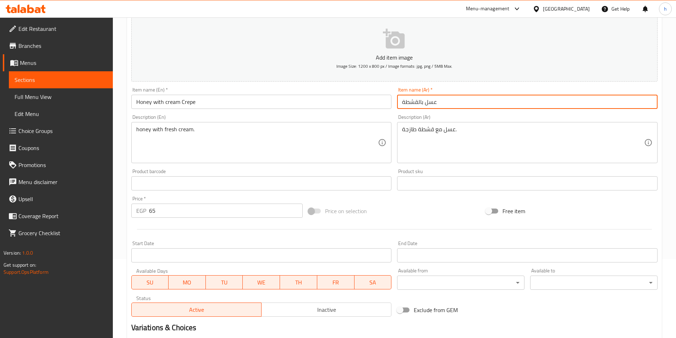
click at [488, 106] on input "عسل بالقشطة" at bounding box center [527, 102] width 261 height 14
paste input "كريب"
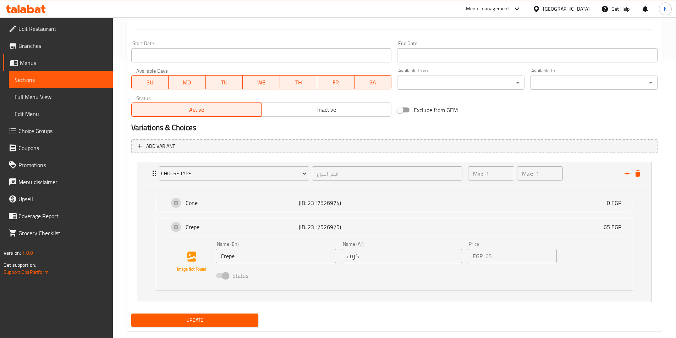
scroll to position [292, 0]
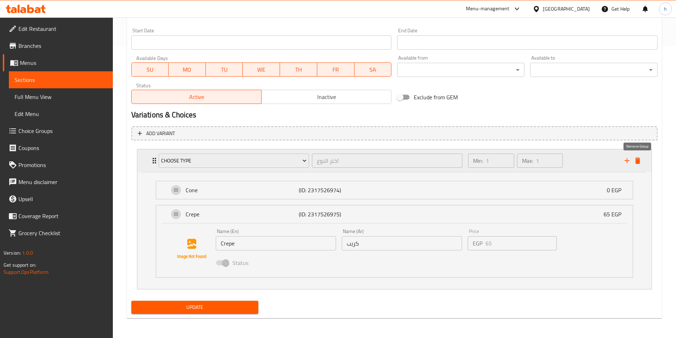
type input "عسل بالقشطة كريب"
click at [642, 160] on button "delete" at bounding box center [638, 160] width 11 height 11
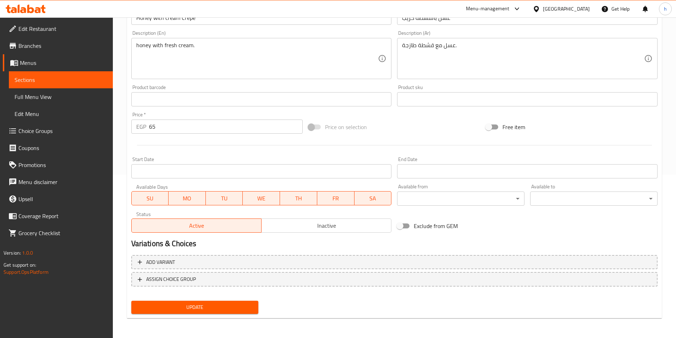
scroll to position [163, 0]
click at [195, 311] on span "Update" at bounding box center [195, 307] width 116 height 9
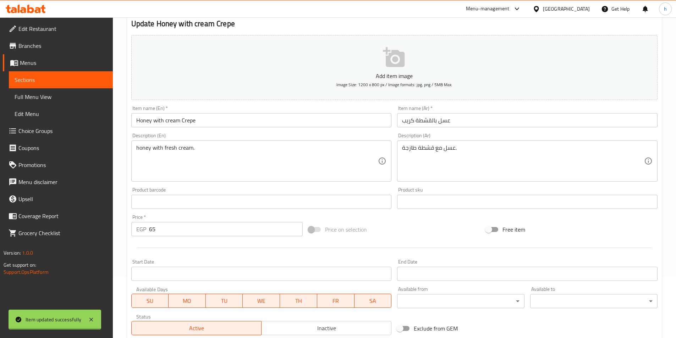
scroll to position [0, 0]
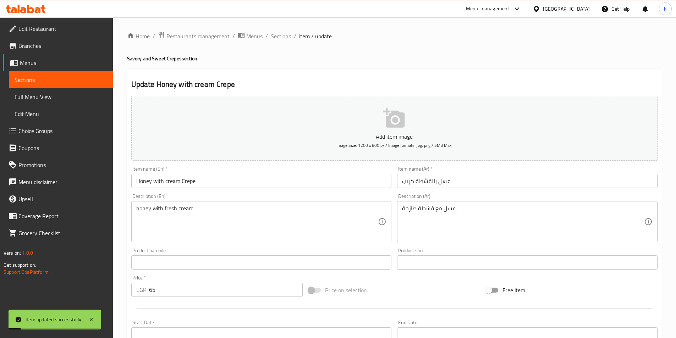
click at [285, 33] on span "Sections" at bounding box center [281, 36] width 20 height 9
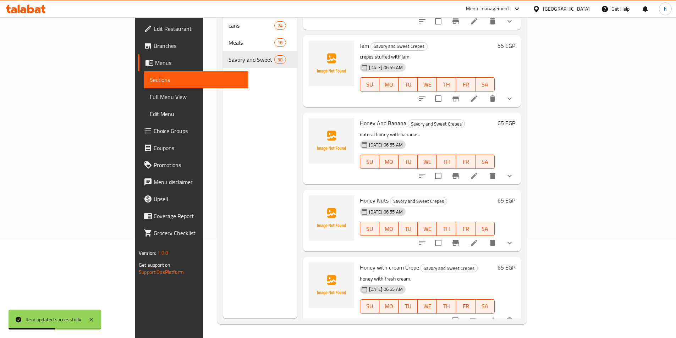
scroll to position [99, 0]
click at [477, 240] on icon at bounding box center [474, 243] width 6 height 6
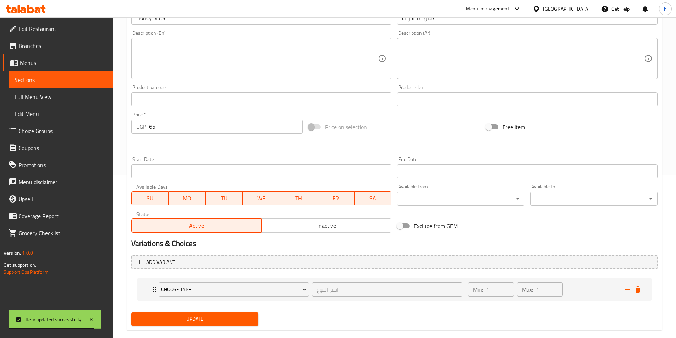
scroll to position [175, 0]
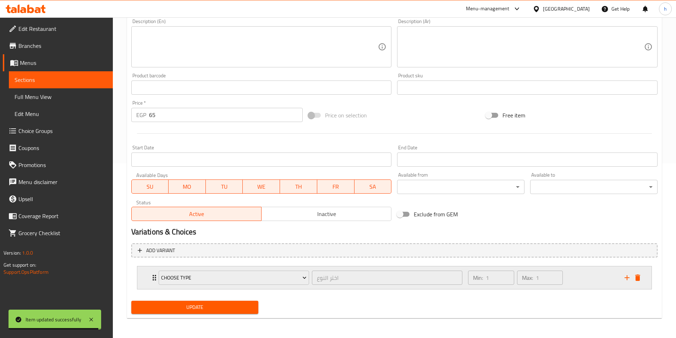
click at [148, 269] on div "Choose Type اختر النوع ​ Min: 1 ​ Max: 1 ​" at bounding box center [394, 278] width 514 height 23
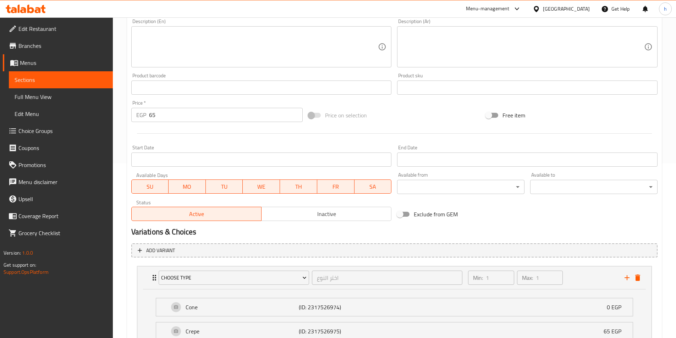
scroll to position [238, 0]
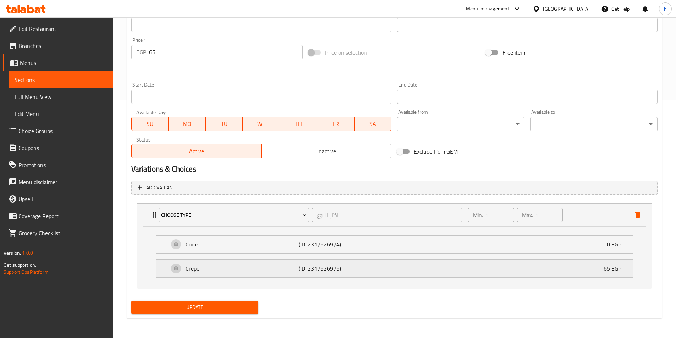
click at [195, 268] on p "Crepe" at bounding box center [243, 268] width 114 height 9
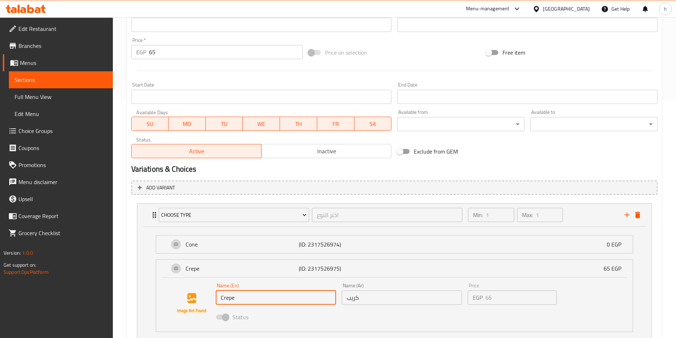
click at [230, 304] on input "Crepe" at bounding box center [276, 298] width 120 height 14
click at [230, 302] on input "Crepe" at bounding box center [276, 298] width 120 height 14
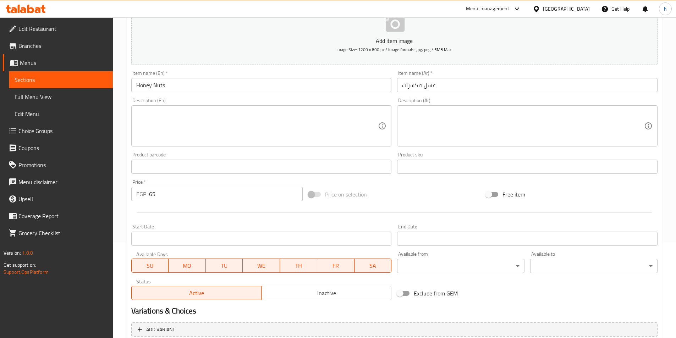
scroll to position [60, 0]
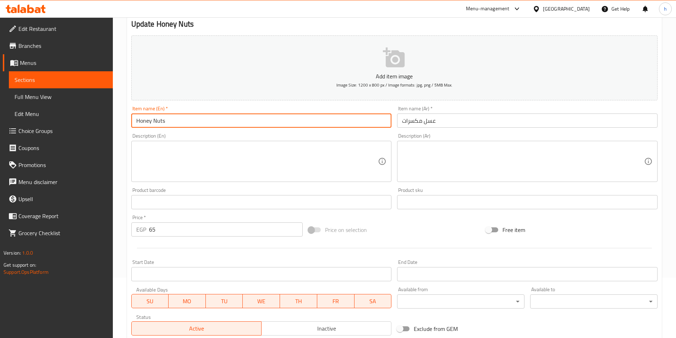
click at [225, 123] on input "Honey Nuts" at bounding box center [261, 121] width 261 height 14
paste input "Crepe"
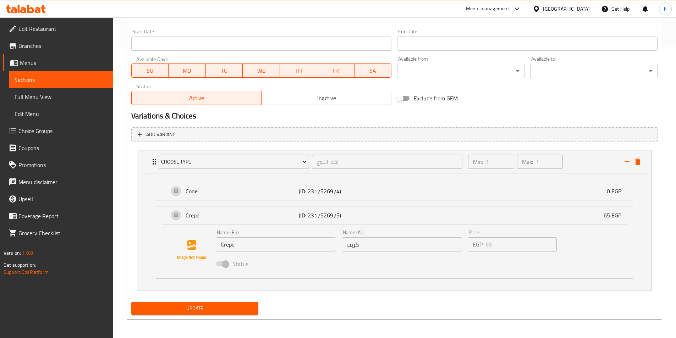
scroll to position [292, 0]
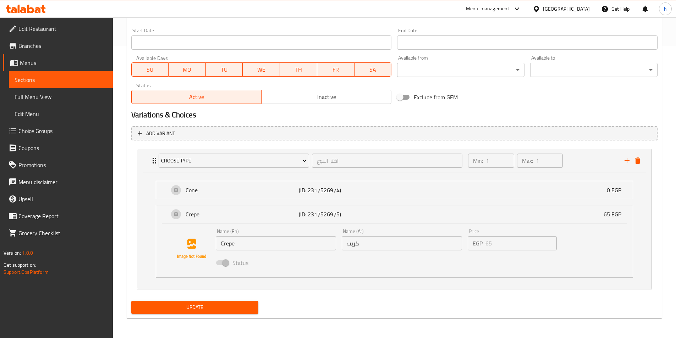
type input "Honey Nuts Crepe"
click at [351, 246] on input "كريب" at bounding box center [402, 243] width 120 height 14
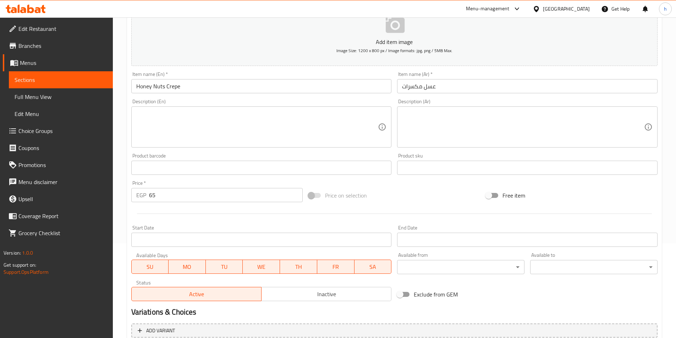
scroll to position [44, 0]
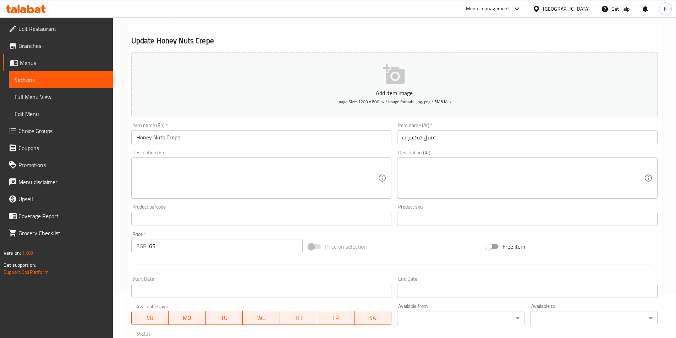
click at [446, 130] on div "Item name (Ar)   * عسل مكسرات Item name (Ar) *" at bounding box center [527, 134] width 261 height 22
click at [443, 141] on input "عسل مكسرات" at bounding box center [527, 137] width 261 height 14
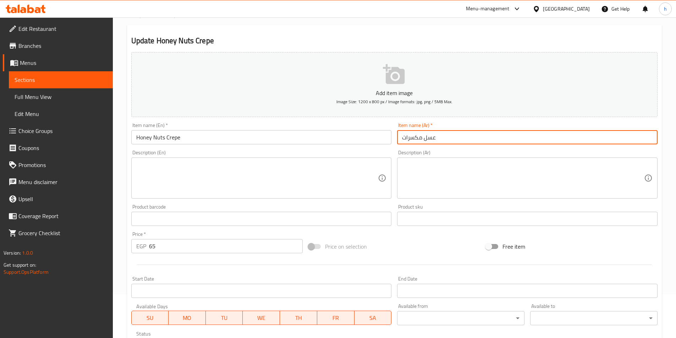
paste input "كريب"
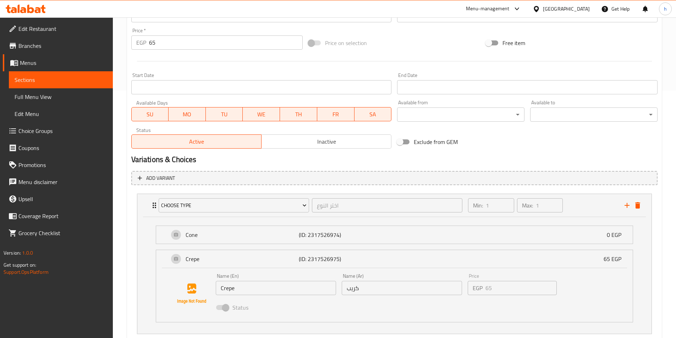
scroll to position [292, 0]
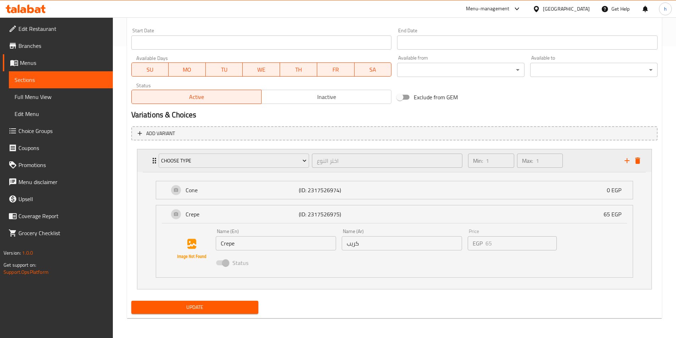
type input "عسل مكسرات كريب"
click at [638, 166] on button "delete" at bounding box center [638, 160] width 11 height 11
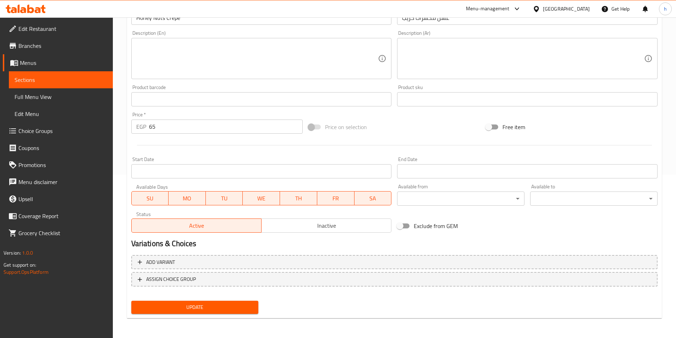
click at [232, 311] on span "Update" at bounding box center [195, 307] width 116 height 9
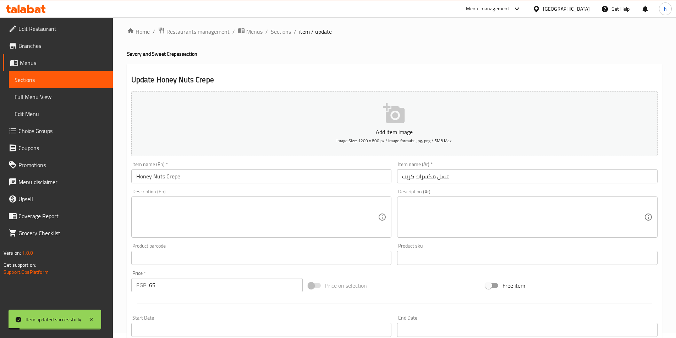
scroll to position [0, 0]
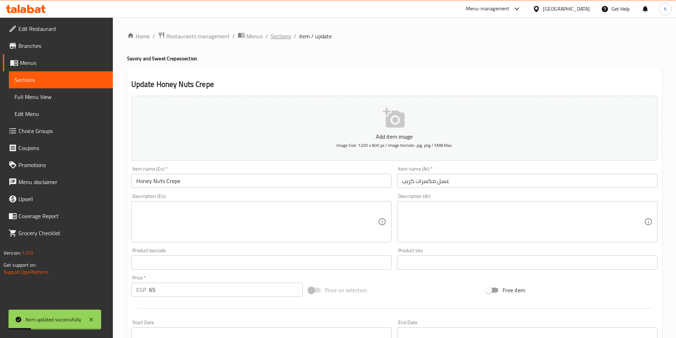
click at [282, 37] on span "Sections" at bounding box center [281, 36] width 20 height 9
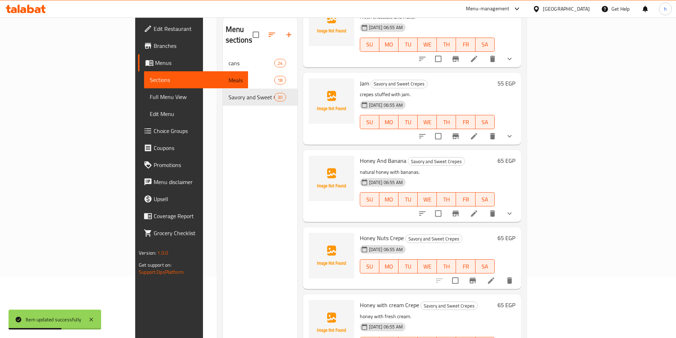
scroll to position [99, 0]
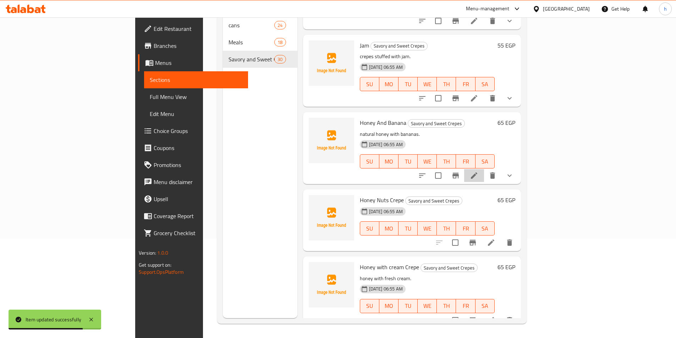
click at [484, 169] on li at bounding box center [474, 175] width 20 height 13
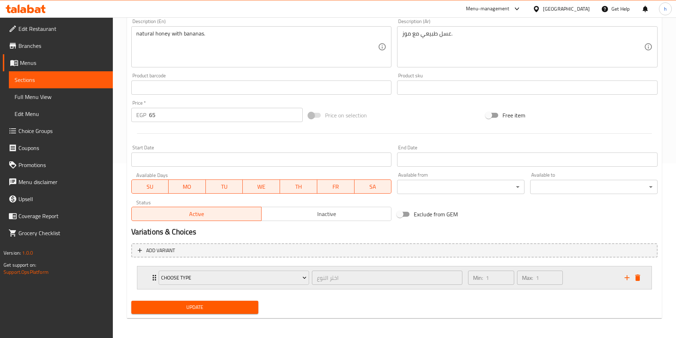
click at [144, 278] on div "Choose Type اختر النوع ​ Min: 1 ​ Max: 1 ​" at bounding box center [394, 278] width 514 height 23
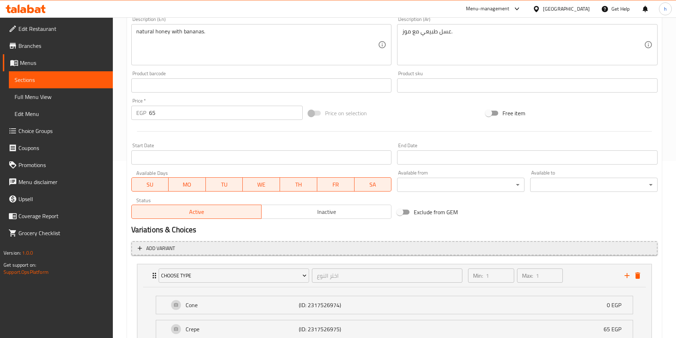
scroll to position [238, 0]
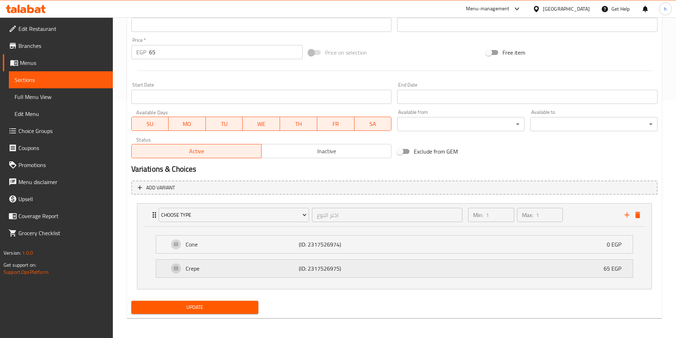
click at [195, 273] on p "Crepe" at bounding box center [243, 268] width 114 height 9
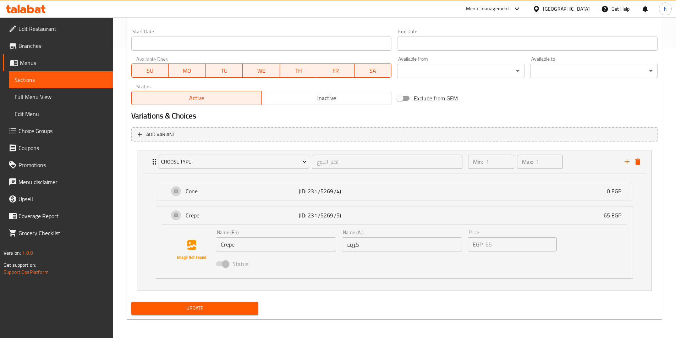
scroll to position [292, 0]
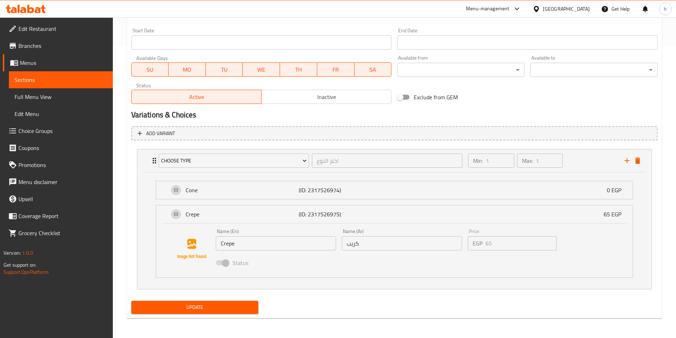
click at [230, 245] on input "Crepe" at bounding box center [276, 243] width 120 height 14
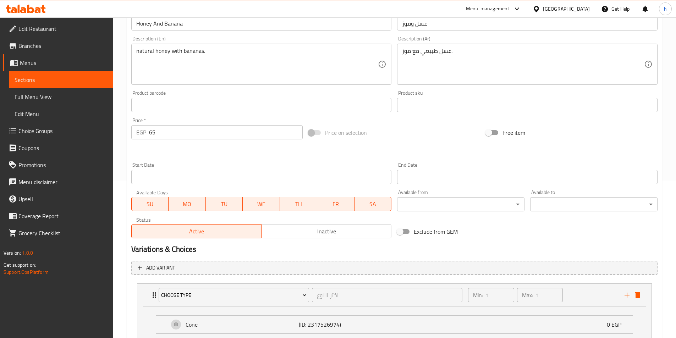
scroll to position [150, 0]
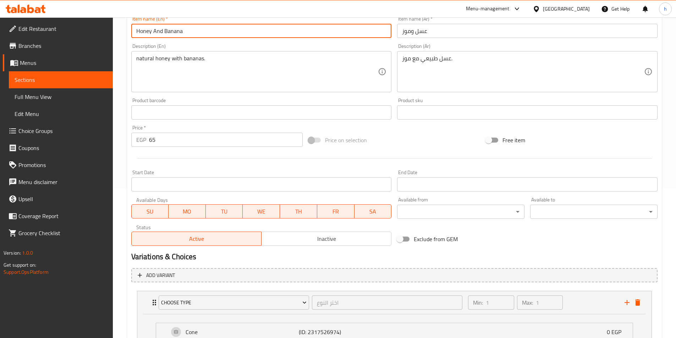
click at [204, 35] on input "Honey And Banana" at bounding box center [261, 31] width 261 height 14
paste input "Crepe"
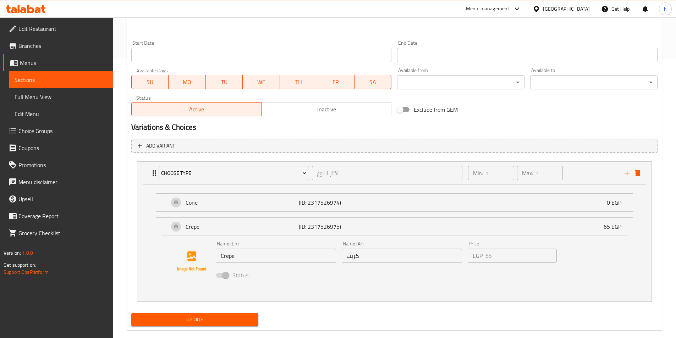
scroll to position [292, 0]
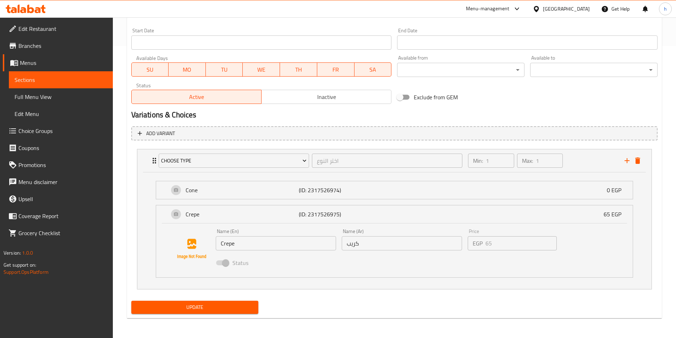
type input "Honey And Banana Crepe"
click at [379, 239] on input "كريب" at bounding box center [402, 243] width 120 height 14
click at [374, 245] on input "كريب" at bounding box center [402, 243] width 120 height 14
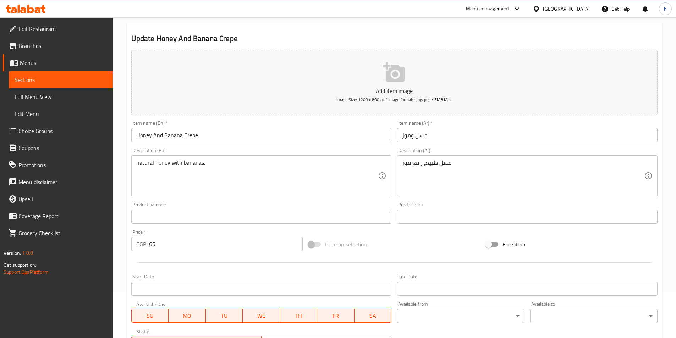
scroll to position [44, 0]
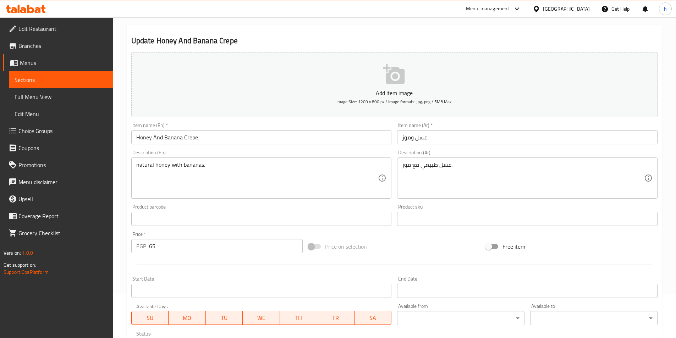
click at [490, 142] on input "عسل وموز" at bounding box center [527, 137] width 261 height 14
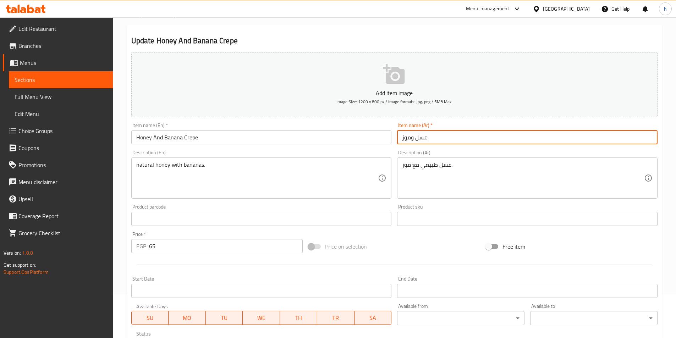
paste input "كريب"
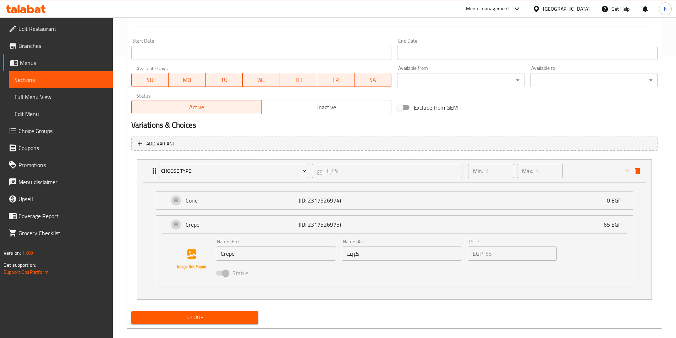
scroll to position [292, 0]
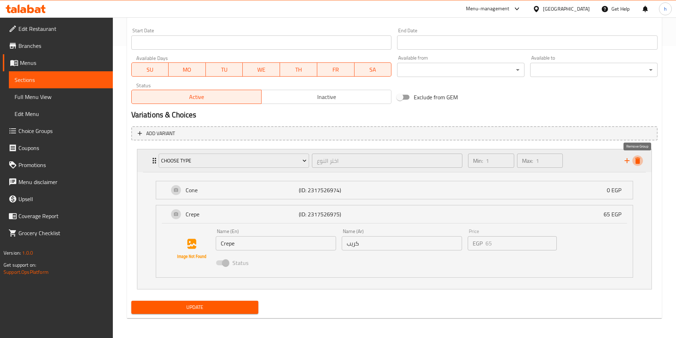
click at [638, 161] on icon "delete" at bounding box center [637, 161] width 5 height 6
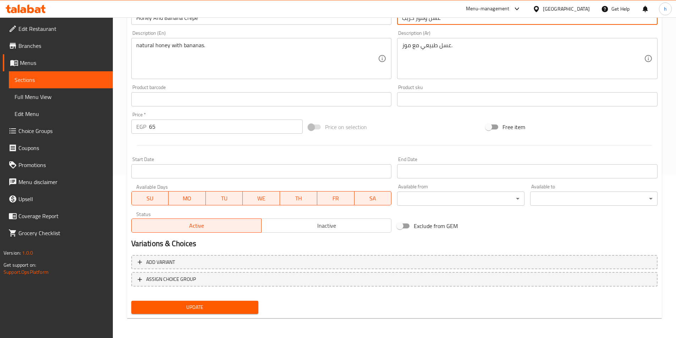
type input "عسل وموز كريب"
click at [237, 312] on button "Update" at bounding box center [194, 307] width 127 height 13
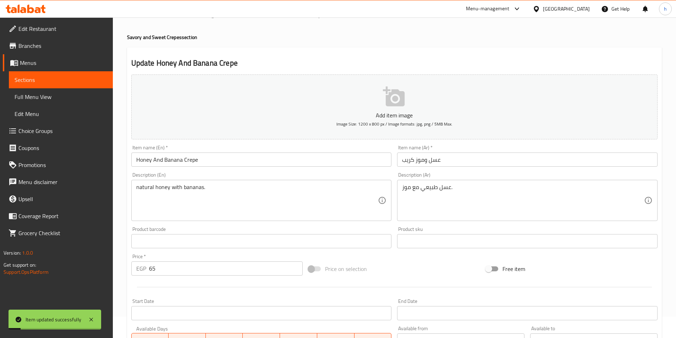
scroll to position [0, 0]
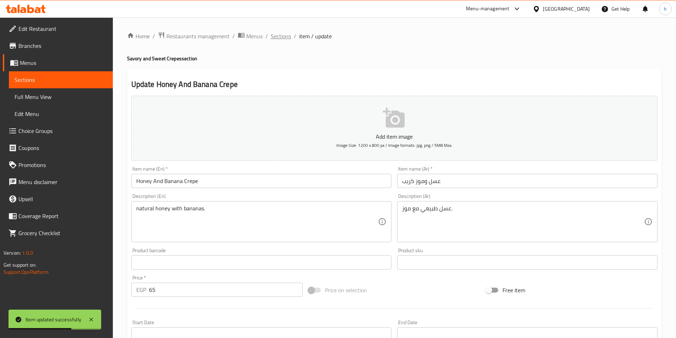
click at [281, 35] on span "Sections" at bounding box center [281, 36] width 20 height 9
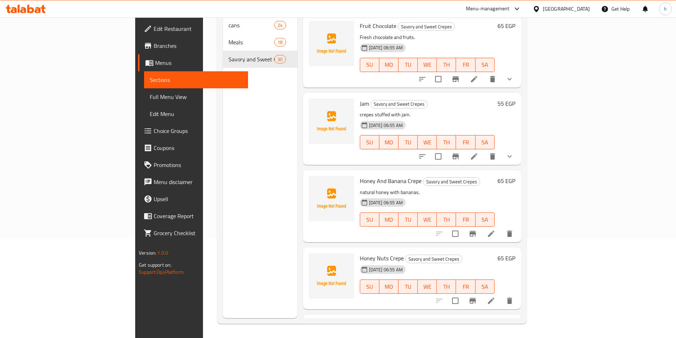
scroll to position [1882, 0]
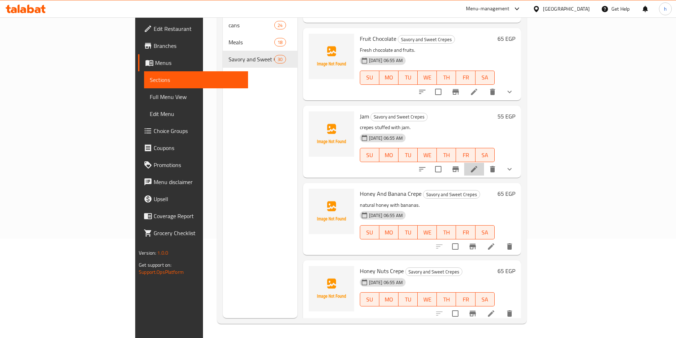
click at [484, 163] on li at bounding box center [474, 169] width 20 height 13
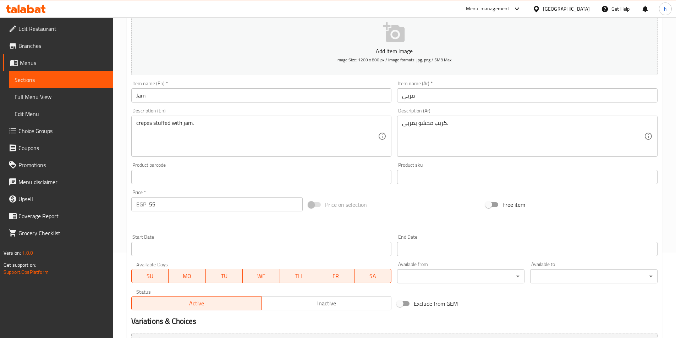
scroll to position [175, 0]
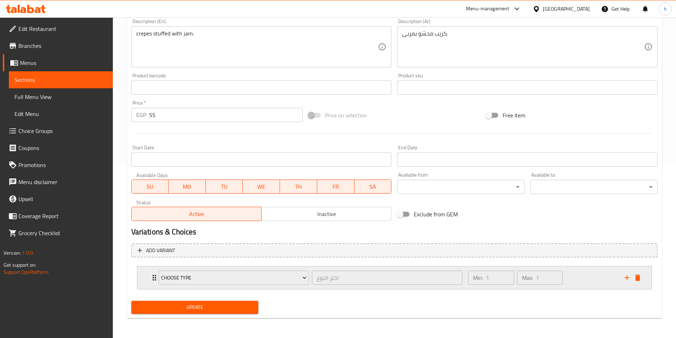
click at [154, 273] on div "Choose Type اختر النوع ​" at bounding box center [310, 278] width 313 height 23
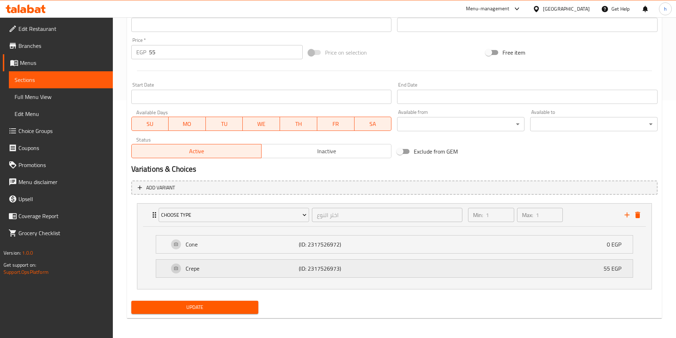
click at [236, 268] on p "Crepe" at bounding box center [243, 268] width 114 height 9
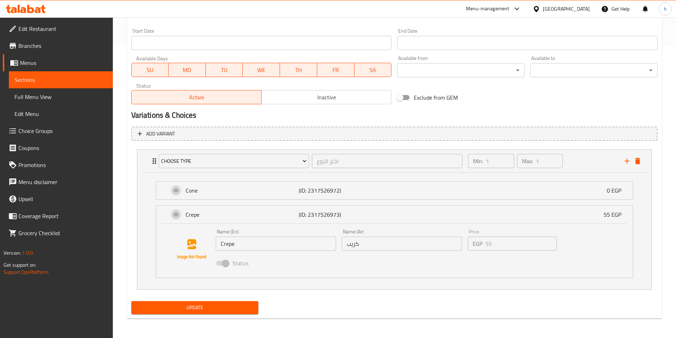
scroll to position [292, 0]
click at [238, 246] on input "Crepe" at bounding box center [276, 243] width 120 height 14
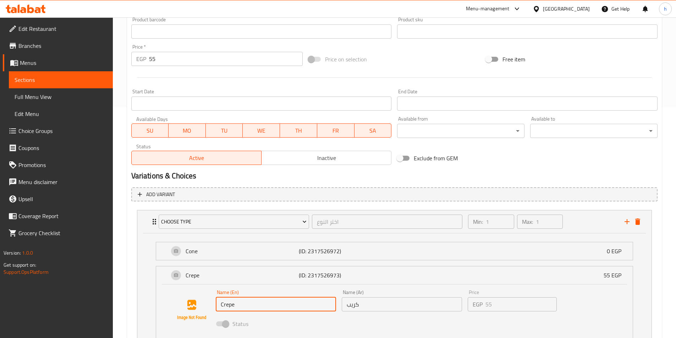
scroll to position [150, 0]
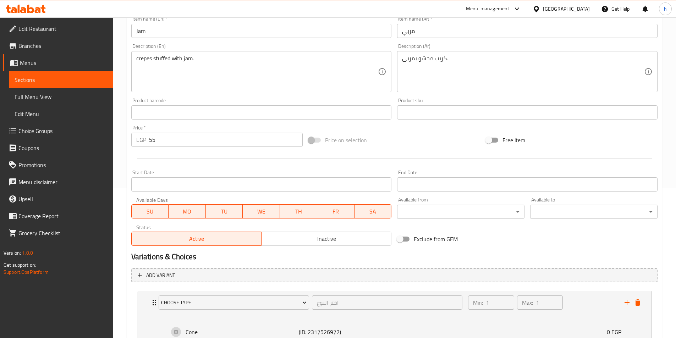
click at [192, 39] on div "Item name (En)   * Jam Item name (En) *" at bounding box center [261, 26] width 266 height 27
click at [202, 28] on input "Jam" at bounding box center [261, 31] width 261 height 14
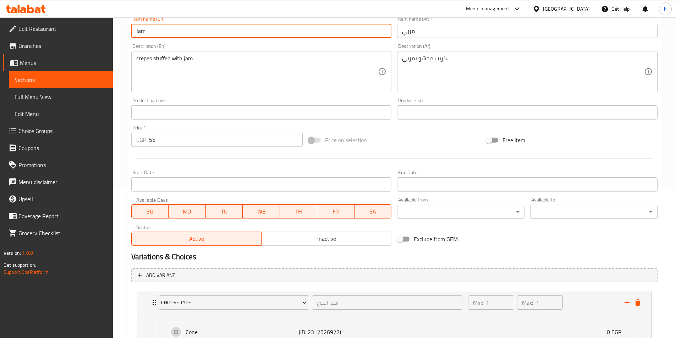
paste input "Crepe"
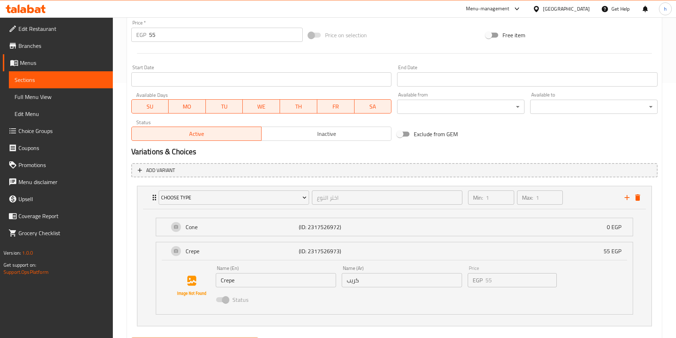
scroll to position [257, 0]
type input "Jam Crepe"
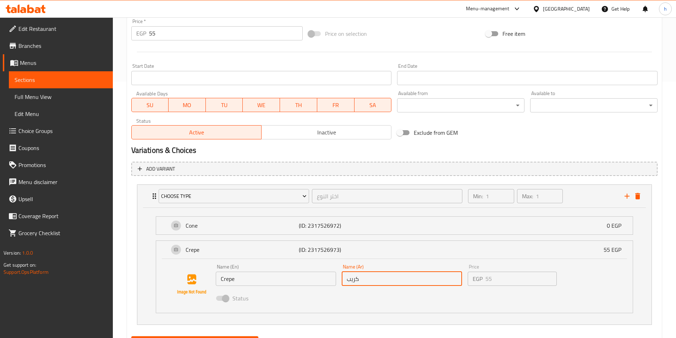
click at [360, 278] on input "كريب" at bounding box center [402, 279] width 120 height 14
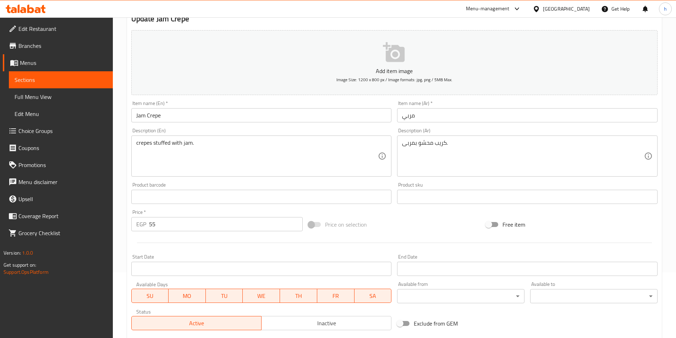
scroll to position [8, 0]
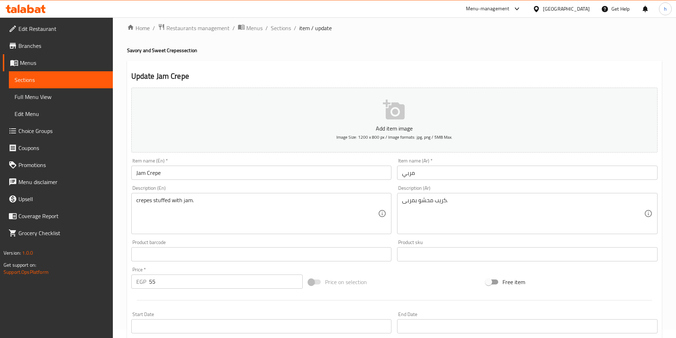
drag, startPoint x: 468, startPoint y: 162, endPoint x: 467, endPoint y: 167, distance: 5.4
click at [467, 167] on div "Item name (Ar)   * مربي Item name (Ar) *" at bounding box center [527, 169] width 261 height 22
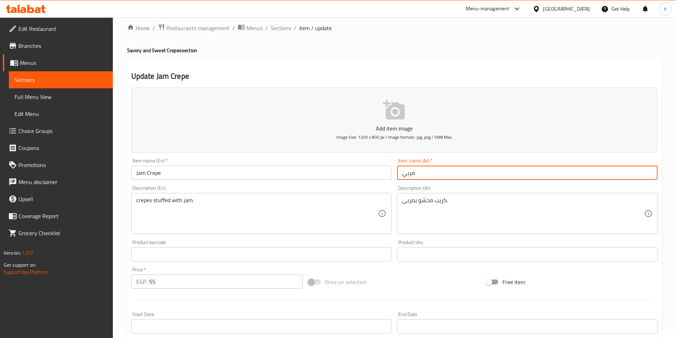
click at [467, 167] on input "مربي" at bounding box center [527, 173] width 261 height 14
paste input "كريب"
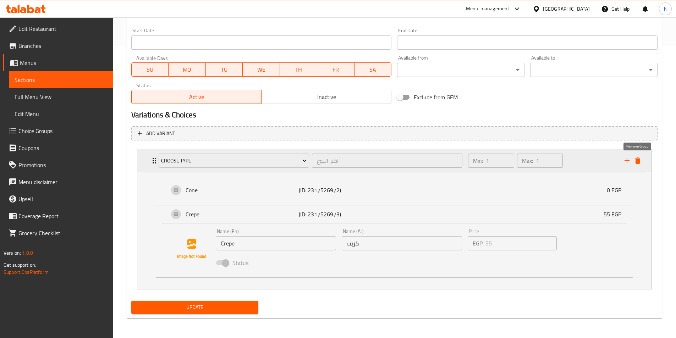
click at [639, 161] on icon "delete" at bounding box center [637, 161] width 5 height 6
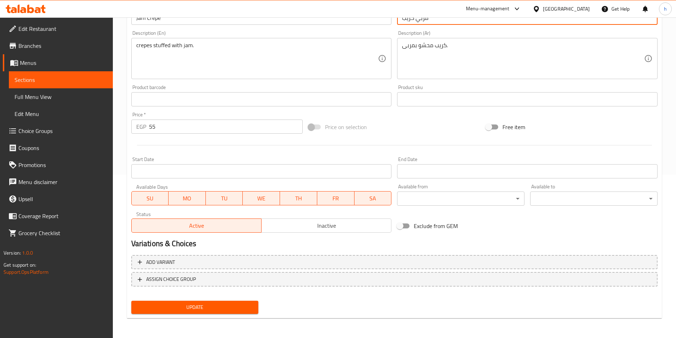
type input "مربي كريب"
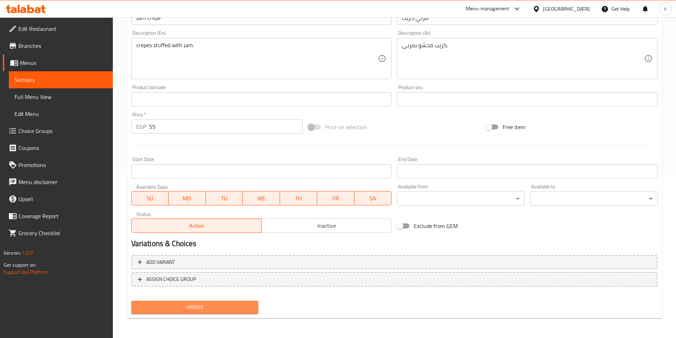
click at [225, 312] on span "Update" at bounding box center [195, 307] width 116 height 9
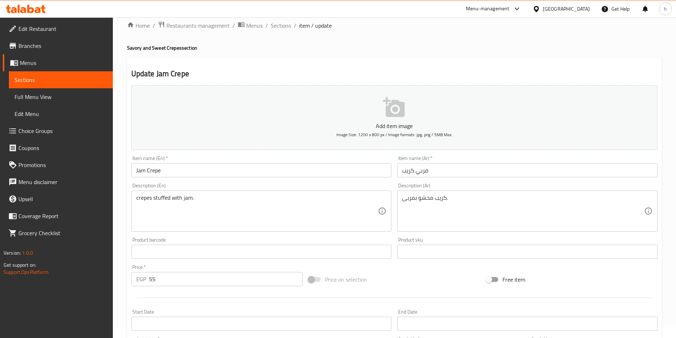
scroll to position [0, 0]
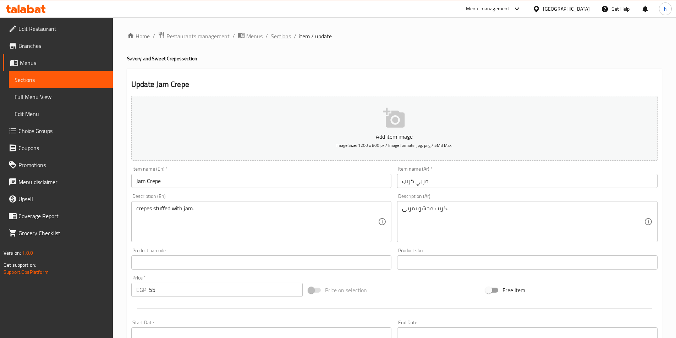
click at [281, 38] on span "Sections" at bounding box center [281, 36] width 20 height 9
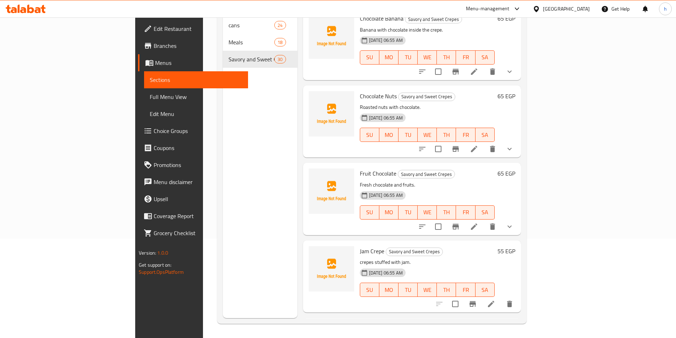
scroll to position [1740, 0]
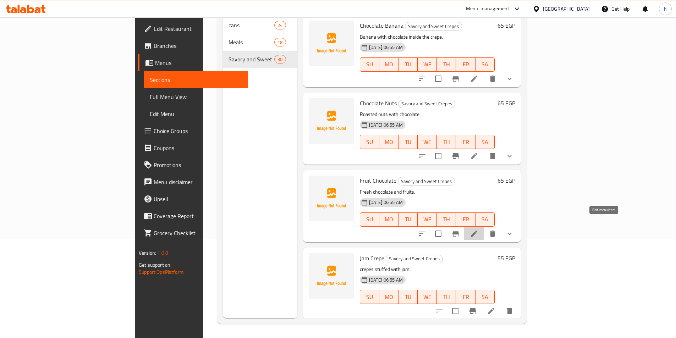
click at [477, 231] on icon at bounding box center [474, 234] width 6 height 6
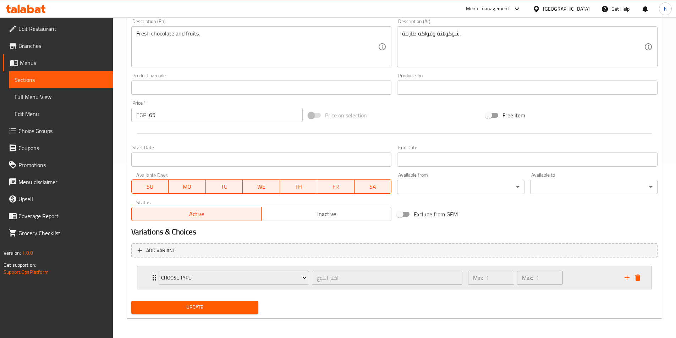
click at [147, 277] on div "Choose Type اختر النوع ​ Min: 1 ​ Max: 1 ​" at bounding box center [394, 278] width 514 height 23
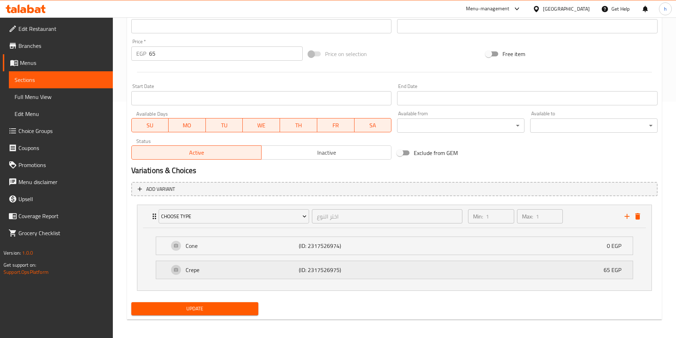
click at [217, 273] on p "Crepe" at bounding box center [243, 270] width 114 height 9
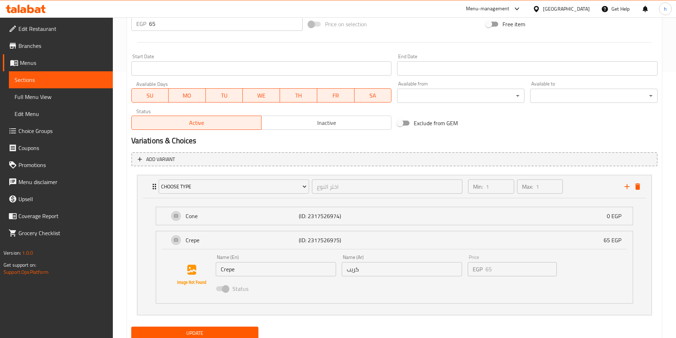
scroll to position [292, 0]
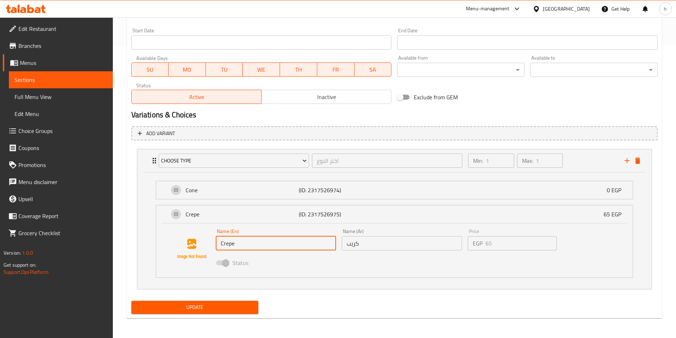
click at [226, 244] on input "Crepe" at bounding box center [276, 243] width 120 height 14
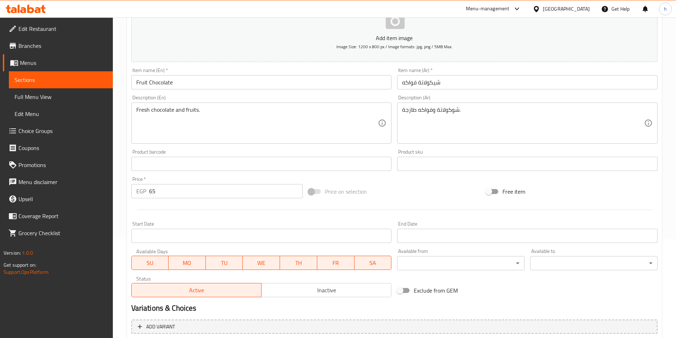
scroll to position [44, 0]
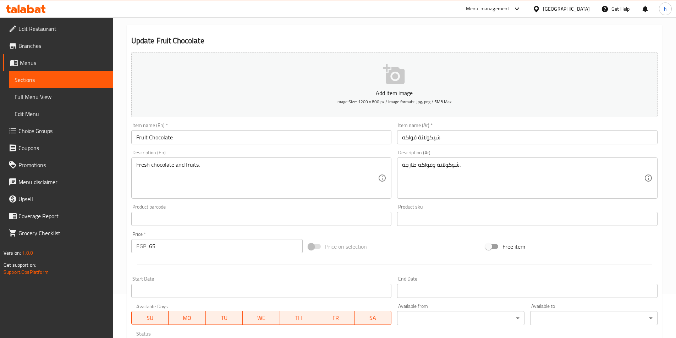
click at [219, 140] on input "Fruit Chocolate" at bounding box center [261, 137] width 261 height 14
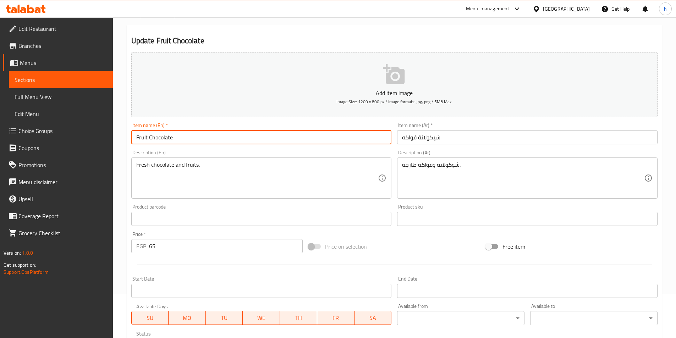
paste input "Crepe"
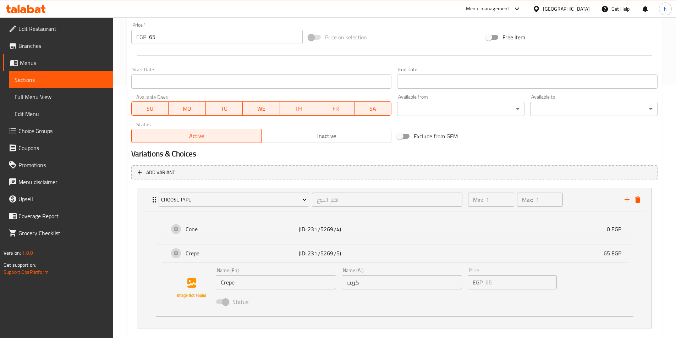
scroll to position [292, 0]
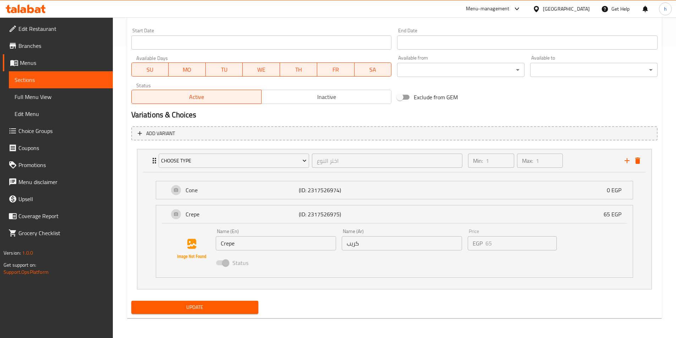
type input "Fruit Chocolate Crepe"
click at [379, 240] on input "كريب" at bounding box center [402, 243] width 120 height 14
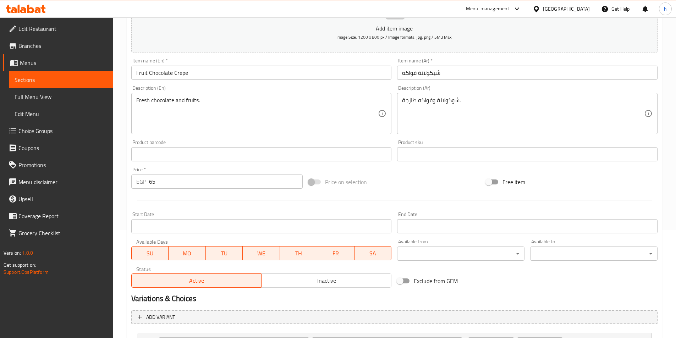
scroll to position [44, 0]
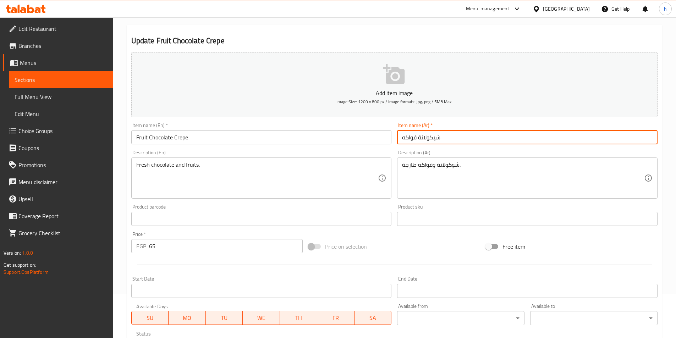
click at [477, 138] on input "شيكولاتة فواكه" at bounding box center [527, 137] width 261 height 14
paste input "كريب"
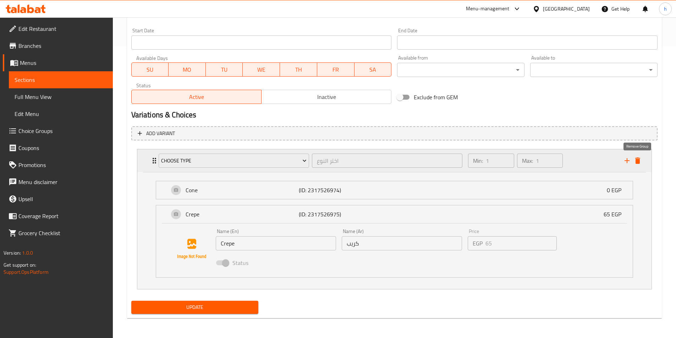
click at [639, 159] on icon "delete" at bounding box center [637, 161] width 5 height 6
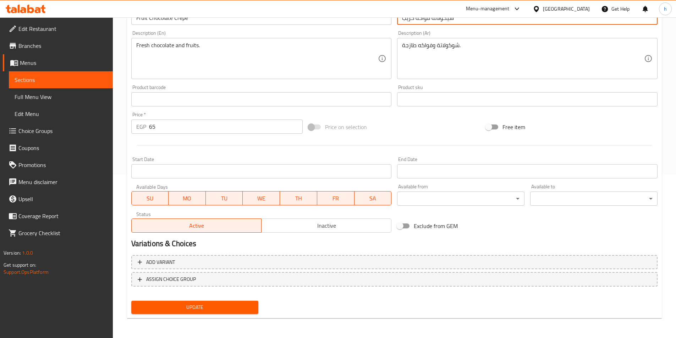
scroll to position [163, 0]
type input "شيكولاتة فواكه كريب"
click at [251, 308] on span "Update" at bounding box center [195, 307] width 116 height 9
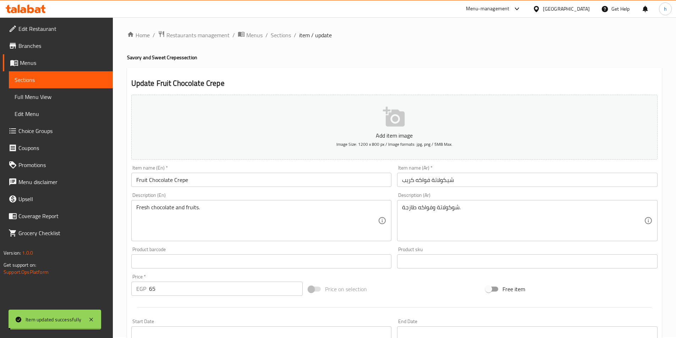
scroll to position [0, 0]
click at [277, 37] on span "Sections" at bounding box center [281, 36] width 20 height 9
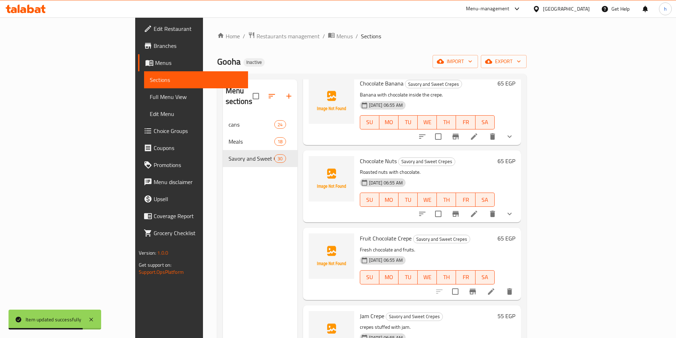
scroll to position [1776, 0]
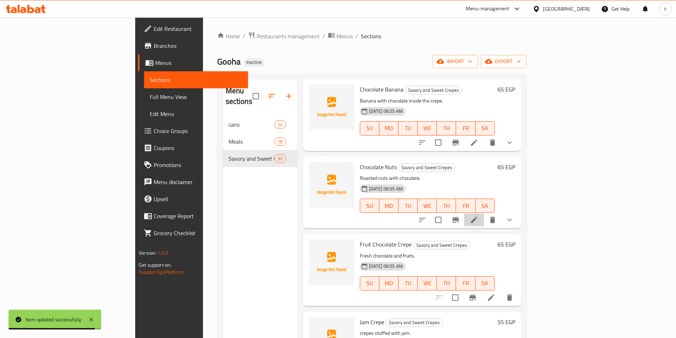
click at [477, 217] on icon at bounding box center [474, 220] width 6 height 6
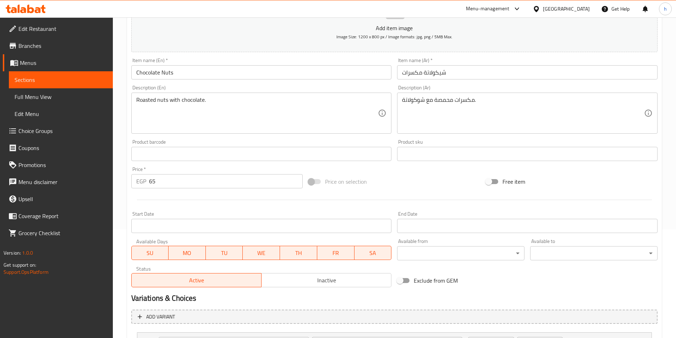
scroll to position [175, 0]
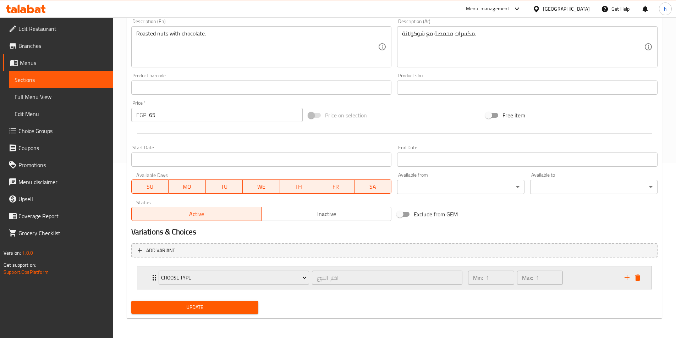
click at [151, 275] on icon "Expand" at bounding box center [154, 278] width 9 height 9
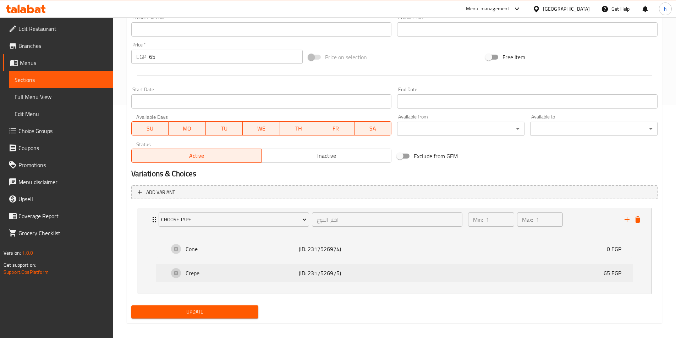
click at [196, 280] on div "Crepe (ID: 2317526975) 65 EGP" at bounding box center [396, 273] width 455 height 18
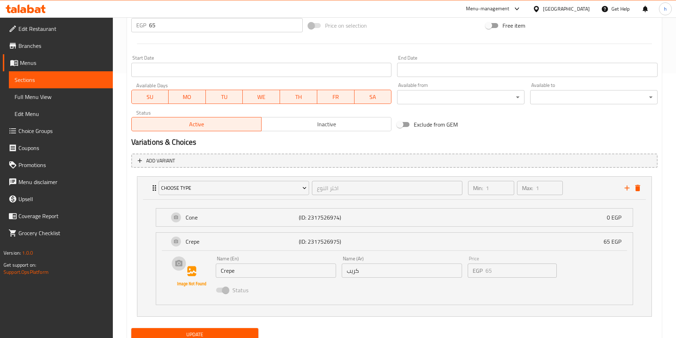
scroll to position [292, 0]
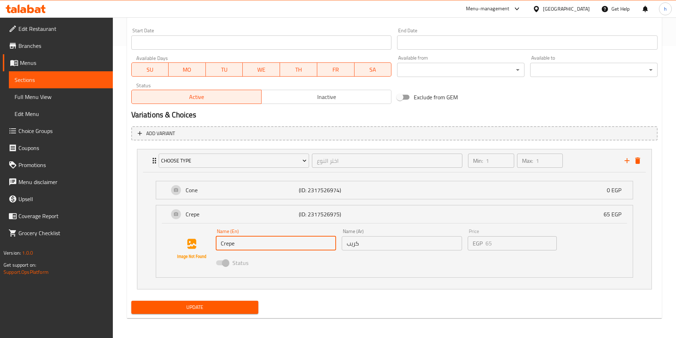
click at [232, 247] on input "Crepe" at bounding box center [276, 243] width 120 height 14
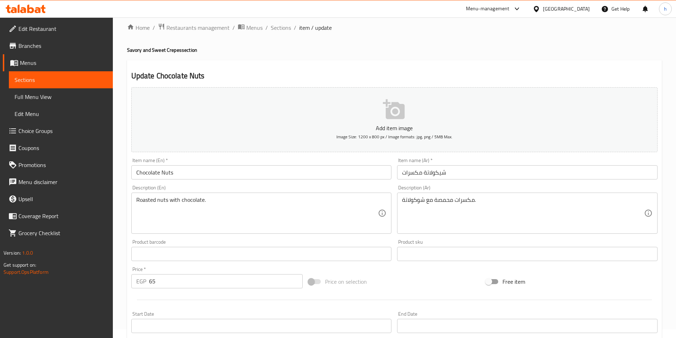
scroll to position [8, 0]
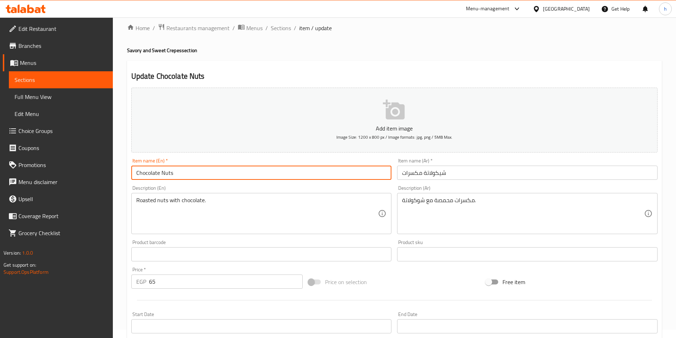
click at [219, 166] on input "Chocolate Nuts" at bounding box center [261, 173] width 261 height 14
paste input "Crepe"
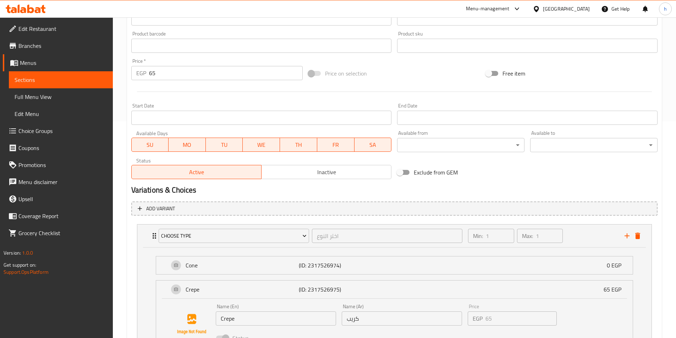
scroll to position [292, 0]
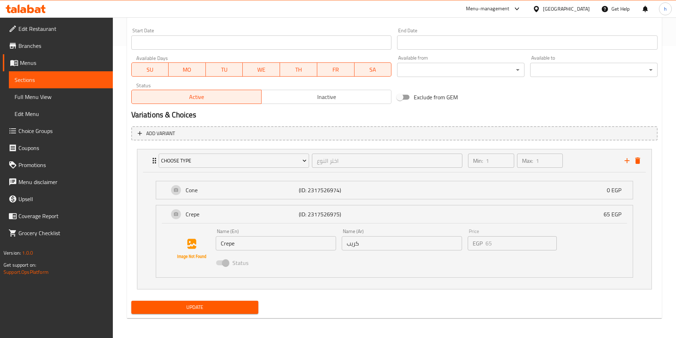
type input "Chocolate Nuts Crepe"
click at [372, 246] on input "كريب" at bounding box center [402, 243] width 120 height 14
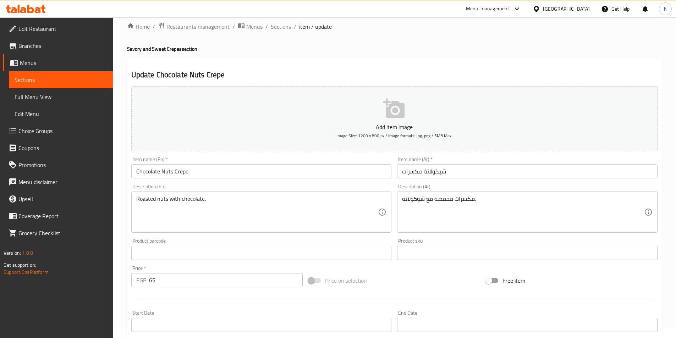
scroll to position [8, 0]
click at [464, 169] on input "شيكولاتة مكسرات" at bounding box center [527, 173] width 261 height 14
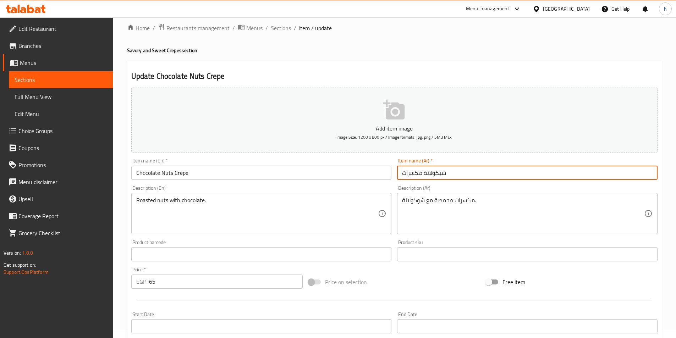
paste input "كريب"
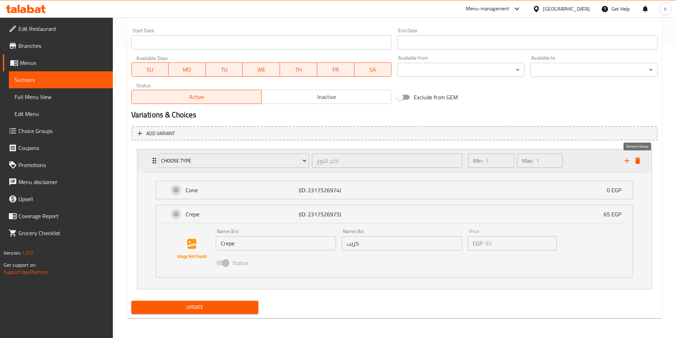
click at [638, 158] on icon "delete" at bounding box center [637, 161] width 5 height 6
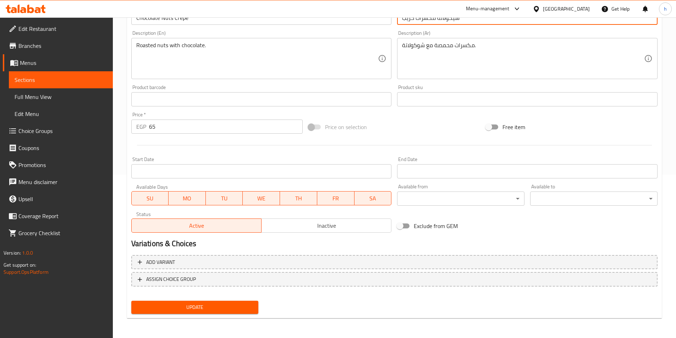
scroll to position [163, 0]
type input "شيكولاتة مكسرات كريب"
click at [238, 301] on button "Update" at bounding box center [194, 307] width 127 height 13
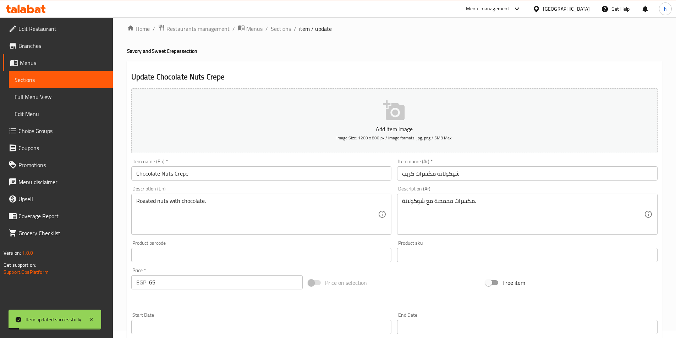
scroll to position [0, 0]
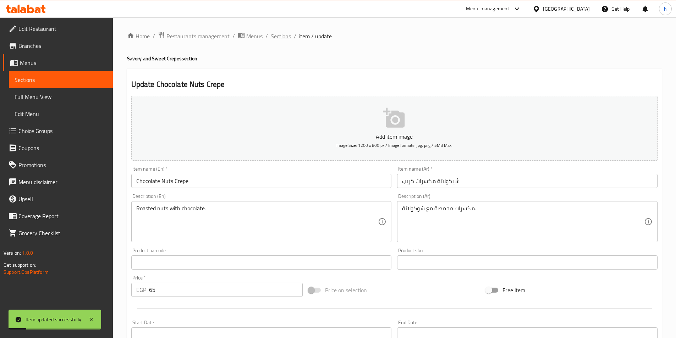
click at [275, 37] on span "Sections" at bounding box center [281, 36] width 20 height 9
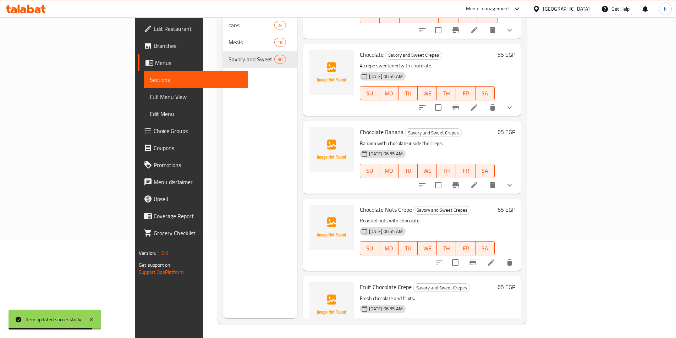
scroll to position [1598, 0]
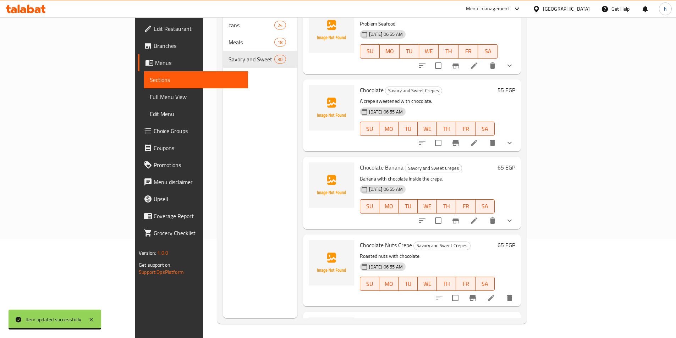
click at [478, 217] on icon at bounding box center [474, 221] width 9 height 9
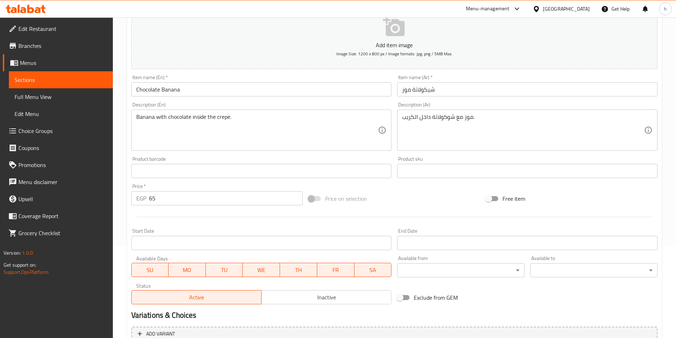
scroll to position [175, 0]
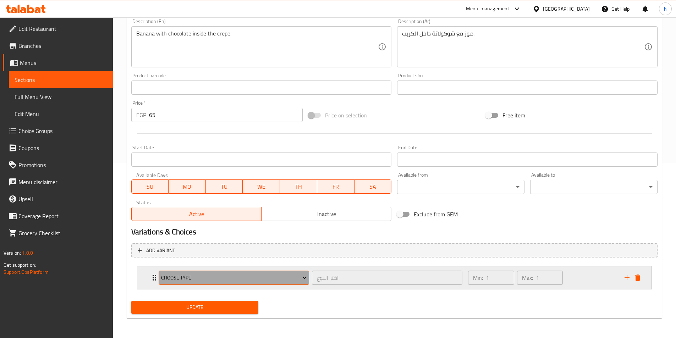
click at [159, 281] on button "Choose Type" at bounding box center [234, 278] width 151 height 14
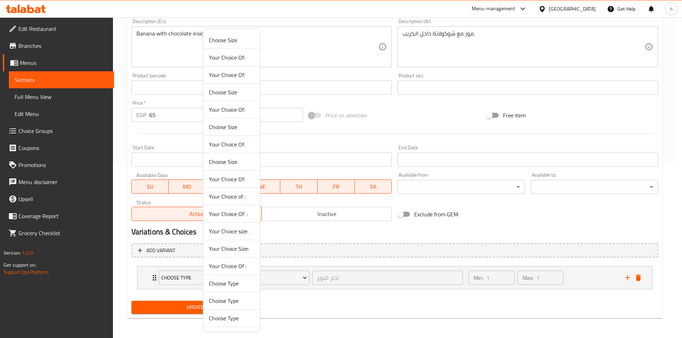
click at [147, 277] on div at bounding box center [341, 169] width 682 height 338
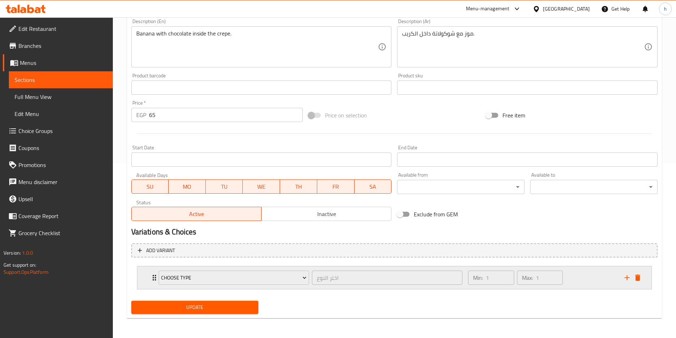
click at [148, 277] on div "Choose Type اختر النوع ​ Min: 1 ​ Max: 1 ​" at bounding box center [394, 278] width 514 height 23
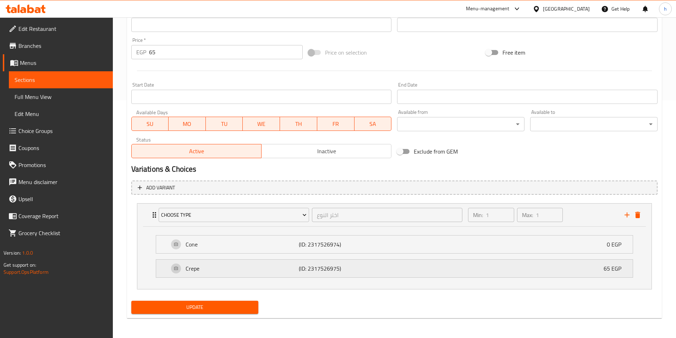
click at [197, 265] on p "Crepe" at bounding box center [243, 268] width 114 height 9
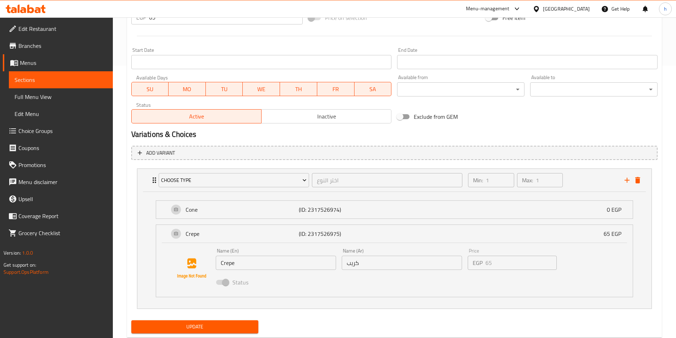
scroll to position [292, 0]
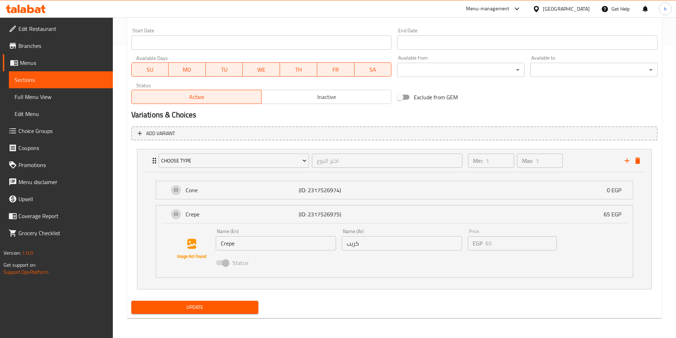
click at [235, 250] on input "Crepe" at bounding box center [276, 243] width 120 height 14
click at [235, 246] on input "Crepe" at bounding box center [276, 243] width 120 height 14
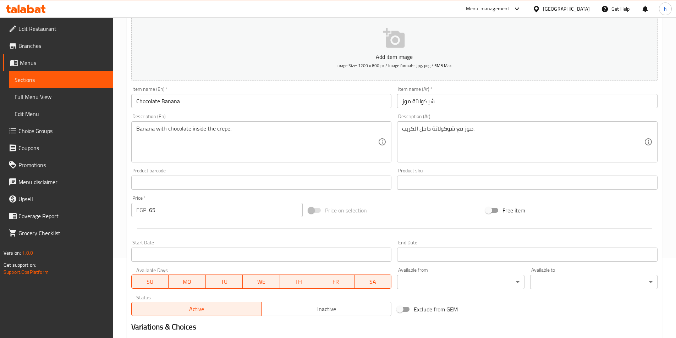
scroll to position [79, 0]
click at [227, 96] on input "Chocolate Banana" at bounding box center [261, 102] width 261 height 14
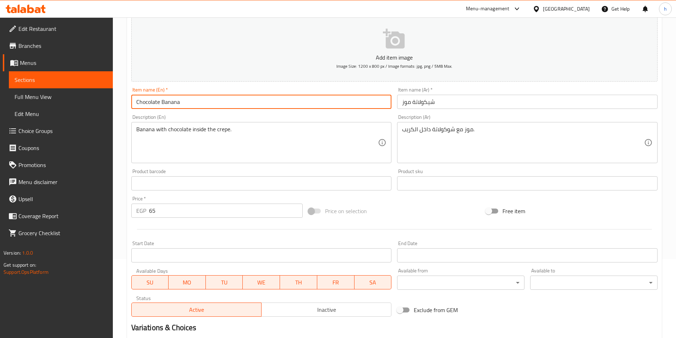
paste input "Crepe"
type input "Chocolate Banana Crepe"
click at [475, 104] on input "شيكولاتة موز" at bounding box center [527, 102] width 261 height 14
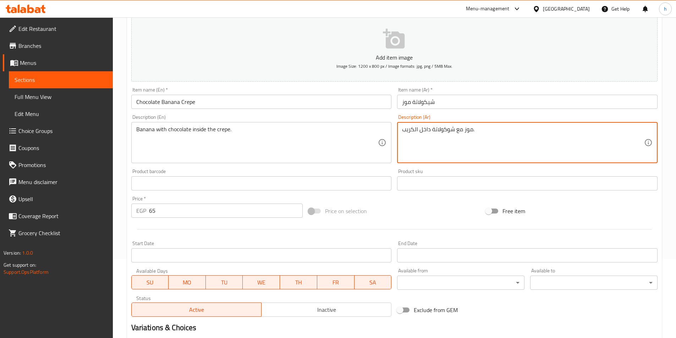
drag, startPoint x: 415, startPoint y: 130, endPoint x: 394, endPoint y: 131, distance: 20.3
click at [506, 98] on input "شيكولاتة موز" at bounding box center [527, 102] width 261 height 14
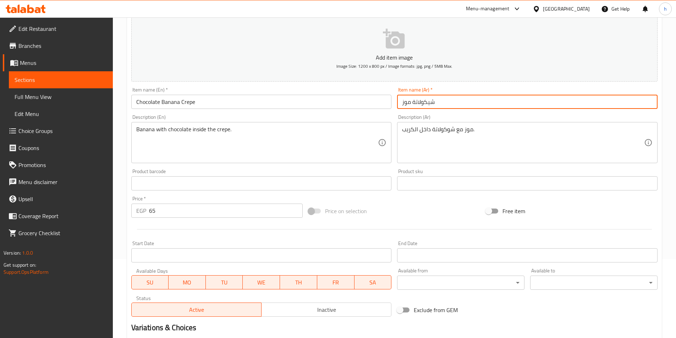
paste input "كريب"
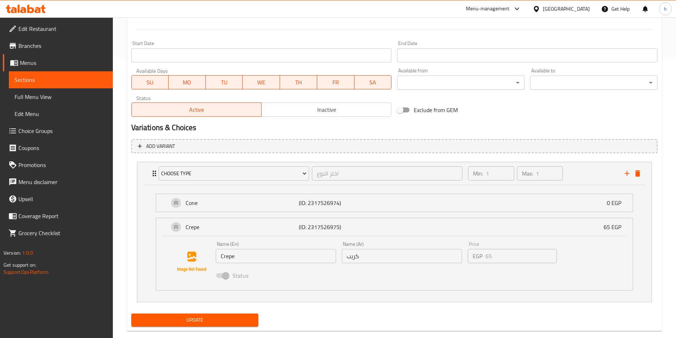
scroll to position [292, 0]
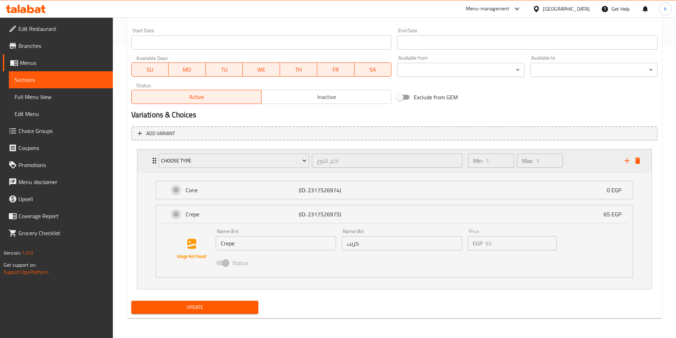
click at [639, 164] on icon "delete" at bounding box center [637, 161] width 5 height 6
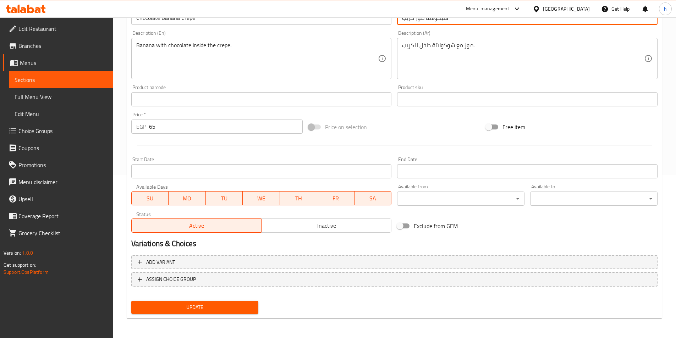
scroll to position [163, 0]
type input "شيكولاتة موز كريب"
click at [259, 306] on div "Update" at bounding box center [194, 307] width 133 height 19
click at [249, 307] on span "Update" at bounding box center [195, 307] width 116 height 9
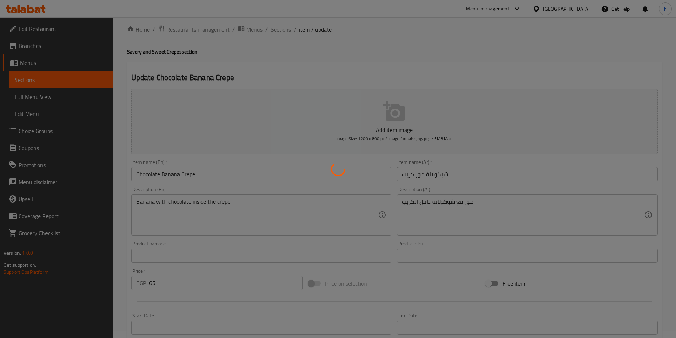
scroll to position [0, 0]
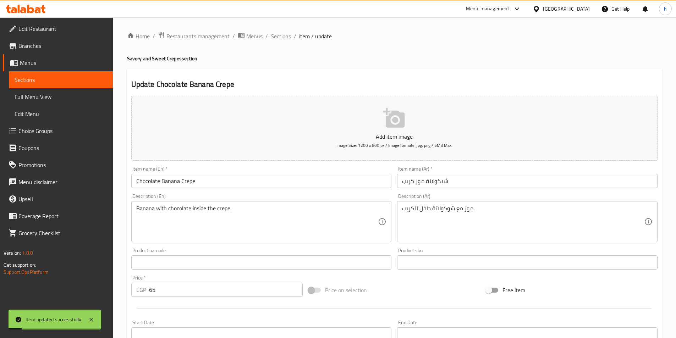
click at [285, 35] on span "Sections" at bounding box center [281, 36] width 20 height 9
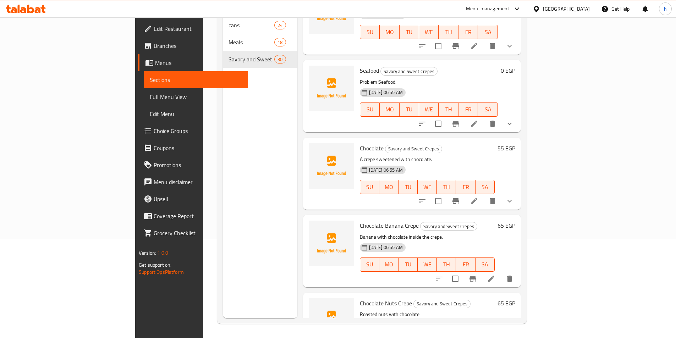
scroll to position [1527, 0]
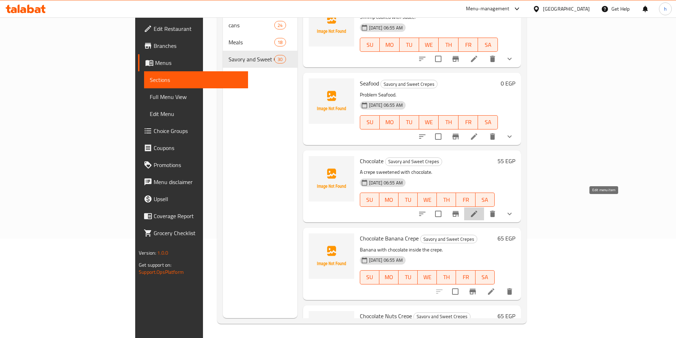
click at [478, 210] on icon at bounding box center [474, 214] width 9 height 9
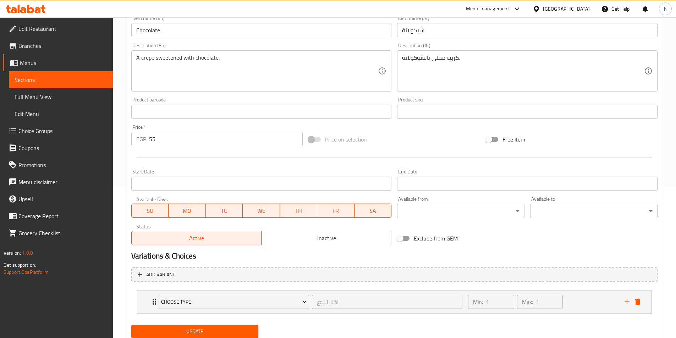
scroll to position [175, 0]
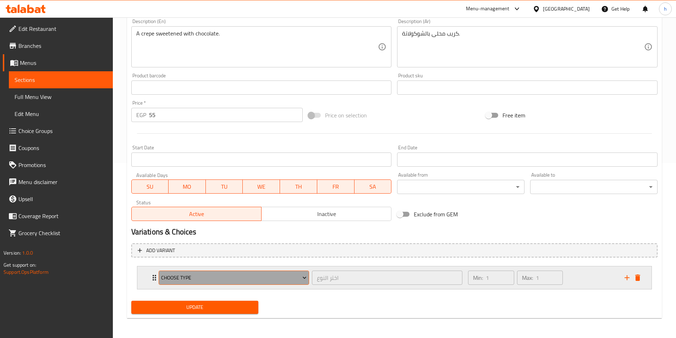
click at [204, 276] on span "Choose Type" at bounding box center [234, 278] width 146 height 9
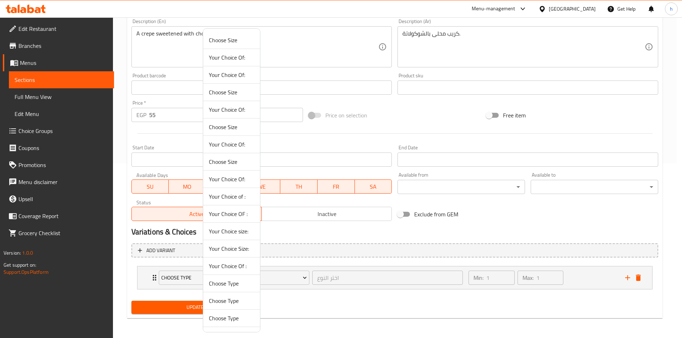
click at [141, 274] on div at bounding box center [341, 169] width 682 height 338
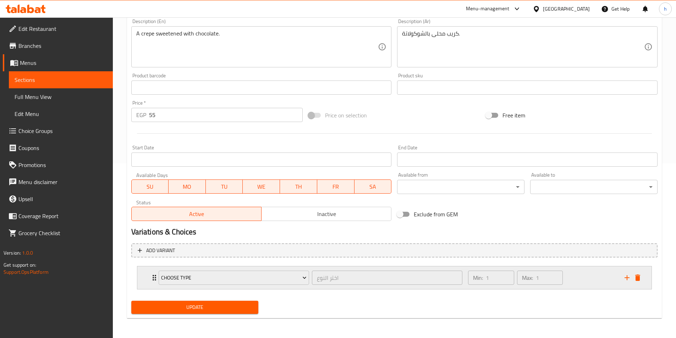
click at [143, 274] on div "Choose Type اختر النوع ​ Min: 1 ​ Max: 1 ​" at bounding box center [394, 278] width 514 height 23
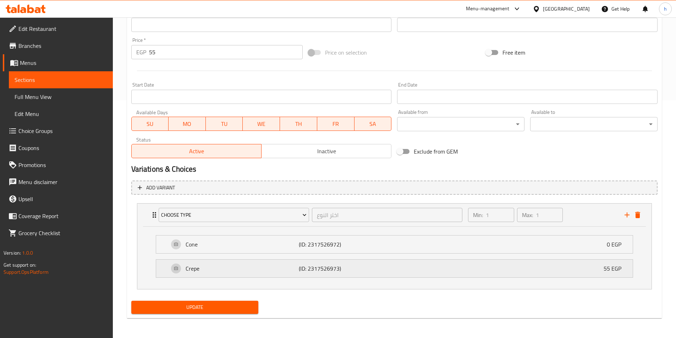
click at [193, 273] on p "Crepe" at bounding box center [243, 268] width 114 height 9
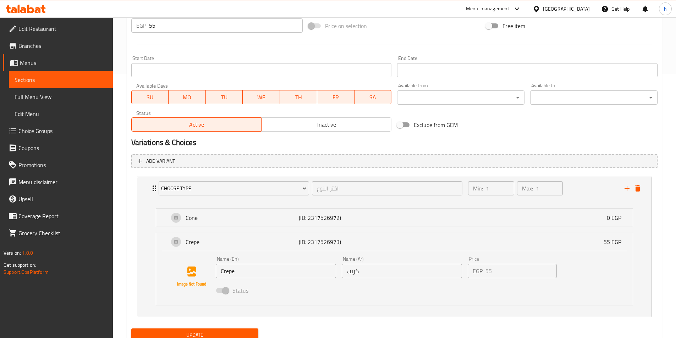
scroll to position [292, 0]
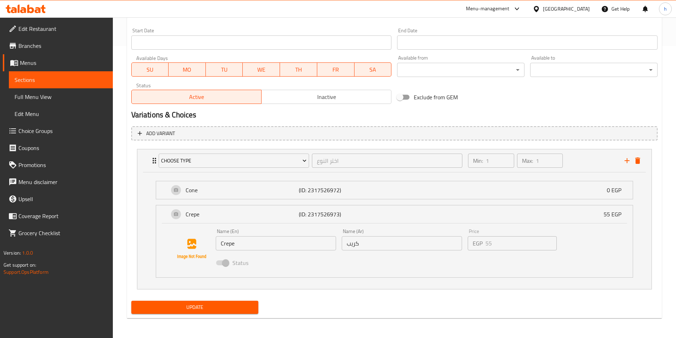
drag, startPoint x: 232, startPoint y: 236, endPoint x: 232, endPoint y: 242, distance: 6.7
click at [231, 236] on div "Name (En) Crepe Name (En)" at bounding box center [276, 240] width 120 height 22
click at [232, 243] on input "Crepe" at bounding box center [276, 243] width 120 height 14
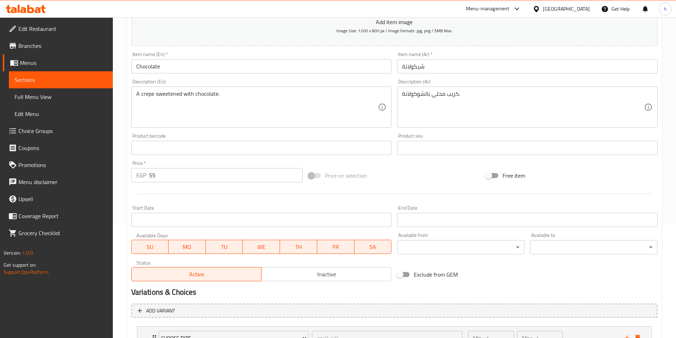
scroll to position [0, 0]
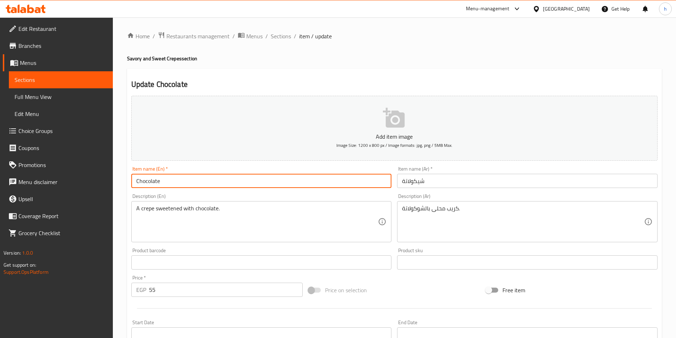
click at [237, 180] on input "Chocolate" at bounding box center [261, 181] width 261 height 14
paste input "Crepe"
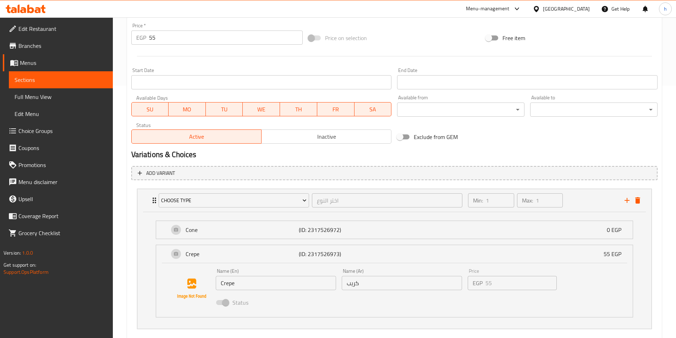
scroll to position [284, 0]
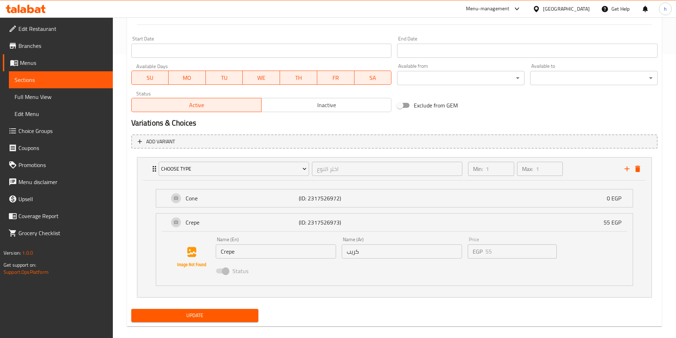
type input "Chocolate Crepe"
click at [351, 252] on input "كريب" at bounding box center [402, 252] width 120 height 14
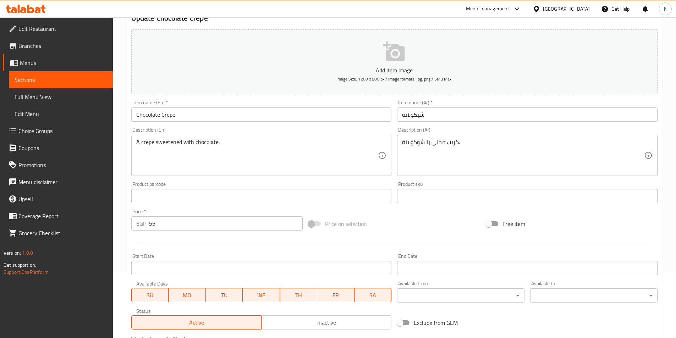
scroll to position [0, 0]
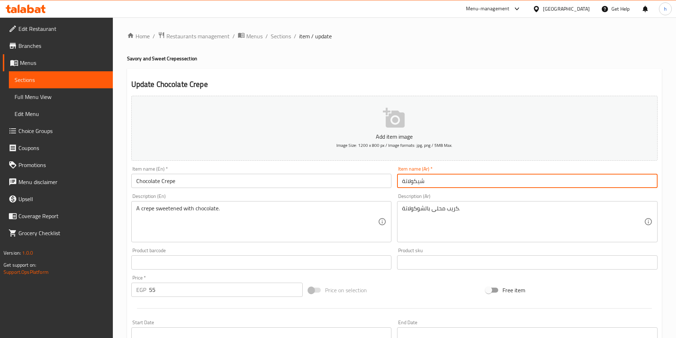
click at [496, 179] on input "شيكولاتة" at bounding box center [527, 181] width 261 height 14
paste input "كريب"
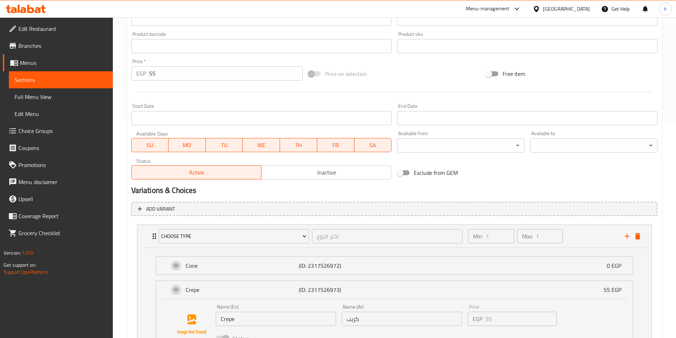
scroll to position [248, 0]
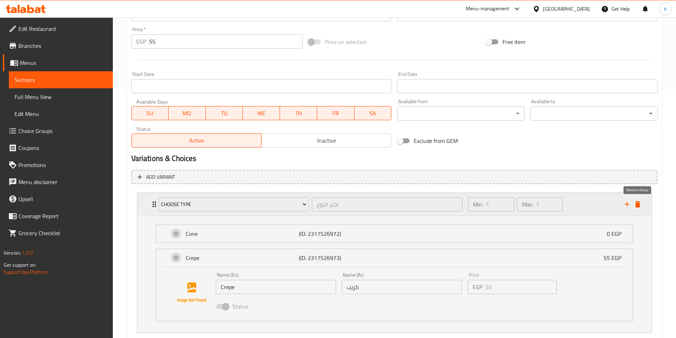
click at [638, 207] on icon "delete" at bounding box center [637, 204] width 5 height 6
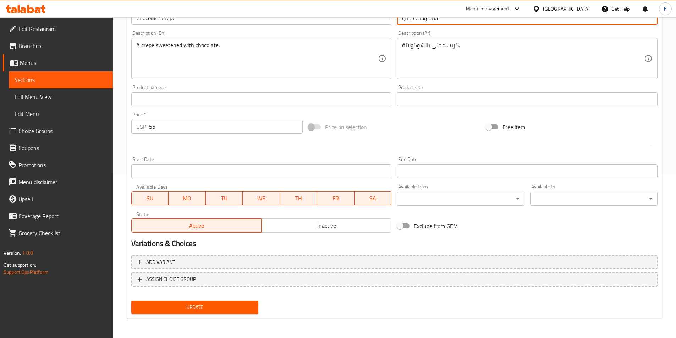
scroll to position [163, 0]
type input "شيكولاتة كريب"
click at [232, 306] on span "Update" at bounding box center [195, 307] width 116 height 9
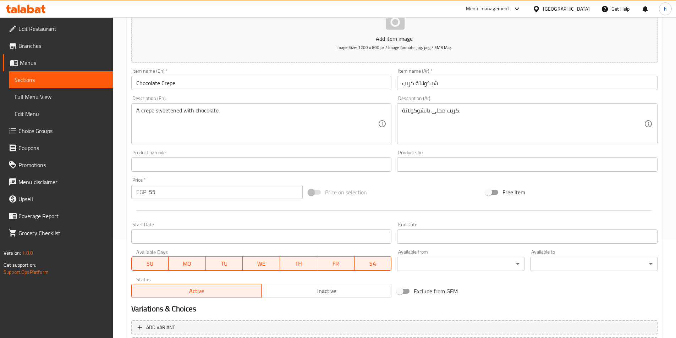
scroll to position [0, 0]
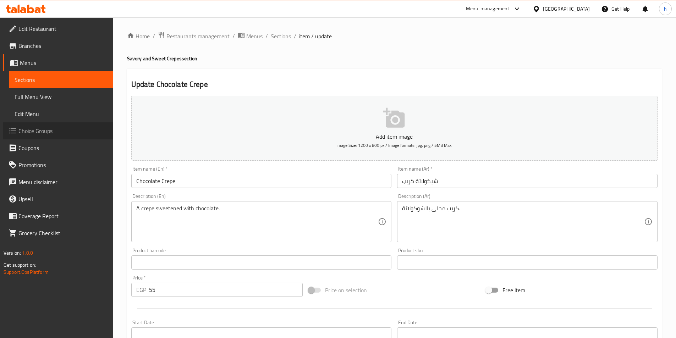
click at [78, 125] on link "Choice Groups" at bounding box center [58, 130] width 110 height 17
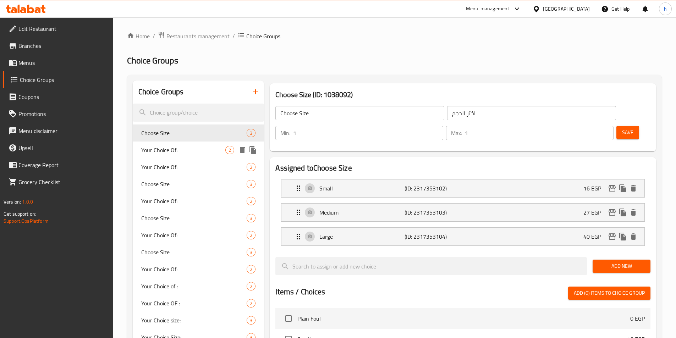
click at [216, 147] on span "Your Choice Of:" at bounding box center [183, 150] width 84 height 9
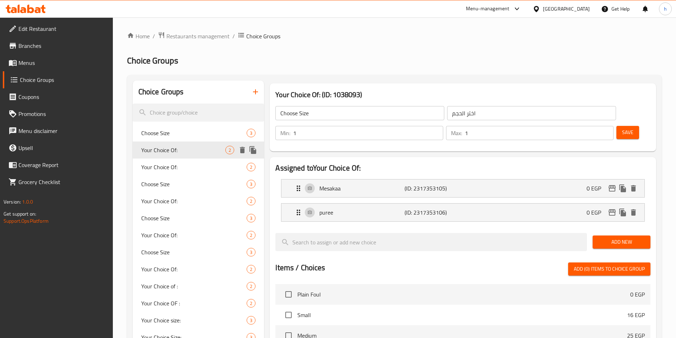
type input "Your Choice Of:"
type input "إختيارك من:"
click at [203, 169] on span "Your Choice Of:" at bounding box center [183, 167] width 84 height 9
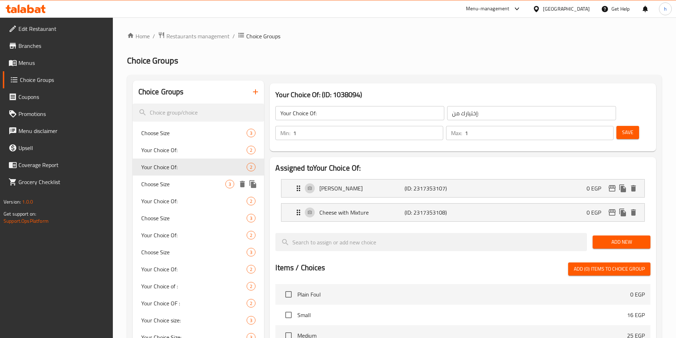
click at [195, 184] on span "Choose Size" at bounding box center [183, 184] width 84 height 9
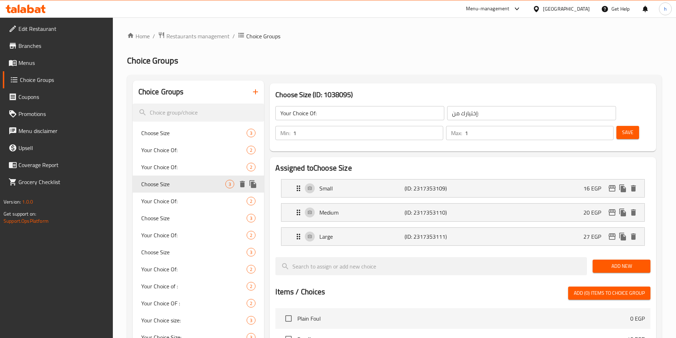
type input "Choose Size"
type input "اختر الحجم"
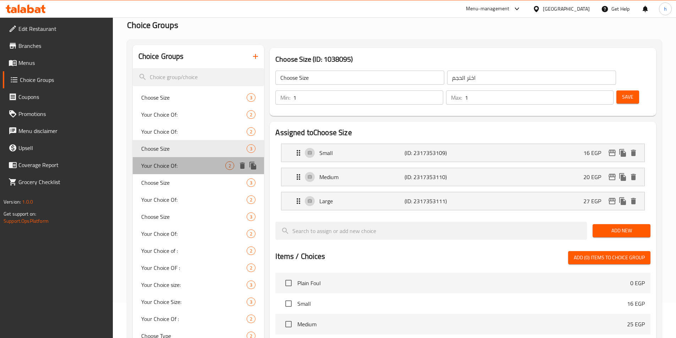
click at [191, 165] on span "Your Choice Of:" at bounding box center [183, 166] width 84 height 9
type input "Your Choice Of:"
type input "إختيارك من:"
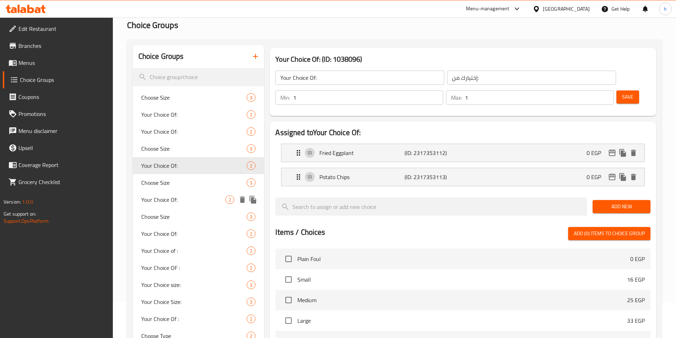
click at [192, 196] on span "Your Choice Of:" at bounding box center [183, 200] width 84 height 9
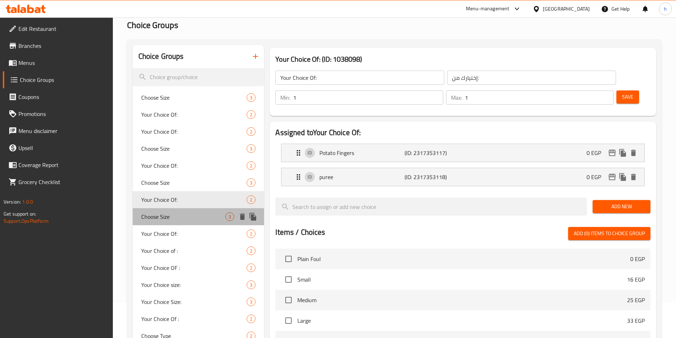
click at [192, 213] on span "Choose Size" at bounding box center [183, 217] width 84 height 9
type input "Choose Size"
type input "اختر الحجم"
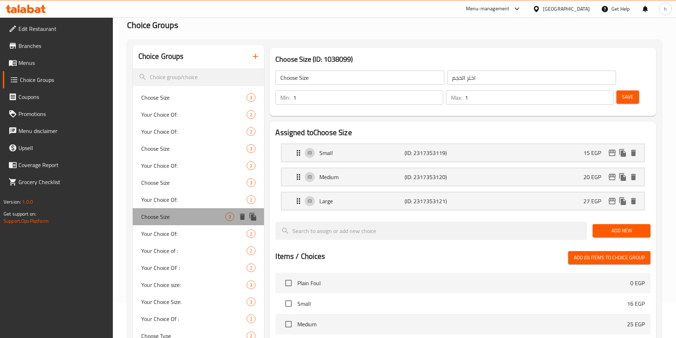
drag, startPoint x: 188, startPoint y: 225, endPoint x: 185, endPoint y: 234, distance: 9.8
click at [185, 234] on span "Your Choice Of:" at bounding box center [194, 234] width 106 height 9
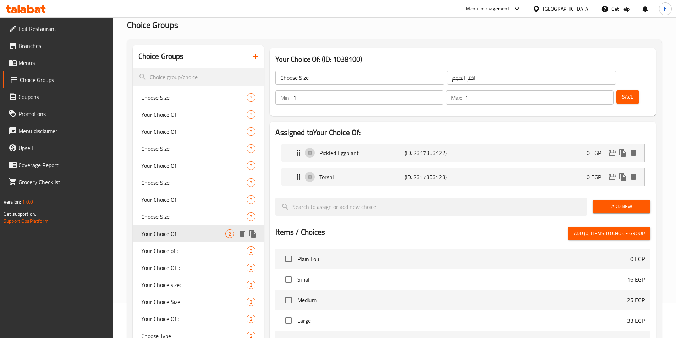
type input "Your Choice Of:"
type input "إختيارك من:"
click at [184, 247] on span "Your Choice of :" at bounding box center [183, 251] width 84 height 9
type input "Your Choice of :"
type input "اختيارك من"
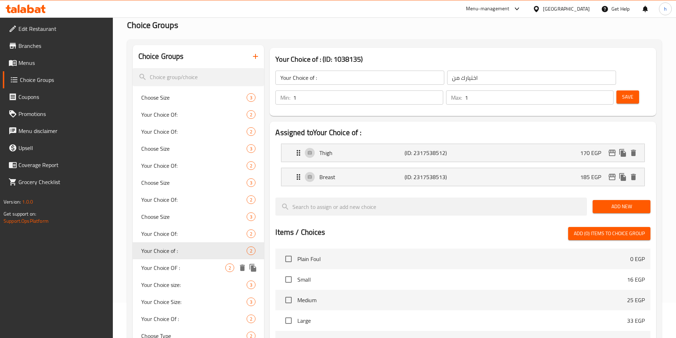
click at [184, 269] on span "Your Choice OF :" at bounding box center [183, 268] width 84 height 9
type input "Your Choice OF :"
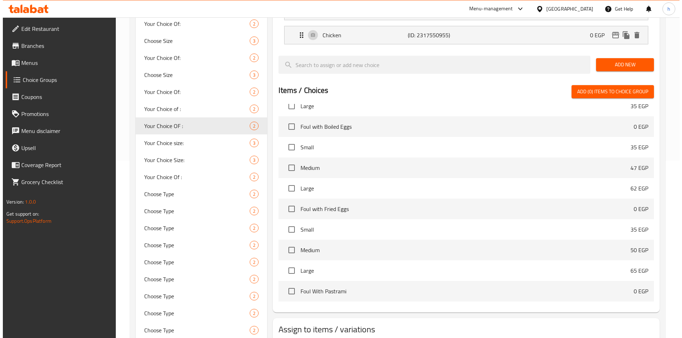
scroll to position [603, 0]
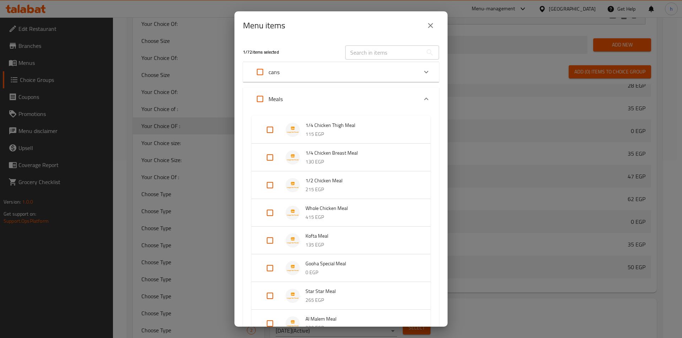
click at [417, 95] on div "Expand" at bounding box center [425, 99] width 17 height 17
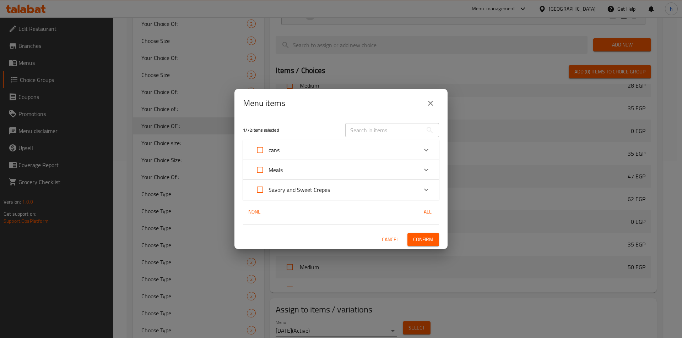
click at [321, 192] on p "Savory and Sweet Crepes" at bounding box center [298, 190] width 61 height 9
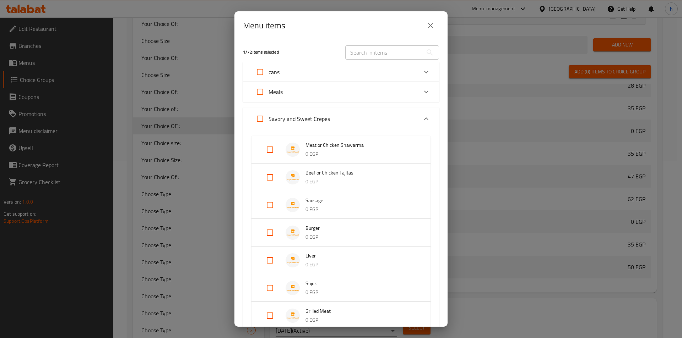
drag, startPoint x: 272, startPoint y: 151, endPoint x: 265, endPoint y: 182, distance: 32.0
click at [272, 155] on input "Expand" at bounding box center [269, 149] width 17 height 17
checkbox input "true"
click at [265, 182] on input "Expand" at bounding box center [269, 177] width 17 height 17
checkbox input "true"
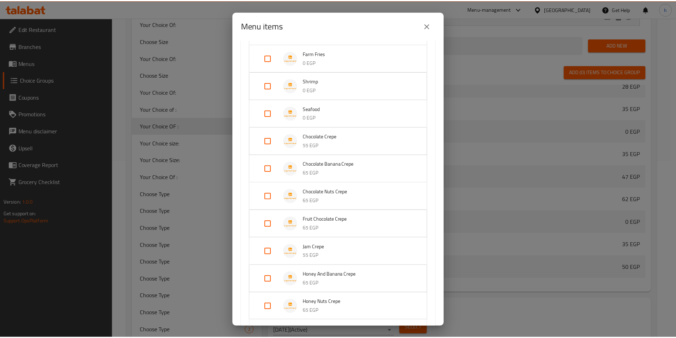
scroll to position [711, 0]
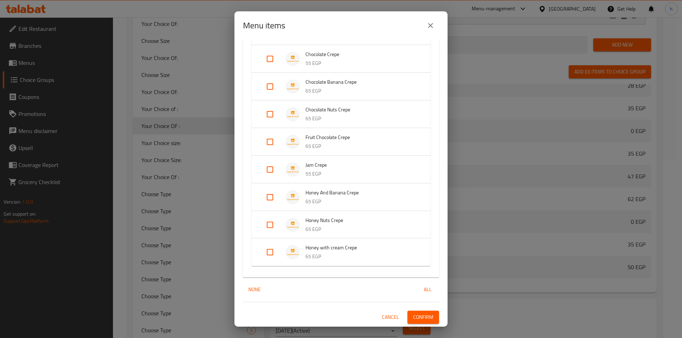
click at [416, 319] on span "Confirm" at bounding box center [423, 317] width 20 height 9
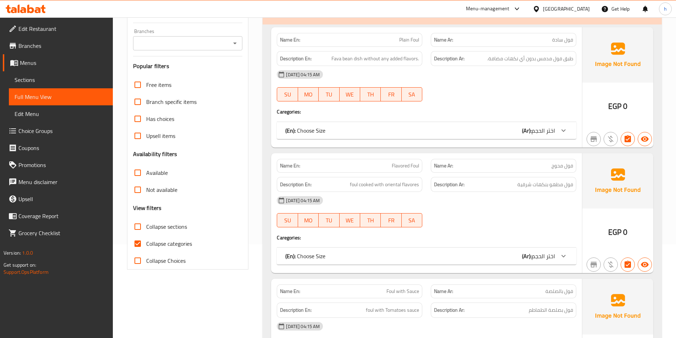
scroll to position [146, 0]
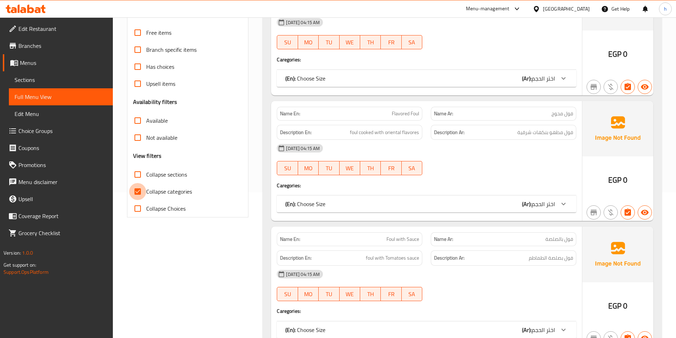
click at [135, 187] on input "Collapse categories" at bounding box center [137, 191] width 17 height 17
checkbox input "false"
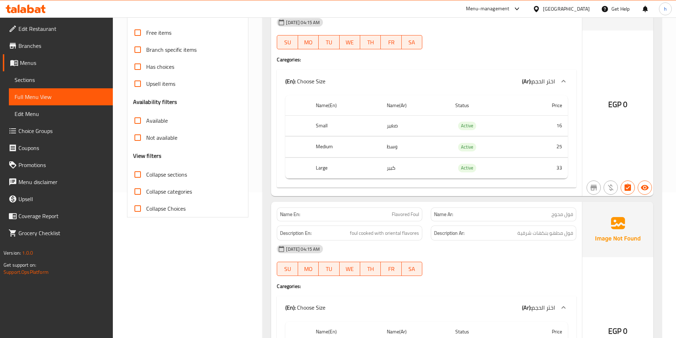
click at [492, 112] on th "Status" at bounding box center [485, 105] width 71 height 20
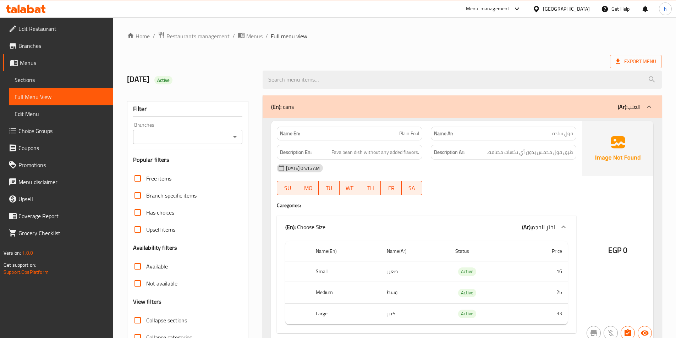
click at [492, 114] on div "(En): cans (Ar): العلب" at bounding box center [462, 106] width 399 height 23
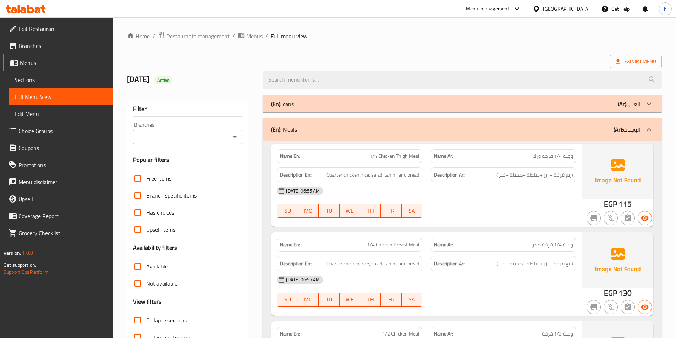
click at [502, 132] on div "(En): Meals (Ar): الوجبات" at bounding box center [456, 129] width 370 height 9
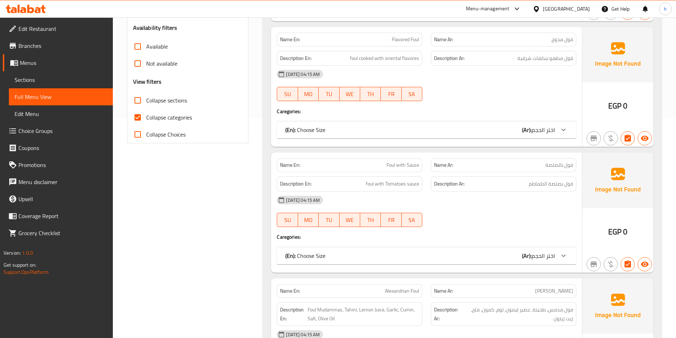
scroll to position [213, 0]
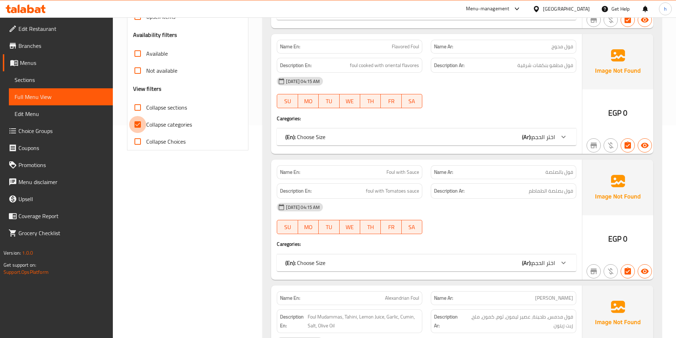
click at [140, 127] on input "Collapse categories" at bounding box center [137, 124] width 17 height 17
checkbox input "false"
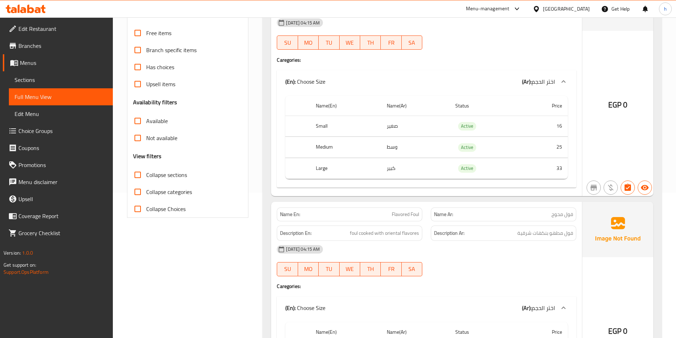
scroll to position [35, 0]
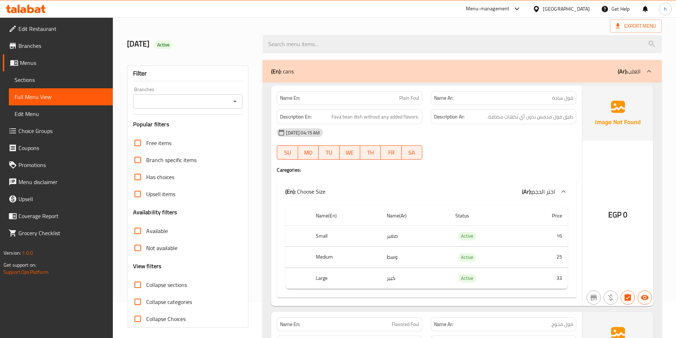
click at [476, 77] on div "(En): cans (Ar): العلب" at bounding box center [462, 71] width 399 height 23
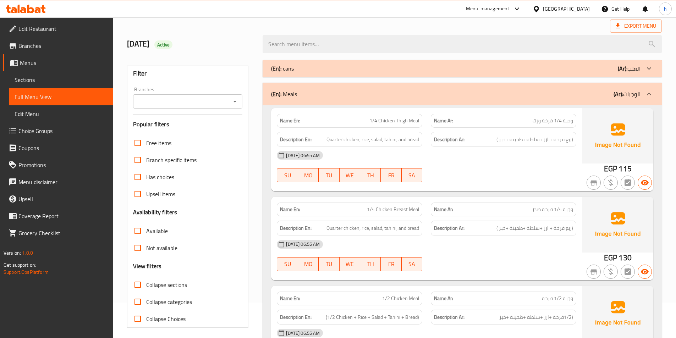
click at [493, 104] on div "(En): Meals (Ar): الوجبات" at bounding box center [462, 94] width 399 height 23
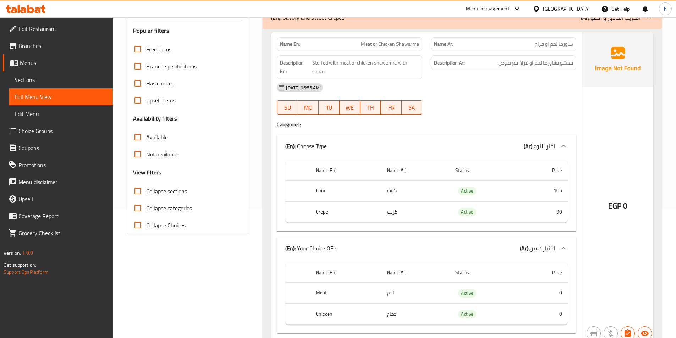
scroll to position [142, 0]
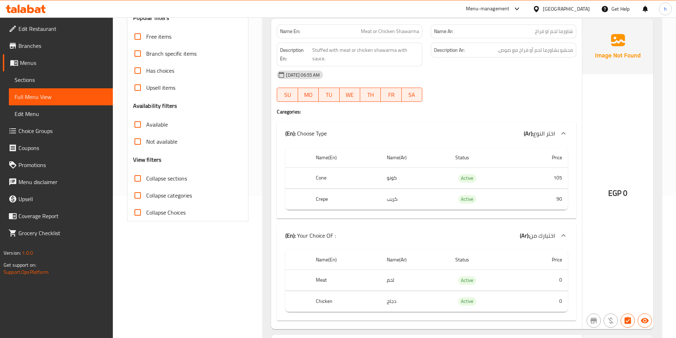
click at [389, 179] on td "كونو" at bounding box center [415, 178] width 69 height 21
drag, startPoint x: 305, startPoint y: 50, endPoint x: 372, endPoint y: 54, distance: 67.5
click at [372, 54] on h6 "Description En: Stuffed with meat or chicken shawarma with sauce." at bounding box center [349, 54] width 139 height 17
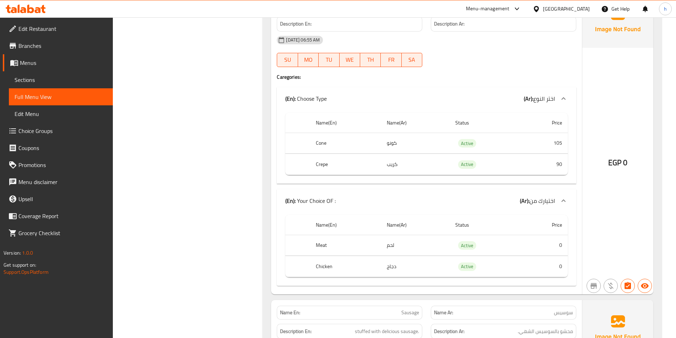
scroll to position [497, 0]
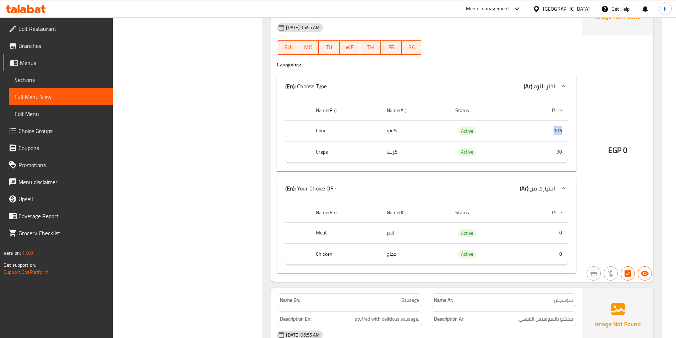
drag, startPoint x: 554, startPoint y: 127, endPoint x: 568, endPoint y: 130, distance: 13.5
click at [568, 130] on td "105" at bounding box center [544, 130] width 48 height 21
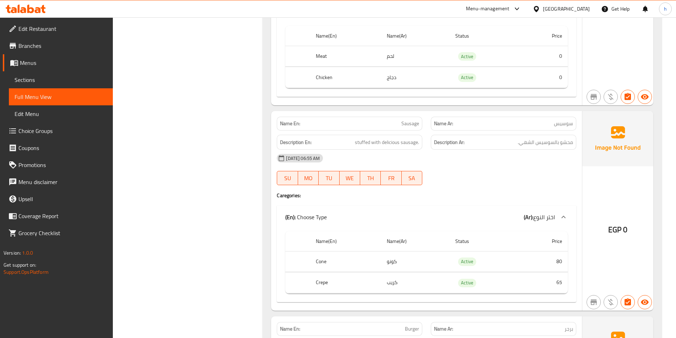
scroll to position [674, 0]
click at [412, 122] on span "Sausage" at bounding box center [410, 122] width 18 height 7
click at [404, 132] on div "Description En: stuffed with delicious sausage." at bounding box center [350, 142] width 154 height 24
drag, startPoint x: 358, startPoint y: 144, endPoint x: 484, endPoint y: 146, distance: 125.7
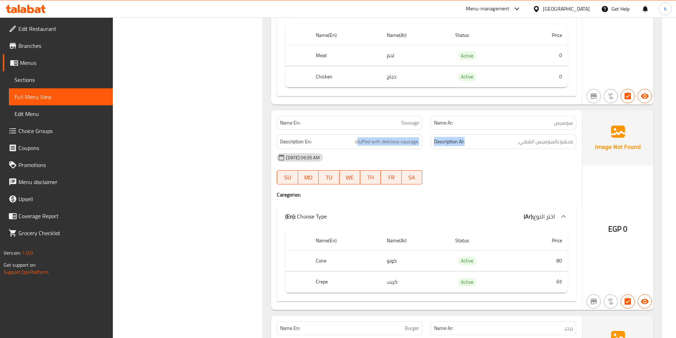
click at [484, 146] on div "Description En: stuffed with delicious sausage. Description Ar: محشو بالسوسيس ا…" at bounding box center [427, 142] width 308 height 24
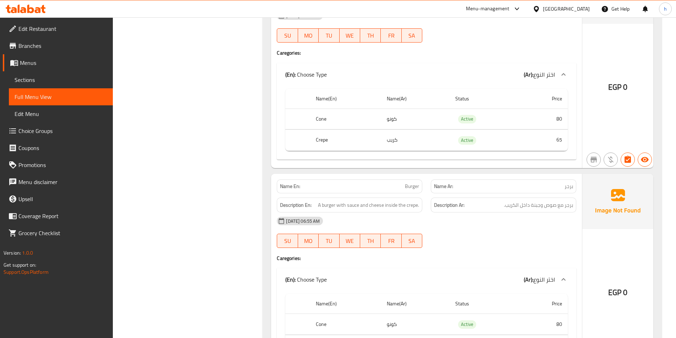
scroll to position [781, 0]
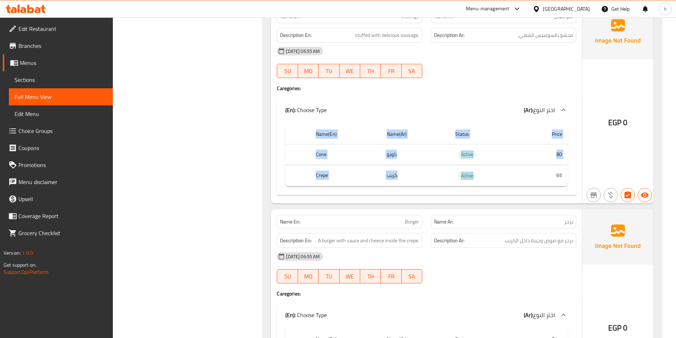
drag, startPoint x: 549, startPoint y: 174, endPoint x: 565, endPoint y: 168, distance: 17.3
click at [569, 176] on div "Name(En) Name(Ar) Status Price Cone كونو Active 80 Crepe كريب Active 65" at bounding box center [427, 158] width 300 height 74
drag, startPoint x: 547, startPoint y: 145, endPoint x: 566, endPoint y: 150, distance: 19.6
click at [566, 150] on td "80" at bounding box center [544, 154] width 48 height 21
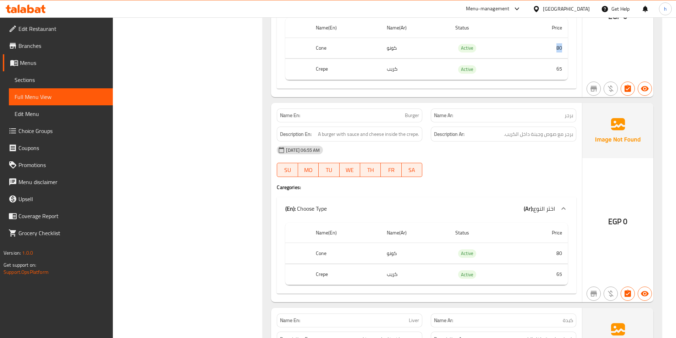
scroll to position [923, 0]
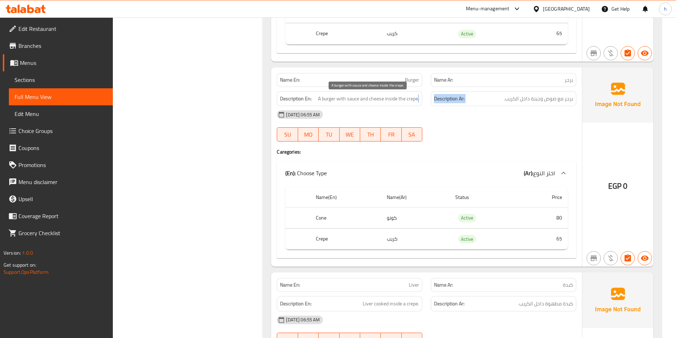
drag, startPoint x: 573, startPoint y: 95, endPoint x: 409, endPoint y: 95, distance: 164.4
click at [416, 95] on div "Description En: A burger with sauce and cheese inside the crepe. Description Ar…" at bounding box center [427, 99] width 308 height 24
drag, startPoint x: 386, startPoint y: 95, endPoint x: 426, endPoint y: 94, distance: 40.1
click at [426, 94] on div "Description En: A burger with sauce and cheese inside the crepe." at bounding box center [350, 99] width 154 height 24
drag, startPoint x: 319, startPoint y: 94, endPoint x: 383, endPoint y: 94, distance: 64.6
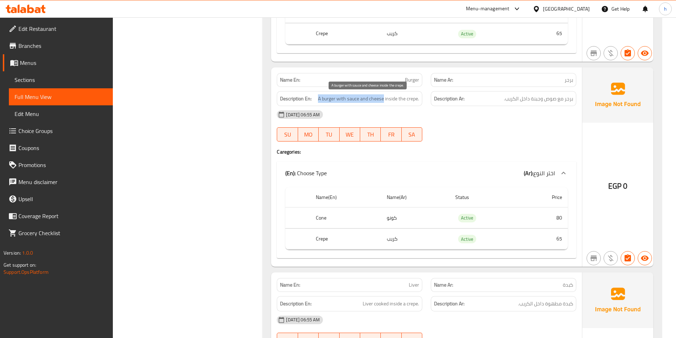
click at [383, 94] on span "A burger with sauce and cheese inside the crepe." at bounding box center [368, 98] width 101 height 9
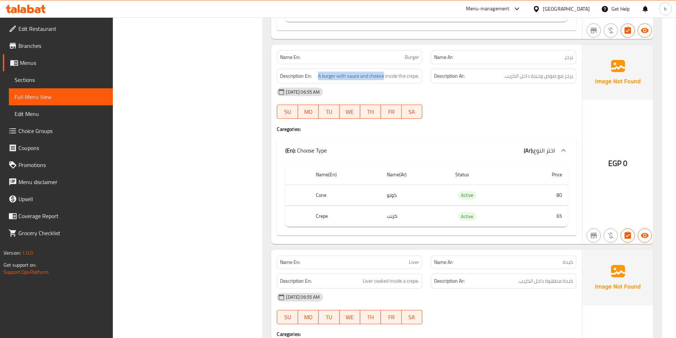
scroll to position [958, 0]
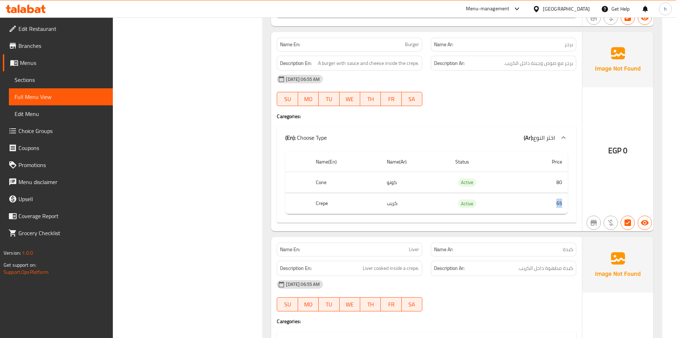
drag, startPoint x: 551, startPoint y: 201, endPoint x: 567, endPoint y: 197, distance: 16.4
click at [567, 197] on td "65" at bounding box center [544, 203] width 48 height 21
drag, startPoint x: 540, startPoint y: 174, endPoint x: 567, endPoint y: 175, distance: 27.7
click at [567, 175] on td "80" at bounding box center [544, 182] width 48 height 21
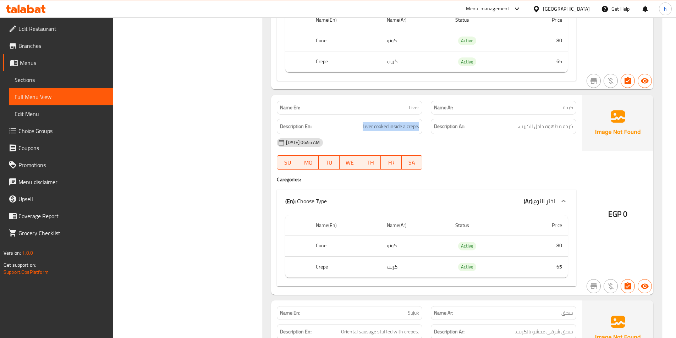
drag, startPoint x: 363, startPoint y: 132, endPoint x: 421, endPoint y: 132, distance: 58.6
click at [421, 132] on div "Description En: Liver cooked inside a crepe." at bounding box center [350, 126] width 146 height 15
drag, startPoint x: 576, startPoint y: 304, endPoint x: 578, endPoint y: 309, distance: 5.7
drag, startPoint x: 578, startPoint y: 309, endPoint x: 628, endPoint y: 236, distance: 88.2
click at [630, 235] on div "EGP 0" at bounding box center [618, 195] width 71 height 200
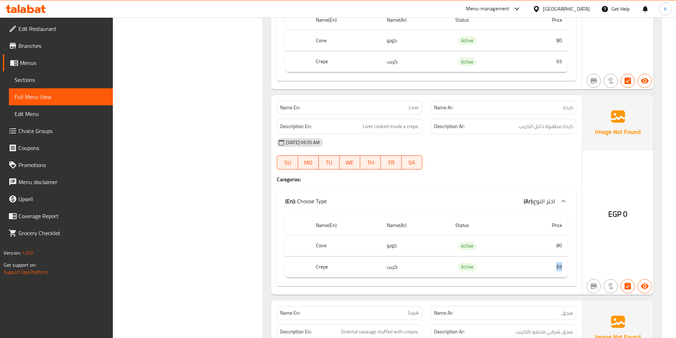
drag, startPoint x: 555, startPoint y: 272, endPoint x: 566, endPoint y: 269, distance: 11.1
click at [566, 269] on td "65" at bounding box center [544, 267] width 48 height 21
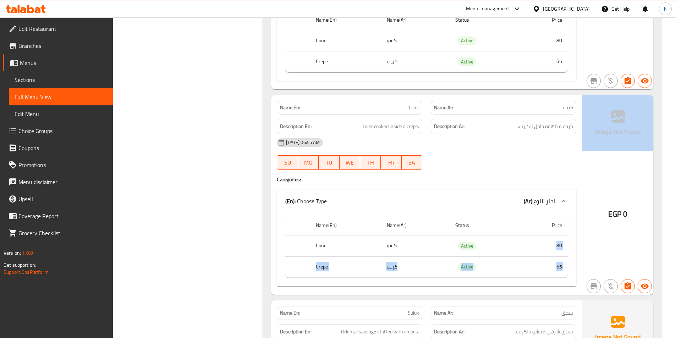
drag, startPoint x: 553, startPoint y: 245, endPoint x: 605, endPoint y: 245, distance: 51.8
click at [605, 245] on div "Name En: Liver Name Ar: كبدة Description En: Liver cooked inside a crepe. Descr…" at bounding box center [462, 195] width 382 height 200
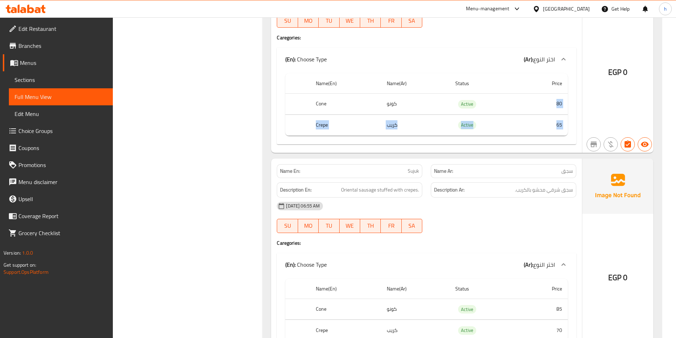
scroll to position [1278, 0]
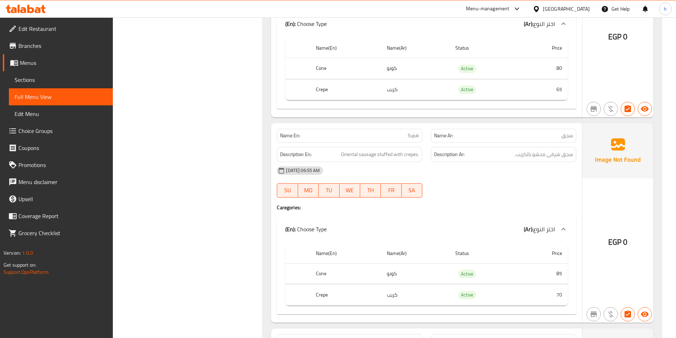
click at [413, 134] on span "Sujuk" at bounding box center [413, 135] width 11 height 7
drag, startPoint x: 346, startPoint y: 154, endPoint x: 378, endPoint y: 153, distance: 31.6
click at [378, 153] on span "Oriental sausage stuffed with crepes." at bounding box center [380, 154] width 78 height 9
drag, startPoint x: 391, startPoint y: 152, endPoint x: 422, endPoint y: 160, distance: 31.4
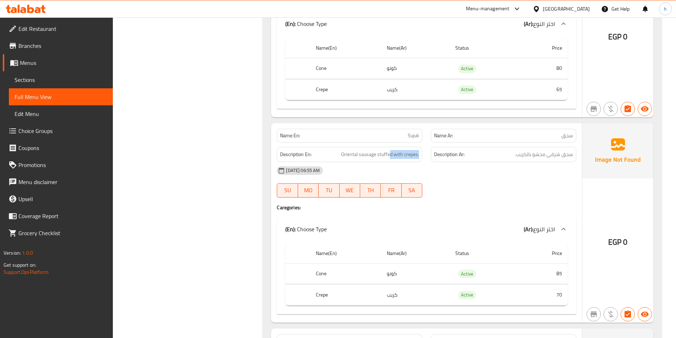
click at [422, 160] on div "Description En: Oriental sausage stuffed with crepes." at bounding box center [350, 154] width 146 height 15
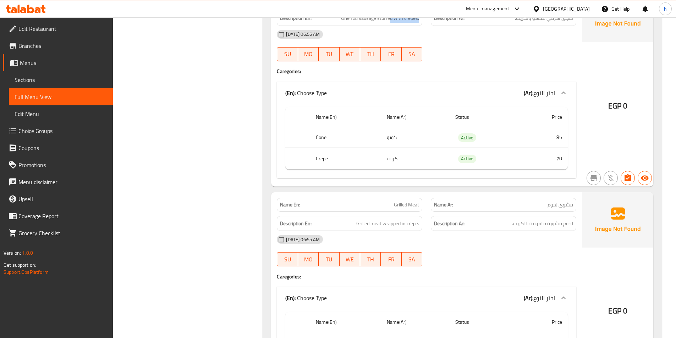
scroll to position [1455, 0]
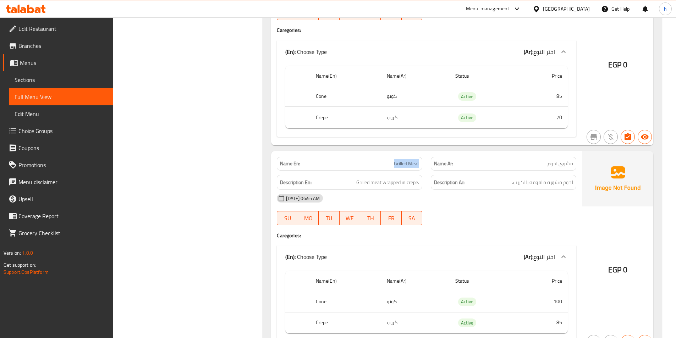
drag, startPoint x: 394, startPoint y: 167, endPoint x: 422, endPoint y: 167, distance: 28.0
click at [422, 167] on div "Name En: Grilled Meat" at bounding box center [350, 164] width 146 height 14
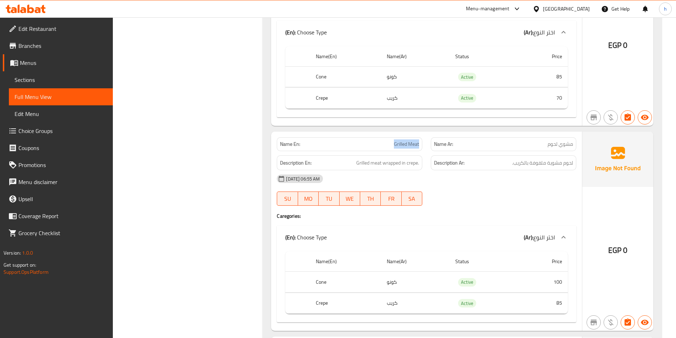
scroll to position [1491, 0]
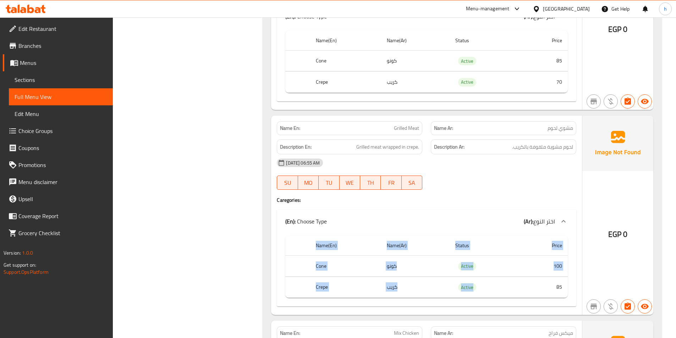
drag, startPoint x: 549, startPoint y: 278, endPoint x: 538, endPoint y: 247, distance: 32.5
click at [570, 278] on div "Name(En) Name(Ar) Status Price Cone كونو Active 100 Crepe كريب Active 85" at bounding box center [427, 270] width 300 height 74
drag, startPoint x: 550, startPoint y: 262, endPoint x: 566, endPoint y: 262, distance: 15.6
click at [566, 262] on td "100" at bounding box center [544, 266] width 48 height 21
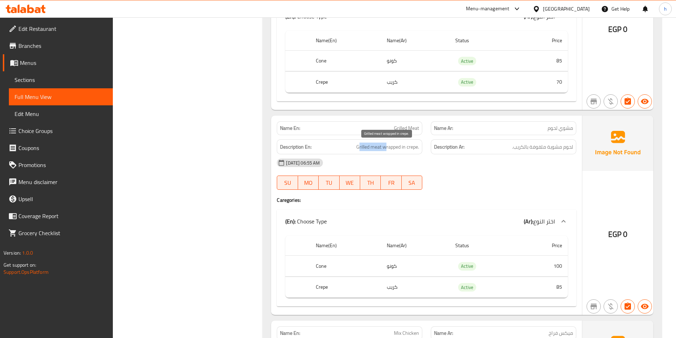
drag, startPoint x: 359, startPoint y: 148, endPoint x: 387, endPoint y: 149, distance: 27.7
click at [387, 149] on span "Grilled meat wrapped in crepe." at bounding box center [387, 147] width 63 height 9
drag, startPoint x: 394, startPoint y: 149, endPoint x: 445, endPoint y: 156, distance: 51.3
click at [445, 156] on div "Name En: Grilled Meat Name Ar: مشوي لحوم Description En: Grilled meat wrapped i…" at bounding box center [426, 216] width 311 height 200
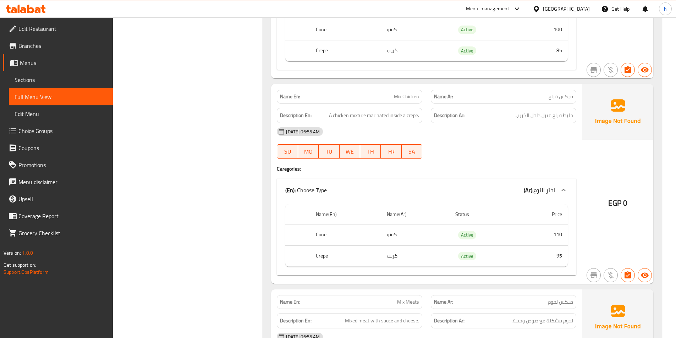
scroll to position [1739, 0]
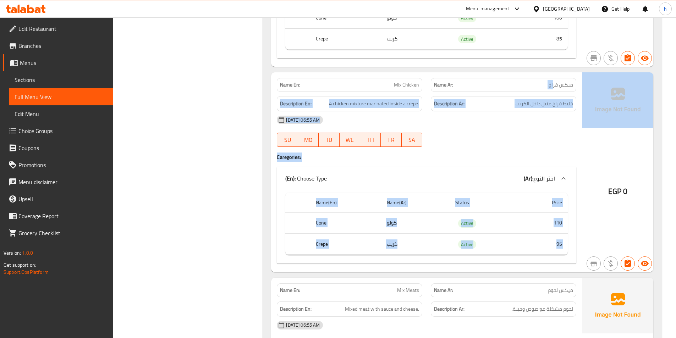
drag, startPoint x: 553, startPoint y: 84, endPoint x: 591, endPoint y: 92, distance: 38.7
click at [591, 92] on div "Name En: Mix Chicken Name Ar: ميكس فراخ Description En: A chicken mixture marin…" at bounding box center [462, 172] width 382 height 200
click at [494, 97] on div "Description Ar: خليط فراخ متبل داخل الكريب." at bounding box center [504, 103] width 146 height 15
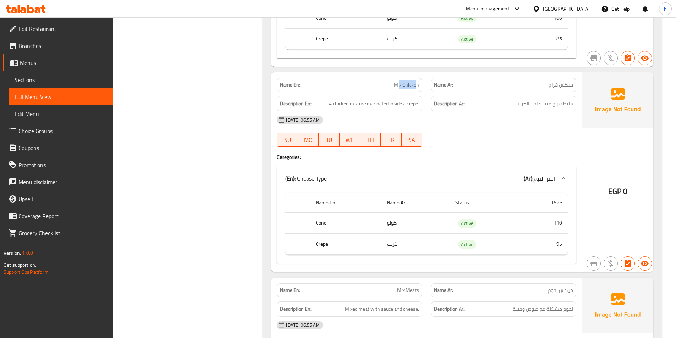
drag, startPoint x: 400, startPoint y: 86, endPoint x: 417, endPoint y: 86, distance: 17.4
click at [417, 86] on span "Mix Chicken" at bounding box center [406, 84] width 25 height 7
click at [570, 100] on span "خليط فراخ متبل داخل الكريب." at bounding box center [544, 103] width 59 height 9
click at [563, 105] on span "خليط فراخ متبل داخل الكريب." at bounding box center [544, 103] width 59 height 9
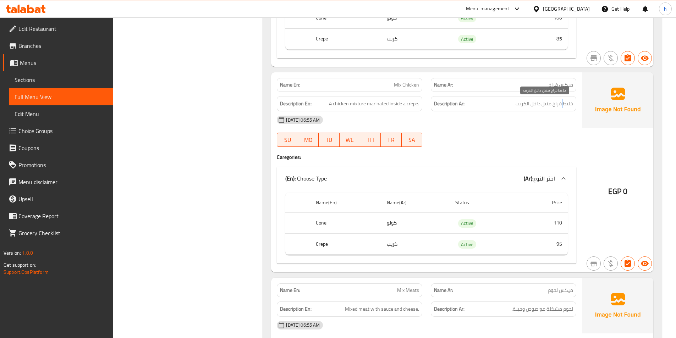
click at [563, 105] on span "خليط فراخ متبل داخل الكريب." at bounding box center [544, 103] width 59 height 9
drag, startPoint x: 326, startPoint y: 101, endPoint x: 391, endPoint y: 105, distance: 64.7
click at [391, 105] on h6 "Description En: A chicken mixture marinated inside a crepe." at bounding box center [349, 103] width 139 height 9
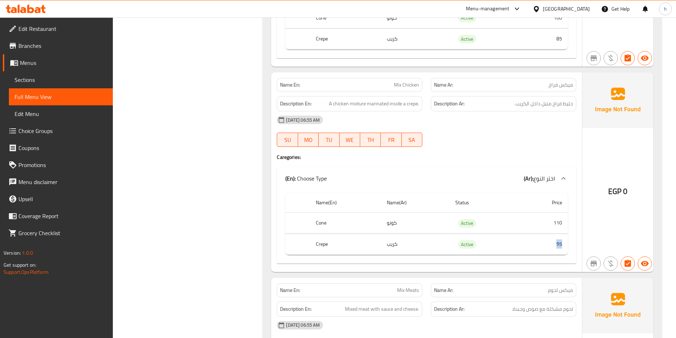
drag, startPoint x: 554, startPoint y: 245, endPoint x: 562, endPoint y: 224, distance: 22.9
click at [567, 242] on td "95" at bounding box center [544, 244] width 48 height 21
drag, startPoint x: 559, startPoint y: 223, endPoint x: 566, endPoint y: 221, distance: 7.5
click at [566, 221] on td "110" at bounding box center [544, 223] width 48 height 21
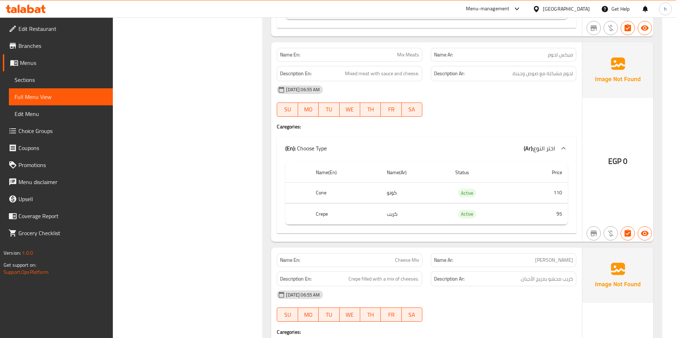
scroll to position [1988, 0]
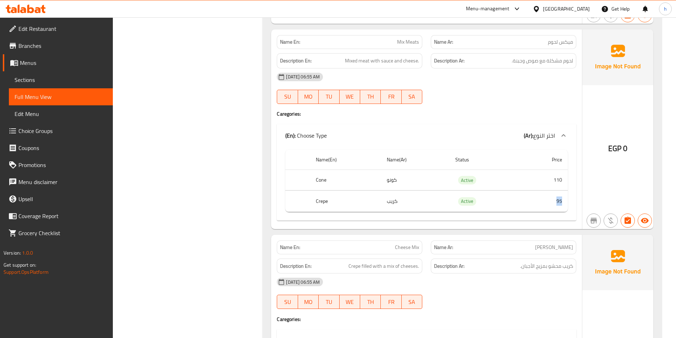
drag, startPoint x: 558, startPoint y: 203, endPoint x: 567, endPoint y: 192, distance: 13.9
click at [568, 194] on div "Name(En) Name(Ar) Status Price Cone كونو Active 110 Crepe كريب Active 95" at bounding box center [427, 184] width 300 height 74
drag, startPoint x: 555, startPoint y: 181, endPoint x: 569, endPoint y: 179, distance: 14.4
click at [569, 179] on div "Name(En) Name(Ar) Status Price Cone كونو Active 110 Crepe كريب Active 95" at bounding box center [427, 184] width 300 height 74
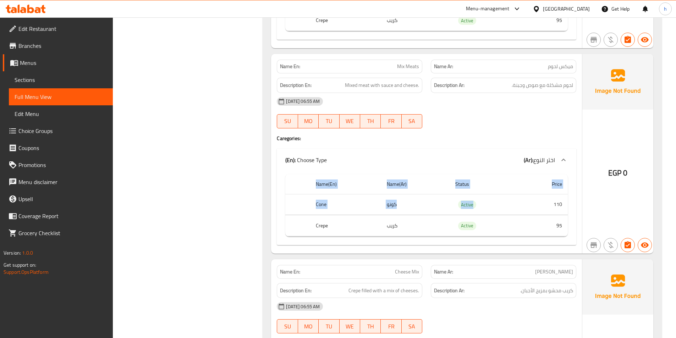
scroll to position [1952, 0]
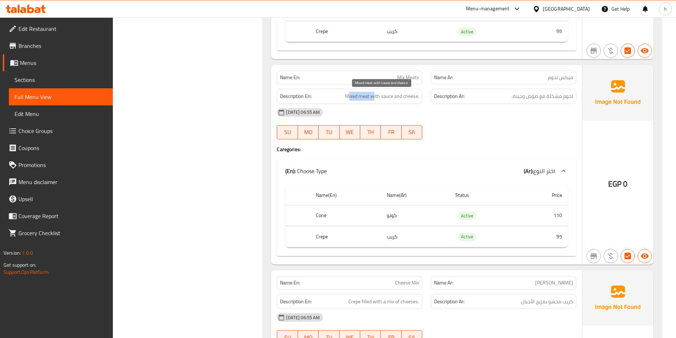
drag, startPoint x: 348, startPoint y: 97, endPoint x: 375, endPoint y: 96, distance: 27.0
click at [375, 96] on span "Mixed meat with sauce and cheese." at bounding box center [382, 96] width 74 height 9
click at [393, 95] on span "Mixed meat with sauce and cheese." at bounding box center [382, 96] width 74 height 9
click at [402, 97] on span "Mixed meat with sauce and cheese." at bounding box center [382, 96] width 74 height 9
drag, startPoint x: 385, startPoint y: 96, endPoint x: 427, endPoint y: 102, distance: 43.0
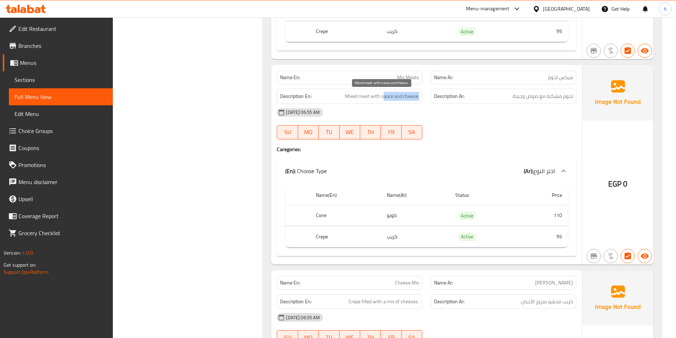
click at [426, 100] on div "Description En: Mixed meat with sauce and cheese." at bounding box center [350, 96] width 154 height 24
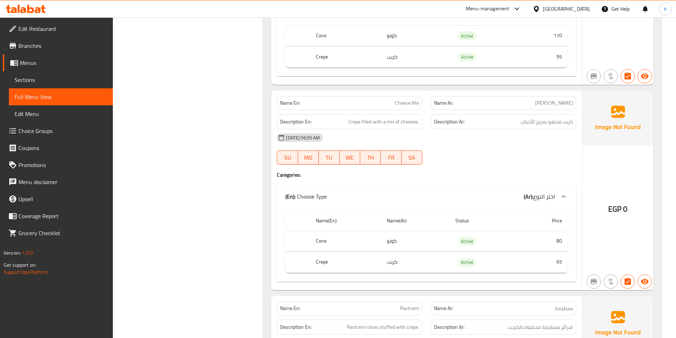
scroll to position [2165, 0]
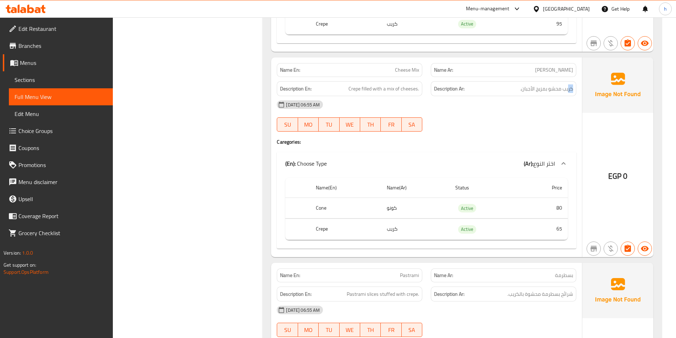
drag, startPoint x: 568, startPoint y: 89, endPoint x: 465, endPoint y: 86, distance: 102.6
click at [465, 86] on h6 "Description Ar: كريب محشو بمزيج الأجبان." at bounding box center [503, 88] width 139 height 9
click at [541, 115] on div "30-09-2025 06:55 AM SU MO TU WE TH FR SA" at bounding box center [427, 116] width 308 height 40
drag, startPoint x: 550, startPoint y: 230, endPoint x: 579, endPoint y: 219, distance: 31.5
click at [579, 225] on div "Name En: Cheese Mix Name Ar: ميكس جبن Description En: Crepe filled with a mix o…" at bounding box center [426, 158] width 311 height 200
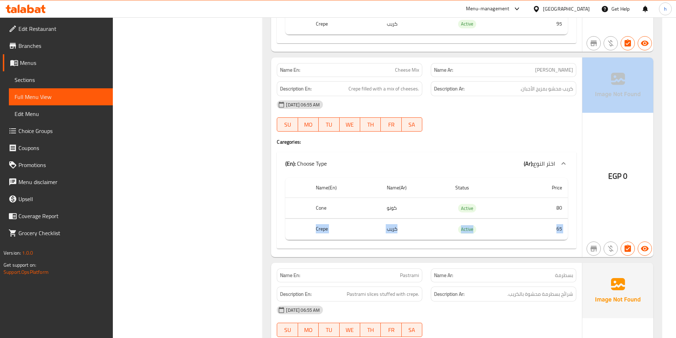
drag, startPoint x: 567, startPoint y: 207, endPoint x: 586, endPoint y: 205, distance: 19.3
click at [586, 205] on div "Name En: Cheese Mix Name Ar: ميكس جبن Description En: Crepe filled with a mix o…" at bounding box center [462, 158] width 382 height 200
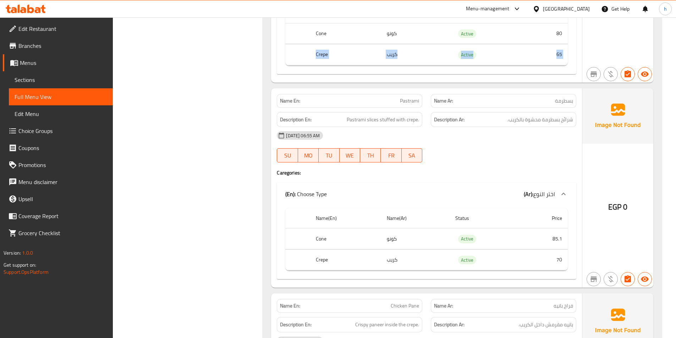
scroll to position [2343, 0]
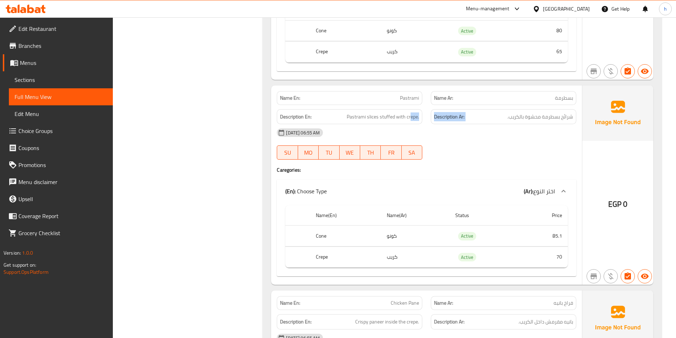
drag, startPoint x: 566, startPoint y: 120, endPoint x: 407, endPoint y: 122, distance: 159.0
click at [407, 122] on div "Description En: Pastrami slices stuffed with crepe. Description Ar: شرائح بسطرم…" at bounding box center [427, 117] width 308 height 24
drag, startPoint x: 348, startPoint y: 116, endPoint x: 500, endPoint y: 124, distance: 151.7
click at [467, 124] on div "Description En: Pastrami slices stuffed with crepe. Description Ar: شرائح بسطرم…" at bounding box center [427, 117] width 308 height 24
drag, startPoint x: 506, startPoint y: 120, endPoint x: 577, endPoint y: 120, distance: 71.0
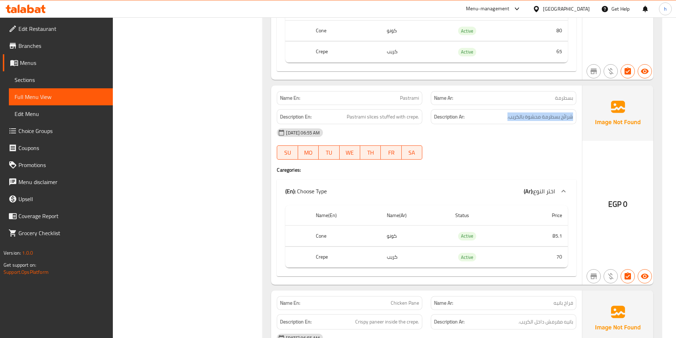
click at [576, 120] on div "Description Ar: شرائح بسطرمة محشوة بالكريب." at bounding box center [504, 116] width 146 height 15
drag, startPoint x: 557, startPoint y: 257, endPoint x: 561, endPoint y: 253, distance: 5.5
click at [562, 254] on td "70" at bounding box center [544, 257] width 48 height 21
drag, startPoint x: 540, startPoint y: 231, endPoint x: 559, endPoint y: 234, distance: 18.7
click at [559, 234] on td "85.1" at bounding box center [544, 236] width 48 height 21
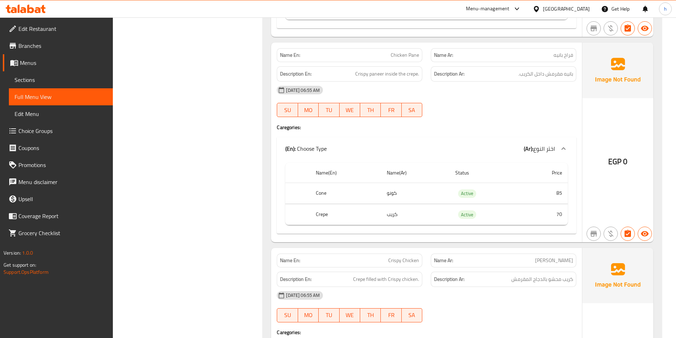
scroll to position [2591, 0]
drag, startPoint x: 553, startPoint y: 220, endPoint x: 569, endPoint y: 217, distance: 16.5
click at [569, 217] on div "Name(En) Name(Ar) Status Price Cone كونو Active 85 Crepe كريب Active 70" at bounding box center [427, 197] width 300 height 74
drag, startPoint x: 558, startPoint y: 197, endPoint x: 573, endPoint y: 196, distance: 15.0
click at [573, 196] on div "Name(En) Name(Ar) Status Price Cone كونو Active 85 Crepe كريب Active 70" at bounding box center [427, 197] width 300 height 74
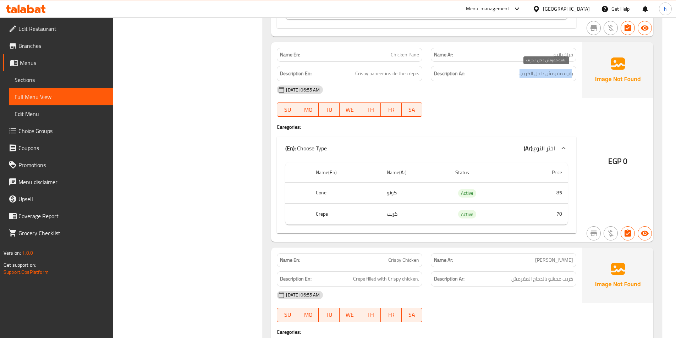
drag, startPoint x: 572, startPoint y: 76, endPoint x: 520, endPoint y: 75, distance: 51.8
click at [520, 75] on span "بانيه مقرمش داخل الكريب." at bounding box center [546, 73] width 55 height 9
drag, startPoint x: 352, startPoint y: 77, endPoint x: 421, endPoint y: 80, distance: 68.9
click at [421, 80] on div "Description En: Crispy paneer inside the crepe." at bounding box center [350, 73] width 146 height 15
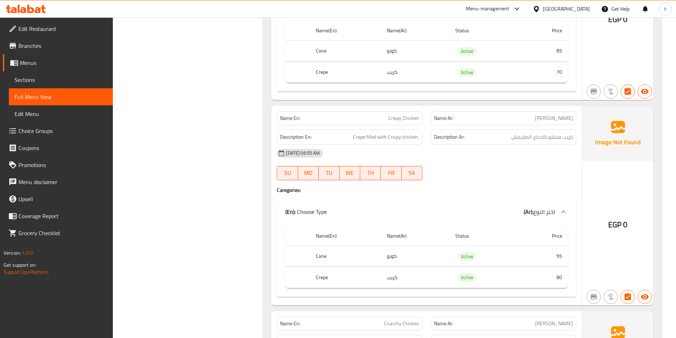
scroll to position [2769, 0]
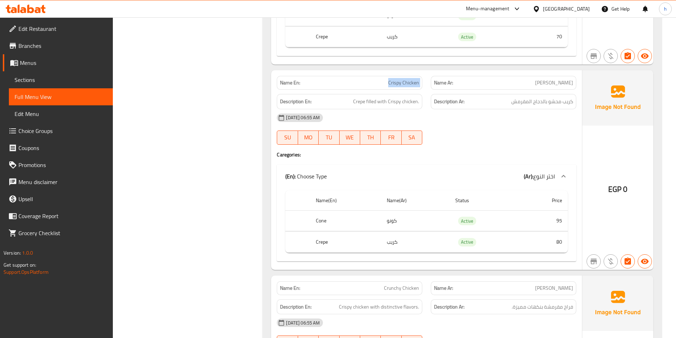
drag, startPoint x: 388, startPoint y: 80, endPoint x: 431, endPoint y: 82, distance: 42.7
click at [431, 82] on div "Name En: Crispy Chicken Name Ar: فراخ كريسبي" at bounding box center [427, 83] width 308 height 22
click at [416, 93] on div "Description En: Crepe filled with Crispy chicken." at bounding box center [350, 102] width 154 height 24
drag, startPoint x: 354, startPoint y: 100, endPoint x: 377, endPoint y: 100, distance: 23.4
click at [377, 100] on h6 "Description En: Crepe filled with Crispy chicken." at bounding box center [349, 101] width 139 height 9
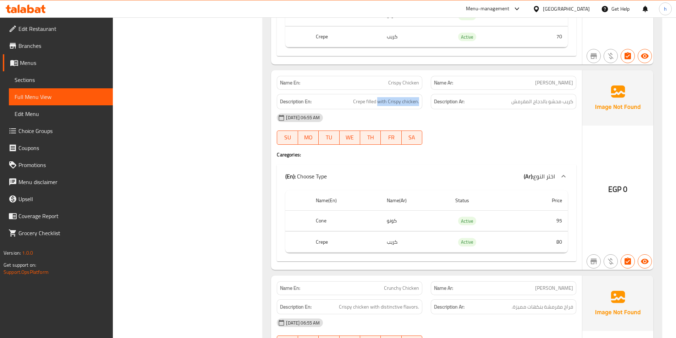
drag, startPoint x: 379, startPoint y: 102, endPoint x: 423, endPoint y: 102, distance: 43.3
click at [423, 102] on div "Description En: Crepe filled with Crispy chicken." at bounding box center [350, 102] width 154 height 24
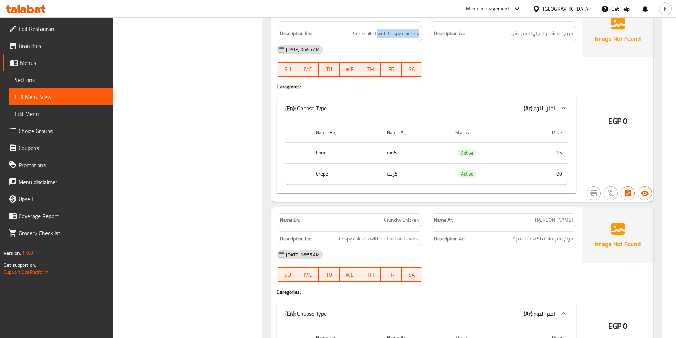
scroll to position [2840, 0]
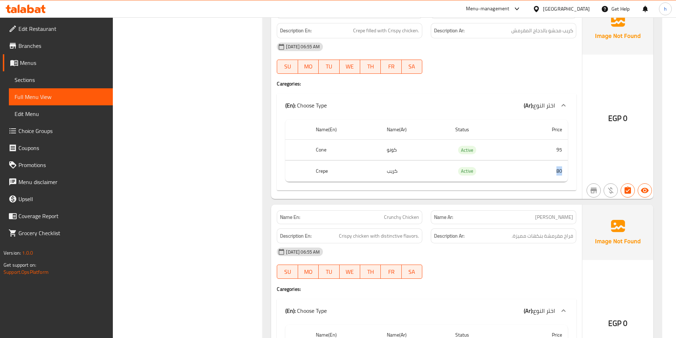
drag, startPoint x: 552, startPoint y: 175, endPoint x: 562, endPoint y: 172, distance: 10.2
click at [562, 172] on td "80" at bounding box center [544, 171] width 48 height 21
drag, startPoint x: 542, startPoint y: 160, endPoint x: 562, endPoint y: 156, distance: 20.6
click at [562, 156] on td "95" at bounding box center [544, 150] width 48 height 21
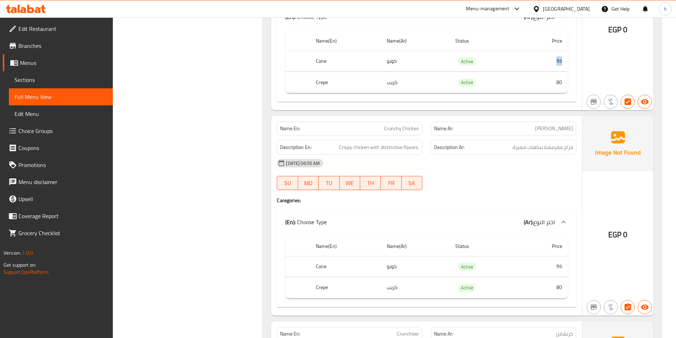
scroll to position [2946, 0]
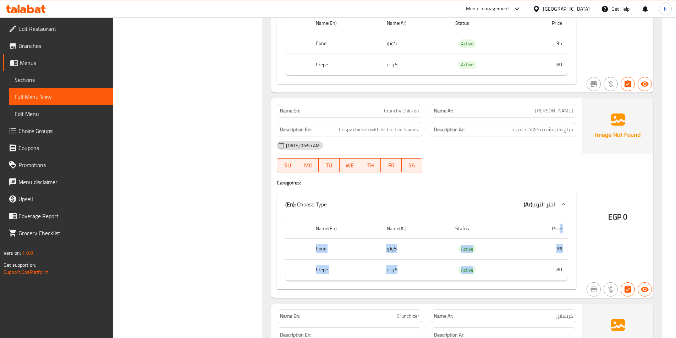
drag, startPoint x: 557, startPoint y: 270, endPoint x: 559, endPoint y: 237, distance: 33.0
click at [559, 237] on table "Name(En) Name(Ar) Status Price Cone كونو Active 95 Crepe كريب Active 80" at bounding box center [426, 250] width 283 height 62
click at [509, 173] on div at bounding box center [504, 172] width 154 height 9
drag, startPoint x: 348, startPoint y: 131, endPoint x: 380, endPoint y: 131, distance: 32.3
click at [380, 131] on span "Crispy chicken with distinctive flavors." at bounding box center [379, 129] width 80 height 9
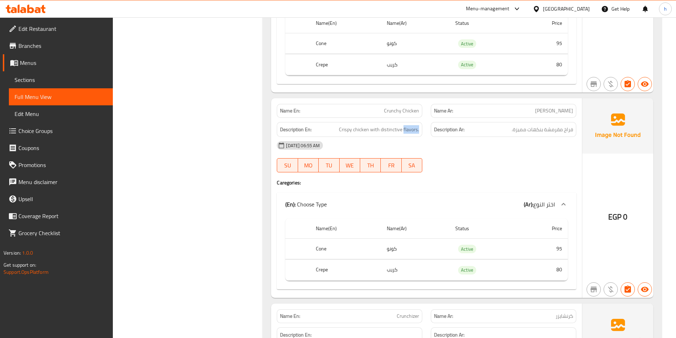
drag, startPoint x: 404, startPoint y: 131, endPoint x: 431, endPoint y: 132, distance: 26.7
click at [431, 132] on div "Description En: Crispy chicken with distinctive flavors. Description Ar: فراخ م…" at bounding box center [427, 130] width 308 height 24
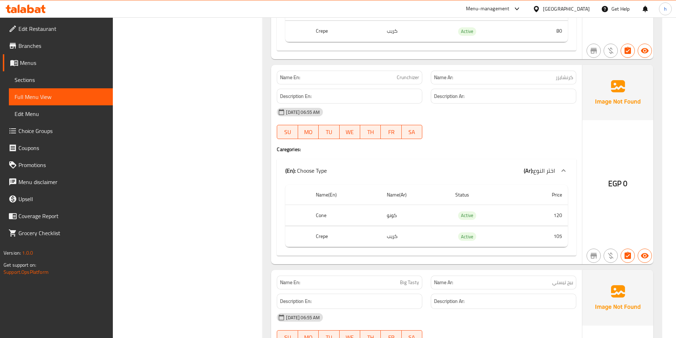
scroll to position [3195, 0]
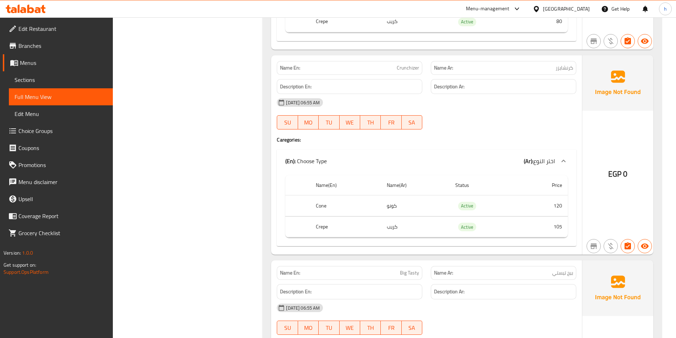
click at [396, 66] on p "Name En: Crunchizer" at bounding box center [349, 67] width 139 height 7
drag, startPoint x: 554, startPoint y: 226, endPoint x: 560, endPoint y: 201, distance: 25.7
click at [560, 201] on tbody "Cone كونو Active 120 Crepe كريب Active 105" at bounding box center [426, 217] width 283 height 42
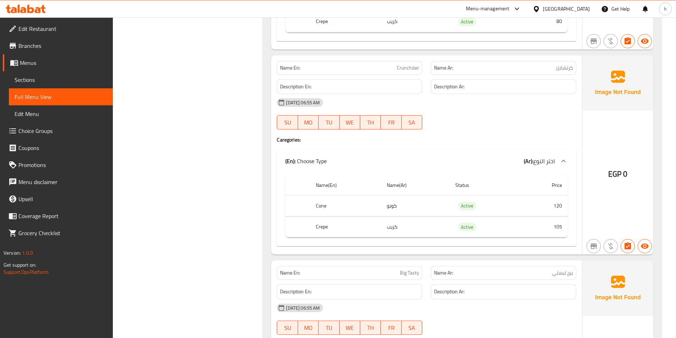
click at [552, 212] on td "120" at bounding box center [544, 206] width 48 height 21
click at [558, 206] on td "120" at bounding box center [544, 206] width 48 height 21
drag, startPoint x: 558, startPoint y: 206, endPoint x: 563, endPoint y: 225, distance: 19.9
click at [563, 225] on tbody "Cone كونو Active 120 Crepe كريب Active 105" at bounding box center [426, 217] width 283 height 42
click at [563, 225] on td "105" at bounding box center [544, 227] width 48 height 21
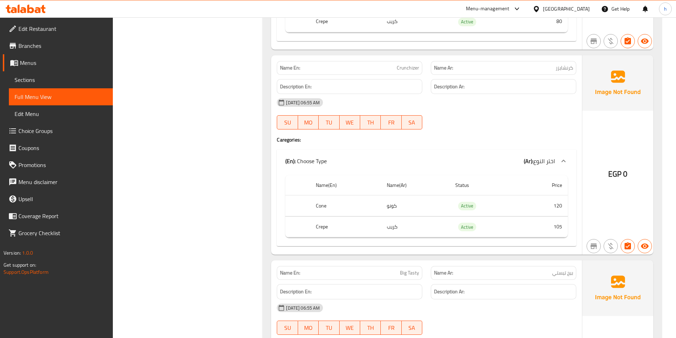
click at [563, 225] on td "105" at bounding box center [544, 227] width 48 height 21
click at [562, 202] on td "120" at bounding box center [544, 206] width 48 height 21
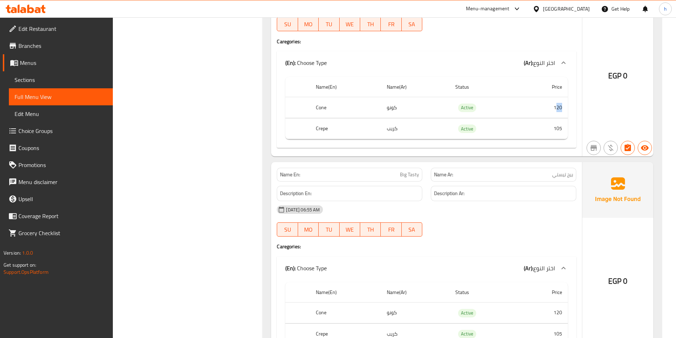
scroll to position [3337, 0]
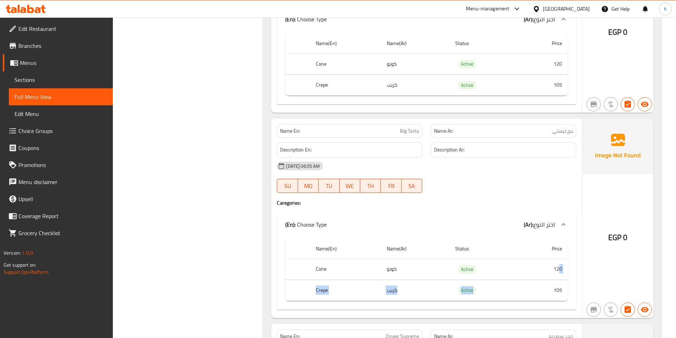
drag, startPoint x: 553, startPoint y: 284, endPoint x: 560, endPoint y: 264, distance: 21.2
click at [560, 264] on tbody "Cone كونو Active 120 Crepe كريب Active 105" at bounding box center [426, 280] width 283 height 42
click at [504, 177] on div "30-09-2025 06:55 AM SU MO TU WE TH FR SA" at bounding box center [427, 178] width 308 height 40
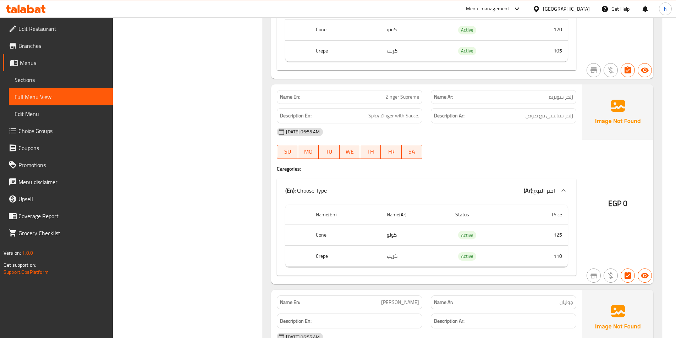
scroll to position [3585, 0]
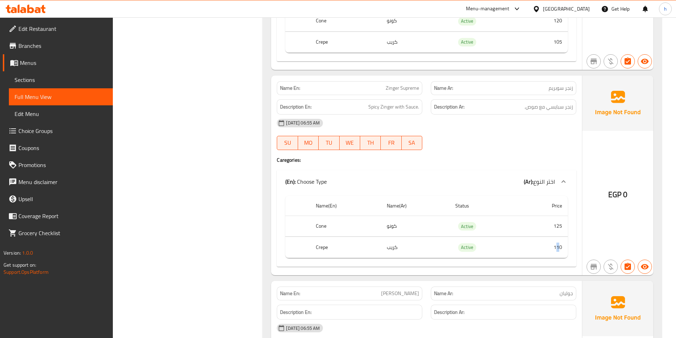
drag, startPoint x: 556, startPoint y: 246, endPoint x: 559, endPoint y: 245, distance: 3.6
click at [559, 245] on td "110" at bounding box center [544, 247] width 48 height 21
drag, startPoint x: 550, startPoint y: 224, endPoint x: 563, endPoint y: 225, distance: 13.2
click at [563, 225] on td "125" at bounding box center [544, 226] width 48 height 21
drag, startPoint x: 372, startPoint y: 107, endPoint x: 437, endPoint y: 107, distance: 65.7
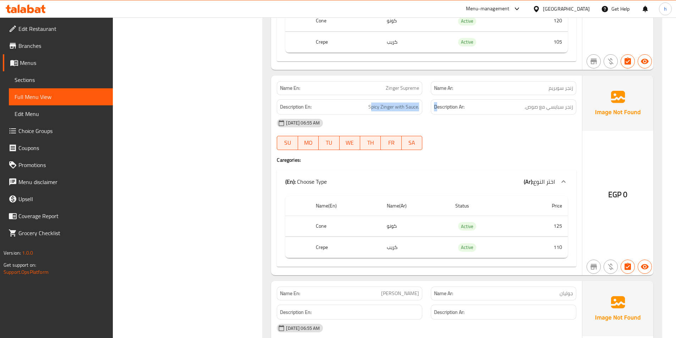
click at [437, 107] on div "Description En: Spicy Zinger with Sauce. Description Ar: زنجر سبايسي مع صوص." at bounding box center [427, 107] width 308 height 24
drag, startPoint x: 399, startPoint y: 87, endPoint x: 418, endPoint y: 87, distance: 18.5
click at [418, 87] on span "Zinger Supreme" at bounding box center [402, 87] width 33 height 7
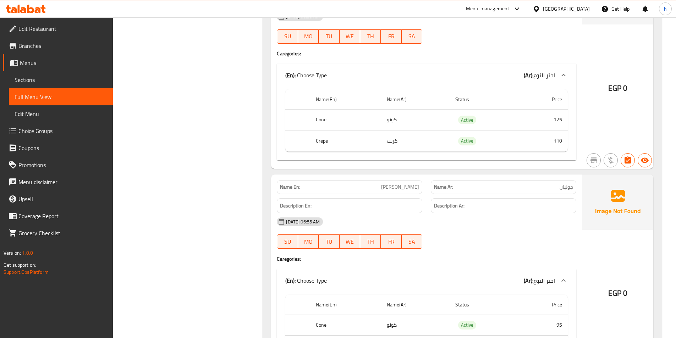
scroll to position [3763, 0]
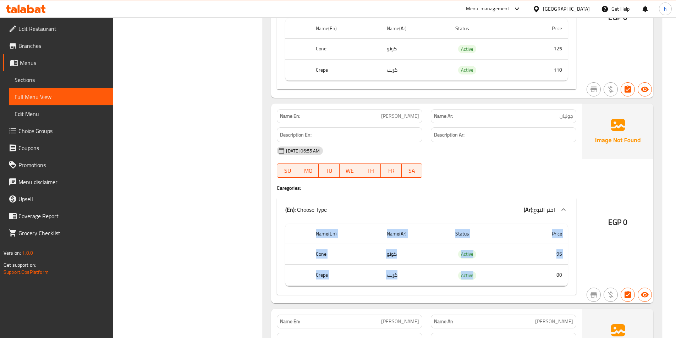
drag, startPoint x: 556, startPoint y: 272, endPoint x: 559, endPoint y: 261, distance: 10.9
click at [570, 268] on div "Name(En) Name(Ar) Status Price Cone كونو Active 95 Crepe كريب Active 80" at bounding box center [427, 258] width 300 height 74
drag, startPoint x: 549, startPoint y: 255, endPoint x: 565, endPoint y: 257, distance: 16.0
click at [565, 257] on td "95" at bounding box center [544, 254] width 48 height 21
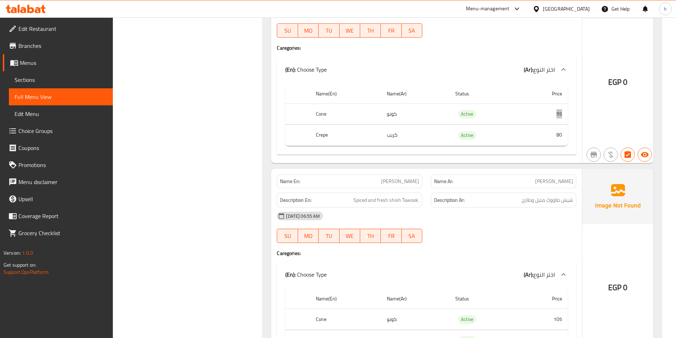
scroll to position [3940, 0]
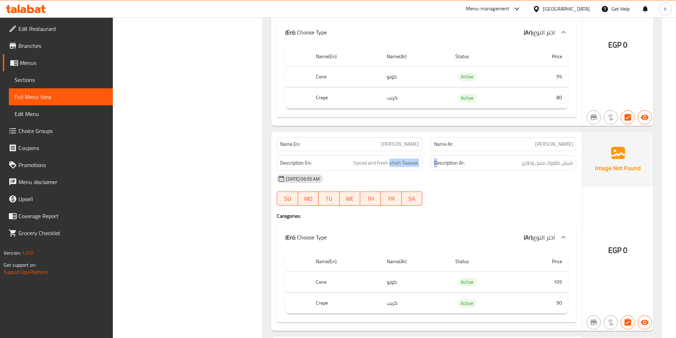
drag, startPoint x: 391, startPoint y: 163, endPoint x: 438, endPoint y: 163, distance: 46.9
click at [438, 163] on div "Description En: Spiced and fresh shish Tawook. Description Ar: شيش طاووك متبل و…" at bounding box center [427, 163] width 308 height 24
drag, startPoint x: 381, startPoint y: 163, endPoint x: 349, endPoint y: 163, distance: 31.9
click at [349, 163] on h6 "Description En: Spiced and fresh shish Tawook." at bounding box center [349, 163] width 139 height 9
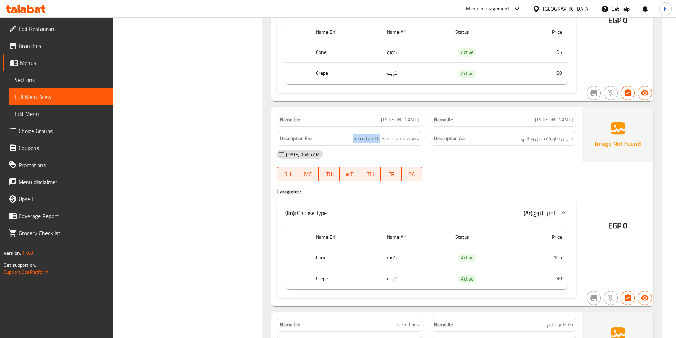
scroll to position [3976, 0]
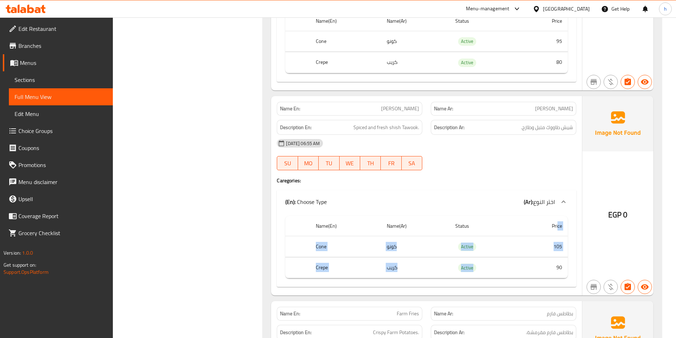
drag, startPoint x: 558, startPoint y: 263, endPoint x: 558, endPoint y: 230, distance: 33.4
click at [558, 230] on table "Name(En) Name(Ar) Status Price Cone كونو Active 105 Crepe كريب Active 90" at bounding box center [426, 247] width 283 height 62
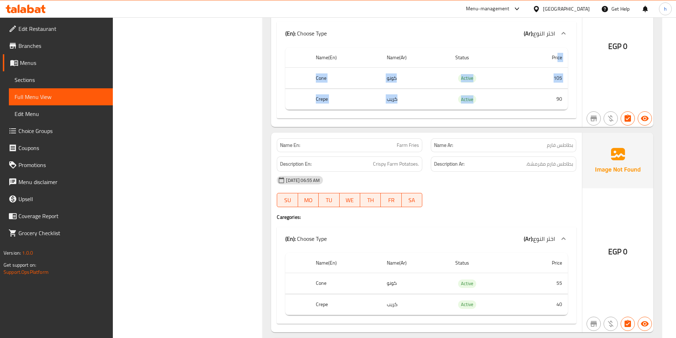
scroll to position [4153, 0]
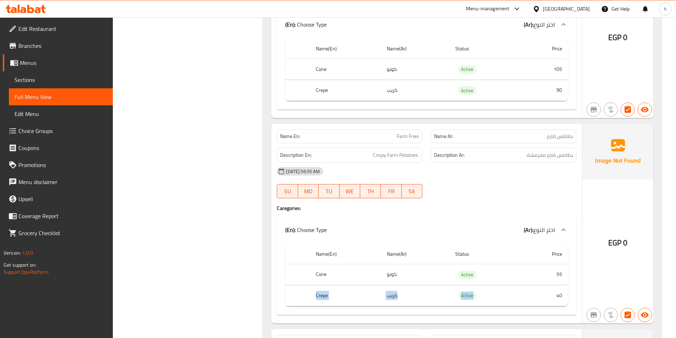
drag, startPoint x: 557, startPoint y: 291, endPoint x: 565, endPoint y: 267, distance: 25.0
click at [565, 267] on tbody "Cone كونو Active 55 Crepe كريب Active 40" at bounding box center [426, 285] width 283 height 42
drag, startPoint x: 373, startPoint y: 156, endPoint x: 399, endPoint y: 158, distance: 26.4
click at [399, 158] on h6 "Description En: Crispy Farm Potatoes." at bounding box center [349, 155] width 139 height 9
drag, startPoint x: 405, startPoint y: 159, endPoint x: 430, endPoint y: 159, distance: 25.6
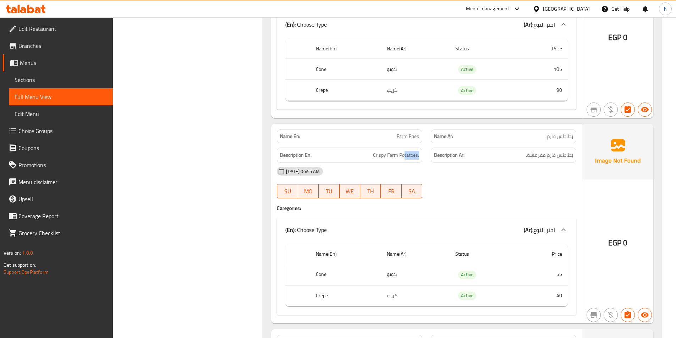
click at [430, 159] on div "Description En: Crispy Farm Potatoes. Description Ar: بطاطس فارم مقرمشة." at bounding box center [427, 155] width 308 height 24
click at [529, 156] on span "بطاطس فارم مقرمشة." at bounding box center [549, 155] width 47 height 9
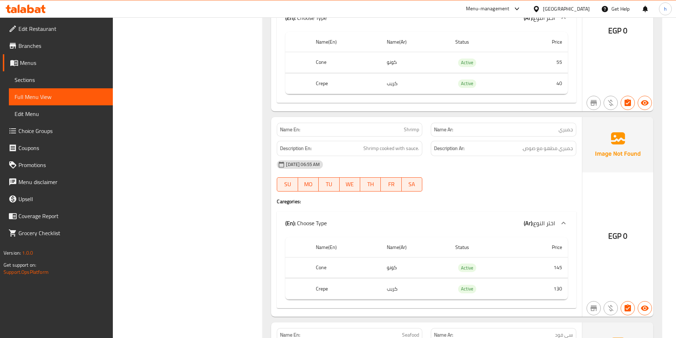
scroll to position [4366, 0]
drag, startPoint x: 556, startPoint y: 289, endPoint x: 557, endPoint y: 257, distance: 31.6
click at [557, 257] on tbody "Cone كونو Active 145 Crepe كريب Active 130" at bounding box center [426, 278] width 283 height 42
drag, startPoint x: 501, startPoint y: 156, endPoint x: 580, endPoint y: 150, distance: 80.1
click at [580, 150] on div "Name En: Shrimp Name Ar: جمبري Description En: Shrimp cooked with sauce. Descri…" at bounding box center [426, 216] width 311 height 200
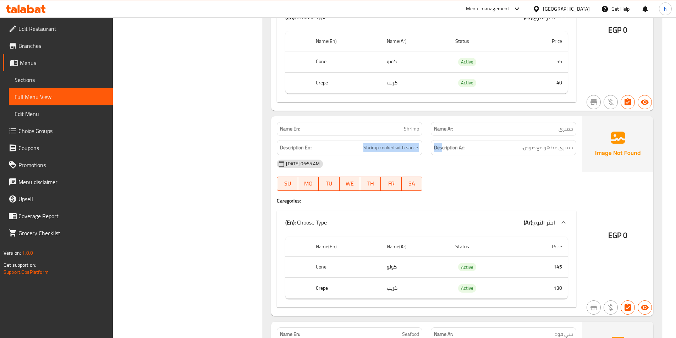
drag, startPoint x: 363, startPoint y: 150, endPoint x: 496, endPoint y: 175, distance: 134.8
click at [442, 146] on div "Description En: Shrimp cooked with sauce. Description Ar: جمبري مطهو مع صوص." at bounding box center [427, 148] width 308 height 24
click at [519, 196] on div "Name En: Shrimp Name Ar: جمبري Description En: Shrimp cooked with sauce. Descri…" at bounding box center [426, 216] width 311 height 200
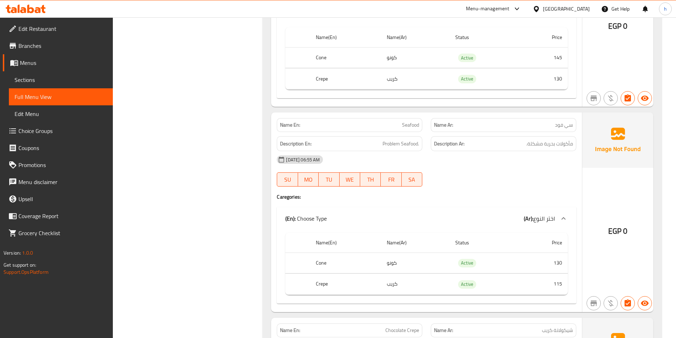
scroll to position [4615, 0]
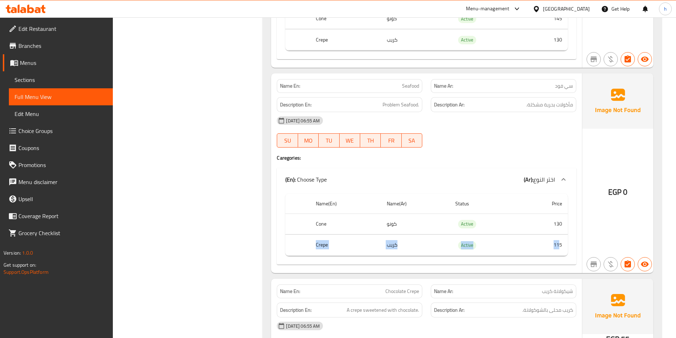
drag, startPoint x: 559, startPoint y: 248, endPoint x: 564, endPoint y: 217, distance: 32.0
click at [564, 217] on tbody "Cone كونو Active 130 Crepe كريب Active 115" at bounding box center [426, 235] width 283 height 42
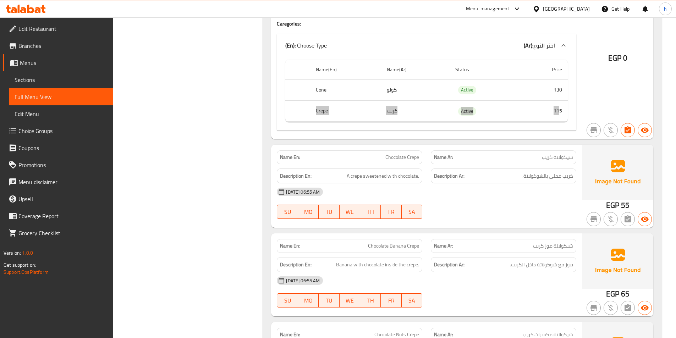
scroll to position [4757, 0]
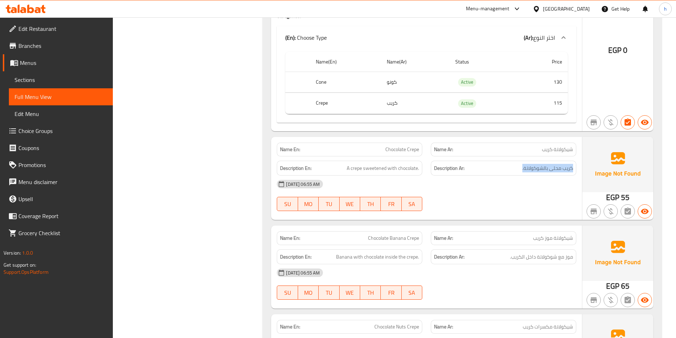
drag, startPoint x: 573, startPoint y: 167, endPoint x: 494, endPoint y: 170, distance: 78.9
click at [494, 170] on div "Description Ar: كريب محلى بالشوكولاتة." at bounding box center [504, 168] width 146 height 15
drag, startPoint x: 345, startPoint y: 171, endPoint x: 445, endPoint y: 170, distance: 100.1
click at [445, 170] on div "Description En: A crepe sweetened with chocolate. Description Ar: كريب محلى بال…" at bounding box center [427, 169] width 308 height 24
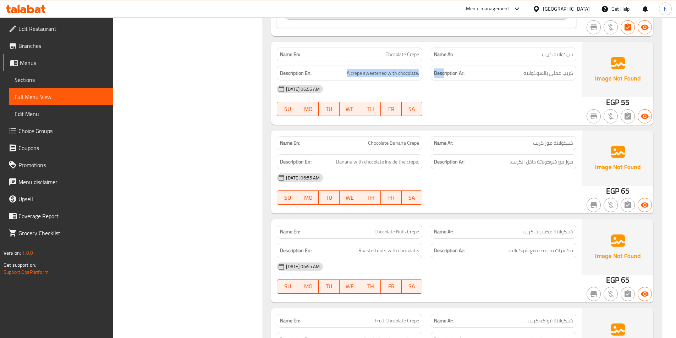
scroll to position [4863, 0]
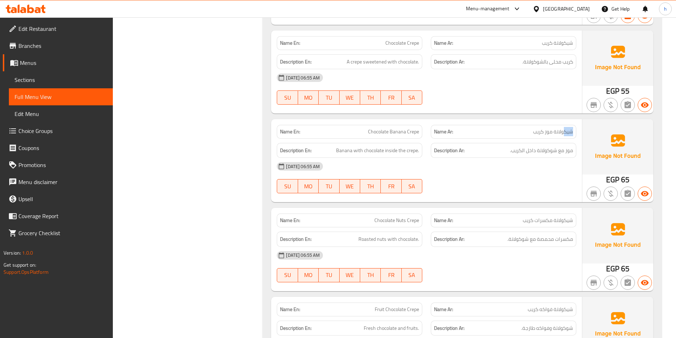
drag, startPoint x: 563, startPoint y: 132, endPoint x: 481, endPoint y: 128, distance: 81.4
click at [482, 128] on p "Name Ar: شيكولاتة موز كريب" at bounding box center [503, 131] width 139 height 7
drag, startPoint x: 575, startPoint y: 154, endPoint x: 500, endPoint y: 153, distance: 75.6
click at [500, 153] on div "Description Ar: موز مع شوكولاتة داخل الكريب." at bounding box center [504, 150] width 146 height 15
drag, startPoint x: 387, startPoint y: 153, endPoint x: 410, endPoint y: 154, distance: 23.1
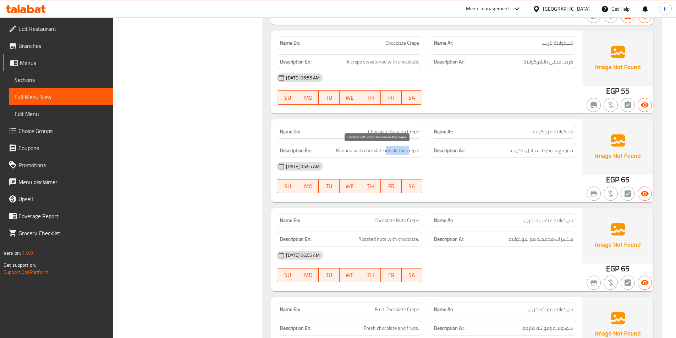
click at [410, 154] on span "Banana with chocolate inside the crepe." at bounding box center [377, 150] width 83 height 9
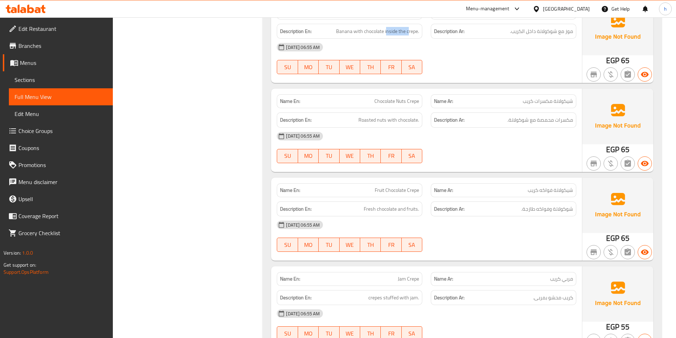
scroll to position [5005, 0]
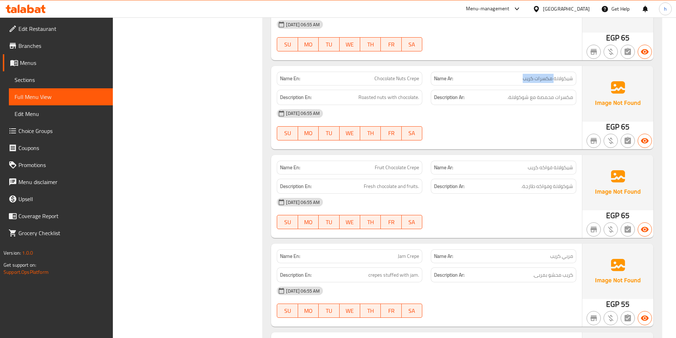
drag, startPoint x: 518, startPoint y: 80, endPoint x: 553, endPoint y: 84, distance: 35.7
click at [553, 84] on div "Name Ar: شيكولاتة مكسرات كريب" at bounding box center [504, 79] width 146 height 14
drag, startPoint x: 572, startPoint y: 99, endPoint x: 507, endPoint y: 101, distance: 64.6
click at [507, 101] on h6 "Description Ar: مكسرات محمصة مع شوكولاتة." at bounding box center [503, 97] width 139 height 9
drag, startPoint x: 377, startPoint y: 99, endPoint x: 439, endPoint y: 100, distance: 62.5
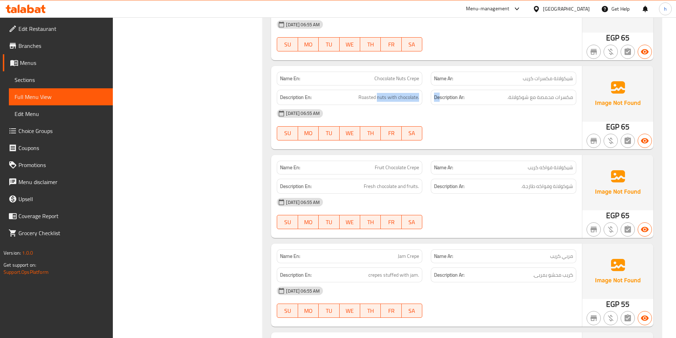
click at [439, 100] on div "Description En: Roasted nuts with chocolate. Description Ar: مكسرات محمصة مع شو…" at bounding box center [427, 98] width 308 height 24
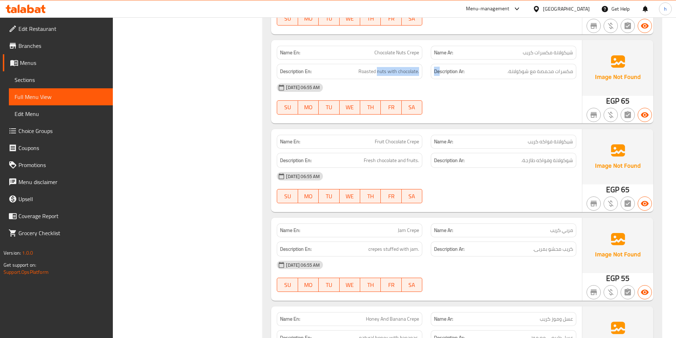
scroll to position [5076, 0]
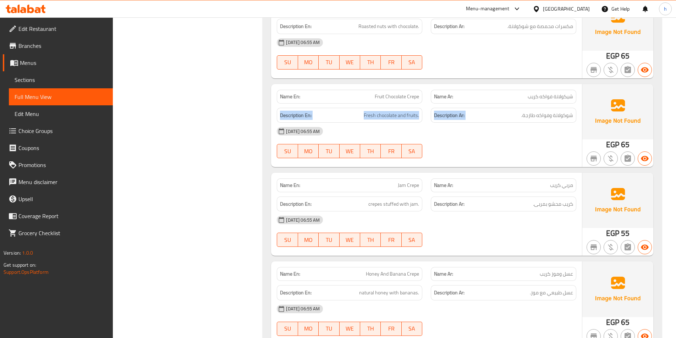
drag, startPoint x: 522, startPoint y: 98, endPoint x: 576, endPoint y: 110, distance: 56.1
click at [576, 110] on div "Name En: Fruit Chocolate Crepe Name Ar: شيكولاتة فواكه كريب Description En: Fre…" at bounding box center [426, 125] width 311 height 83
click at [525, 117] on span "شوكولاتة وفواكه طازجة." at bounding box center [547, 115] width 52 height 9
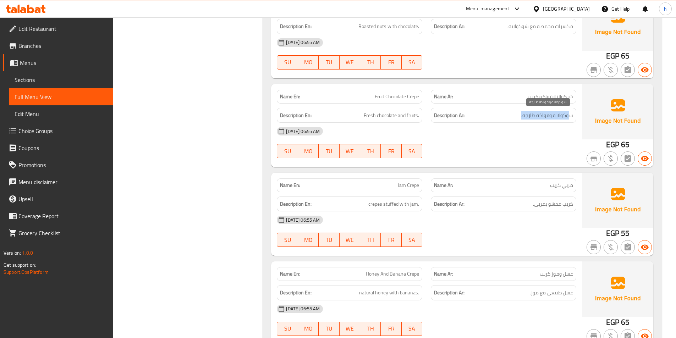
click at [525, 117] on span "شوكولاتة وفواكه طازجة." at bounding box center [547, 115] width 52 height 9
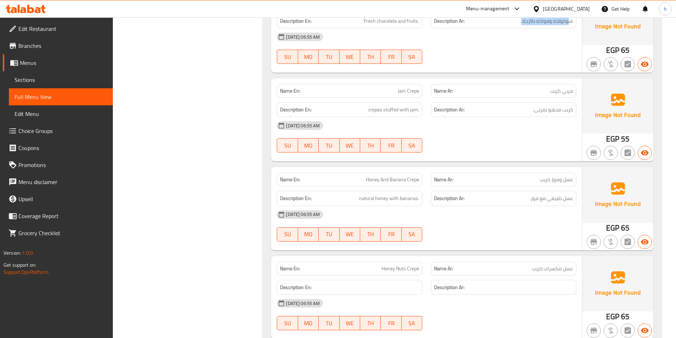
scroll to position [5183, 0]
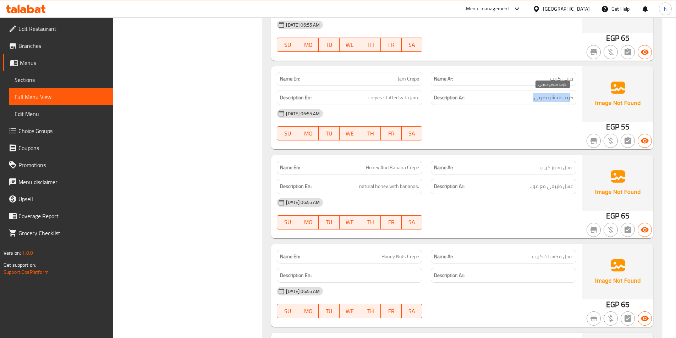
drag, startPoint x: 569, startPoint y: 102, endPoint x: 511, endPoint y: 101, distance: 58.2
click at [511, 101] on h6 "Description Ar: كريب محشو بمربى." at bounding box center [503, 97] width 139 height 9
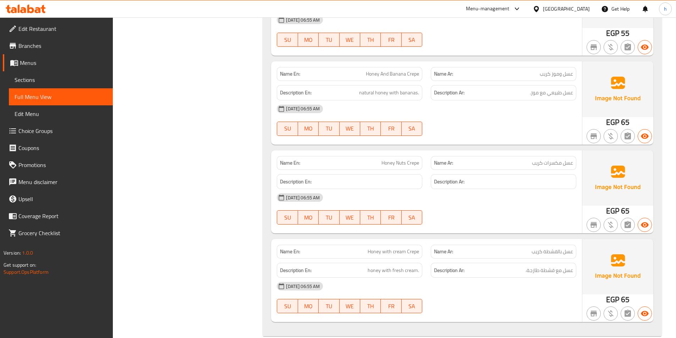
scroll to position [5289, 0]
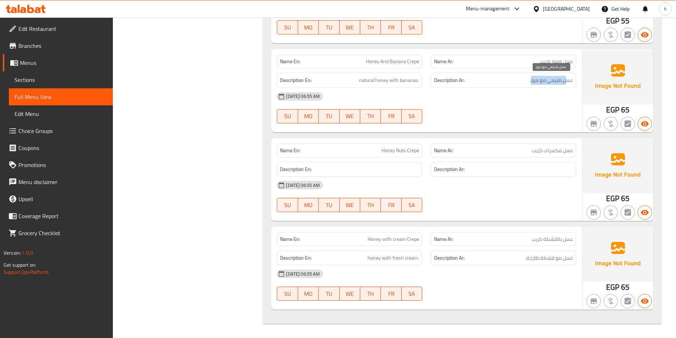
drag, startPoint x: 568, startPoint y: 82, endPoint x: 498, endPoint y: 83, distance: 70.3
click at [513, 82] on h6 "Description Ar: عسل طبيعي مع موز." at bounding box center [503, 80] width 139 height 9
drag, startPoint x: 374, startPoint y: 78, endPoint x: 436, endPoint y: 82, distance: 62.6
click at [425, 78] on div "Description En: natural honey with bananas." at bounding box center [350, 81] width 154 height 24
drag, startPoint x: 570, startPoint y: 152, endPoint x: 508, endPoint y: 155, distance: 61.8
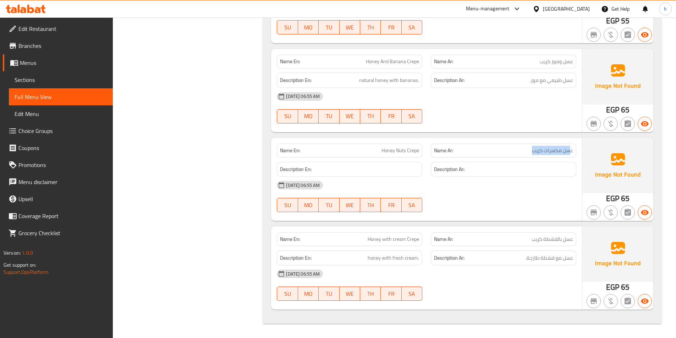
click at [508, 155] on div "Name Ar: عسل مكسرات كريب" at bounding box center [504, 151] width 146 height 14
drag, startPoint x: 385, startPoint y: 151, endPoint x: 439, endPoint y: 154, distance: 53.7
click at [439, 154] on div "Name En: Honey Nuts Crepe Name Ar: عسل مكسرات كريب" at bounding box center [427, 151] width 308 height 22
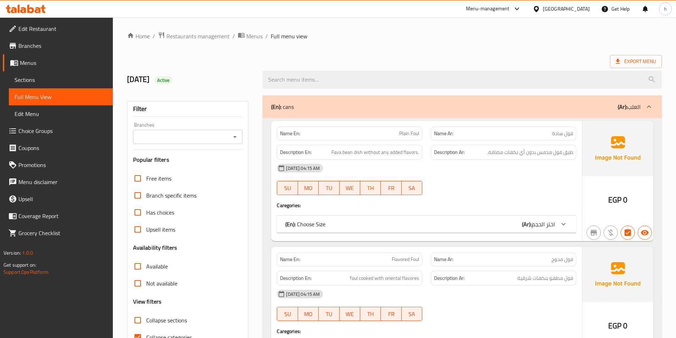
click at [628, 103] on p "(Ar): العلب" at bounding box center [629, 107] width 23 height 9
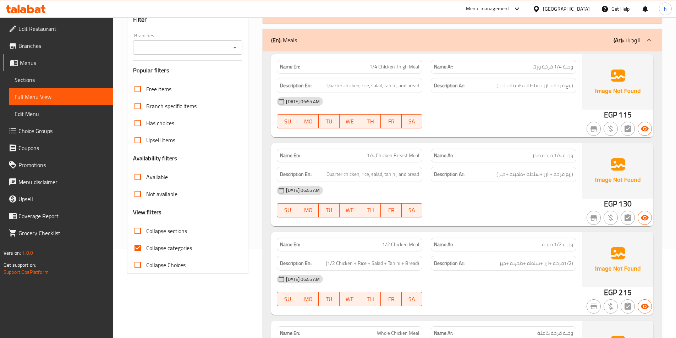
scroll to position [106, 0]
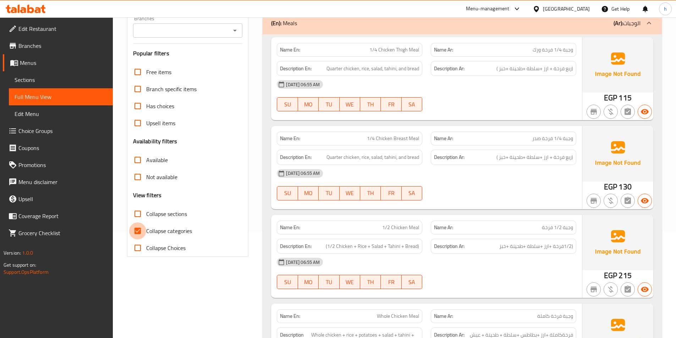
click at [134, 228] on input "Collapse categories" at bounding box center [137, 231] width 17 height 17
checkbox input "false"
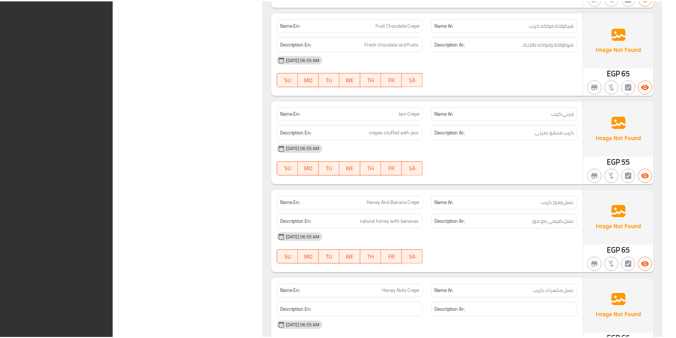
scroll to position [7607, 0]
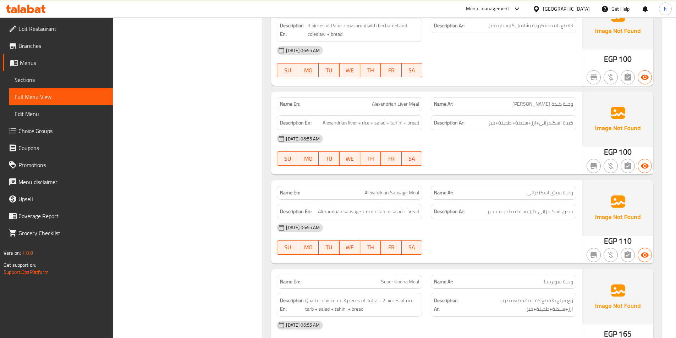
scroll to position [0, 0]
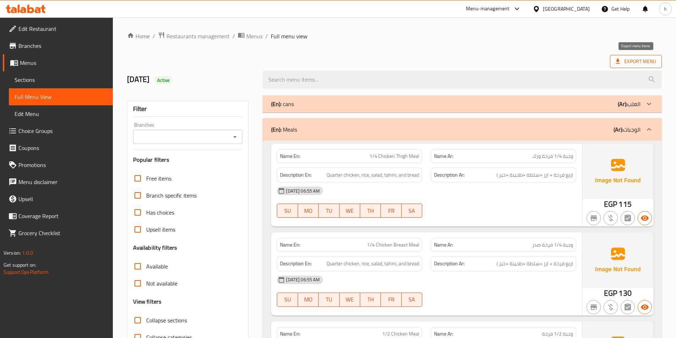
click at [638, 56] on span "Export Menu" at bounding box center [636, 61] width 52 height 13
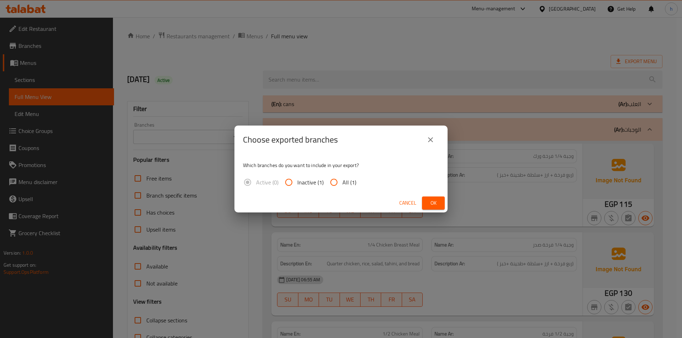
click at [333, 181] on input "All (1)" at bounding box center [333, 182] width 17 height 17
radio input "true"
click at [437, 202] on span "Ok" at bounding box center [432, 203] width 11 height 9
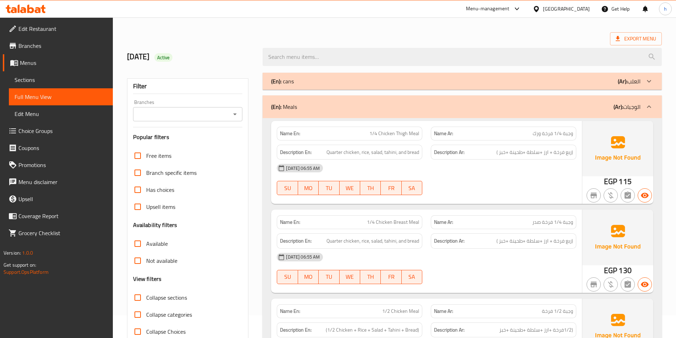
scroll to position [35, 0]
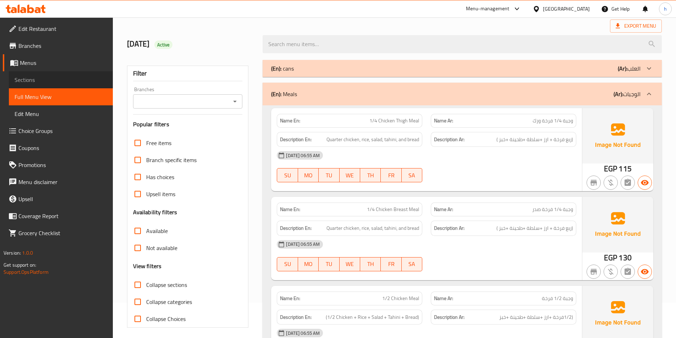
click at [43, 78] on span "Sections" at bounding box center [61, 80] width 93 height 9
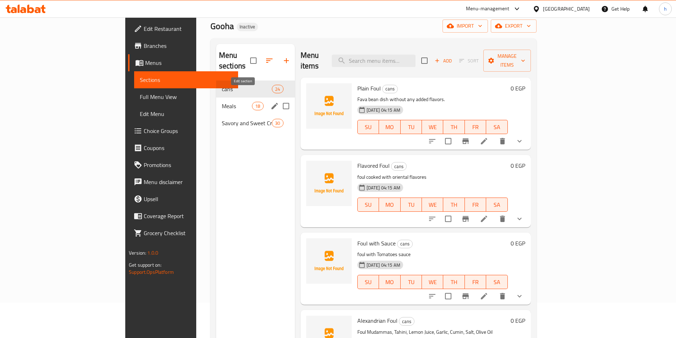
click at [270, 102] on icon "edit" at bounding box center [274, 106] width 9 height 9
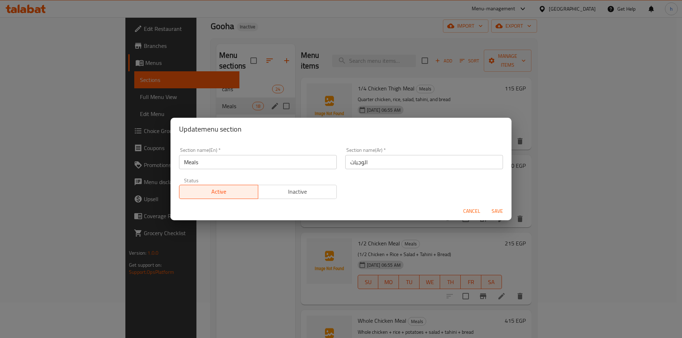
click at [191, 164] on input "Meals" at bounding box center [258, 162] width 158 height 14
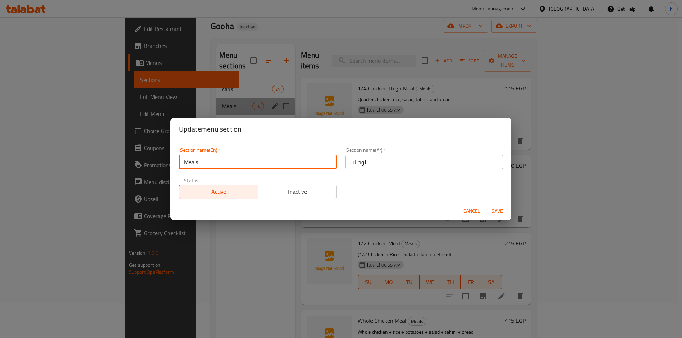
click at [191, 164] on input "Meals" at bounding box center [258, 162] width 158 height 14
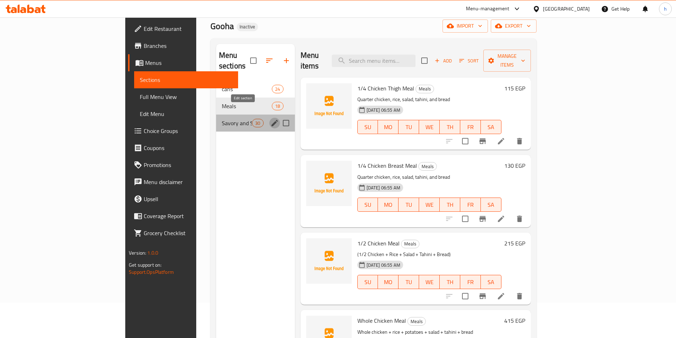
click at [270, 119] on icon "edit" at bounding box center [274, 123] width 9 height 9
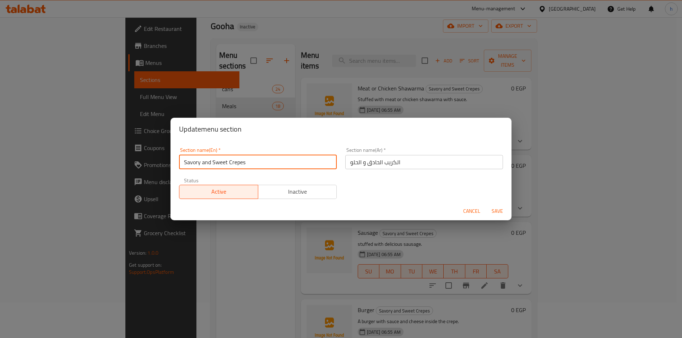
click at [268, 162] on input "Savory and Sweet Crepes" at bounding box center [258, 162] width 158 height 14
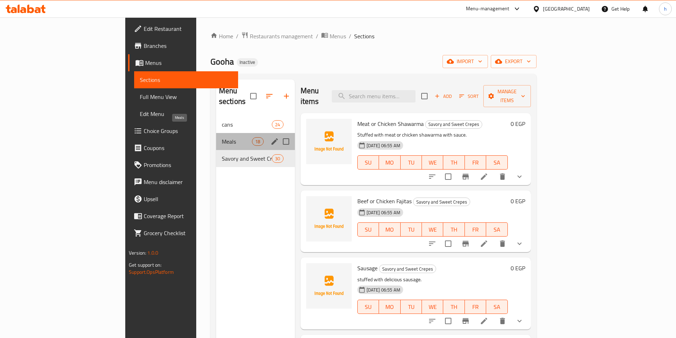
click at [222, 137] on span "Meals" at bounding box center [237, 141] width 30 height 9
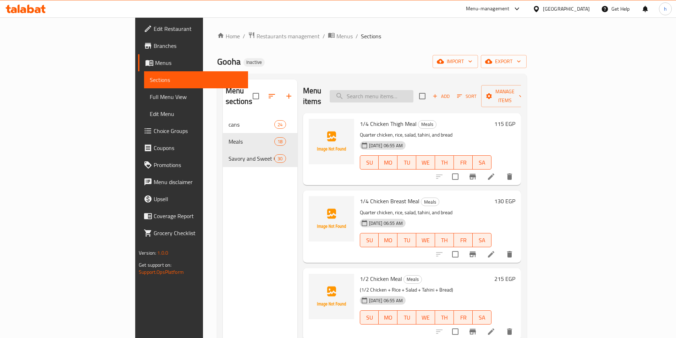
click at [401, 94] on input "search" at bounding box center [372, 96] width 84 height 12
paste input "ShawarmaBeef or Chicken Fajitas"
type input "ShawarmaBeef or Chicken Fajitas"
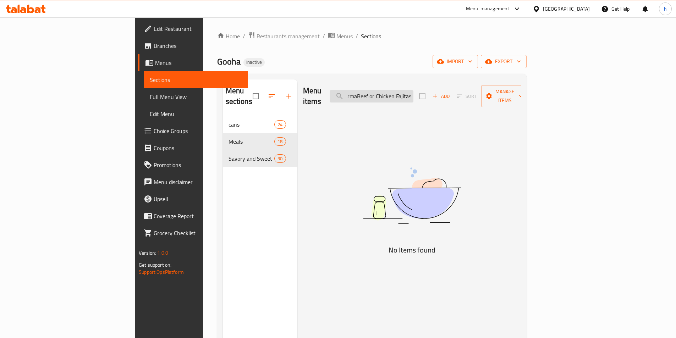
click at [411, 96] on input "ShawarmaBeef or Chicken Fajitas" at bounding box center [372, 96] width 84 height 12
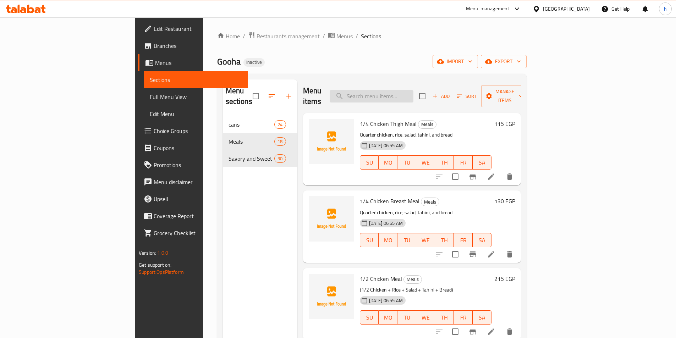
click at [414, 92] on input "search" at bounding box center [372, 96] width 84 height 12
paste input "Beef or Chicken Fajitas"
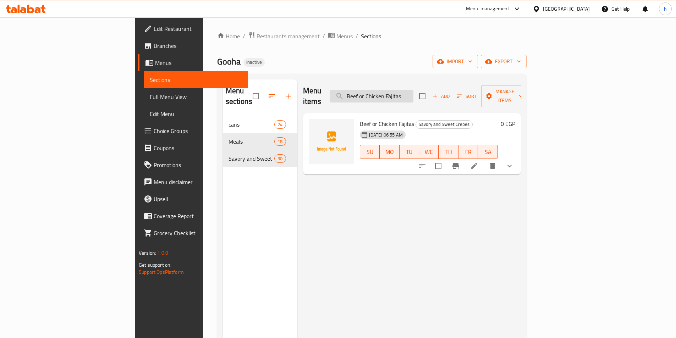
click at [414, 93] on input "Beef or Chicken Fajitas" at bounding box center [372, 96] width 84 height 12
paste input "Honey Nut"
click at [414, 93] on input "Honey Nuts" at bounding box center [372, 96] width 84 height 12
type input "Honey Nuts"
